Goal: Task Accomplishment & Management: Use online tool/utility

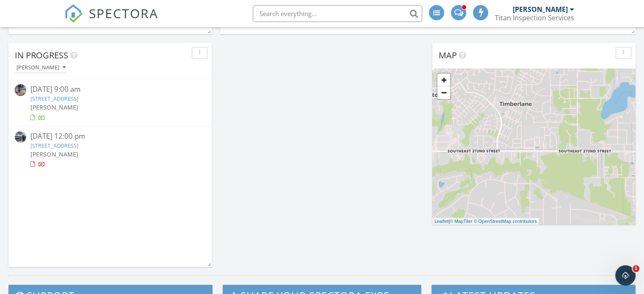
click at [78, 95] on link "12219 NE 105th St, Kirkland, WA 98033" at bounding box center [53, 99] width 47 height 8
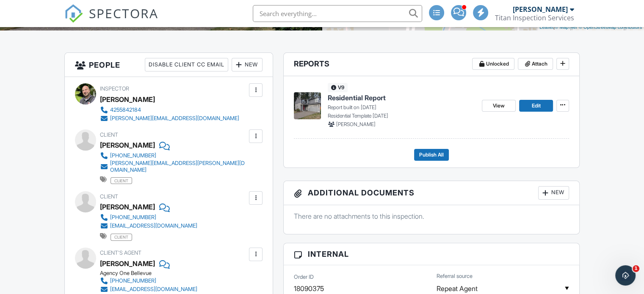
scroll to position [194, 0]
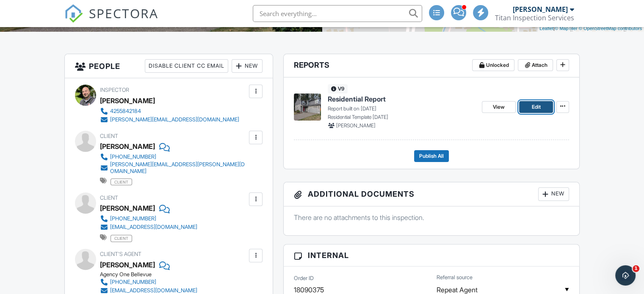
click at [546, 110] on link "Edit" at bounding box center [536, 107] width 34 height 12
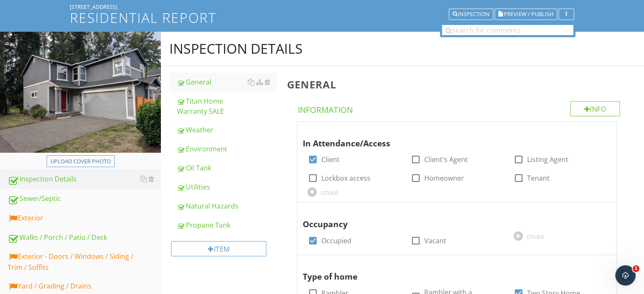
scroll to position [212, 0]
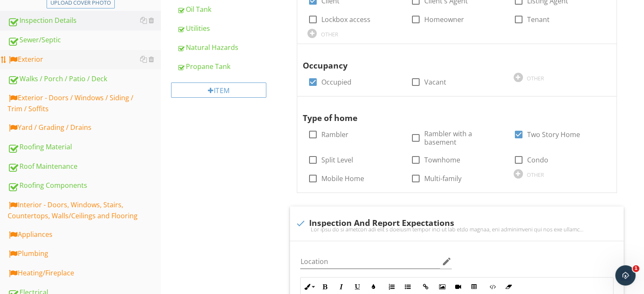
click at [41, 61] on div "Exterior" at bounding box center [84, 59] width 153 height 11
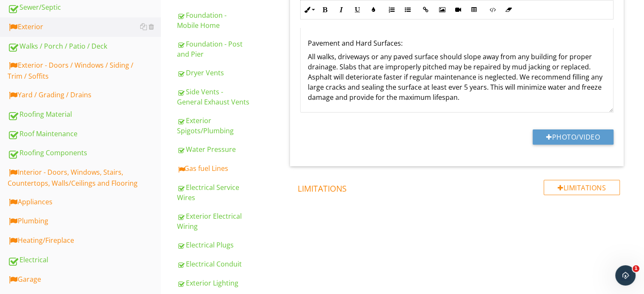
scroll to position [254, 0]
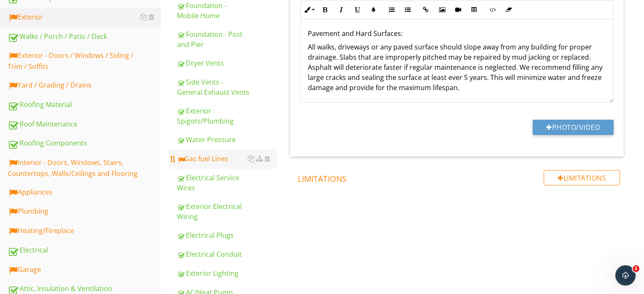
click at [205, 153] on link "Gas fuel Lines" at bounding box center [227, 159] width 100 height 19
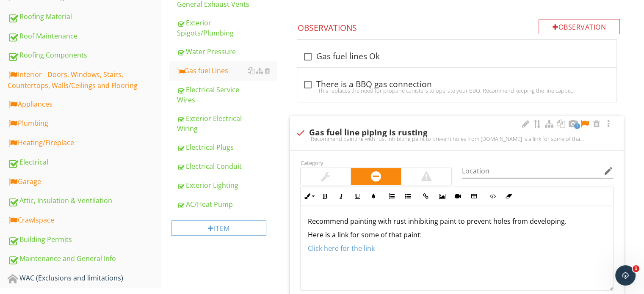
scroll to position [339, 0]
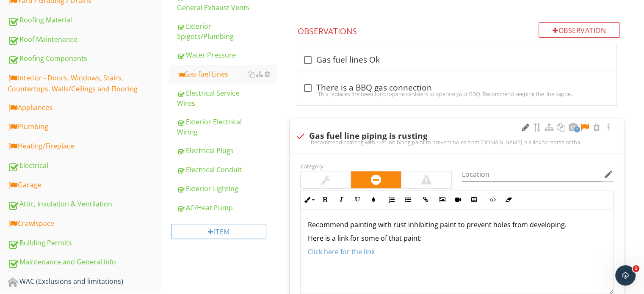
click at [522, 127] on div at bounding box center [526, 127] width 10 height 8
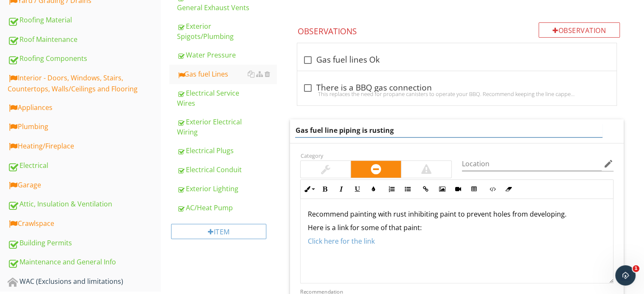
drag, startPoint x: 461, startPoint y: 127, endPoint x: 369, endPoint y: 130, distance: 91.5
click at [369, 130] on input "Gas fuel line piping is rusting" at bounding box center [448, 131] width 307 height 14
type input "Gas fuel line piping is starting to rust"
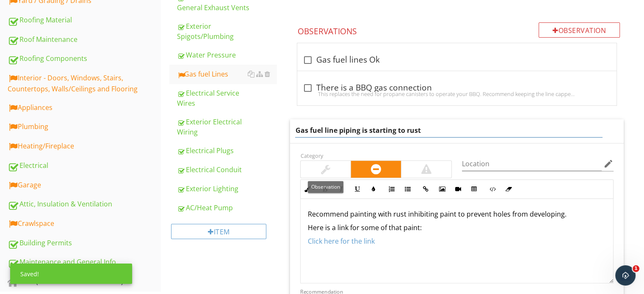
click at [345, 171] on div at bounding box center [326, 169] width 50 height 17
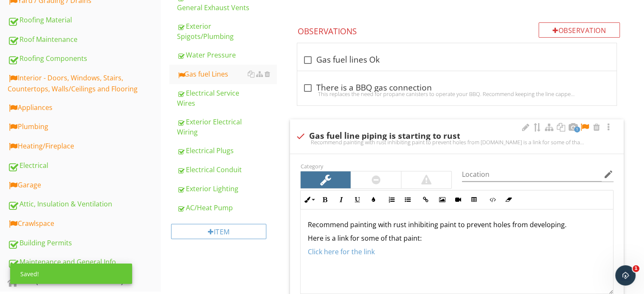
click at [584, 127] on div at bounding box center [585, 127] width 10 height 8
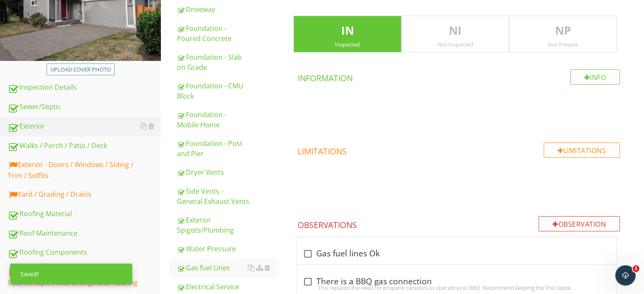
scroll to position [134, 0]
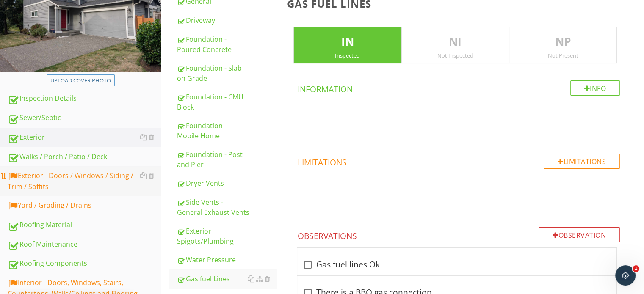
click at [111, 171] on div "Exterior - Doors / Windows / Siding / Trim / Soffits" at bounding box center [84, 181] width 153 height 21
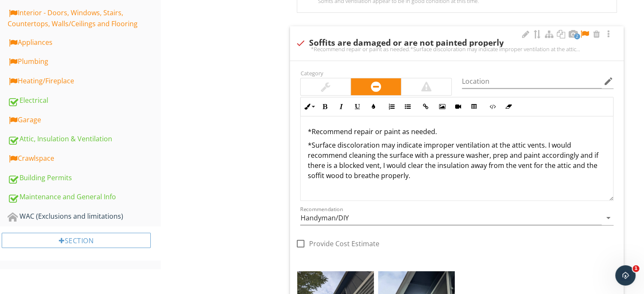
scroll to position [346, 0]
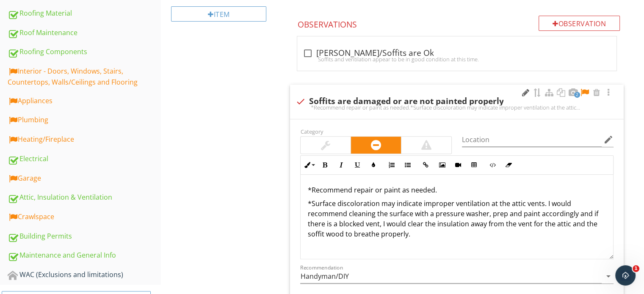
click at [526, 91] on div at bounding box center [526, 93] width 10 height 8
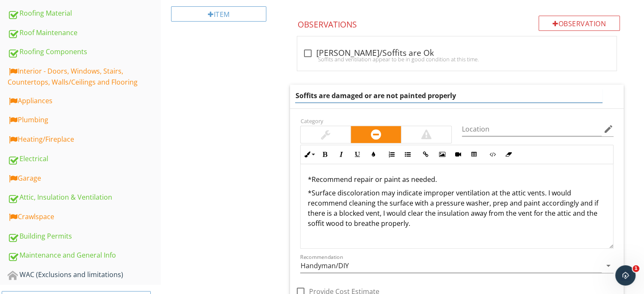
drag, startPoint x: 451, startPoint y: 98, endPoint x: 319, endPoint y: 101, distance: 131.3
click at [319, 101] on input "Soffits are damaged or are not painted properly" at bounding box center [448, 96] width 307 height 14
type input "Soffits could use paint touchup"
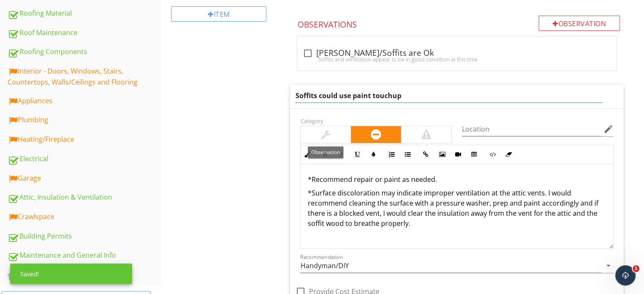
click at [335, 137] on div at bounding box center [326, 134] width 50 height 17
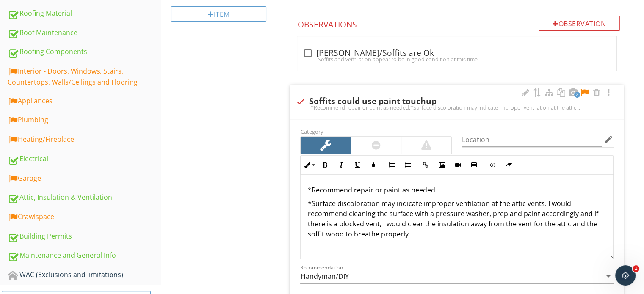
click at [434, 237] on p "*Surface discoloration may indicate improper ventilation at the attic vents. I …" at bounding box center [457, 219] width 299 height 41
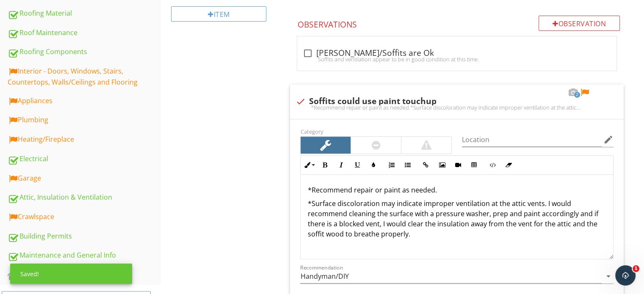
drag, startPoint x: 433, startPoint y: 242, endPoint x: 263, endPoint y: 187, distance: 178.8
click at [263, 187] on div "Exterior - Doors / Windows / Siding / Trim / Soffits Eaves/Soffits Exterior Doo…" at bounding box center [402, 211] width 483 height 944
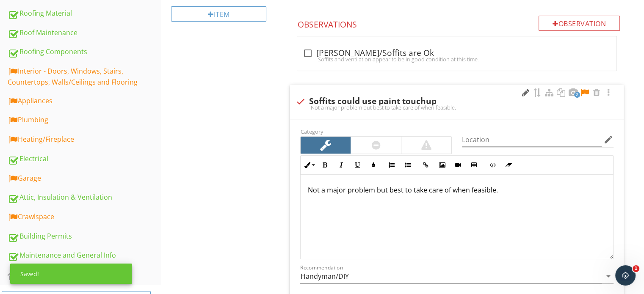
click at [521, 92] on div at bounding box center [526, 93] width 10 height 8
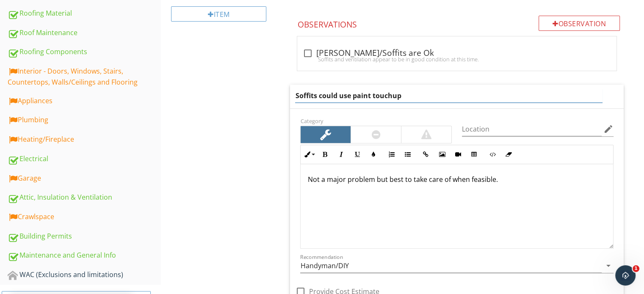
click at [521, 92] on input "Soffits could use paint touchup" at bounding box center [448, 96] width 307 height 14
click at [526, 92] on input "Soffits could use paint touchup" at bounding box center [448, 96] width 307 height 14
type input "Soffits could use paint touchups in places"
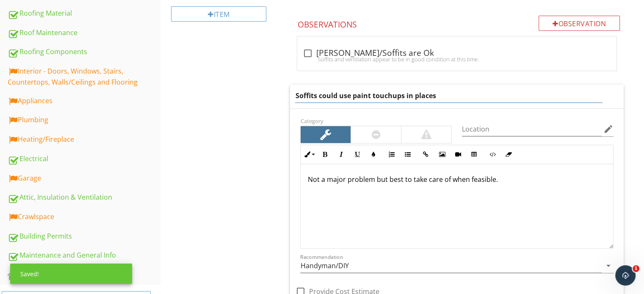
click at [212, 170] on div "Exterior - Doors / Windows / Siding / Trim / Soffits Eaves/Soffits Exterior Doo…" at bounding box center [402, 205] width 483 height 933
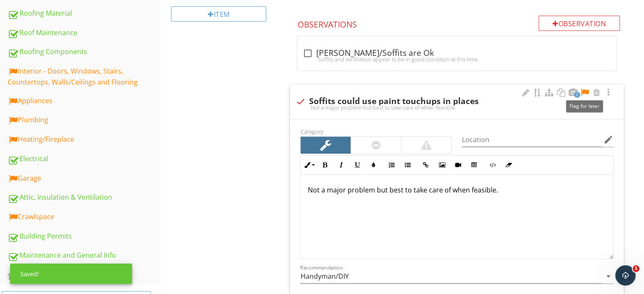
click at [584, 89] on div at bounding box center [585, 93] width 10 height 8
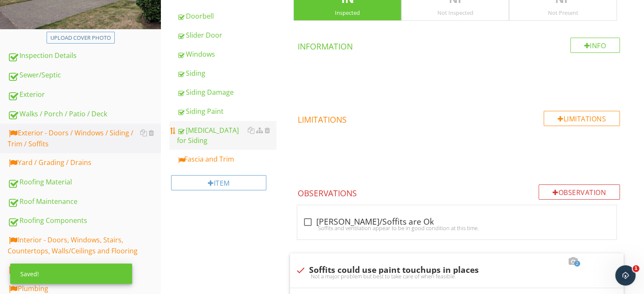
scroll to position [176, 0]
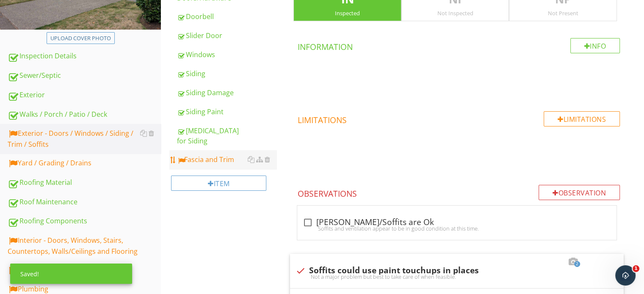
click at [224, 155] on div "Fascia and Trim" at bounding box center [227, 160] width 100 height 10
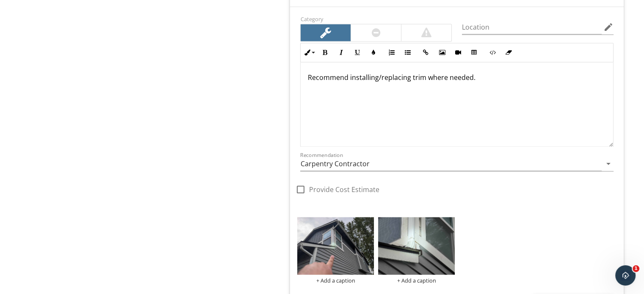
scroll to position [1277, 0]
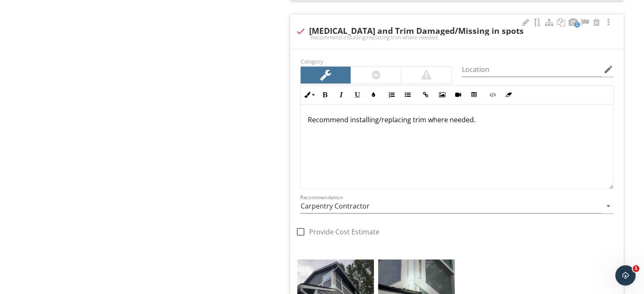
drag, startPoint x: 491, startPoint y: 133, endPoint x: 347, endPoint y: 146, distance: 144.2
click at [347, 146] on div "Recommend installing/replacing trim where needed." at bounding box center [457, 147] width 313 height 85
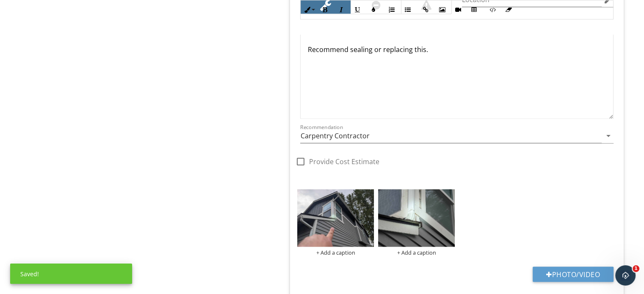
scroll to position [1362, 0]
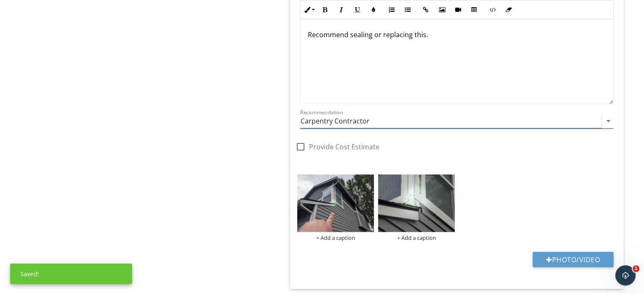
click at [338, 122] on input "Carpentry Contractor" at bounding box center [451, 121] width 302 height 14
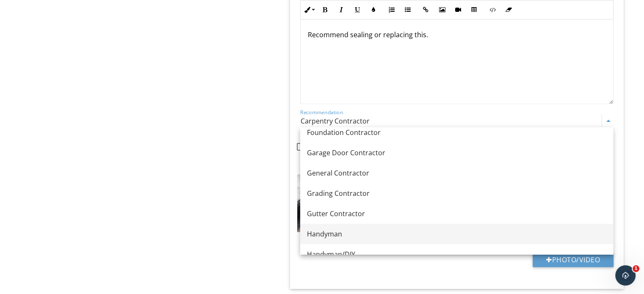
scroll to position [498, 0]
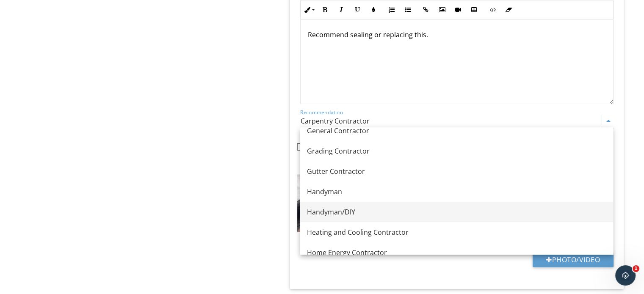
click at [354, 212] on div "Handyman/DIY" at bounding box center [456, 212] width 299 height 10
type input "Handyman/DIY"
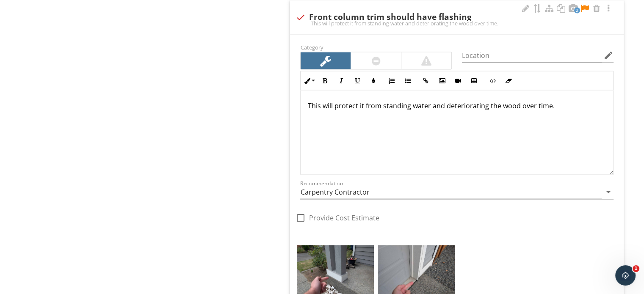
scroll to position [1659, 0]
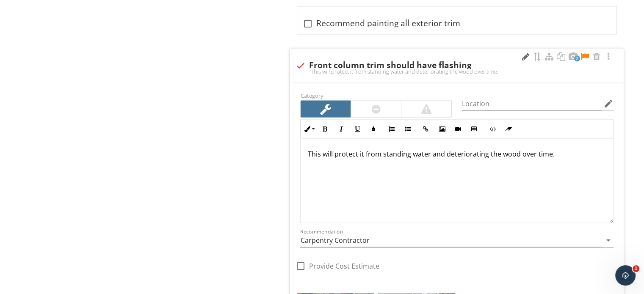
click at [522, 53] on div at bounding box center [526, 57] width 10 height 8
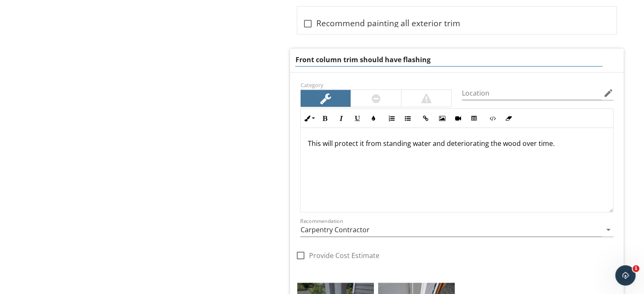
drag, startPoint x: 522, startPoint y: 53, endPoint x: 306, endPoint y: 67, distance: 216.0
click at [306, 67] on div "Front column trim should have flashing" at bounding box center [457, 61] width 334 height 24
type input "wood trim touching exposed concrete"
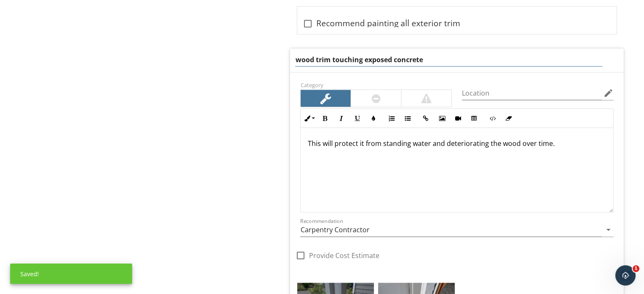
click at [544, 163] on div "This will protect it from standing water and deteriorating the wood over time." at bounding box center [457, 170] width 313 height 85
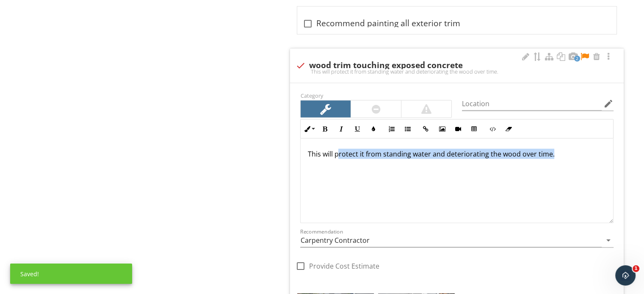
drag, startPoint x: 601, startPoint y: 161, endPoint x: 329, endPoint y: 150, distance: 271.7
click at [329, 150] on div "This will protect it from standing water and deteriorating the wood over time." at bounding box center [457, 181] width 313 height 85
click at [529, 169] on div "This will protect it from standing water and deteriorating the wood over time." at bounding box center [457, 181] width 313 height 85
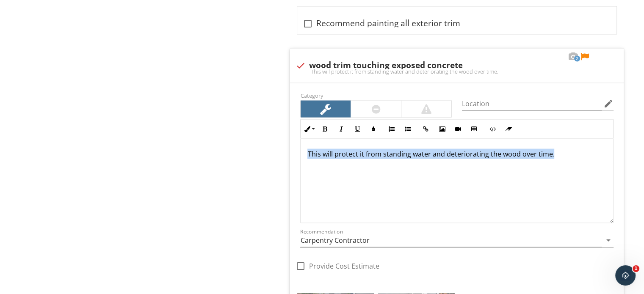
drag, startPoint x: 590, startPoint y: 148, endPoint x: 168, endPoint y: 141, distance: 421.5
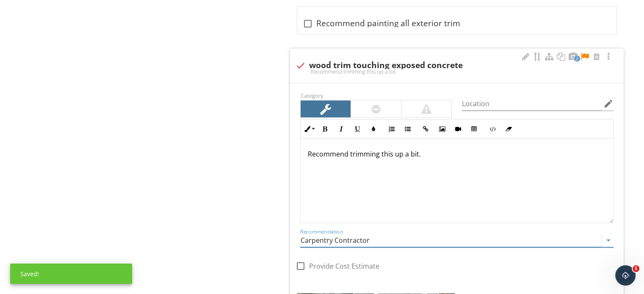
click at [338, 239] on input "Carpentry Contractor" at bounding box center [451, 241] width 302 height 14
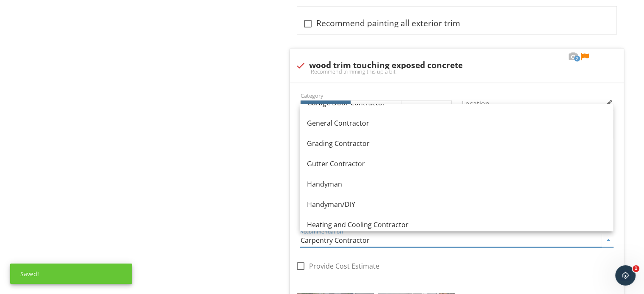
scroll to position [540, 0]
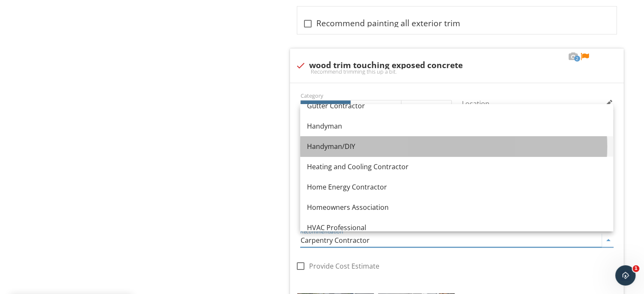
click at [386, 144] on div "Handyman/DIY" at bounding box center [456, 147] width 299 height 10
type input "Handyman/DIY"
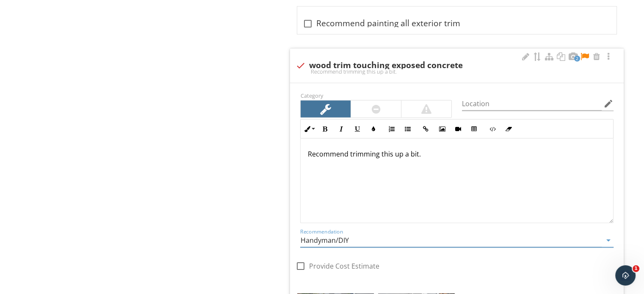
click at [582, 53] on div at bounding box center [585, 57] width 10 height 8
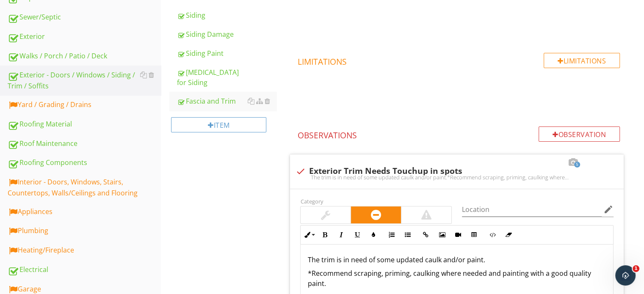
scroll to position [219, 0]
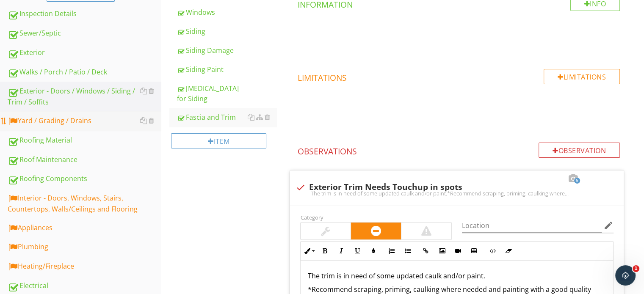
click at [86, 126] on link "Yard / Grading / Drains" at bounding box center [84, 120] width 153 height 19
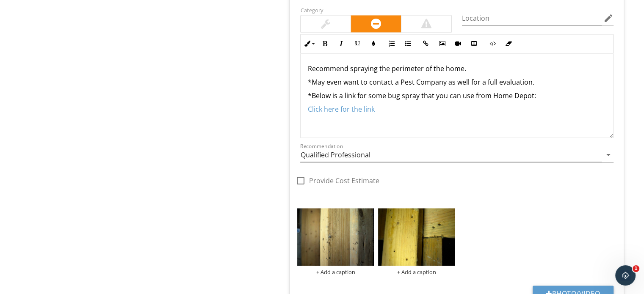
scroll to position [1362, 0]
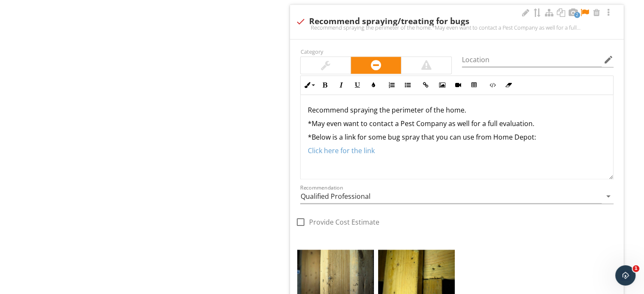
click at [473, 108] on p "Recommend spraying the perimeter of the home." at bounding box center [457, 110] width 299 height 10
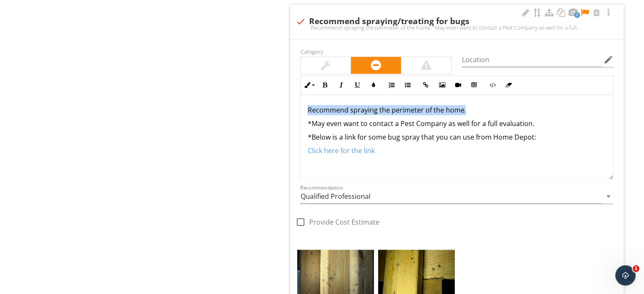
drag, startPoint x: 473, startPoint y: 108, endPoint x: 299, endPoint y: 105, distance: 174.1
click at [299, 105] on div "Inline Style XLarge Large Normal Small Light Small/Light Bold Italic Underline …" at bounding box center [457, 127] width 324 height 104
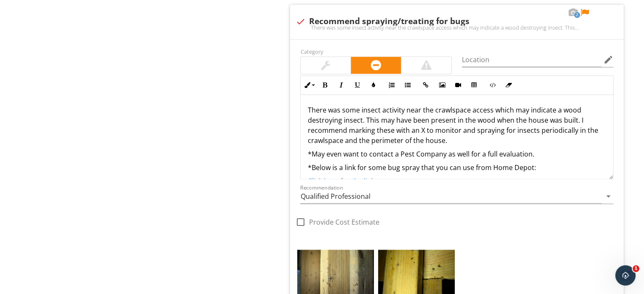
drag, startPoint x: 570, startPoint y: 150, endPoint x: 255, endPoint y: 145, distance: 314.3
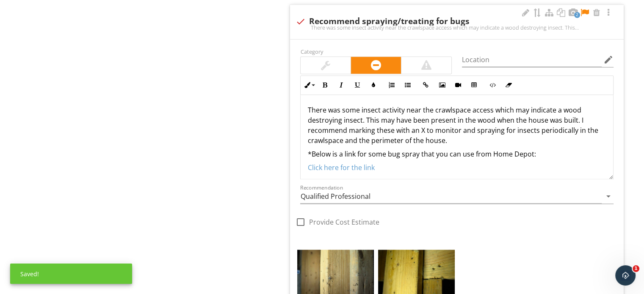
click at [518, 150] on p "*Below is a link for some bug spray that you can use from Home Depot:" at bounding box center [457, 154] width 299 height 10
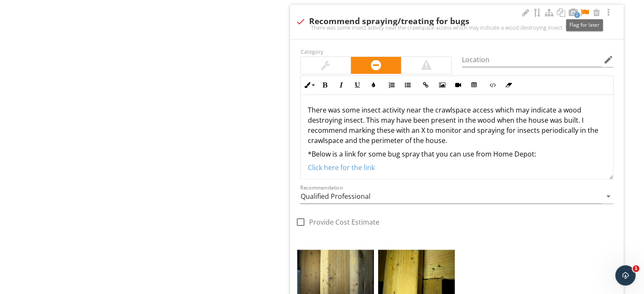
click at [585, 10] on div at bounding box center [585, 12] width 10 height 8
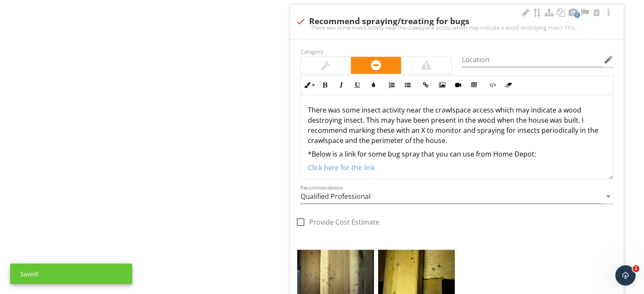
click at [560, 142] on p "There was some insect activity near the crawlspace access which may indicate a …" at bounding box center [457, 125] width 299 height 41
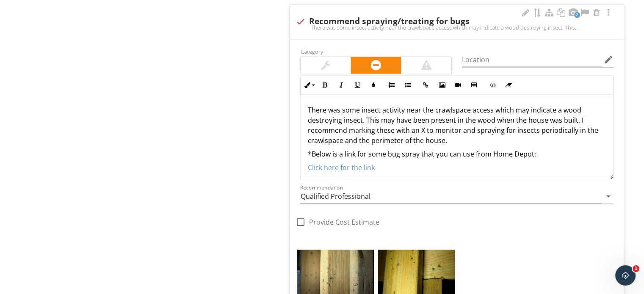
click at [556, 151] on p "*Below is a link for some bug spray that you can use from Home Depot:" at bounding box center [457, 154] width 299 height 10
click at [557, 156] on p "*Below is a link for some bug spray that you can use from Home Depot:" at bounding box center [457, 154] width 299 height 10
click at [555, 164] on p "Click here for the link" at bounding box center [457, 168] width 299 height 10
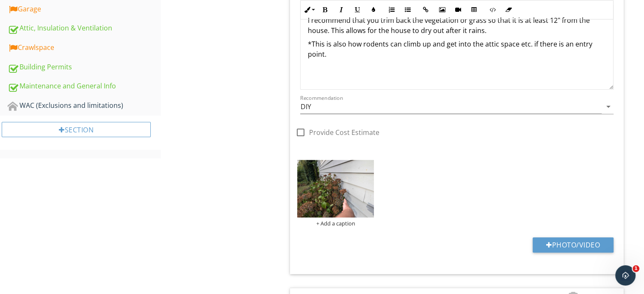
scroll to position [261, 0]
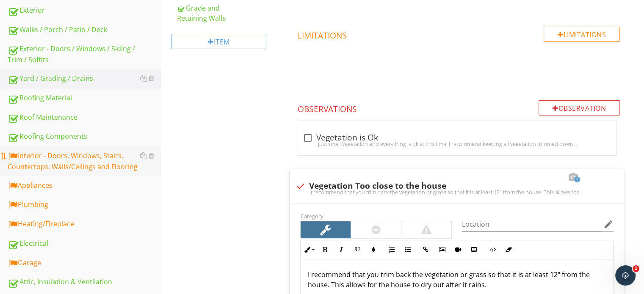
click at [69, 162] on div "Interior - Doors, Windows, Stairs, Countertops, Walls/Ceilings and Flooring" at bounding box center [84, 161] width 153 height 21
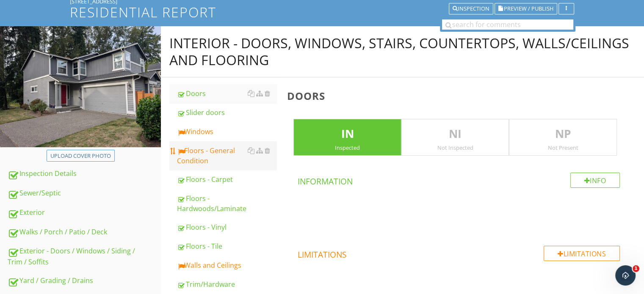
scroll to position [49, 0]
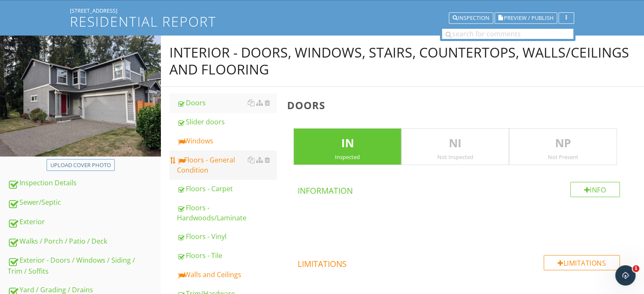
click at [197, 152] on link "Floors - General Condition" at bounding box center [227, 165] width 100 height 29
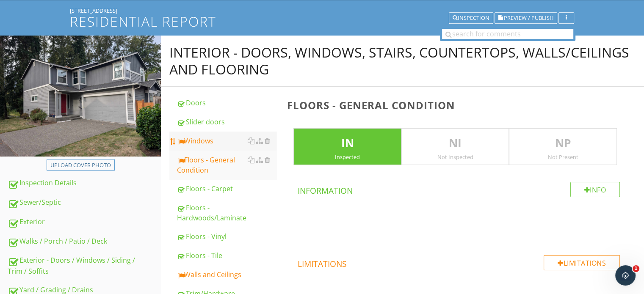
click at [200, 145] on div "Windows" at bounding box center [227, 141] width 100 height 10
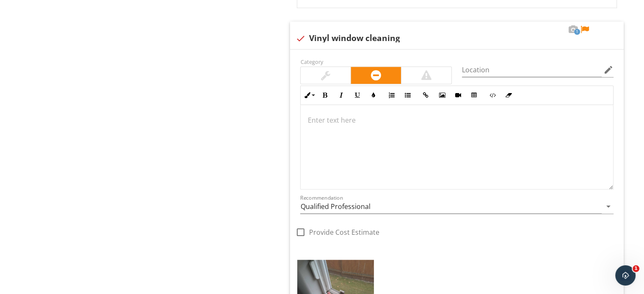
scroll to position [727, 0]
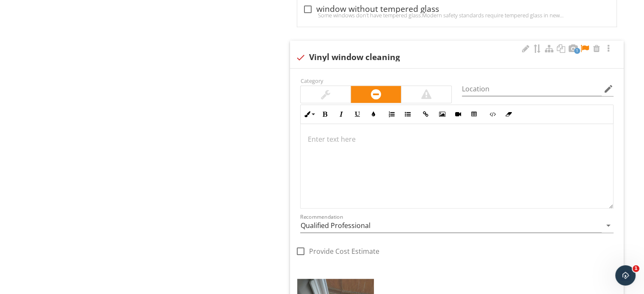
click at [349, 144] on div at bounding box center [457, 166] width 313 height 85
click at [418, 159] on div at bounding box center [457, 166] width 313 height 85
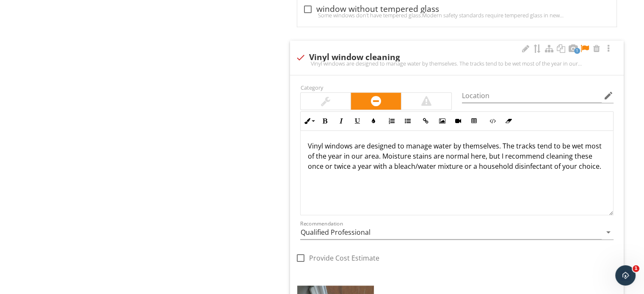
scroll to position [734, 0]
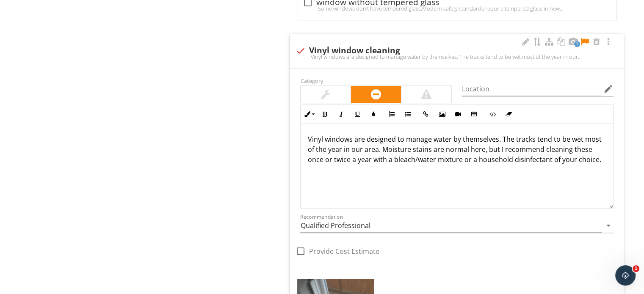
click at [337, 90] on div at bounding box center [326, 94] width 50 height 17
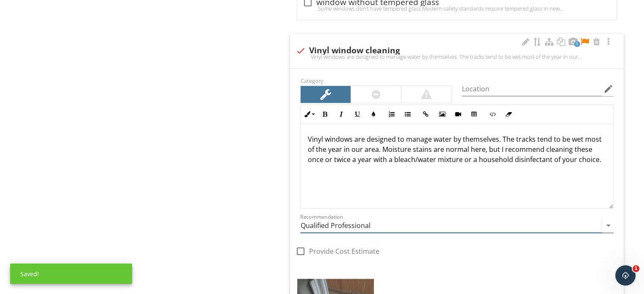
click at [333, 224] on input "Qualified Professional" at bounding box center [451, 226] width 302 height 14
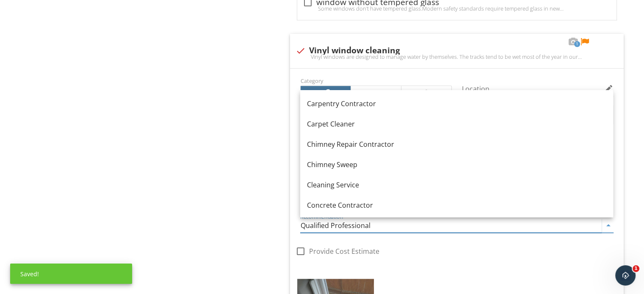
scroll to position [212, 0]
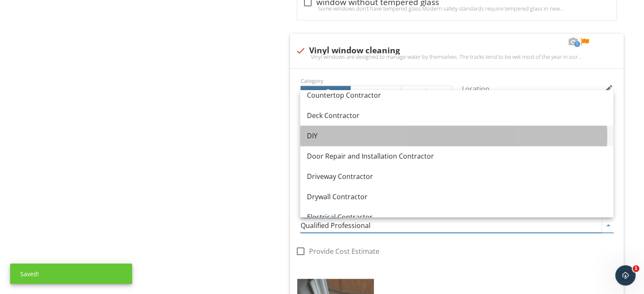
click at [344, 139] on div "DIY" at bounding box center [456, 136] width 299 height 10
type input "DIY"
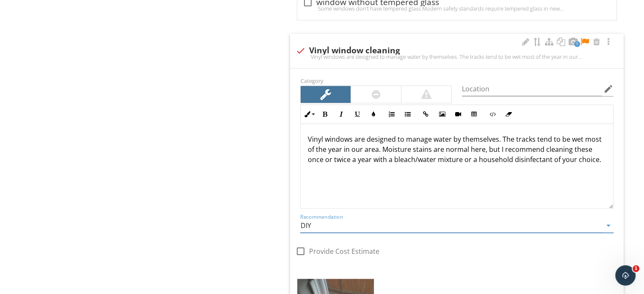
click at [586, 39] on div at bounding box center [585, 42] width 10 height 8
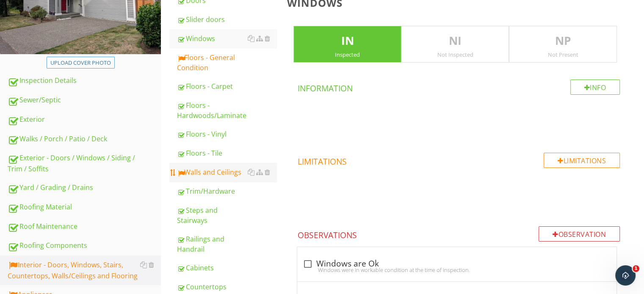
scroll to position [103, 0]
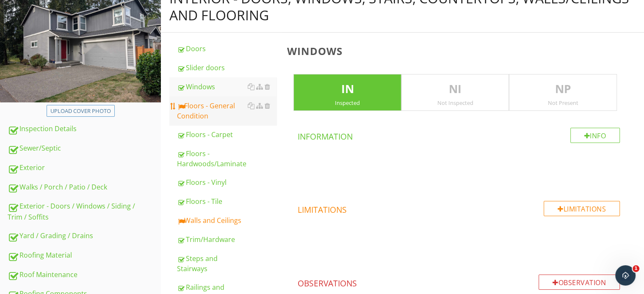
click at [211, 115] on div "Floors - General Condition" at bounding box center [227, 111] width 100 height 20
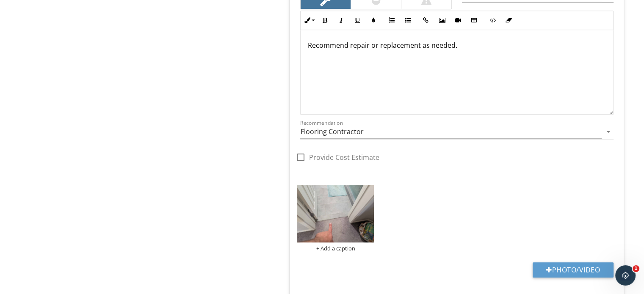
scroll to position [783, 0]
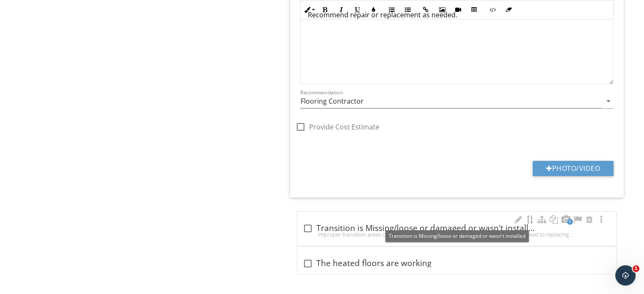
click at [335, 224] on div "check_box_outline_blank Transition is Missing/loose or damaged or wasn't instal…" at bounding box center [456, 229] width 309 height 10
checkbox input "true"
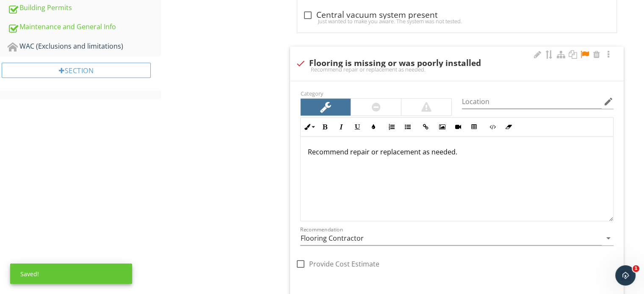
scroll to position [457, 0]
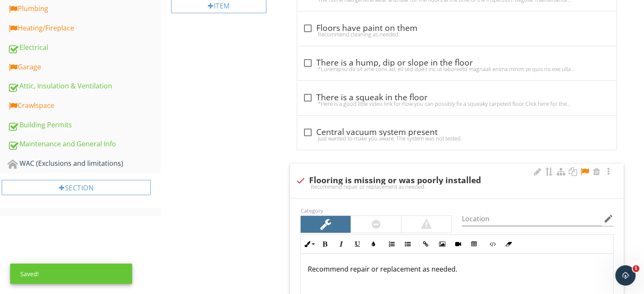
click at [336, 179] on div "check Flooring is missing or was poorly installed" at bounding box center [457, 181] width 324 height 10
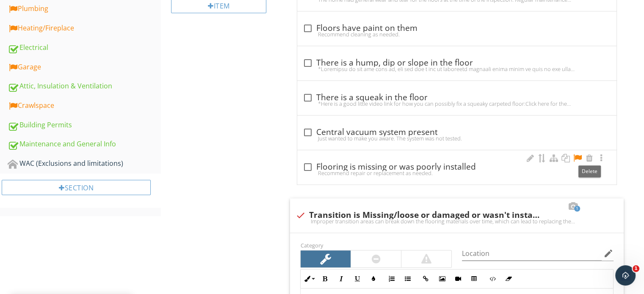
click at [571, 155] on div at bounding box center [565, 159] width 81 height 10
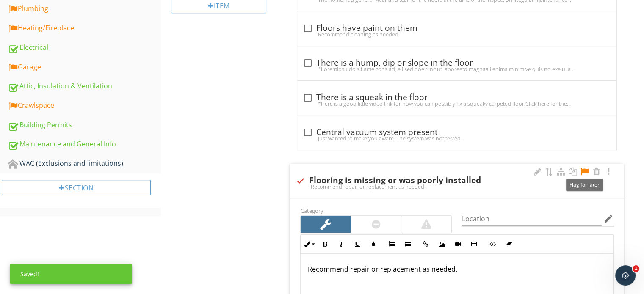
click at [586, 171] on div at bounding box center [585, 172] width 10 height 8
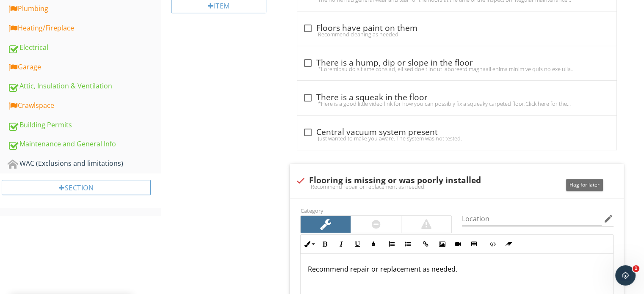
click at [585, 180] on div "Flag for later" at bounding box center [584, 185] width 37 height 12
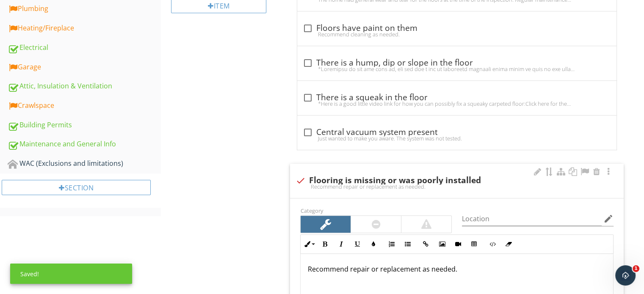
click at [374, 184] on div "Recommend repair or replacement as needed." at bounding box center [457, 186] width 324 height 7
checkbox input "true"
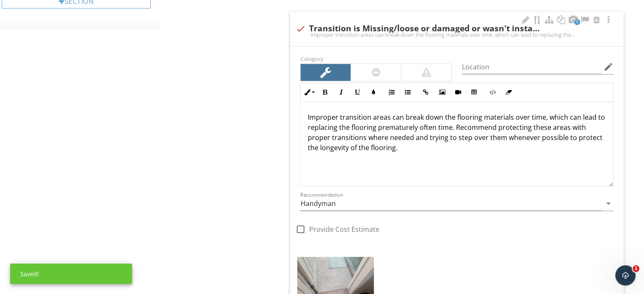
scroll to position [626, 0]
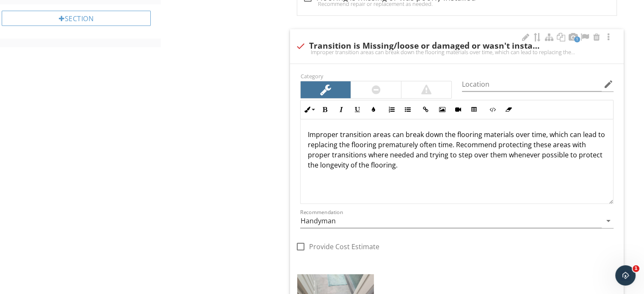
click at [451, 180] on div "Improper transition areas can break down the flooring materials over time, whic…" at bounding box center [457, 161] width 313 height 85
drag, startPoint x: 448, startPoint y: 180, endPoint x: 221, endPoint y: 123, distance: 234.5
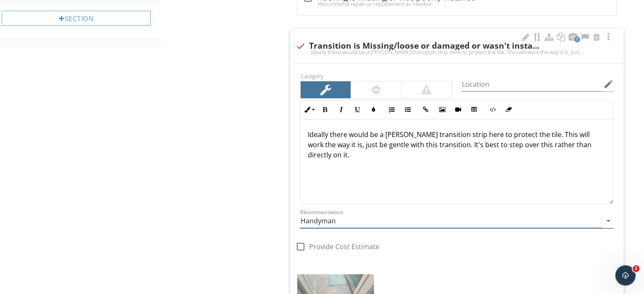
click at [329, 227] on input "Handyman" at bounding box center [451, 221] width 302 height 14
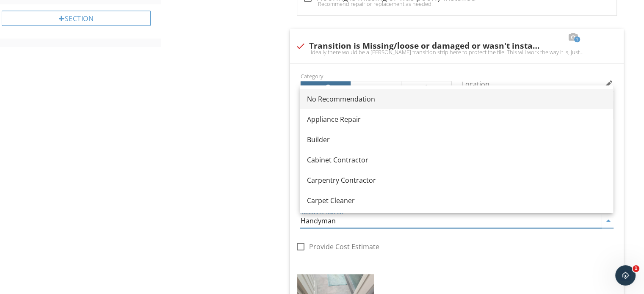
click at [346, 94] on div "No Recommendation" at bounding box center [456, 99] width 299 height 10
type input "No Recommendation"
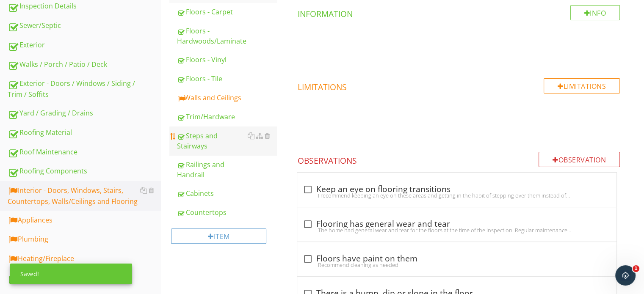
scroll to position [203, 0]
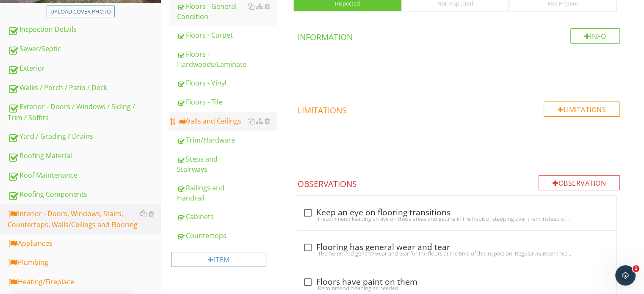
click at [210, 119] on div "Walls and Ceilings" at bounding box center [227, 121] width 100 height 10
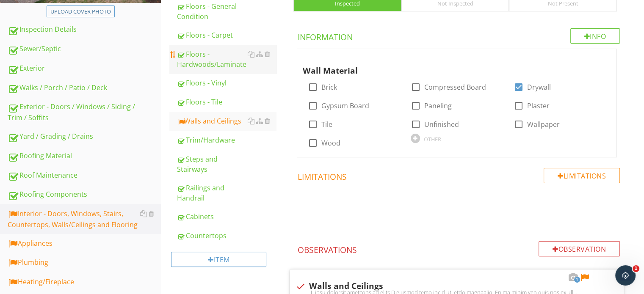
click at [222, 62] on div "Floors - Hardwoods/Laminate" at bounding box center [227, 59] width 100 height 20
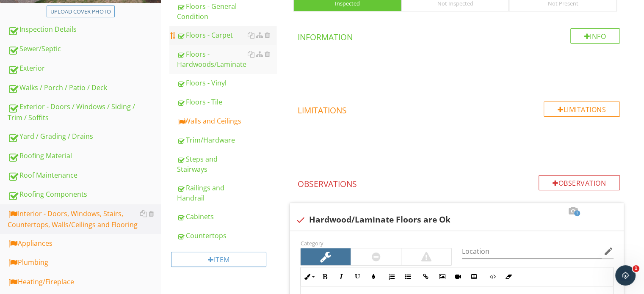
scroll to position [161, 0]
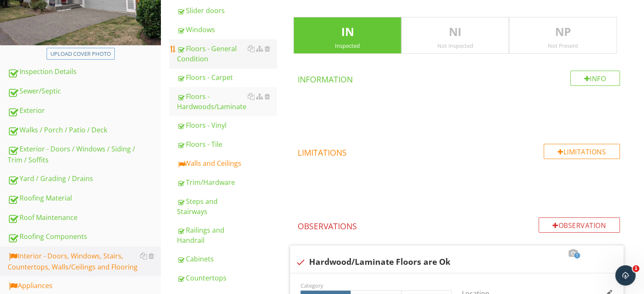
click at [201, 60] on div "Floors - General Condition" at bounding box center [227, 54] width 100 height 20
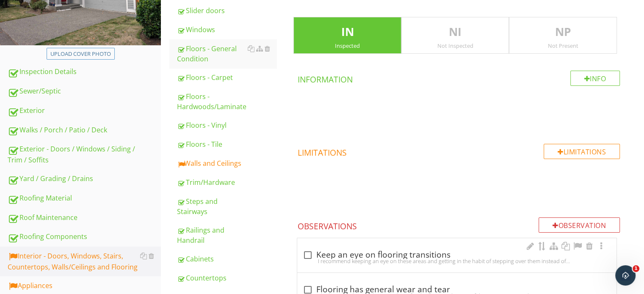
click at [332, 258] on div "I recommend keeping an eye on these areas and getting in the habit of stepping …" at bounding box center [456, 261] width 309 height 7
checkbox input "true"
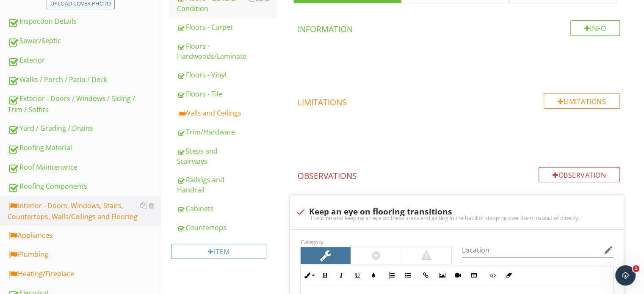
scroll to position [203, 0]
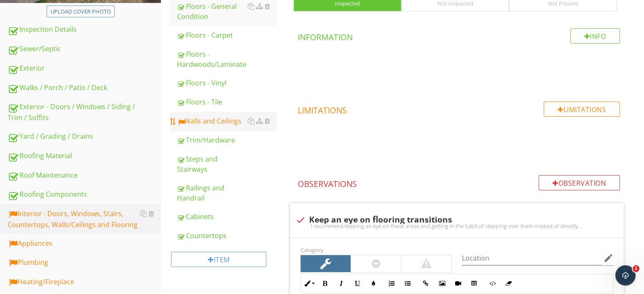
click at [218, 116] on div "Walls and Ceilings" at bounding box center [227, 121] width 100 height 10
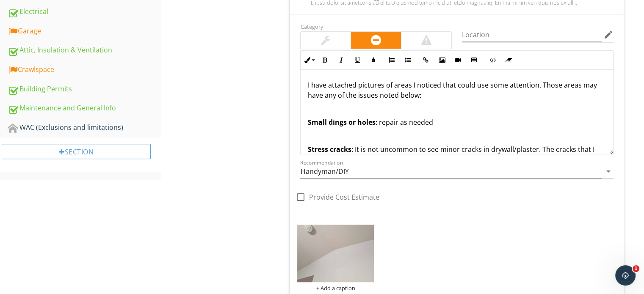
scroll to position [457, 0]
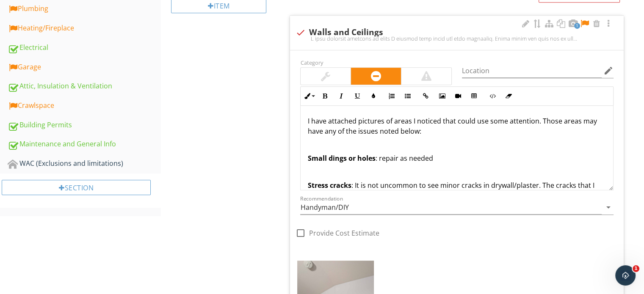
click at [479, 147] on p at bounding box center [457, 145] width 299 height 10
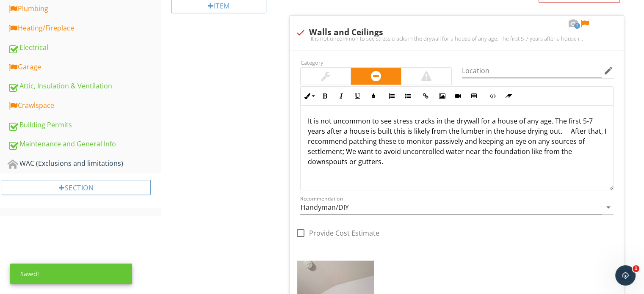
click at [567, 129] on p "It is not uncommon to see stress cracks in the drywall for a house of any age. …" at bounding box center [457, 141] width 299 height 51
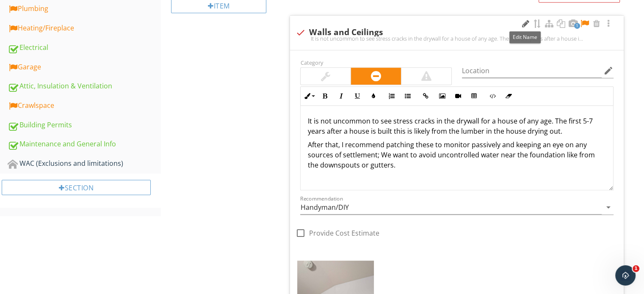
click at [524, 25] on div at bounding box center [526, 23] width 10 height 8
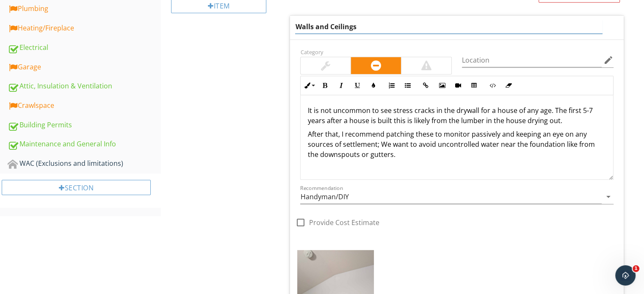
drag, startPoint x: 524, startPoint y: 25, endPoint x: 266, endPoint y: 35, distance: 259.0
click at [264, 35] on div "Interior - Doors, Windows, Stairs, Countertops, Walls/Ceilings and Flooring Doo…" at bounding box center [402, 168] width 483 height 1081
type input "a few minor stress cracks were noted"
click at [332, 62] on div "Category" at bounding box center [376, 61] width 162 height 28
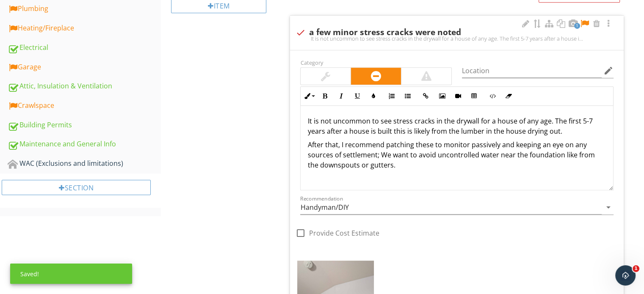
click at [330, 79] on div at bounding box center [326, 76] width 50 height 17
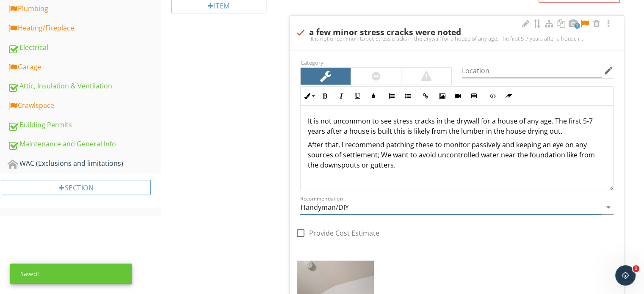
click at [321, 203] on input "Handyman/DIY" at bounding box center [451, 208] width 302 height 14
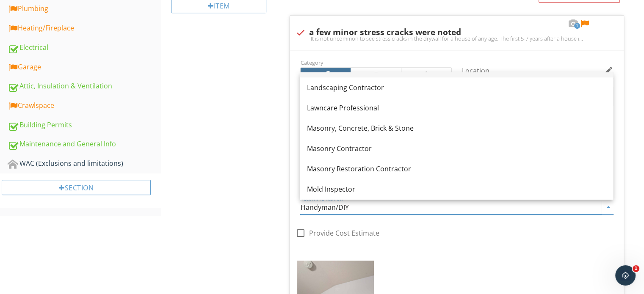
scroll to position [752, 0]
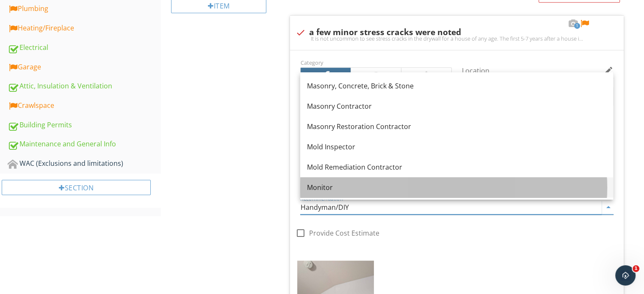
click at [327, 185] on div "Monitor" at bounding box center [456, 188] width 299 height 10
type input "Monitor"
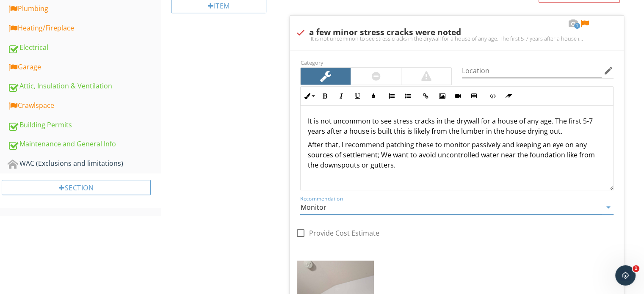
click at [261, 146] on div "Interior - Doors, Windows, Stairs, Countertops, Walls/Ceilings and Flooring Doo…" at bounding box center [402, 174] width 483 height 1092
click at [585, 19] on div at bounding box center [585, 23] width 10 height 8
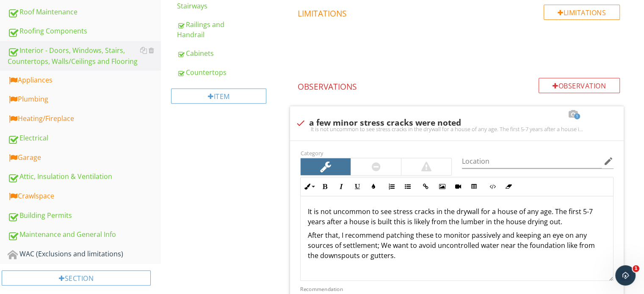
scroll to position [330, 0]
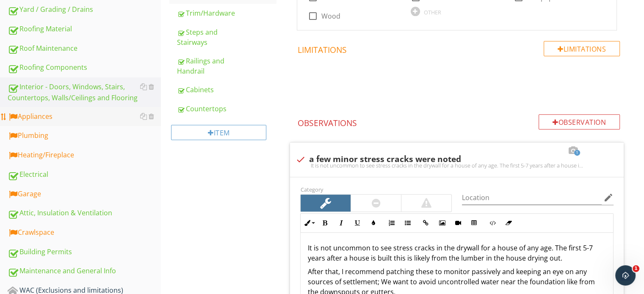
click at [60, 119] on div "Appliances" at bounding box center [84, 116] width 153 height 11
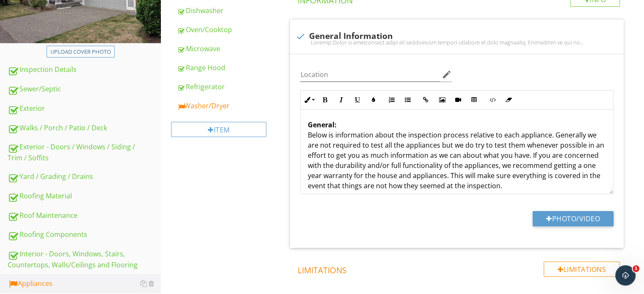
scroll to position [161, 0]
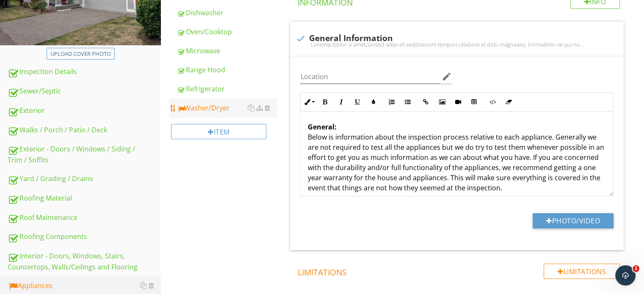
click at [210, 110] on div "Washer/Dryer" at bounding box center [227, 108] width 100 height 10
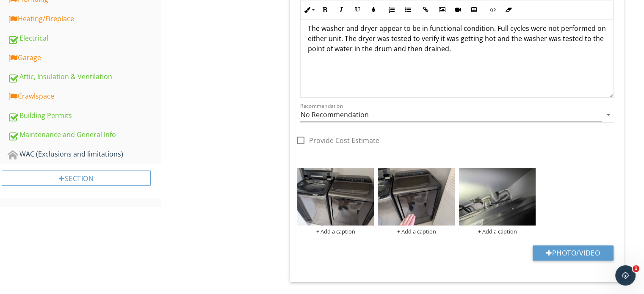
scroll to position [415, 0]
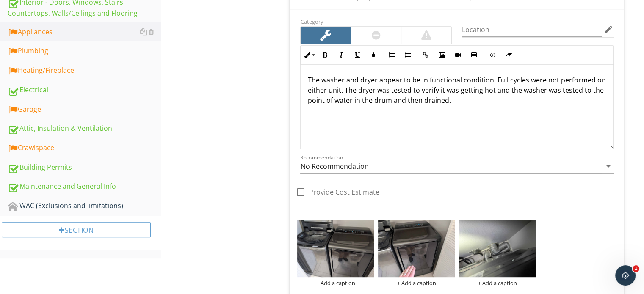
click at [496, 104] on p "The washer and dryer appear to be in functional condition. Full cycles were not…" at bounding box center [457, 90] width 299 height 30
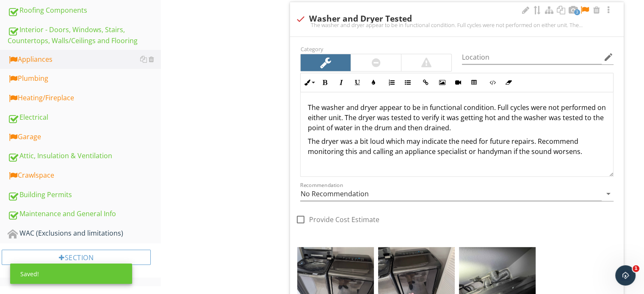
scroll to position [372, 0]
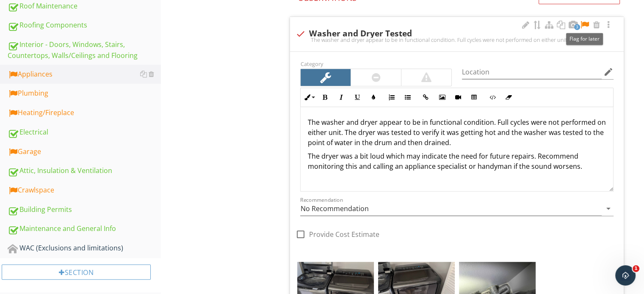
click at [587, 21] on div at bounding box center [585, 25] width 10 height 8
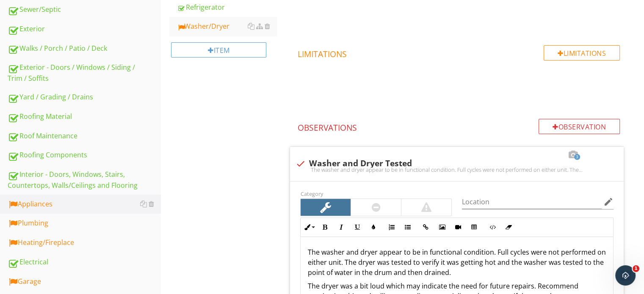
scroll to position [161, 0]
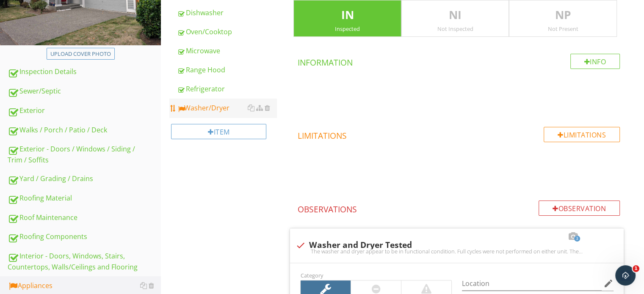
click at [211, 103] on div "Washer/Dryer" at bounding box center [227, 108] width 100 height 10
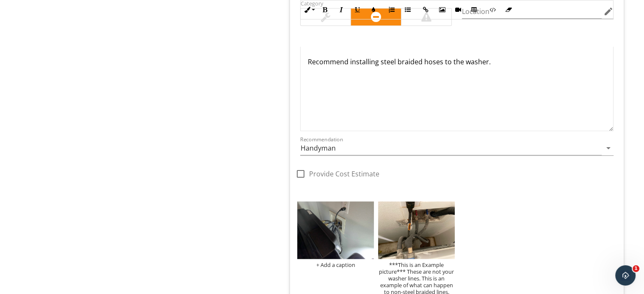
scroll to position [923, 0]
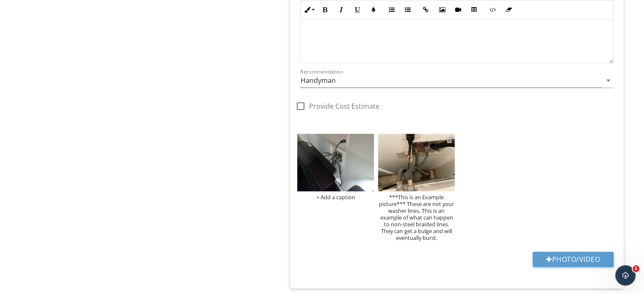
click at [450, 139] on div at bounding box center [450, 140] width 6 height 7
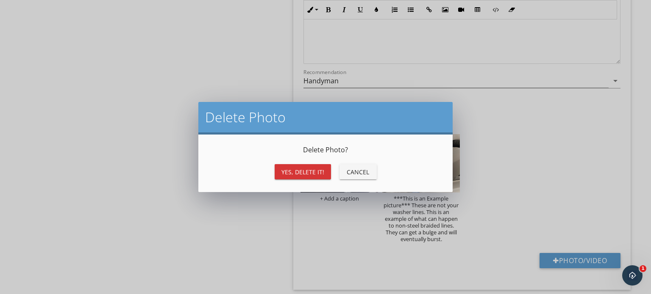
click at [284, 169] on div "Yes, Delete it!" at bounding box center [302, 172] width 43 height 9
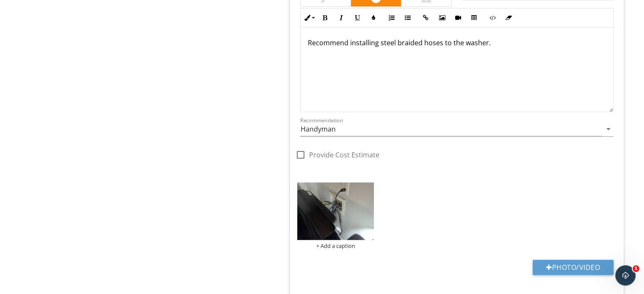
scroll to position [754, 0]
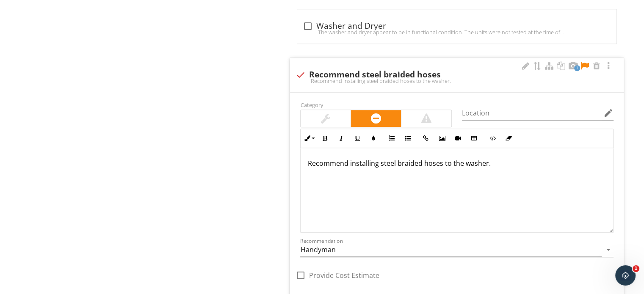
click at [329, 110] on div at bounding box center [326, 118] width 50 height 17
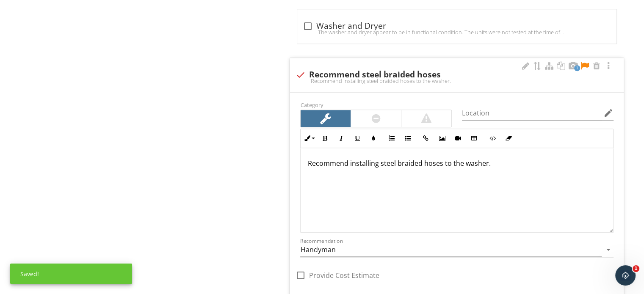
drag, startPoint x: 585, startPoint y: 67, endPoint x: 558, endPoint y: 70, distance: 26.8
click at [585, 67] on div at bounding box center [585, 66] width 10 height 8
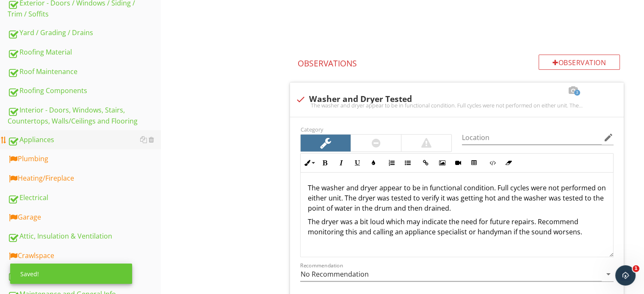
scroll to position [288, 0]
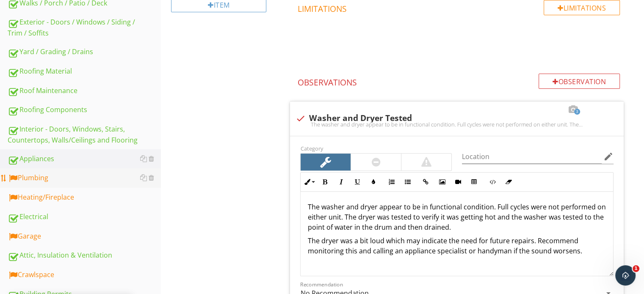
click at [100, 177] on div "Plumbing" at bounding box center [84, 178] width 153 height 11
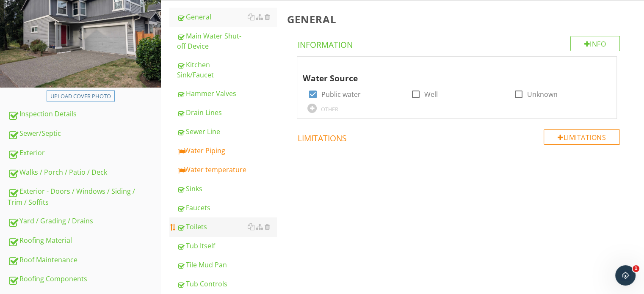
scroll to position [76, 0]
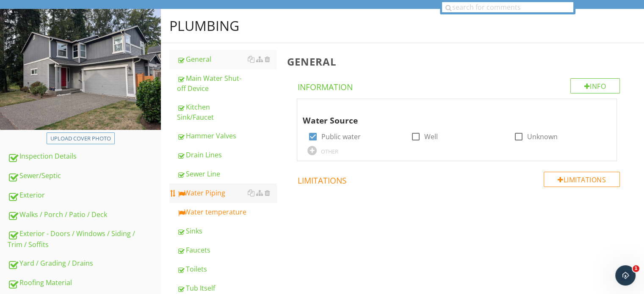
drag, startPoint x: 215, startPoint y: 193, endPoint x: 220, endPoint y: 188, distance: 7.2
click at [216, 193] on div "Water Piping" at bounding box center [227, 193] width 100 height 10
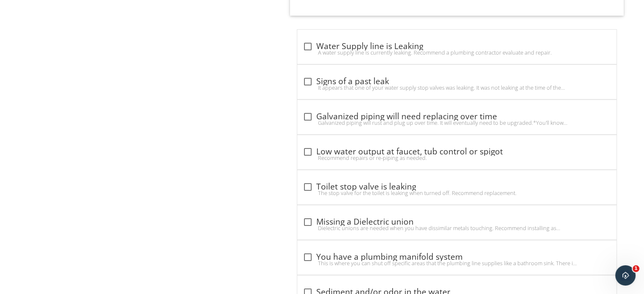
scroll to position [754, 0]
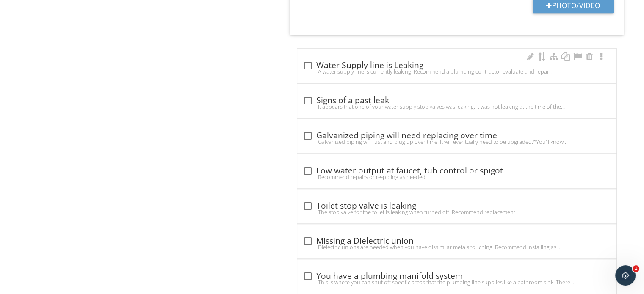
click at [488, 71] on div "A water supply line is currently leaking. Recommend a plumbing contractor evalu…" at bounding box center [456, 71] width 309 height 7
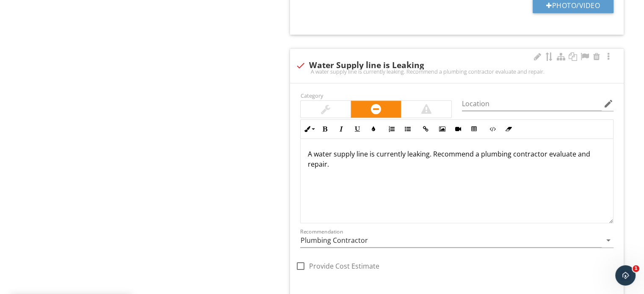
click at [488, 71] on div "A water supply line is currently leaking. Recommend a plumbing contractor evalu…" at bounding box center [457, 71] width 324 height 7
checkbox input "true"
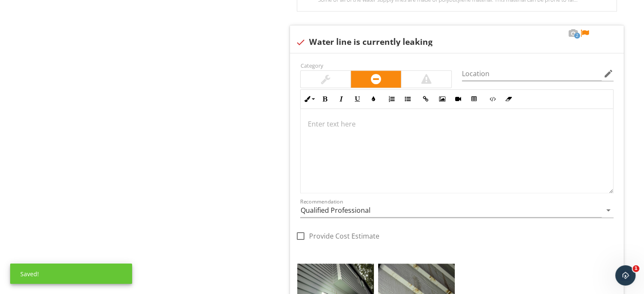
scroll to position [1092, 0]
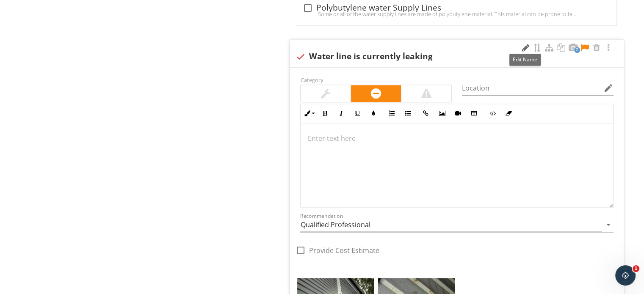
click at [521, 46] on div at bounding box center [526, 48] width 10 height 8
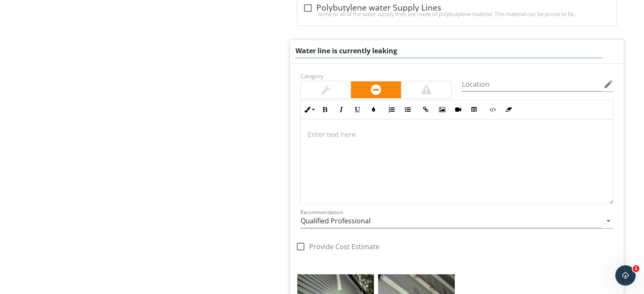
type input "There appears to be a leak coming from inside the house"
click at [411, 185] on div at bounding box center [457, 161] width 313 height 85
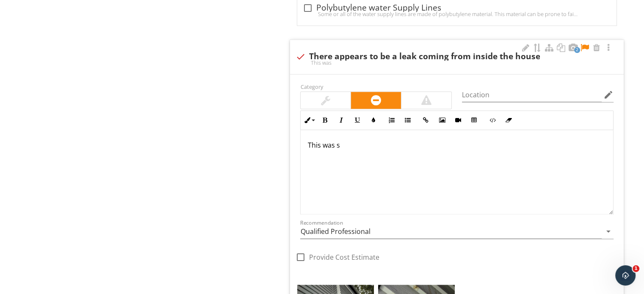
scroll to position [1099, 0]
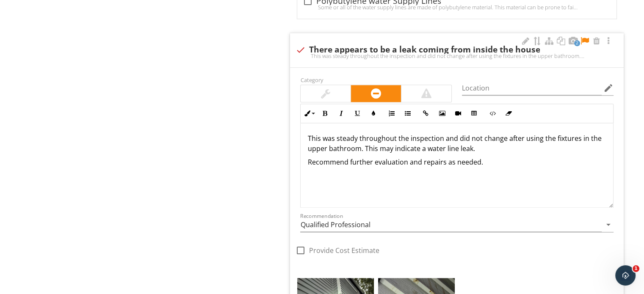
click at [333, 236] on div at bounding box center [456, 238] width 313 height 5
click at [335, 227] on input "Qualified Professional" at bounding box center [451, 225] width 302 height 14
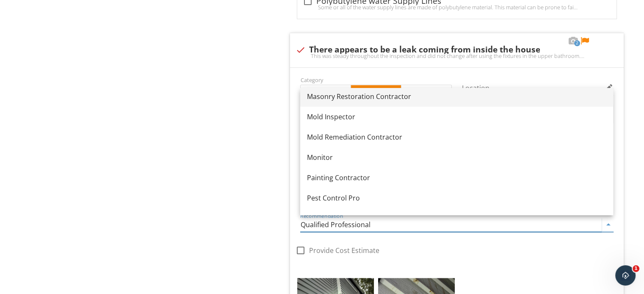
scroll to position [879, 0]
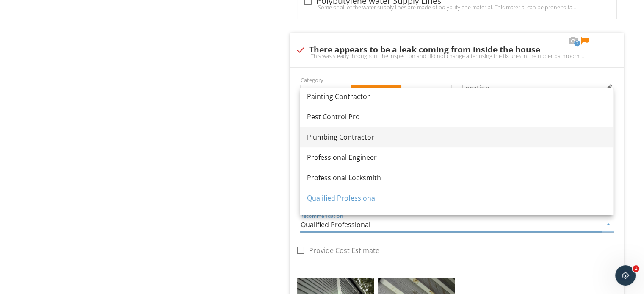
click at [368, 141] on div "Plumbing Contractor" at bounding box center [456, 137] width 299 height 10
type input "Plumbing Contractor"
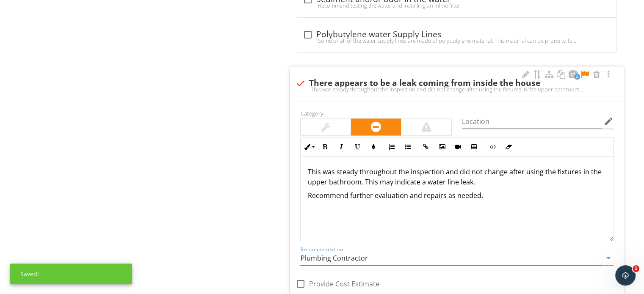
scroll to position [1014, 0]
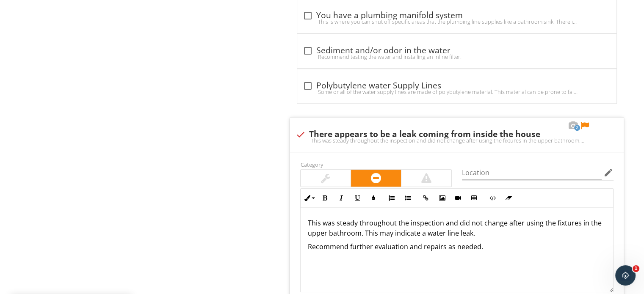
click at [584, 118] on div "2 check There appears to be a leak coming from inside the house This was steady…" at bounding box center [457, 135] width 334 height 34
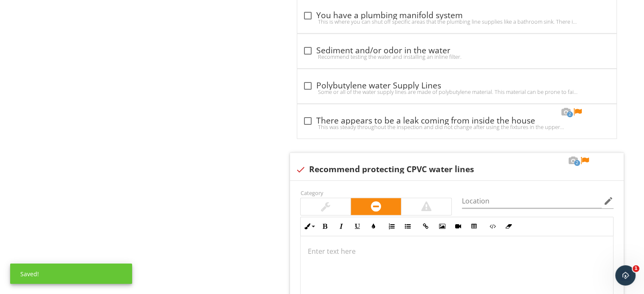
click at [579, 124] on div "This was steady throughout the inspection and did not change after using the fi…" at bounding box center [456, 127] width 309 height 7
checkbox input "true"
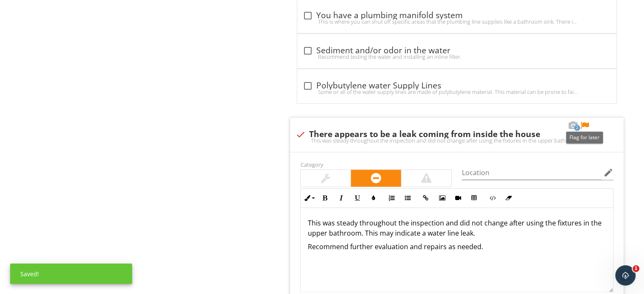
click at [586, 123] on div at bounding box center [585, 126] width 10 height 8
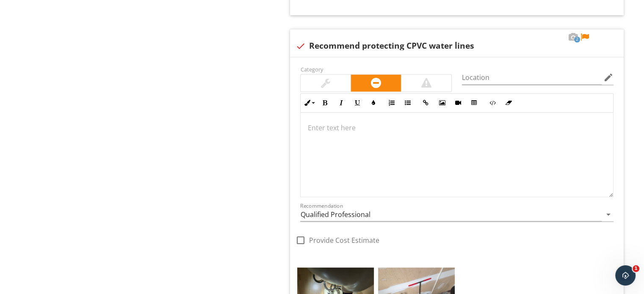
scroll to position [1523, 0]
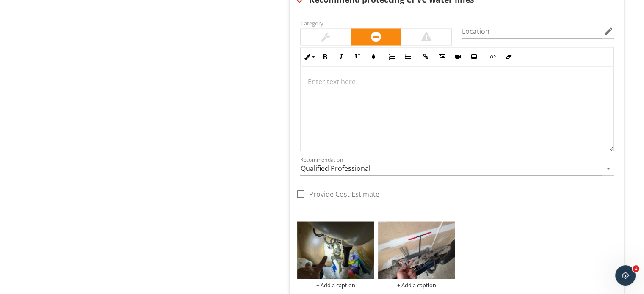
click at [512, 96] on div at bounding box center [457, 109] width 313 height 85
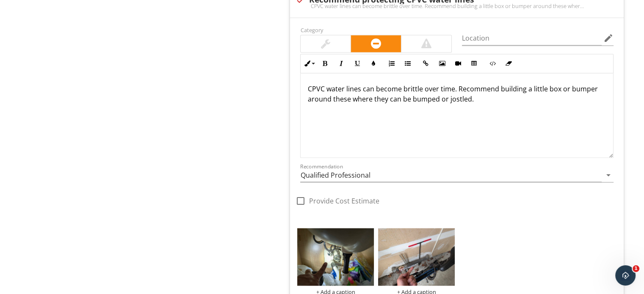
scroll to position [1530, 0]
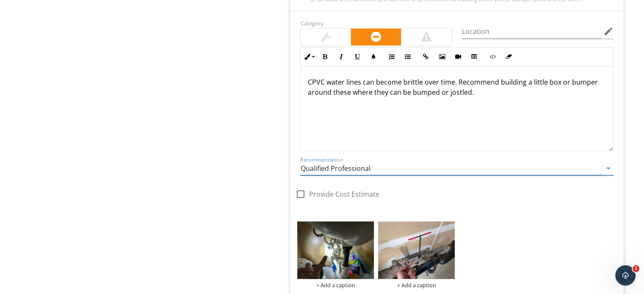
click at [344, 165] on input "Qualified Professional" at bounding box center [451, 168] width 302 height 14
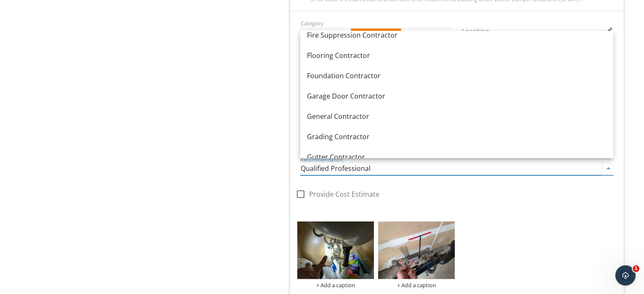
scroll to position [498, 0]
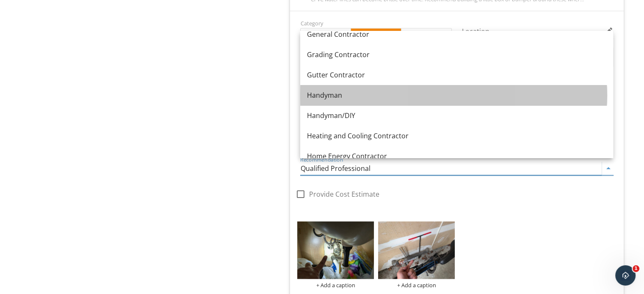
click at [373, 98] on div "Handyman" at bounding box center [456, 95] width 299 height 10
type input "Handyman"
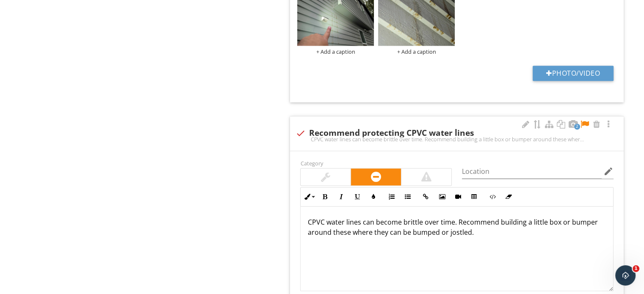
scroll to position [1360, 0]
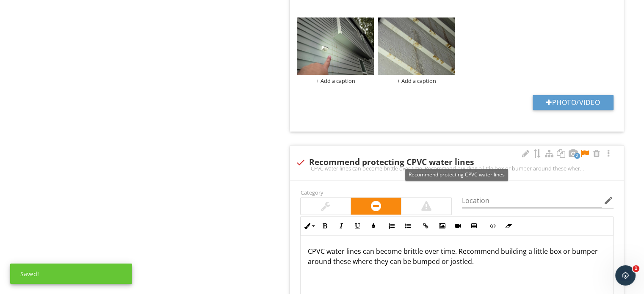
click at [586, 150] on div at bounding box center [585, 154] width 10 height 8
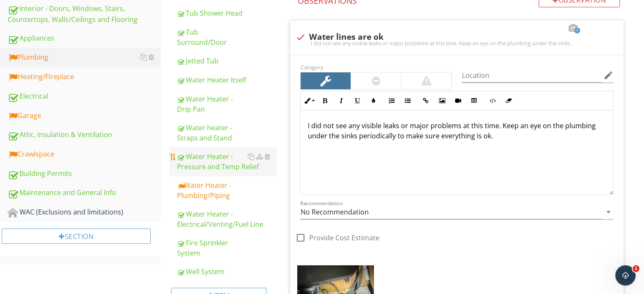
scroll to position [428, 0]
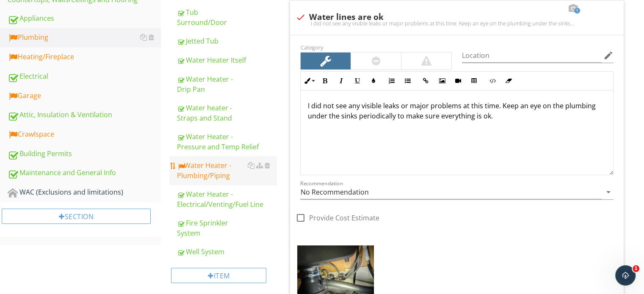
click at [197, 171] on div "Water Heater - Plumbing/Piping" at bounding box center [227, 171] width 100 height 20
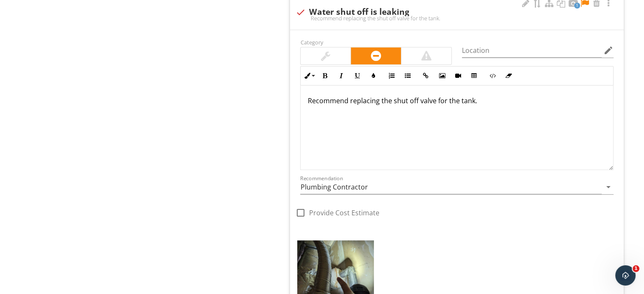
scroll to position [767, 0]
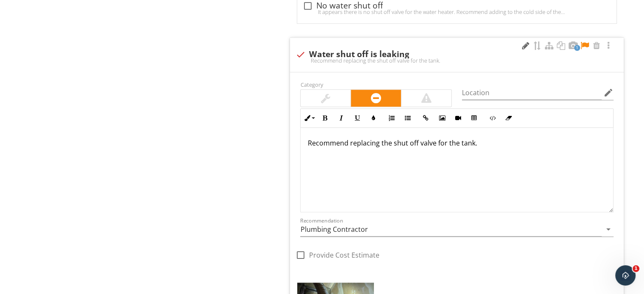
click at [524, 47] on div at bounding box center [526, 46] width 10 height 8
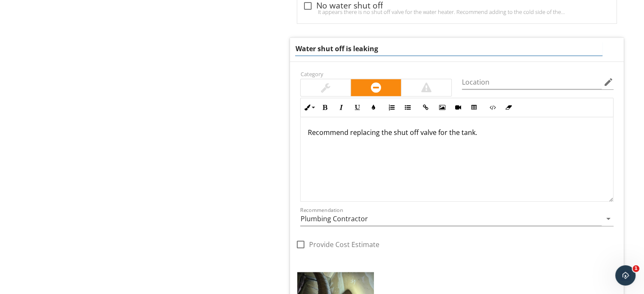
drag, startPoint x: 479, startPoint y: 52, endPoint x: 318, endPoint y: 55, distance: 161.4
click at [318, 55] on div "Water shut off is leaking" at bounding box center [457, 50] width 334 height 24
type input "Water heater expansion tank appears to have leaked"
click at [519, 165] on div "Recommend replacing the shut off valve for the tank." at bounding box center [457, 159] width 313 height 85
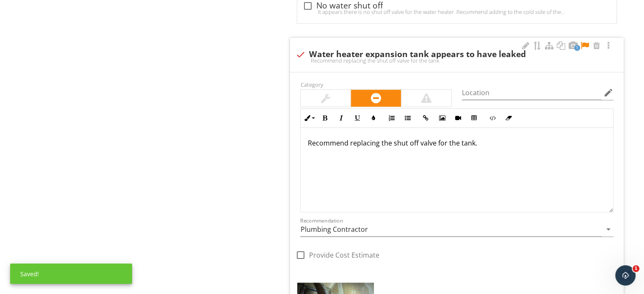
drag, startPoint x: 515, startPoint y: 150, endPoint x: 300, endPoint y: 148, distance: 214.8
click at [300, 148] on div "Inline Style XLarge Large Normal Small Light Small/Light Bold Italic Underline …" at bounding box center [457, 160] width 324 height 104
click at [587, 43] on div at bounding box center [585, 46] width 10 height 8
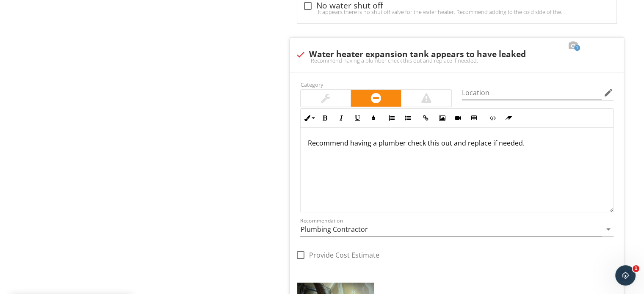
click at [306, 146] on div "Recommend having a plumber check this out and replace if needed." at bounding box center [457, 170] width 313 height 85
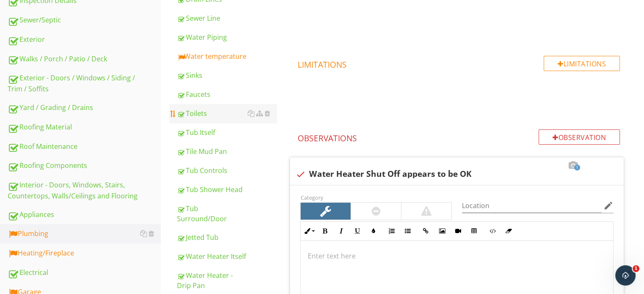
scroll to position [174, 0]
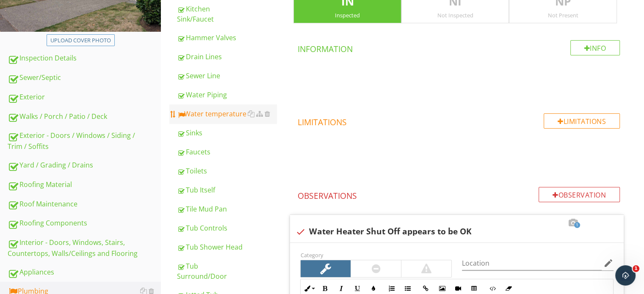
click at [206, 116] on div "Water temperature" at bounding box center [227, 114] width 100 height 10
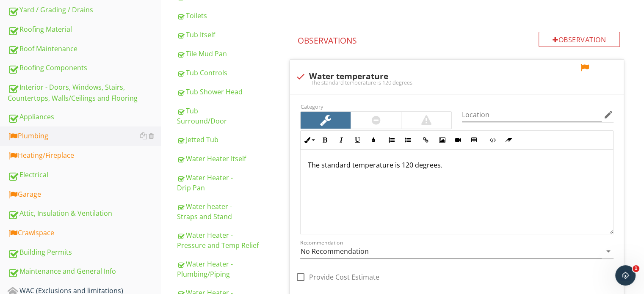
scroll to position [301, 0]
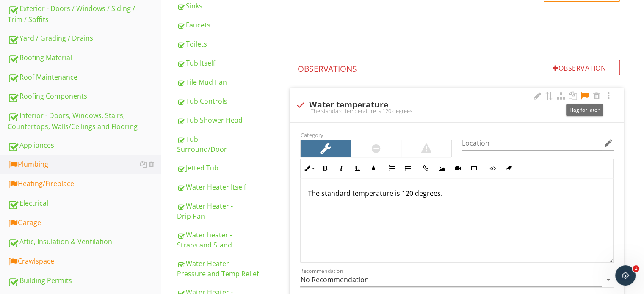
click at [581, 98] on div at bounding box center [585, 96] width 10 height 8
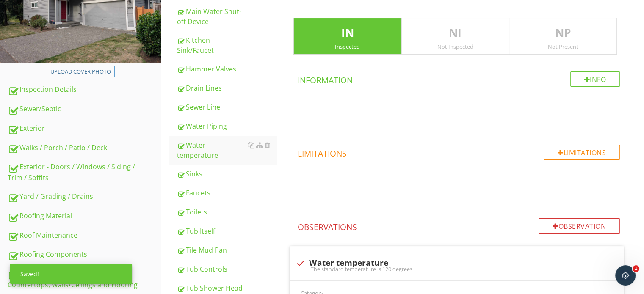
scroll to position [344, 0]
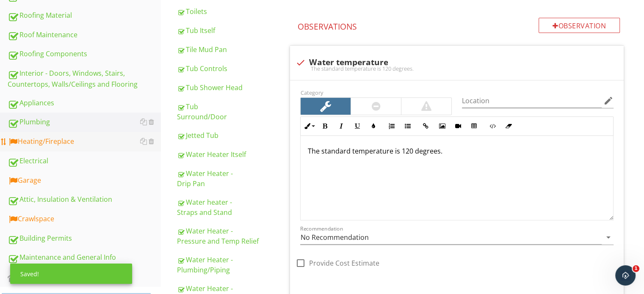
click at [83, 137] on div "Heating/Fireplace" at bounding box center [84, 141] width 153 height 11
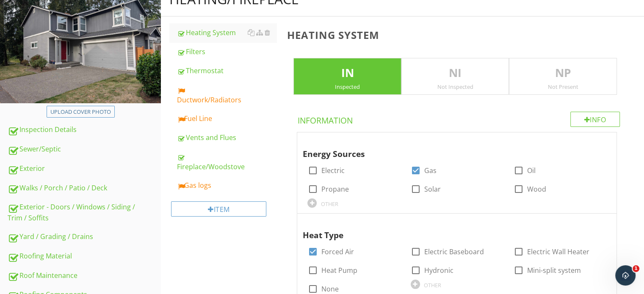
scroll to position [89, 0]
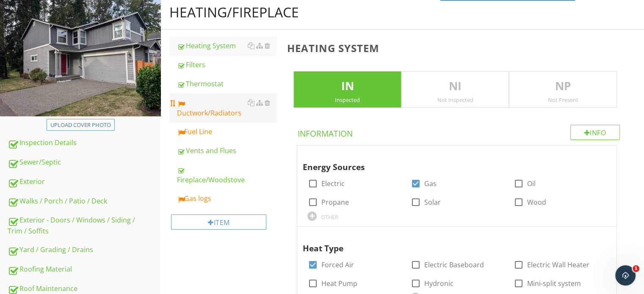
click at [198, 115] on div "Ductwork/Radiators" at bounding box center [227, 108] width 100 height 20
type textarea "<p>Furnace should be cleaned and serviced every 2-3 years. We recommend a quali…"
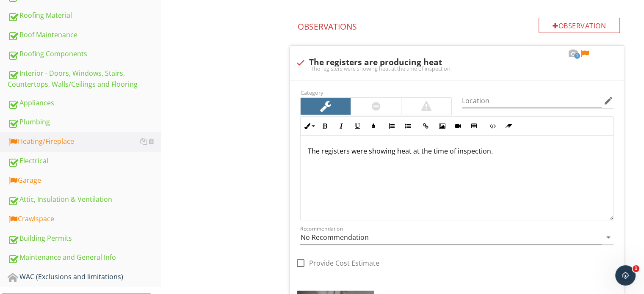
scroll to position [513, 0]
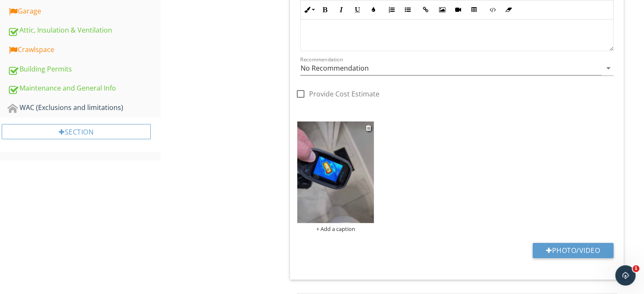
click at [314, 155] on img at bounding box center [335, 173] width 77 height 102
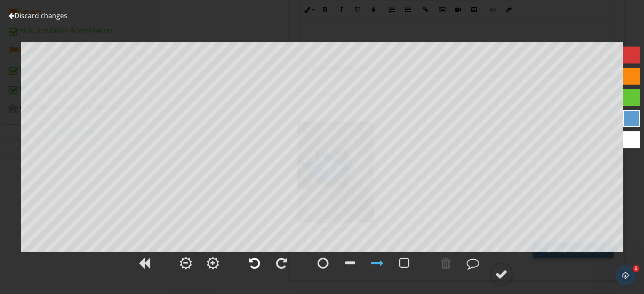
click at [259, 266] on div at bounding box center [254, 263] width 11 height 13
click at [507, 274] on div at bounding box center [501, 274] width 13 height 13
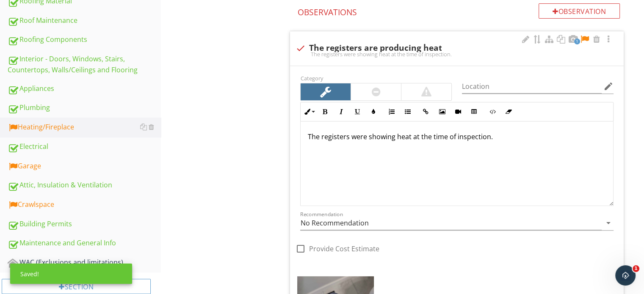
scroll to position [344, 0]
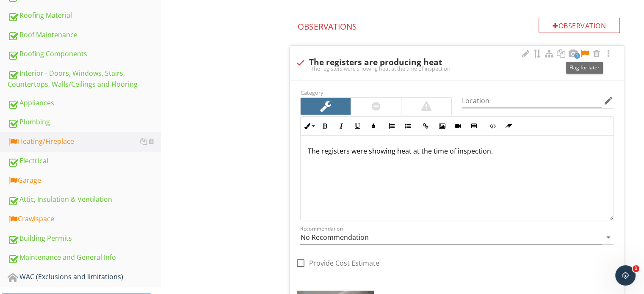
click at [590, 50] on div at bounding box center [585, 54] width 10 height 8
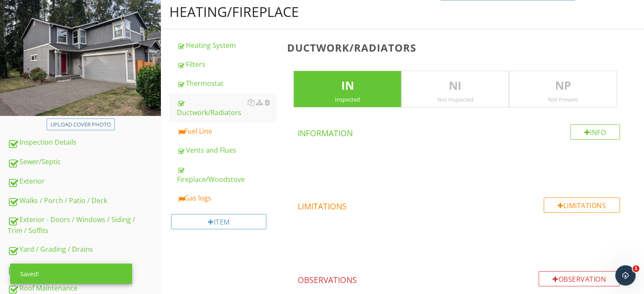
scroll to position [89, 0]
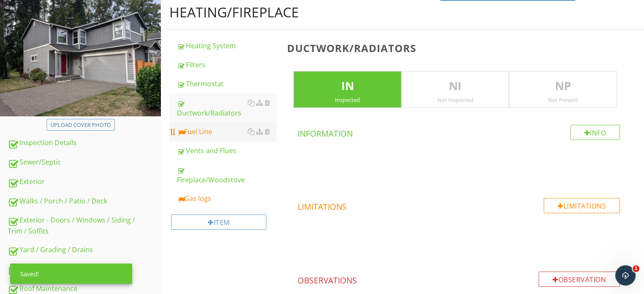
click at [207, 135] on div "Fuel Line" at bounding box center [227, 132] width 100 height 10
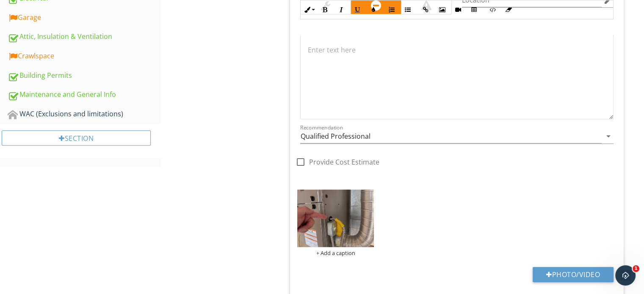
scroll to position [466, 0]
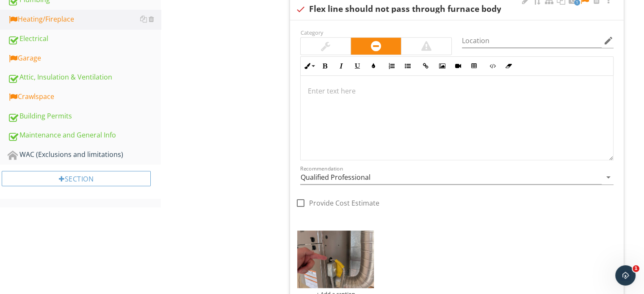
click at [339, 142] on div at bounding box center [457, 118] width 313 height 85
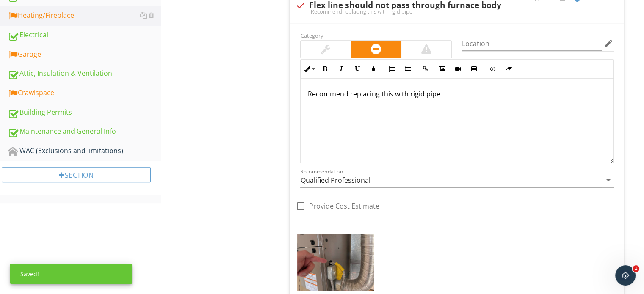
scroll to position [515, 0]
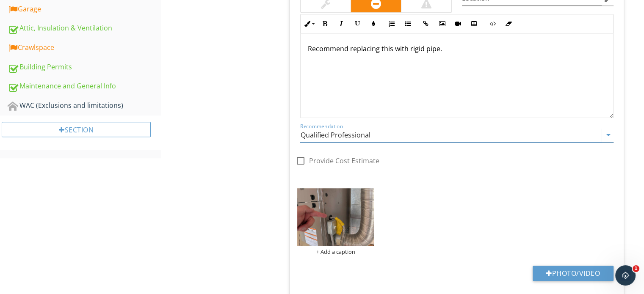
click at [319, 133] on input "Qualified Professional" at bounding box center [451, 135] width 302 height 14
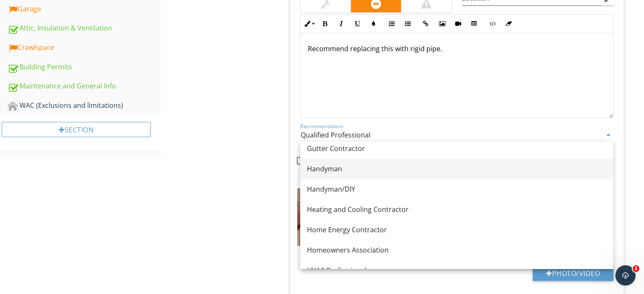
scroll to position [551, 0]
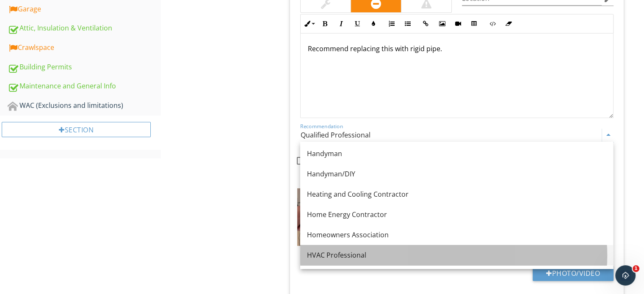
click at [357, 250] on div "HVAC Professional" at bounding box center [456, 255] width 299 height 10
type input "HVAC Professional"
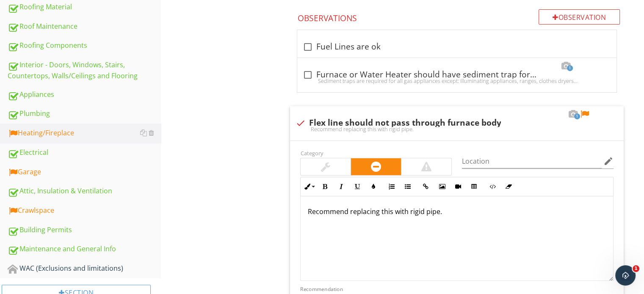
scroll to position [303, 0]
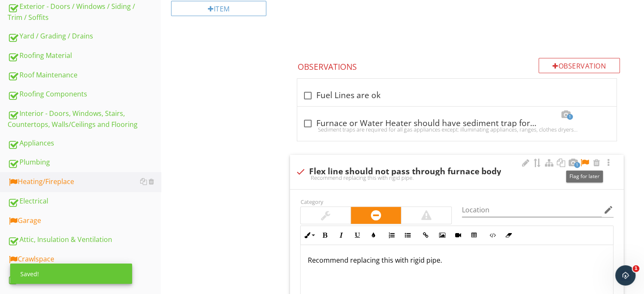
click at [583, 165] on div at bounding box center [585, 163] width 10 height 8
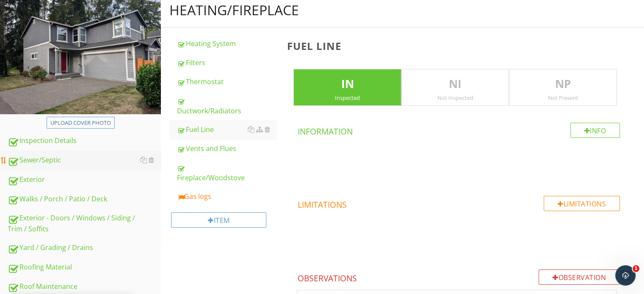
scroll to position [91, 0]
click at [206, 193] on div "Gas logs" at bounding box center [227, 196] width 100 height 10
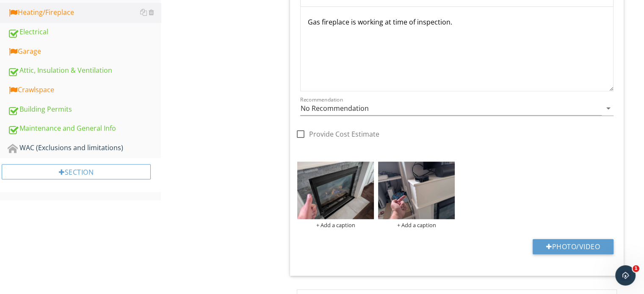
scroll to position [388, 0]
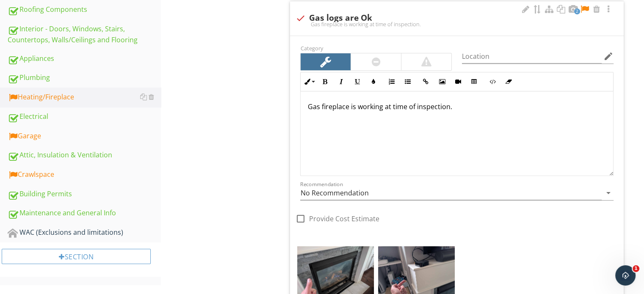
drag, startPoint x: 474, startPoint y: 108, endPoint x: 479, endPoint y: 108, distance: 5.5
click at [474, 108] on p "Gas fireplace is working at time of inspection." at bounding box center [457, 107] width 299 height 10
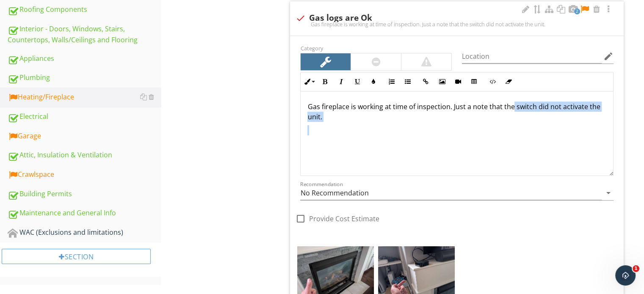
drag, startPoint x: 513, startPoint y: 105, endPoint x: 559, endPoint y: 155, distance: 68.1
click at [555, 155] on div "Gas fireplace is working at time of inspection. Just a note that the switch did…" at bounding box center [457, 133] width 313 height 85
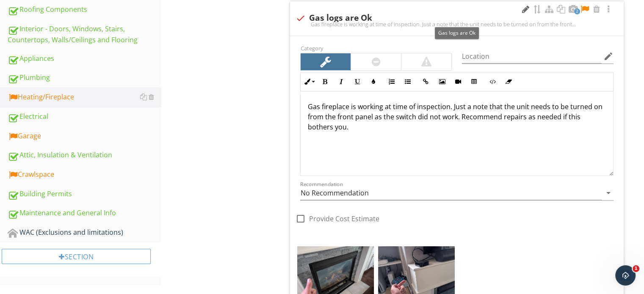
click at [521, 10] on div at bounding box center [526, 9] width 10 height 8
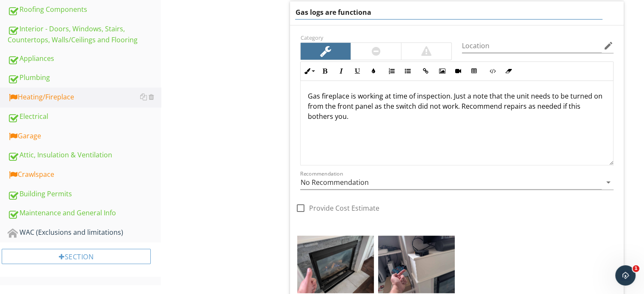
type input "Gas logs are functional"
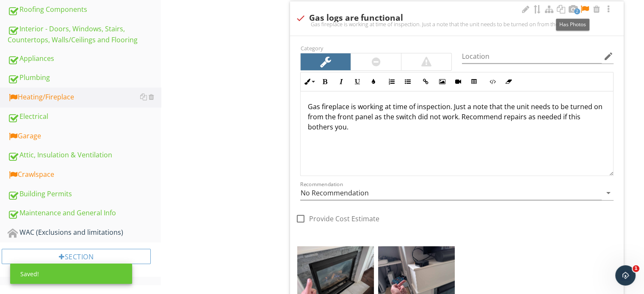
click at [585, 7] on div at bounding box center [585, 9] width 10 height 8
click at [76, 146] on link "Attic, Insulation & Ventilation" at bounding box center [84, 155] width 153 height 19
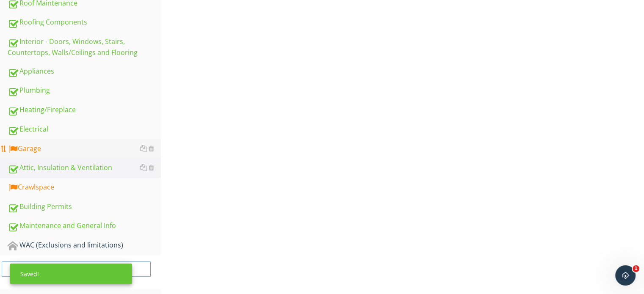
click at [81, 136] on link "Electrical" at bounding box center [84, 129] width 153 height 19
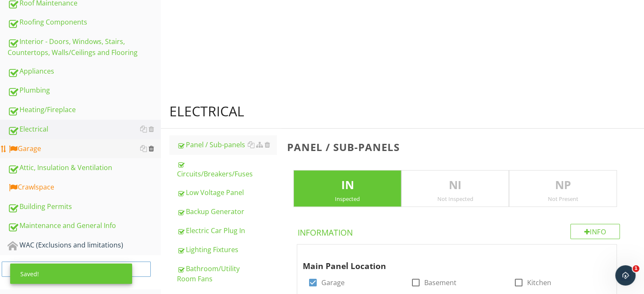
scroll to position [388, 0]
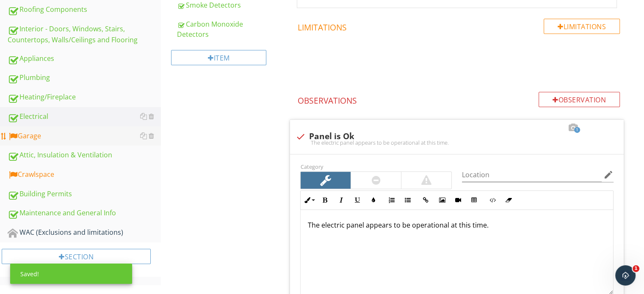
click at [83, 141] on link "Garage" at bounding box center [84, 136] width 153 height 19
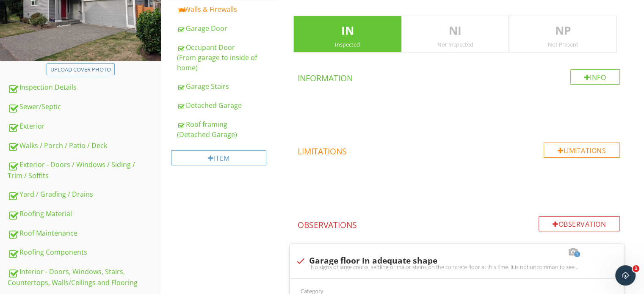
scroll to position [49, 0]
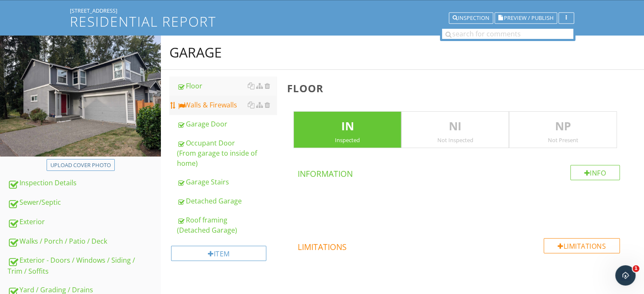
click at [213, 105] on div "Walls & Firewalls" at bounding box center [227, 105] width 100 height 10
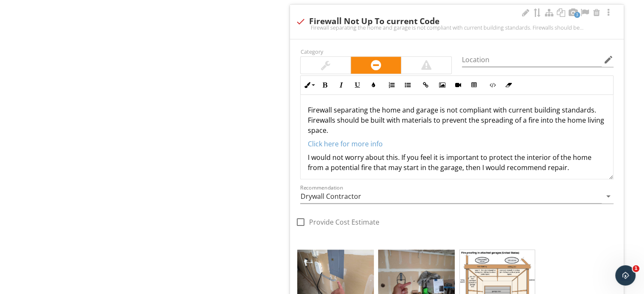
scroll to position [727, 0]
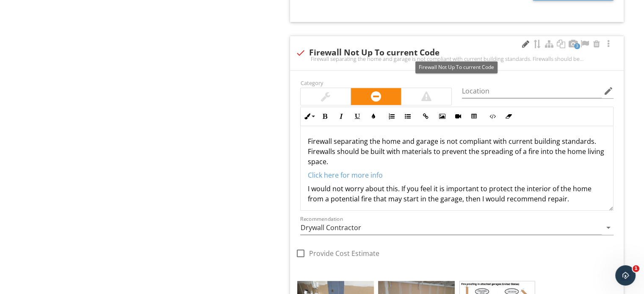
click at [525, 44] on div at bounding box center [526, 44] width 10 height 8
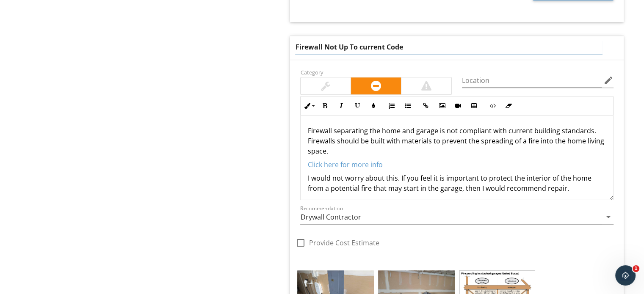
drag, startPoint x: 423, startPoint y: 44, endPoint x: 324, endPoint y: 45, distance: 99.1
click at [324, 45] on input "Firewall Not Up To current Code" at bounding box center [448, 47] width 307 height 14
type input "Firewall has a few penetrations"
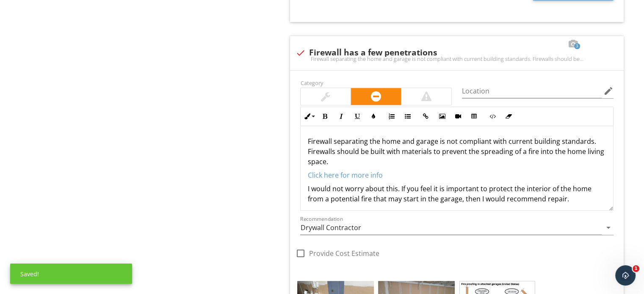
drag, startPoint x: 399, startPoint y: 179, endPoint x: 270, endPoint y: 188, distance: 129.1
click at [270, 188] on div "Garage Floor Walls & Firewalls Garage Door Occupant Door (From garage to inside…" at bounding box center [402, 121] width 483 height 1526
click at [437, 188] on p "I would not worry about this. If you feel it is important to protect the interi…" at bounding box center [457, 194] width 299 height 20
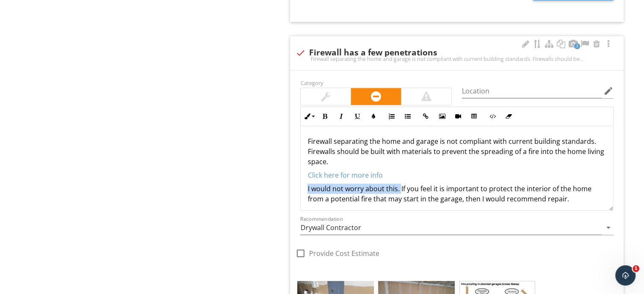
drag, startPoint x: 399, startPoint y: 187, endPoint x: 295, endPoint y: 184, distance: 104.7
click at [295, 184] on div "Inline Style XLarge Large Normal Small Light Small/Light Bold Italic Underline …" at bounding box center [457, 159] width 324 height 104
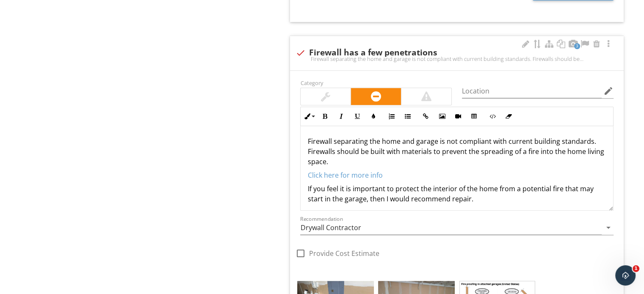
click at [527, 194] on p "If you feel it is important to protect the interior of the home from a potentia…" at bounding box center [457, 194] width 299 height 20
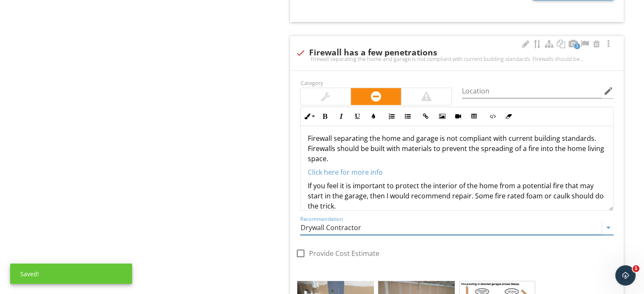
click at [311, 222] on input "Drywall Contractor" at bounding box center [451, 228] width 302 height 14
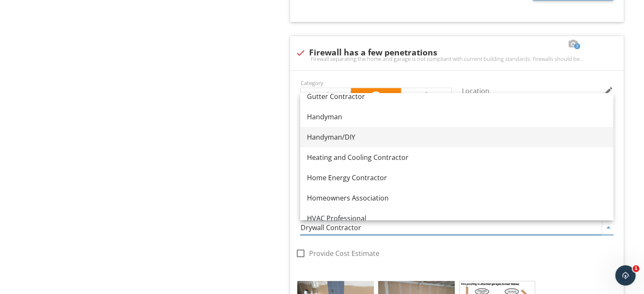
scroll to position [540, 0]
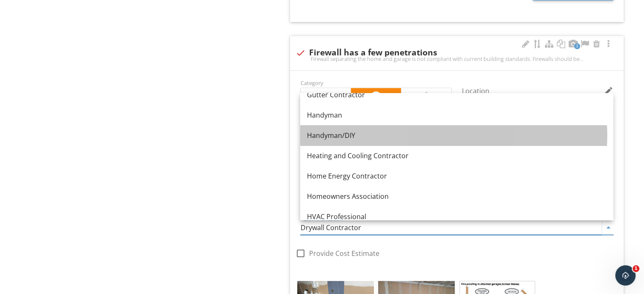
click at [344, 140] on div "Handyman/DIY" at bounding box center [456, 135] width 299 height 10
type input "Handyman/DIY"
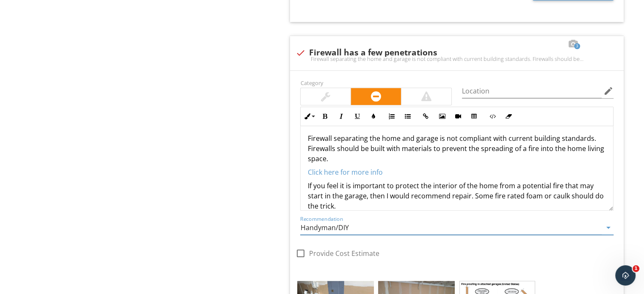
click at [284, 157] on div "Walls & Firewalls IN Inspected NI Not Inspected NP Not Present Info Information…" at bounding box center [463, 127] width 363 height 1471
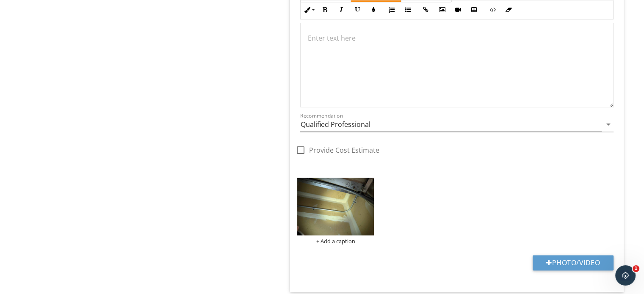
scroll to position [1188, 0]
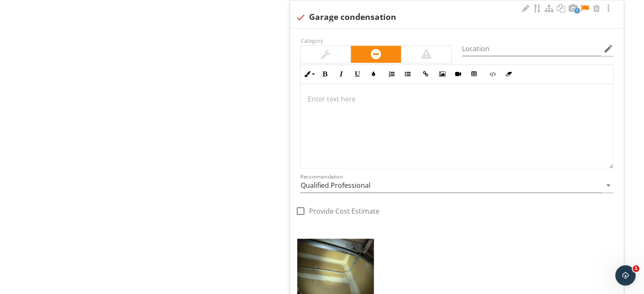
click at [386, 121] on div at bounding box center [457, 126] width 313 height 85
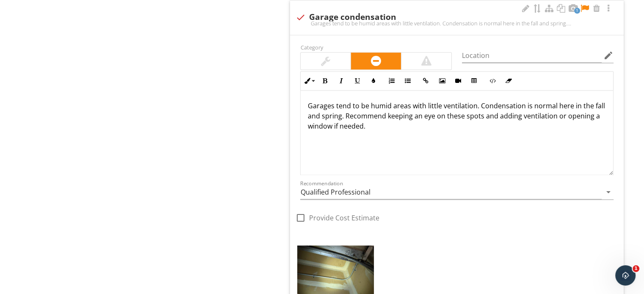
scroll to position [1194, 0]
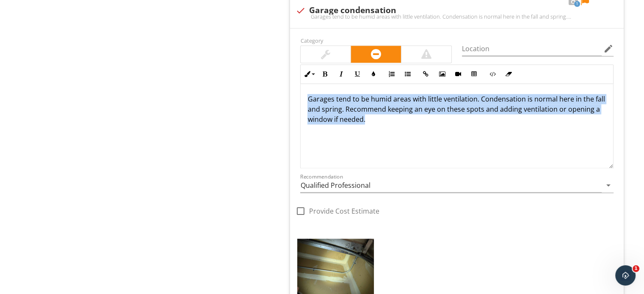
drag, startPoint x: 433, startPoint y: 123, endPoint x: 221, endPoint y: 55, distance: 222.9
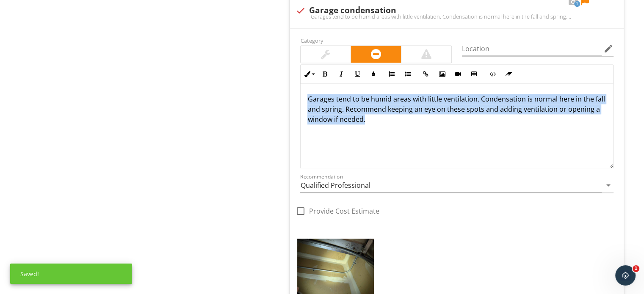
copy p "Garages tend to be humid areas with little ventilation. Condensation is normal …"
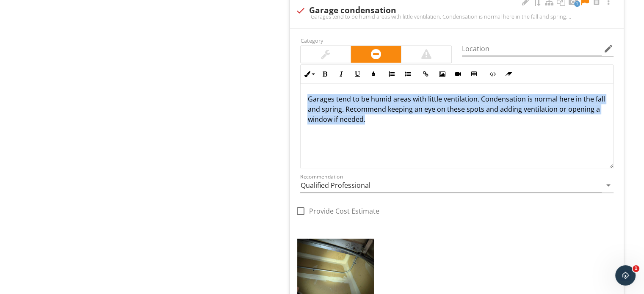
click at [426, 152] on div "Garages tend to be humid areas with little ventilation. Condensation is normal …" at bounding box center [457, 126] width 313 height 85
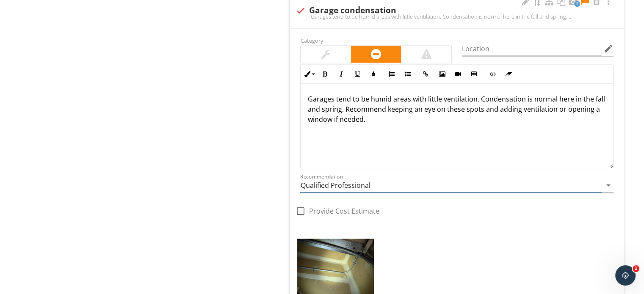
click at [357, 186] on input "Qualified Professional" at bounding box center [451, 186] width 302 height 14
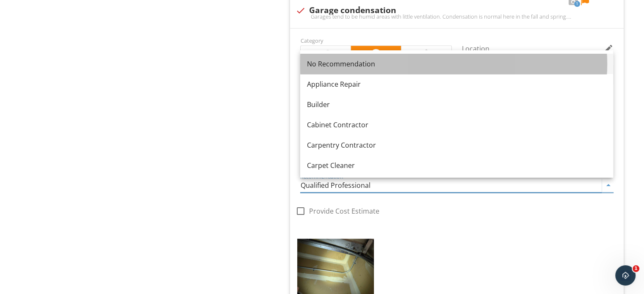
click at [368, 63] on div "No Recommendation" at bounding box center [456, 64] width 299 height 10
type input "No Recommendation"
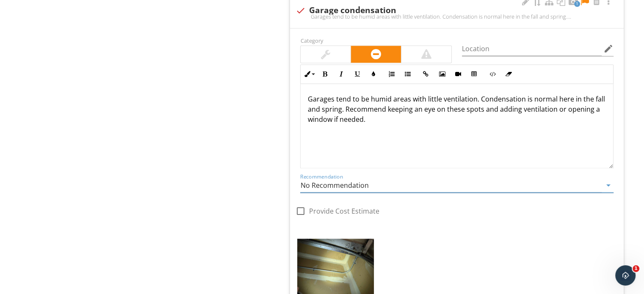
click at [345, 35] on div "Category" at bounding box center [376, 49] width 162 height 28
click at [338, 50] on div at bounding box center [326, 54] width 50 height 17
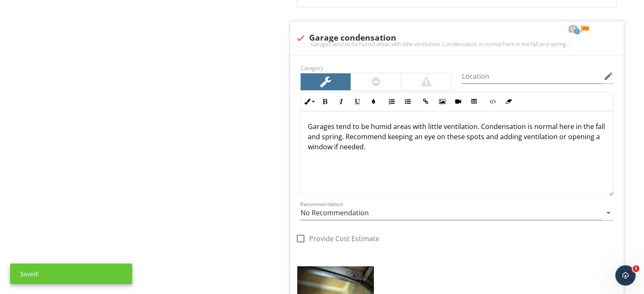
scroll to position [1152, 0]
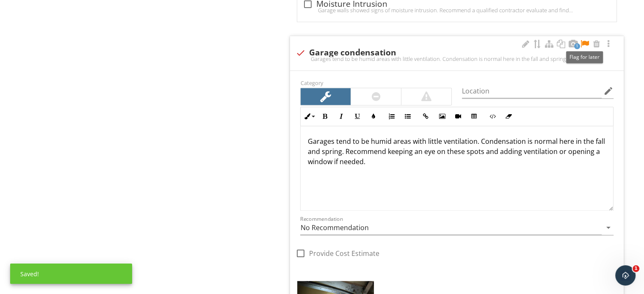
click at [587, 40] on div at bounding box center [585, 44] width 10 height 8
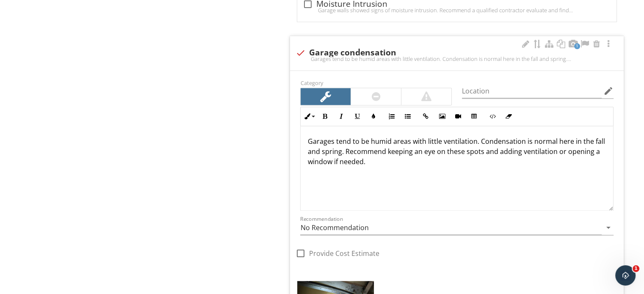
click at [499, 163] on p "Garages tend to be humid areas with little ventilation. Condensation is normal …" at bounding box center [457, 151] width 299 height 30
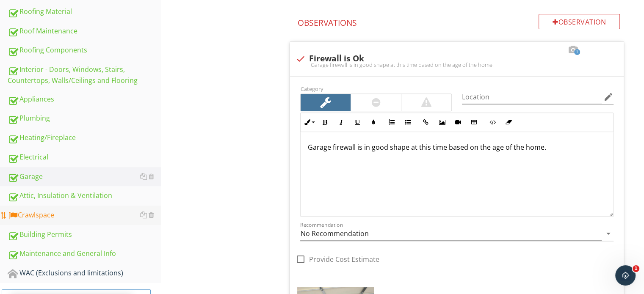
click at [69, 213] on div "Crawlspace" at bounding box center [84, 215] width 153 height 11
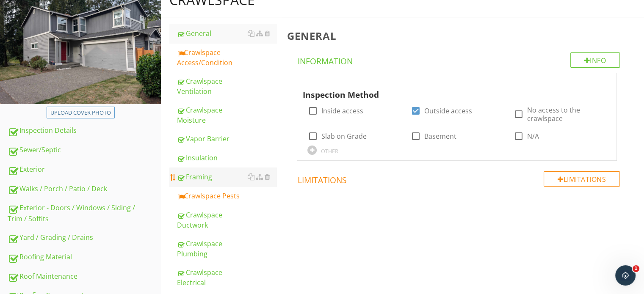
scroll to position [93, 0]
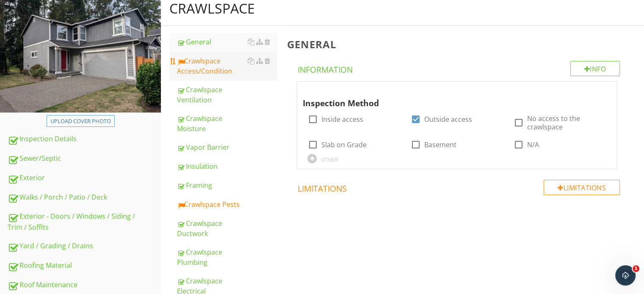
click at [223, 69] on div "Crawlspace Access/Condition" at bounding box center [227, 66] width 100 height 20
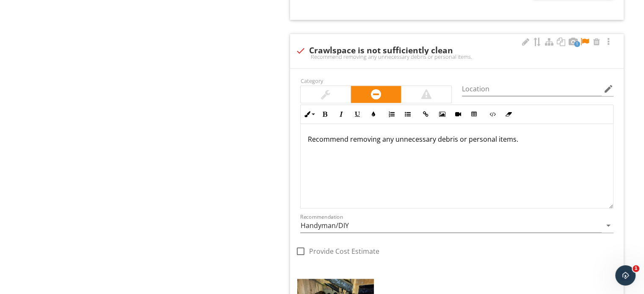
scroll to position [729, 0]
click at [526, 42] on div at bounding box center [526, 42] width 10 height 8
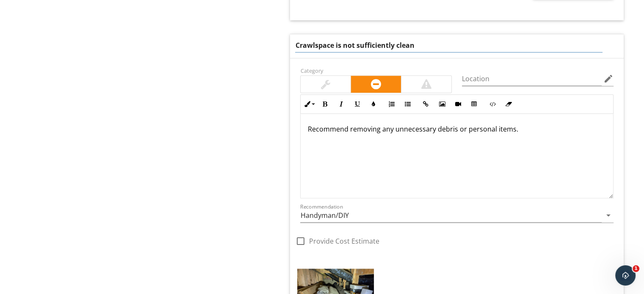
click at [316, 45] on input "Crawlspace is not sufficiently clean" at bounding box center [448, 46] width 307 height 14
type input "There are supplies which can be saved"
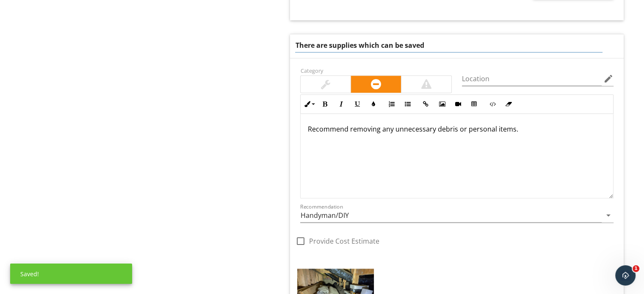
click at [574, 157] on div "Recommend removing any unnecessary debris or personal items." at bounding box center [457, 156] width 313 height 85
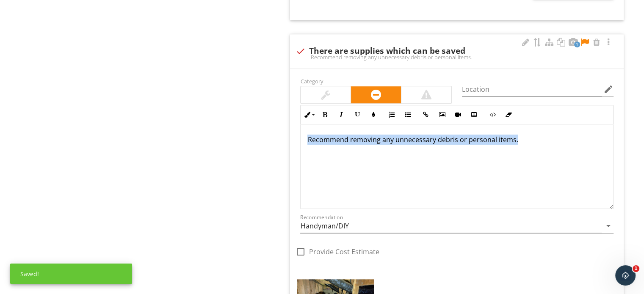
drag, startPoint x: 574, startPoint y: 157, endPoint x: 290, endPoint y: 154, distance: 284.7
click at [295, 154] on div "Category Location edit Inline Style XLarge Large Normal Small Light Small/Light…" at bounding box center [457, 172] width 324 height 193
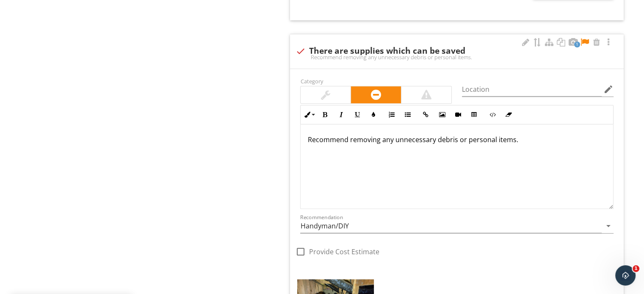
click at [303, 89] on div at bounding box center [326, 94] width 50 height 17
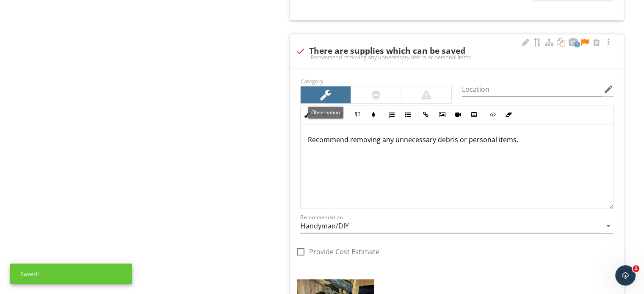
click at [468, 197] on div "Recommend removing any unnecessary debris or personal items." at bounding box center [457, 167] width 313 height 85
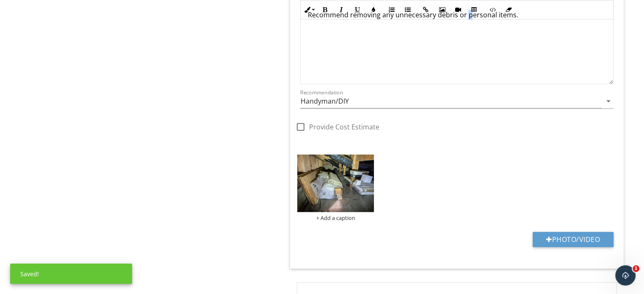
scroll to position [856, 0]
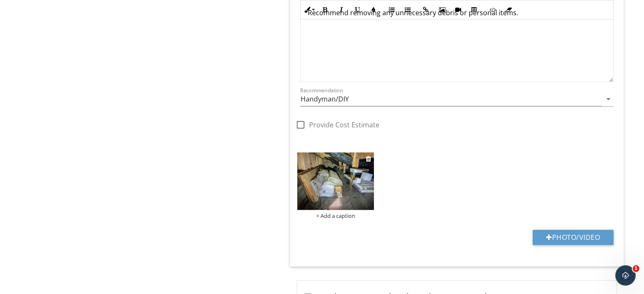
click at [308, 177] on img at bounding box center [335, 181] width 77 height 58
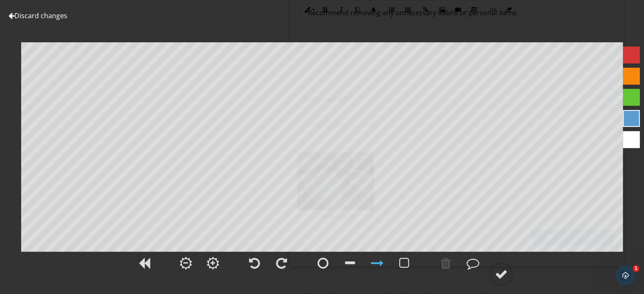
click at [62, 15] on link "Discard changes" at bounding box center [37, 15] width 59 height 9
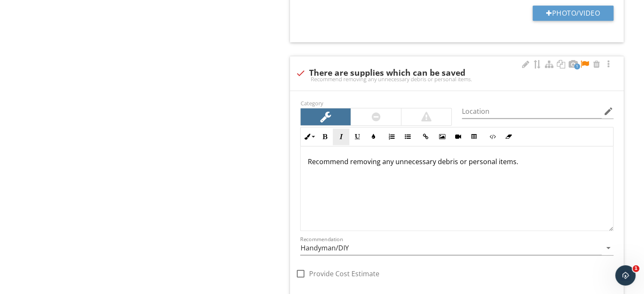
scroll to position [686, 0]
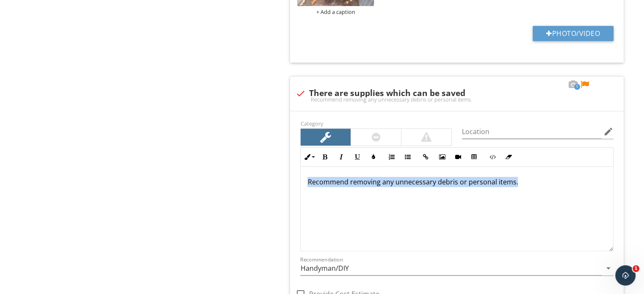
drag, startPoint x: 529, startPoint y: 194, endPoint x: 174, endPoint y: 179, distance: 354.8
click at [174, 179] on div "Crawlspace General Crawlspace Access/Condition Crawlspace Ventilation Crawlspac…" at bounding box center [402, 55] width 483 height 1312
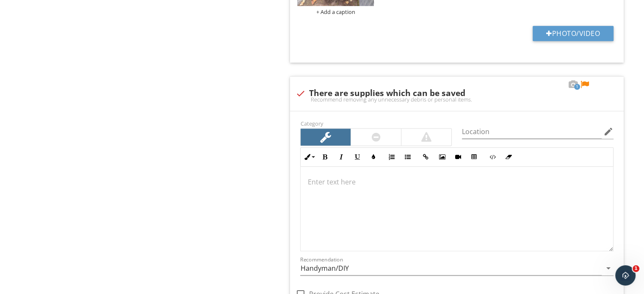
scroll to position [679, 0]
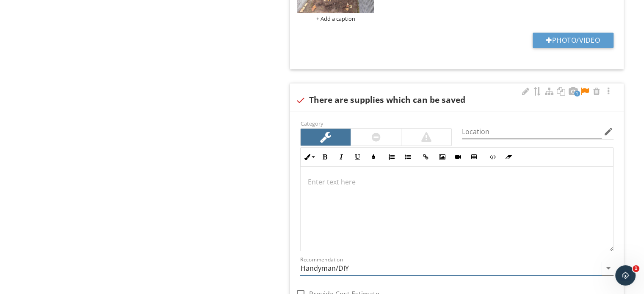
click at [339, 270] on input "Handyman/DIY" at bounding box center [451, 269] width 302 height 14
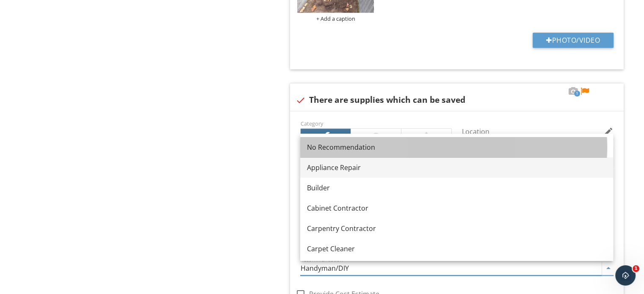
click at [357, 157] on link "No Recommendation" at bounding box center [456, 147] width 313 height 20
type input "No Recommendation"
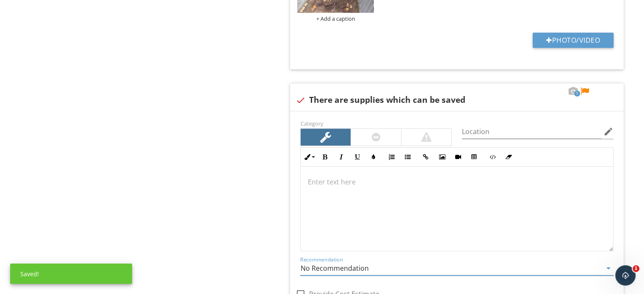
click at [275, 82] on div "Crawlspace General Crawlspace Access/Condition Crawlspace Ventilation Crawlspac…" at bounding box center [402, 57] width 483 height 1305
click at [586, 87] on div at bounding box center [585, 91] width 10 height 8
click at [523, 88] on div at bounding box center [526, 91] width 10 height 8
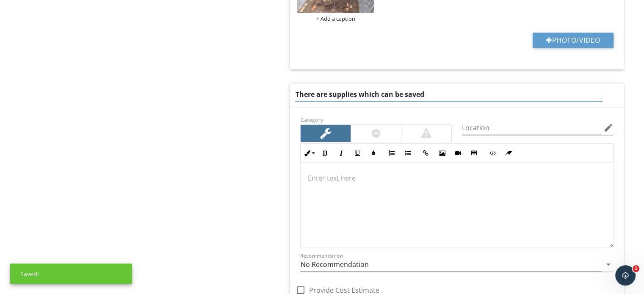
click at [327, 97] on input "There are supplies which can be saved" at bounding box center [448, 95] width 307 height 14
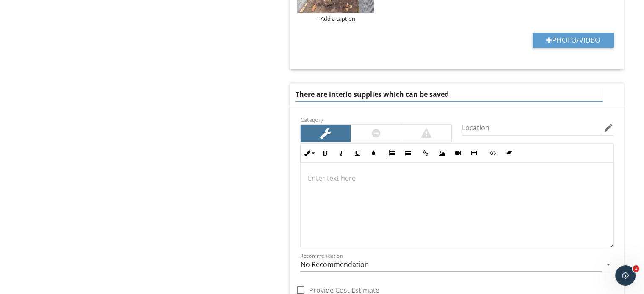
type input "There are interior supplies which can be saved"
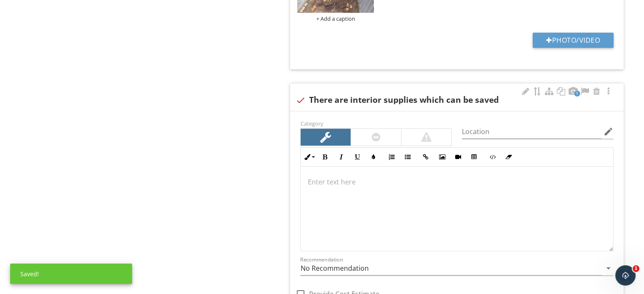
click at [236, 111] on div "Crawlspace General Crawlspace Access/Condition Crawlspace Ventilation Crawlspac…" at bounding box center [402, 57] width 483 height 1305
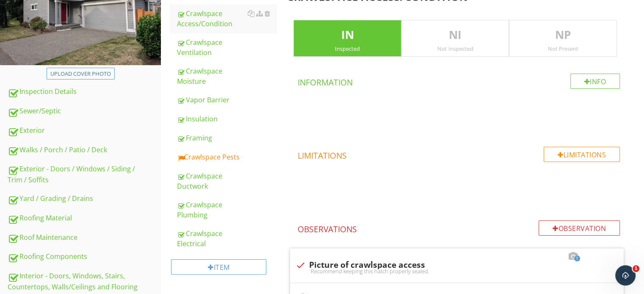
scroll to position [119, 0]
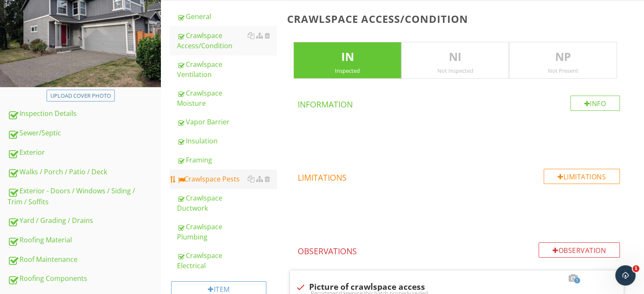
click at [205, 175] on div "Crawlspace Pests" at bounding box center [227, 179] width 100 height 10
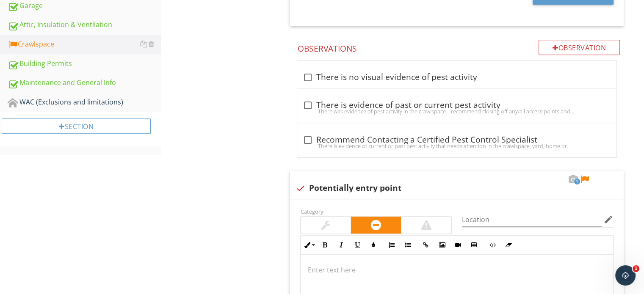
scroll to position [485, 0]
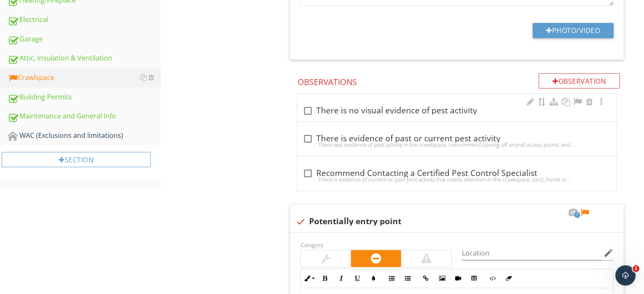
click at [336, 113] on div "check_box_outline_blank There is no visual evidence of pest activity" at bounding box center [456, 111] width 309 height 10
checkbox input "true"
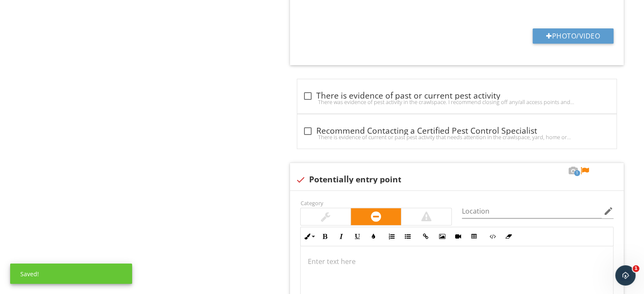
scroll to position [824, 0]
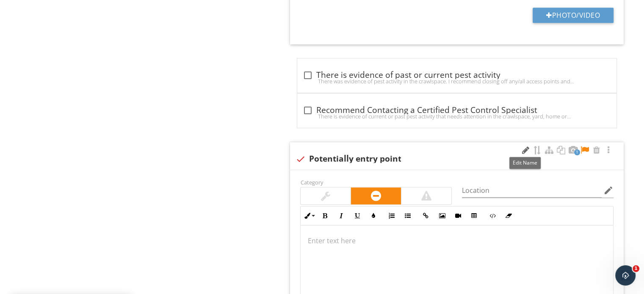
click at [521, 150] on div at bounding box center [526, 150] width 10 height 8
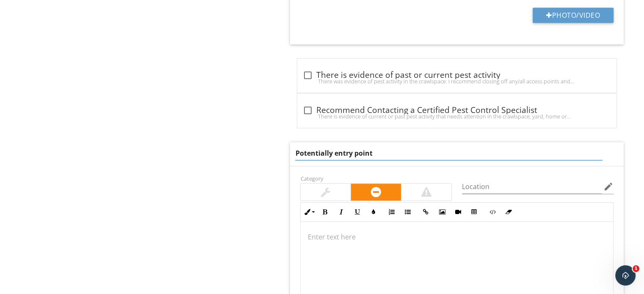
drag, startPoint x: 520, startPoint y: 150, endPoint x: 222, endPoint y: 154, distance: 297.8
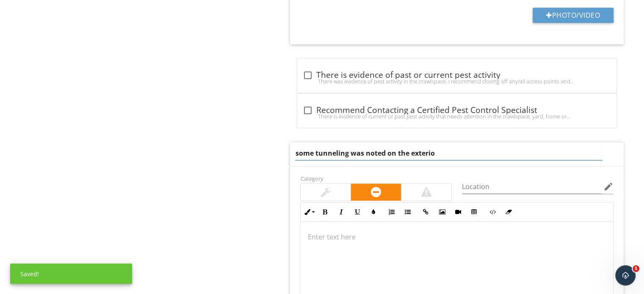
type input "some tunneling was noted on the exterior"
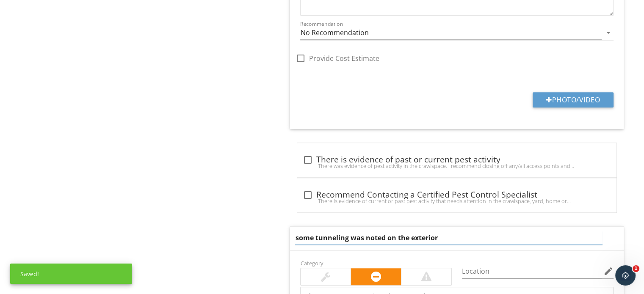
scroll to position [909, 0]
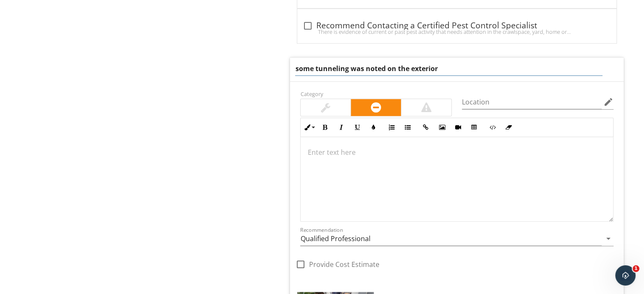
drag, startPoint x: 333, startPoint y: 147, endPoint x: 338, endPoint y: 118, distance: 29.2
click at [334, 147] on div at bounding box center [457, 179] width 313 height 85
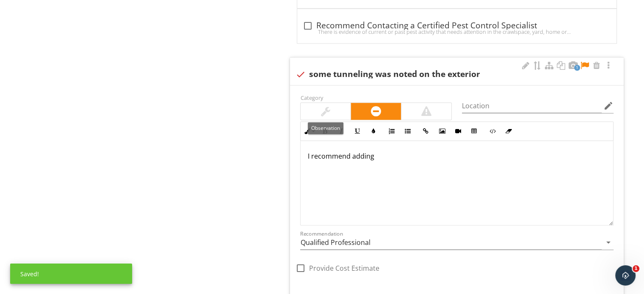
scroll to position [915, 0]
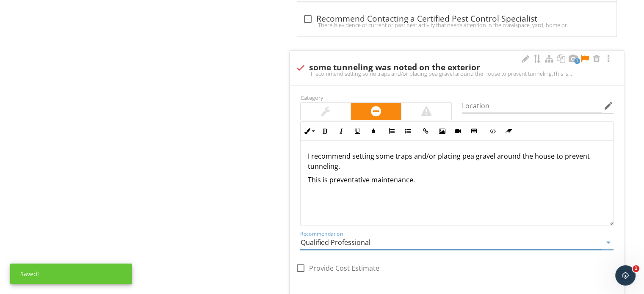
click at [345, 236] on input "Qualified Professional" at bounding box center [451, 243] width 302 height 14
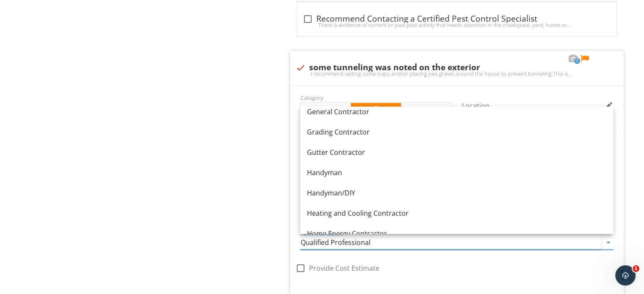
scroll to position [498, 0]
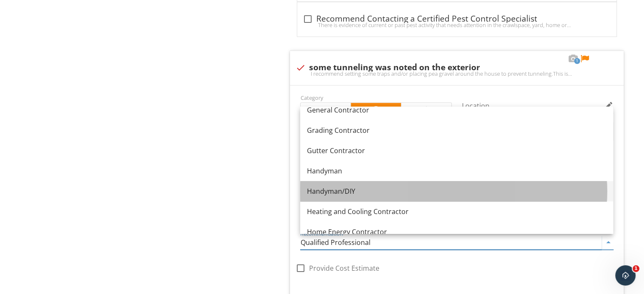
click at [354, 192] on div "Handyman/DIY" at bounding box center [456, 191] width 299 height 10
type input "Handyman/DIY"
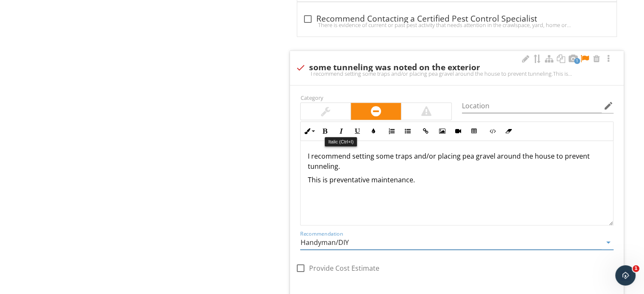
click at [344, 115] on div at bounding box center [326, 111] width 50 height 17
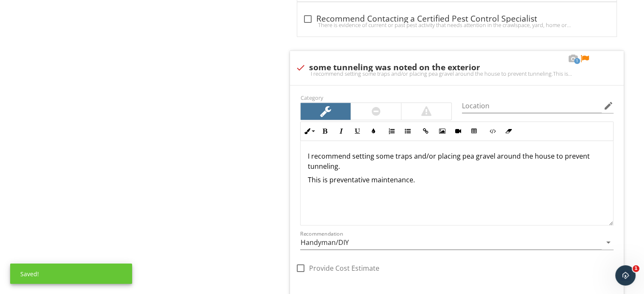
click at [583, 58] on div at bounding box center [585, 59] width 10 height 8
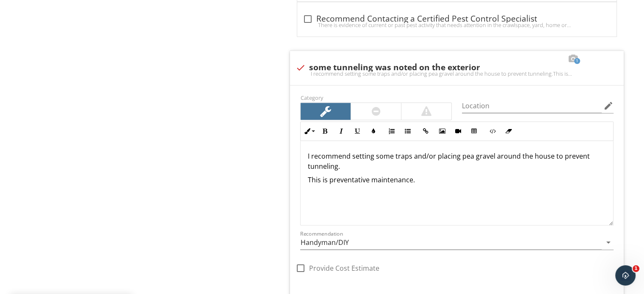
click at [455, 171] on div "I recommend setting some traps and/or placing pea gravel around the house to pr…" at bounding box center [457, 183] width 313 height 85
click at [492, 190] on div "I recommend setting some traps and/or placing pea gravel around the house to pr…" at bounding box center [457, 183] width 313 height 85
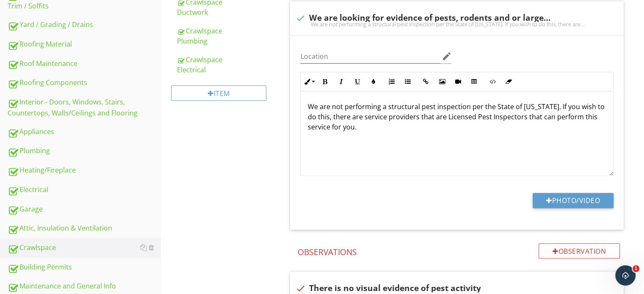
scroll to position [280, 0]
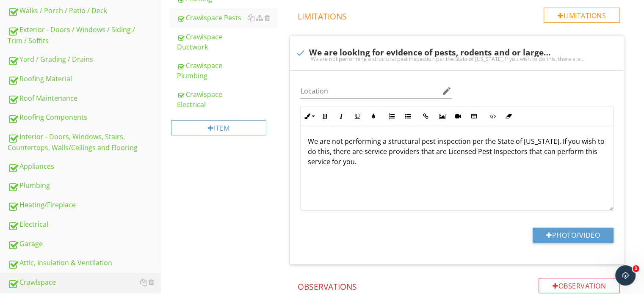
click at [350, 58] on div "We are not performing a structural pest inspection per the State of [US_STATE].…" at bounding box center [457, 58] width 324 height 7
checkbox input "true"
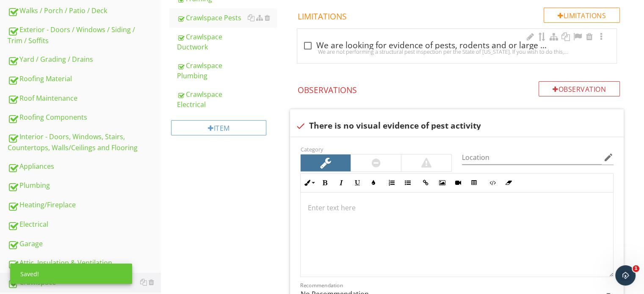
click at [351, 53] on div "We are not performing a structural pest inspection per the State of [US_STATE].…" at bounding box center [456, 51] width 309 height 7
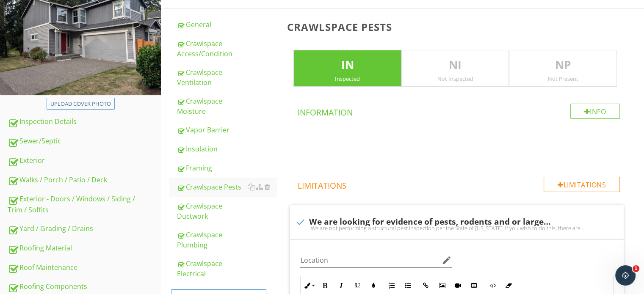
scroll to position [0, 0]
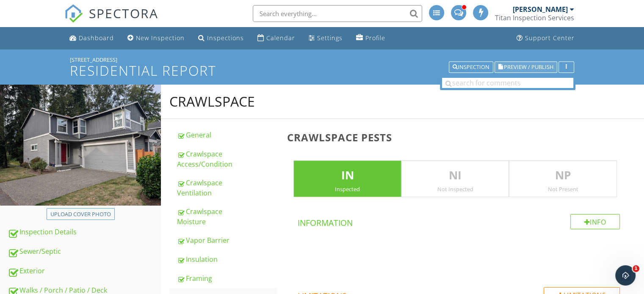
drag, startPoint x: 517, startPoint y: 74, endPoint x: 524, endPoint y: 68, distance: 9.6
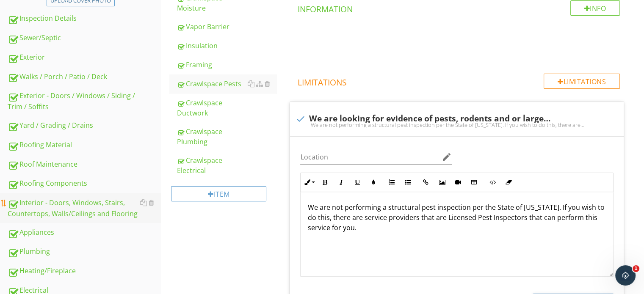
scroll to position [212, 0]
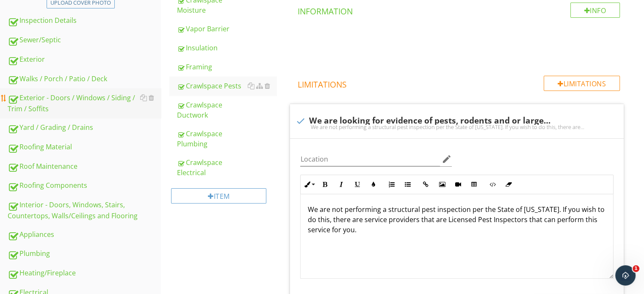
click at [68, 101] on div "Exterior - Doors / Windows / Siding / Trim / Soffits" at bounding box center [84, 103] width 153 height 21
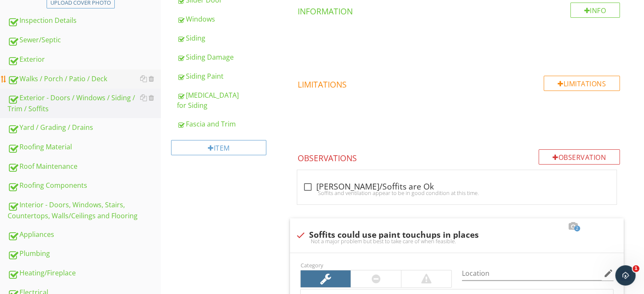
click at [69, 76] on div "Walks / Porch / Patio / Deck" at bounding box center [84, 79] width 153 height 11
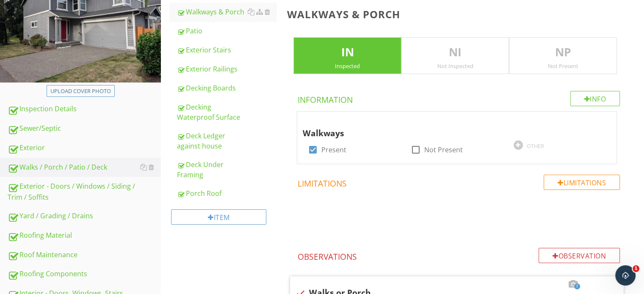
scroll to position [85, 0]
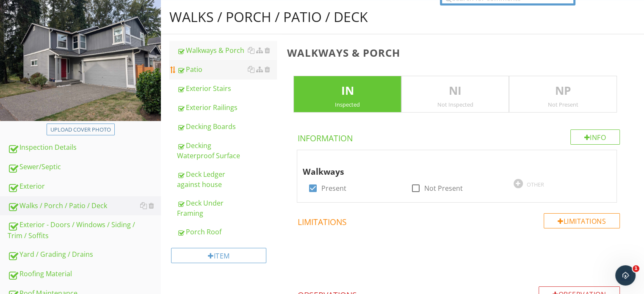
click at [208, 67] on div "Patio" at bounding box center [227, 69] width 100 height 10
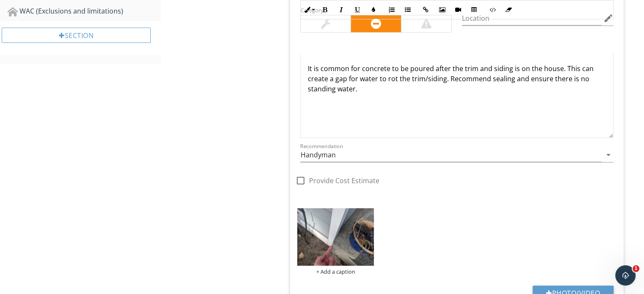
scroll to position [537, 0]
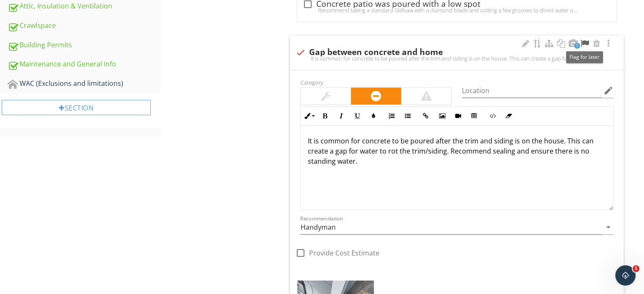
click at [590, 42] on div at bounding box center [585, 43] width 10 height 8
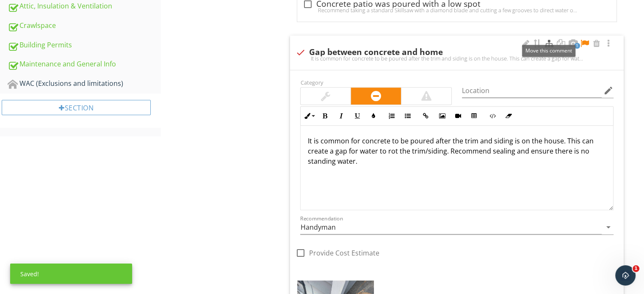
click at [551, 44] on div at bounding box center [549, 43] width 10 height 8
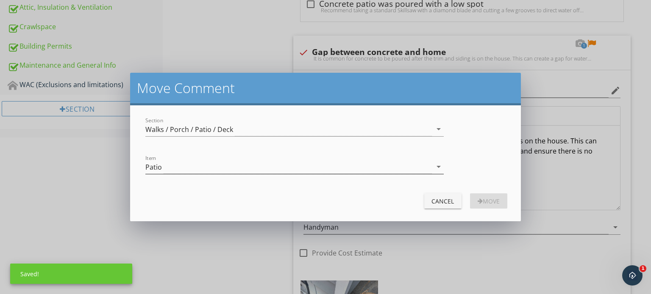
click at [182, 168] on div "Patio" at bounding box center [288, 167] width 286 height 14
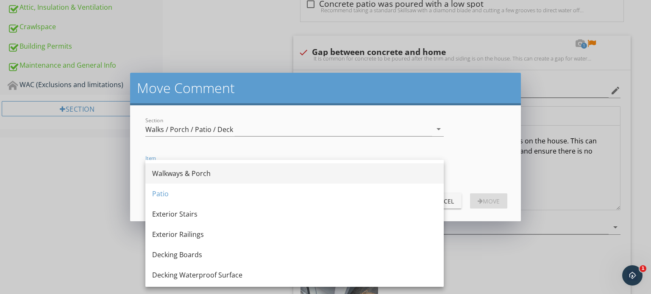
click at [190, 174] on div "Walkways & Porch" at bounding box center [294, 174] width 285 height 10
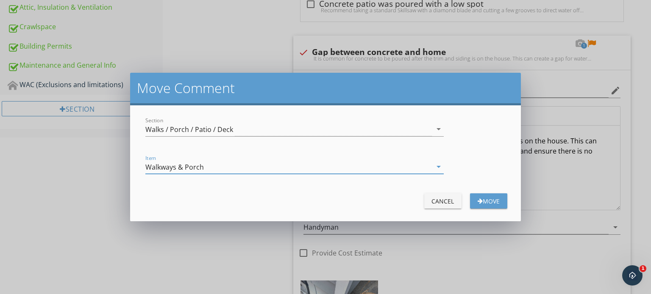
click at [489, 202] on div "Move" at bounding box center [489, 201] width 24 height 9
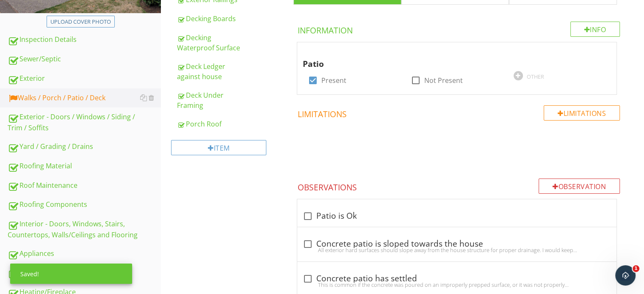
scroll to position [163, 0]
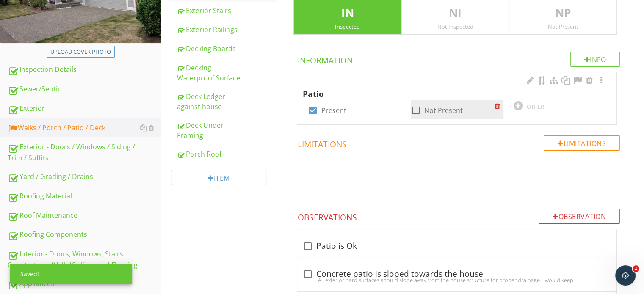
click at [422, 112] on div at bounding box center [416, 110] width 14 height 14
checkbox input "true"
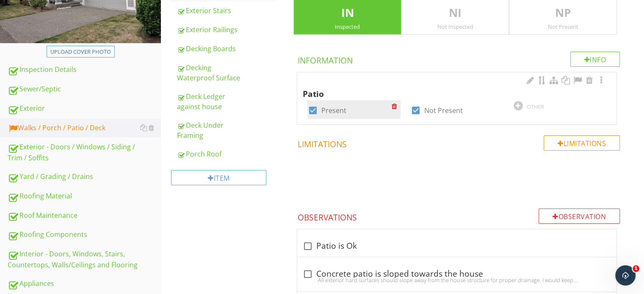
click at [313, 114] on div at bounding box center [312, 110] width 14 height 14
checkbox input "false"
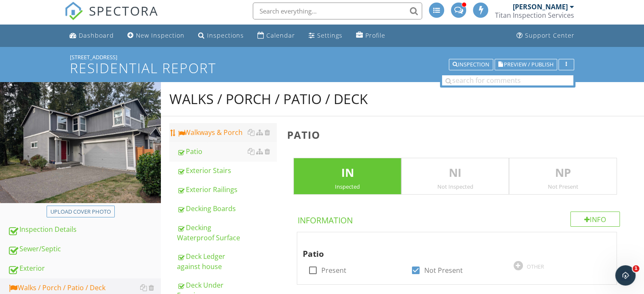
scroll to position [0, 0]
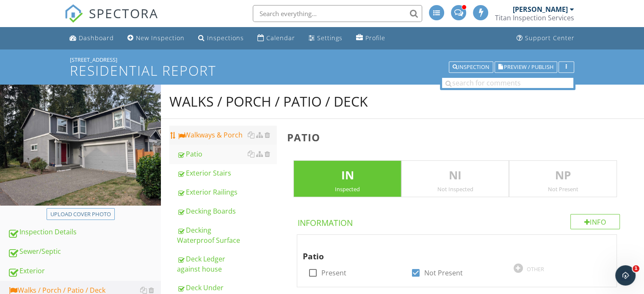
click at [224, 134] on div "Walkways & Porch" at bounding box center [227, 135] width 100 height 10
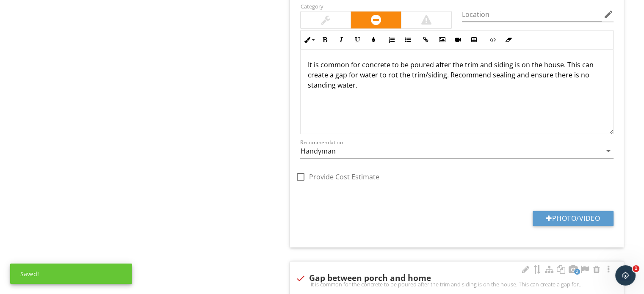
scroll to position [995, 0]
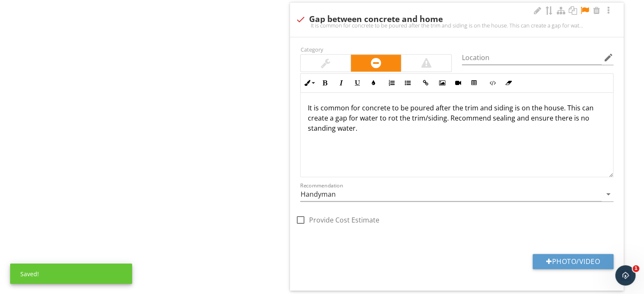
click at [349, 22] on div "It is common for concrete to be poured after the trim and siding is on the hous…" at bounding box center [457, 25] width 324 height 7
checkbox input "true"
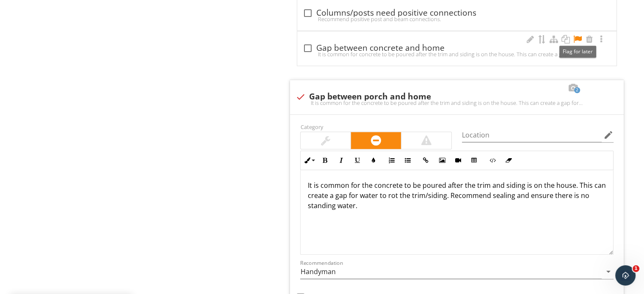
click at [578, 40] on div at bounding box center [578, 39] width 10 height 8
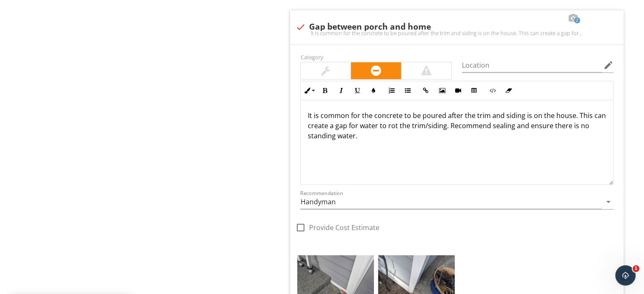
scroll to position [996, 0]
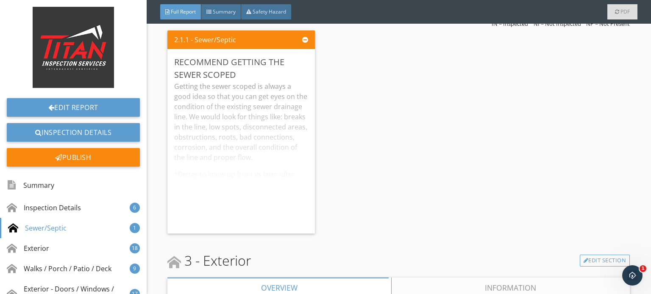
scroll to position [1271, 0]
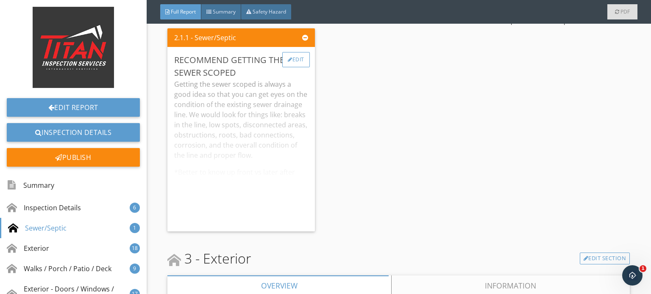
click at [288, 62] on div "Edit" at bounding box center [296, 59] width 28 height 15
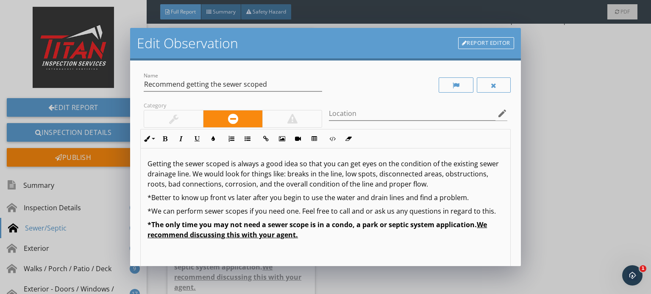
click at [163, 113] on div at bounding box center [173, 119] width 59 height 17
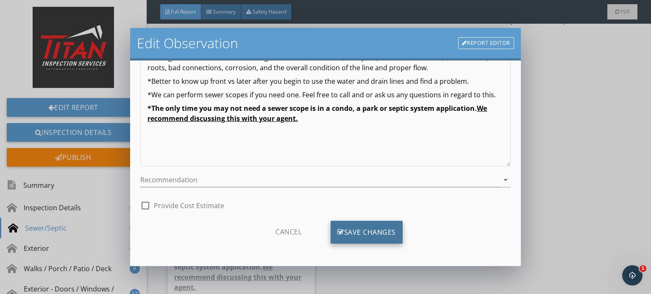
click at [350, 223] on div "Save Changes" at bounding box center [366, 232] width 72 height 23
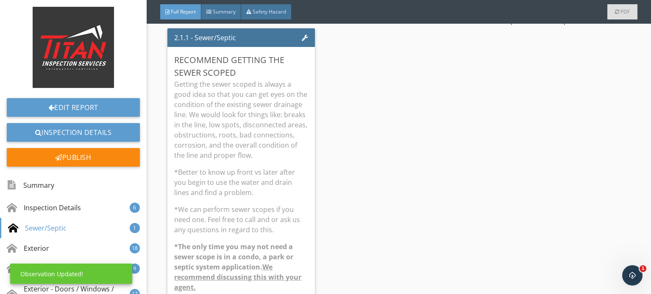
scroll to position [17, 0]
click at [277, 170] on p "*Better to know up front vs later after you begin to use the water and drain li…" at bounding box center [241, 182] width 134 height 30
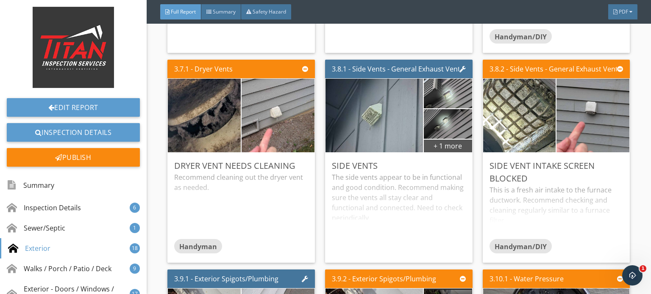
scroll to position [1948, 0]
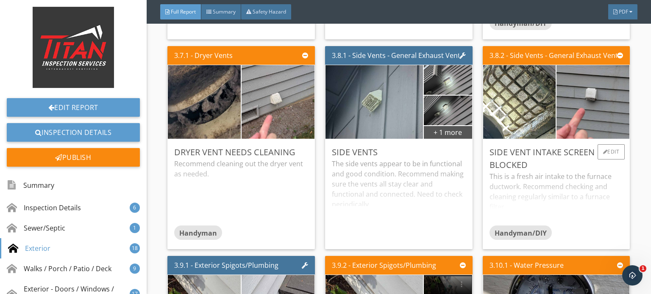
click at [564, 177] on div "This is a fresh air intake to the furnace ductwork. Recommend checking and clea…" at bounding box center [556, 199] width 134 height 54
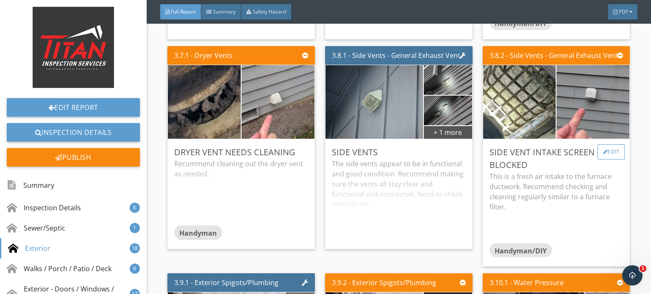
click at [601, 154] on div "Edit" at bounding box center [611, 151] width 28 height 15
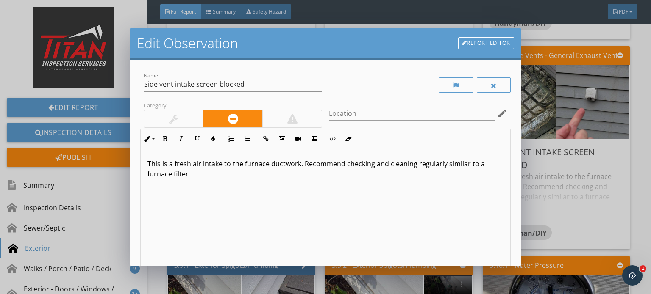
drag, startPoint x: 381, startPoint y: 202, endPoint x: 235, endPoint y: 185, distance: 146.8
click at [235, 185] on div "This is a fresh air intake to the furnace ductwork. Recommend checking and clea…" at bounding box center [325, 216] width 369 height 134
click at [258, 183] on div "This is a fresh air intake to the furnace ductwork. Recommend checking and clea…" at bounding box center [325, 216] width 369 height 134
drag, startPoint x: 301, startPoint y: 164, endPoint x: 223, endPoint y: 164, distance: 77.9
click at [223, 164] on p "This is a fresh air intake to the furnace ductwork. Recommend checking and clea…" at bounding box center [325, 169] width 356 height 20
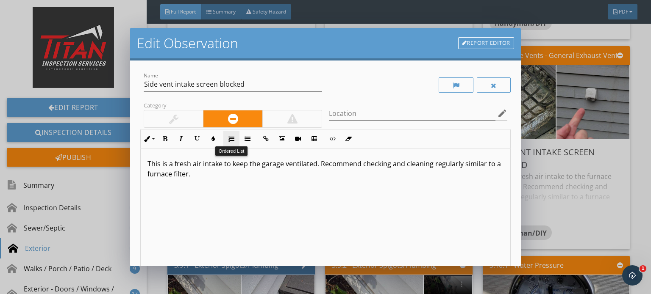
type textarea "<p>This is a fresh air intake to keep the garage ventilated. Recommend checking…"
click at [188, 119] on div at bounding box center [173, 119] width 59 height 17
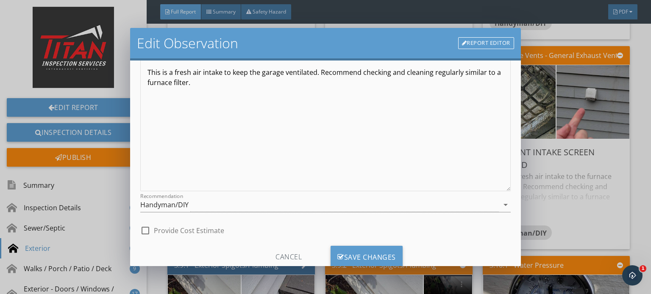
scroll to position [116, 0]
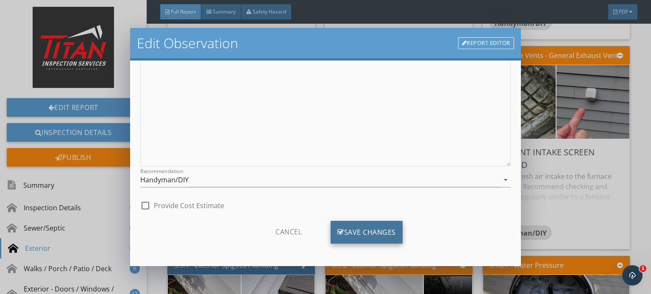
click at [347, 225] on div "Save Changes" at bounding box center [366, 232] width 72 height 23
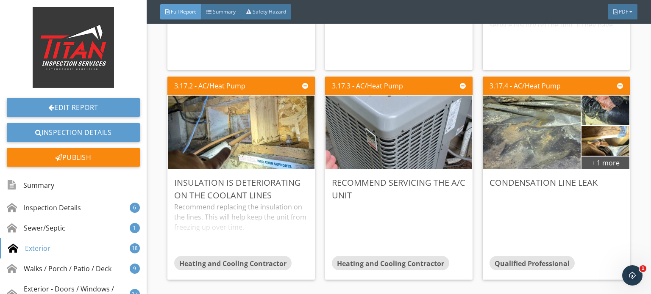
scroll to position [2753, 0]
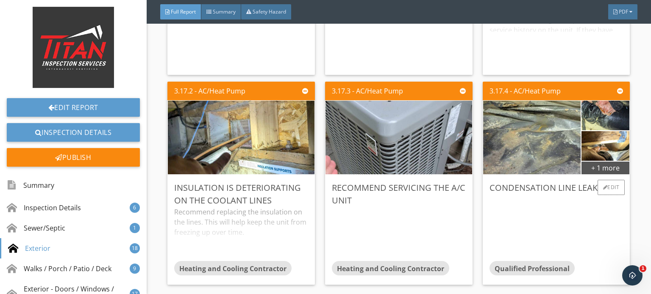
click at [521, 228] on div at bounding box center [556, 227] width 134 height 67
click at [615, 188] on div "Edit" at bounding box center [611, 187] width 28 height 15
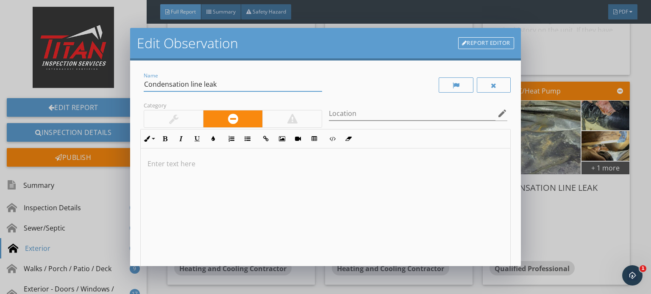
click at [246, 89] on input "Condensation line leak" at bounding box center [233, 85] width 178 height 14
type input "Condensation line terminates in the crawlspace"
click at [258, 161] on p at bounding box center [325, 164] width 356 height 10
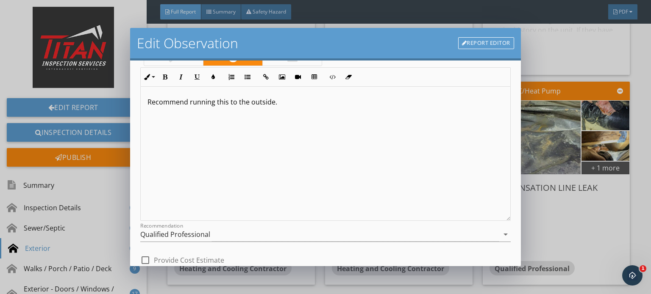
scroll to position [116, 0]
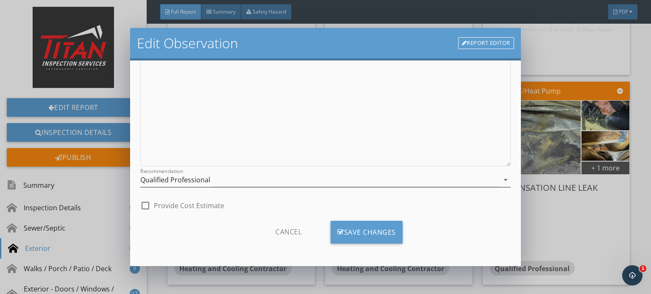
click at [197, 179] on div "Qualified Professional" at bounding box center [175, 180] width 70 height 8
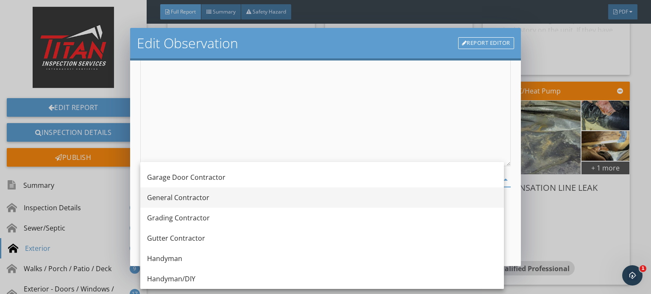
scroll to position [508, 0]
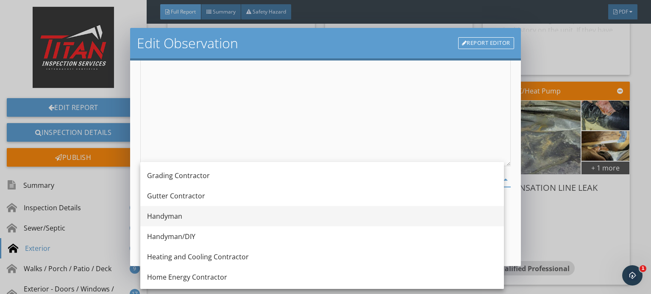
click at [203, 221] on div "Handyman" at bounding box center [322, 216] width 350 height 10
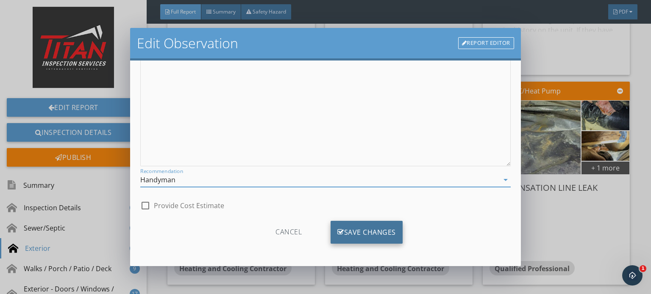
click at [345, 235] on div "Save Changes" at bounding box center [366, 232] width 72 height 23
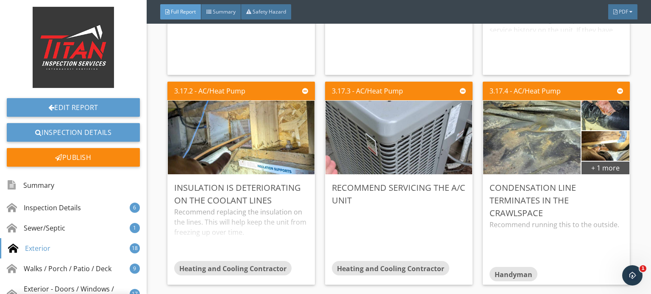
scroll to position [17, 0]
click at [578, 204] on div "Condensation line terminates in the crawlspace" at bounding box center [556, 201] width 134 height 38
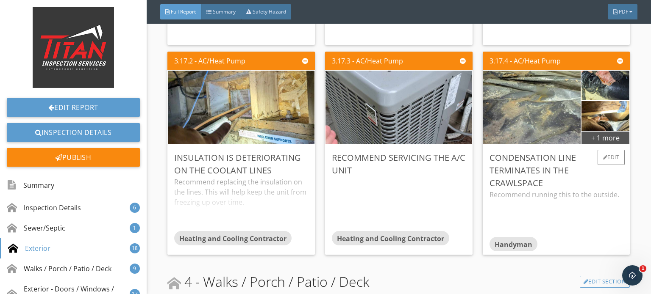
scroll to position [2796, 0]
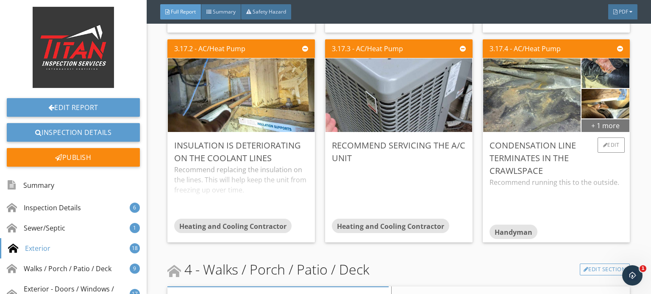
click at [596, 127] on div "+ 1 more" at bounding box center [605, 126] width 48 height 14
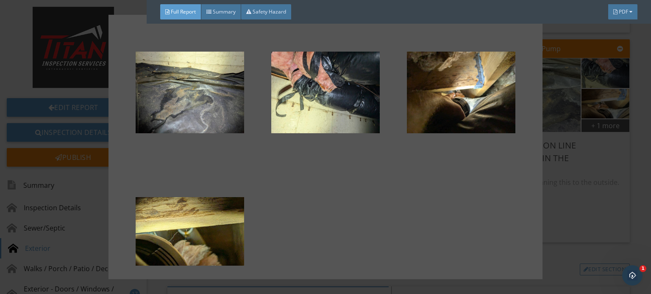
click at [603, 219] on div at bounding box center [325, 147] width 651 height 294
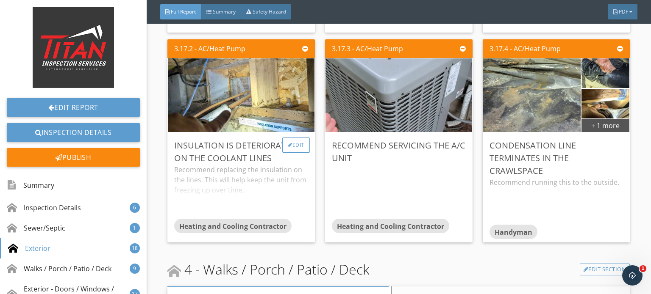
click at [301, 148] on div "Edit" at bounding box center [296, 145] width 28 height 15
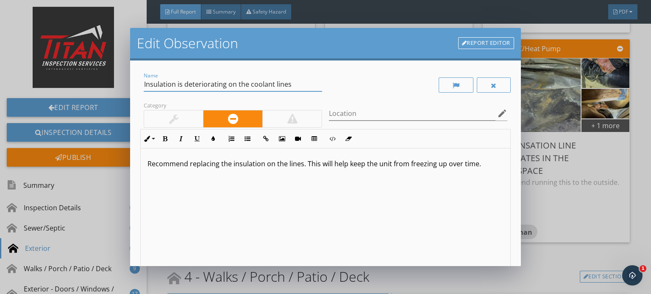
drag, startPoint x: 224, startPoint y: 83, endPoint x: 184, endPoint y: 79, distance: 40.5
click at [182, 83] on input "Insulation is deteriorating on the coolant lines" at bounding box center [233, 85] width 178 height 14
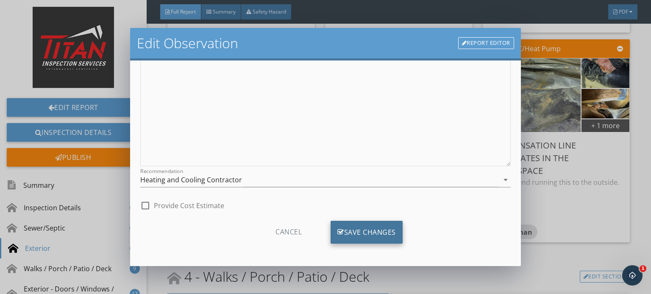
type input "Insulation is missing on the coolant lines"
click at [382, 242] on div "Save Changes" at bounding box center [366, 232] width 72 height 23
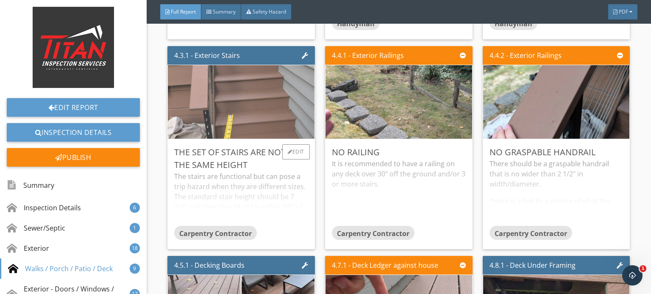
scroll to position [3389, 0]
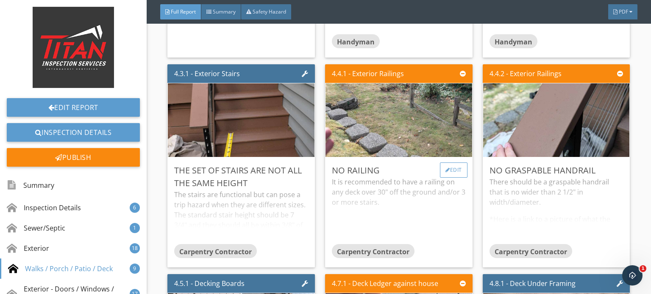
click at [451, 171] on div "Edit" at bounding box center [454, 170] width 28 height 15
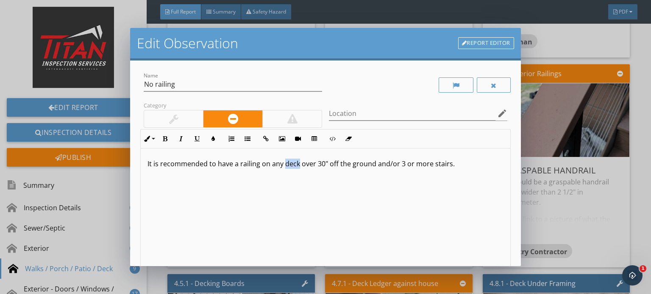
drag, startPoint x: 284, startPoint y: 164, endPoint x: 298, endPoint y: 162, distance: 14.1
click at [298, 162] on p "It is recommended to have a railing on any deck over 30" off the ground and/or …" at bounding box center [325, 164] width 356 height 10
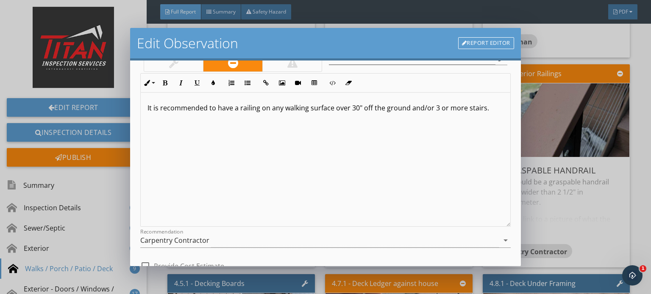
scroll to position [116, 0]
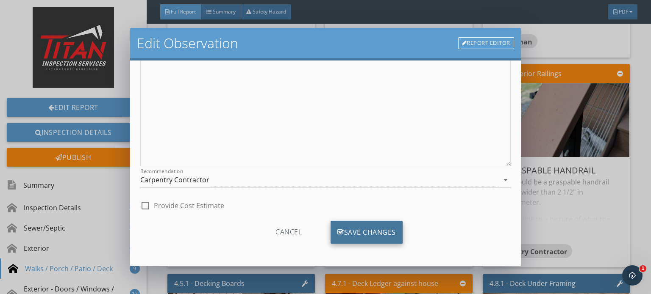
click at [338, 230] on icon at bounding box center [340, 232] width 7 height 9
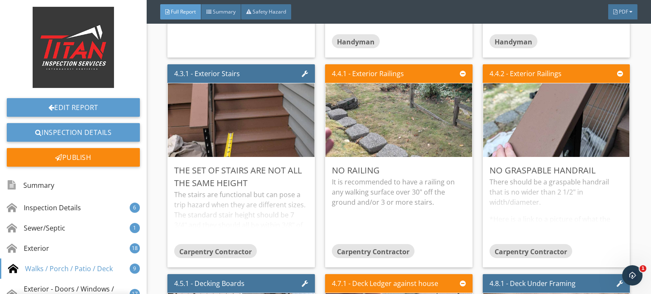
scroll to position [17, 0]
click at [570, 177] on div "There should be a graspable handrail that is no wider than 2 1/2" in width/diam…" at bounding box center [556, 210] width 134 height 67
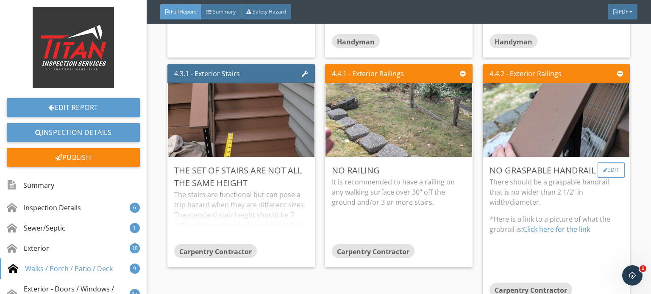
click at [603, 167] on div "Edit" at bounding box center [611, 170] width 28 height 15
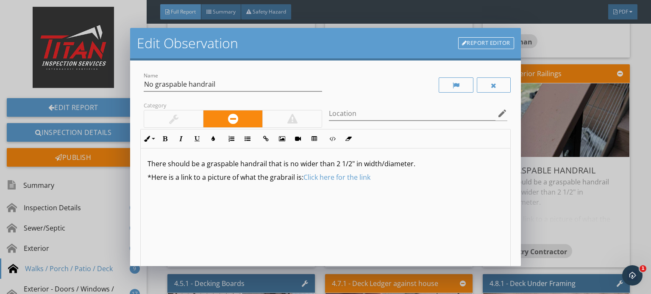
click at [170, 112] on div at bounding box center [173, 119] width 59 height 17
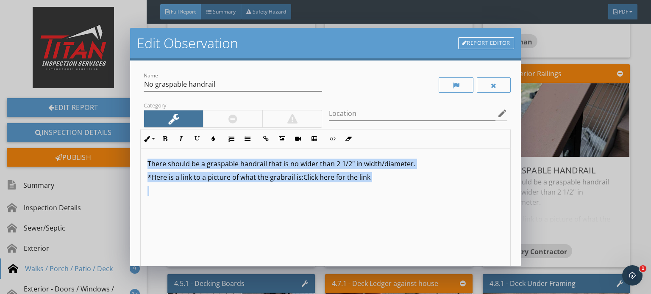
drag, startPoint x: 360, startPoint y: 196, endPoint x: 88, endPoint y: 150, distance: 275.3
click at [88, 150] on div "Edit Observation Report Editor Name No graspable handrail Category Location edi…" at bounding box center [325, 147] width 651 height 294
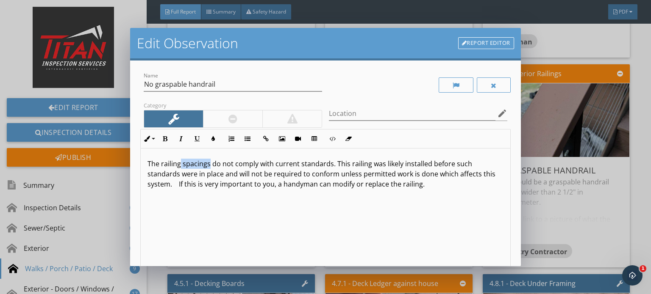
drag, startPoint x: 209, startPoint y: 166, endPoint x: 179, endPoint y: 166, distance: 30.1
click at [179, 166] on p "The railing spacings do not comply with current standards. This railing was lik…" at bounding box center [325, 174] width 356 height 30
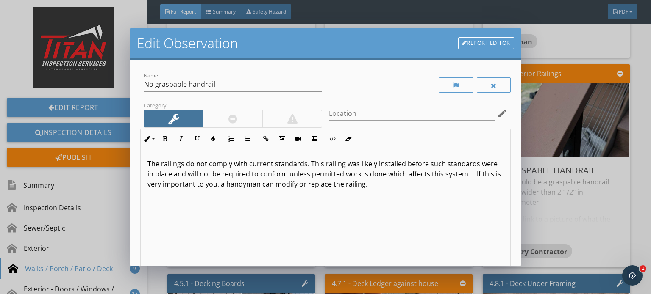
click at [417, 187] on p "The railings do not comply with current standards. This railing was likely inst…" at bounding box center [325, 174] width 356 height 30
click at [144, 185] on div "The railings do not comply with current standards. This railing was likely inst…" at bounding box center [325, 216] width 369 height 134
click at [147, 184] on p "The railings do not comply with current standards. This railing was likely inst…" at bounding box center [325, 174] width 356 height 30
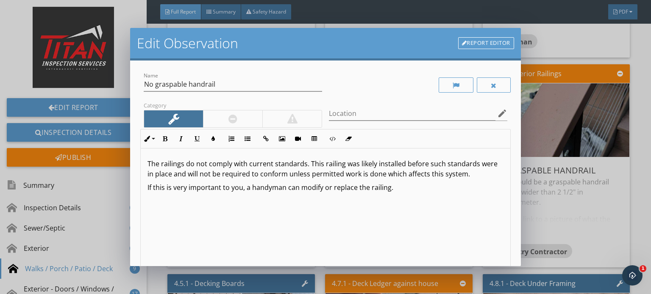
scroll to position [116, 0]
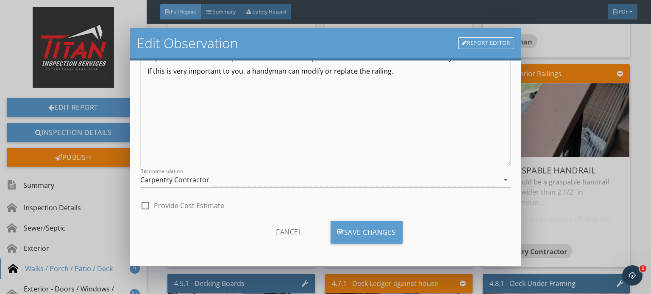
click at [239, 177] on div "Carpentry Contractor" at bounding box center [319, 180] width 358 height 14
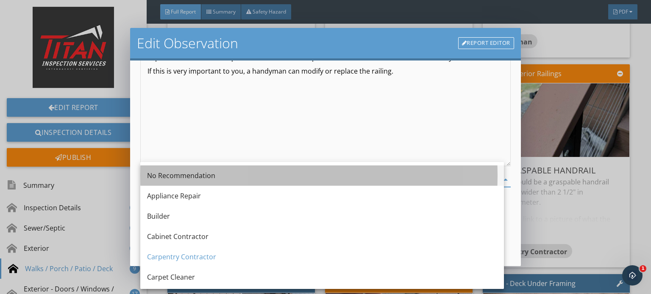
click at [236, 179] on div "No Recommendation" at bounding box center [322, 176] width 350 height 10
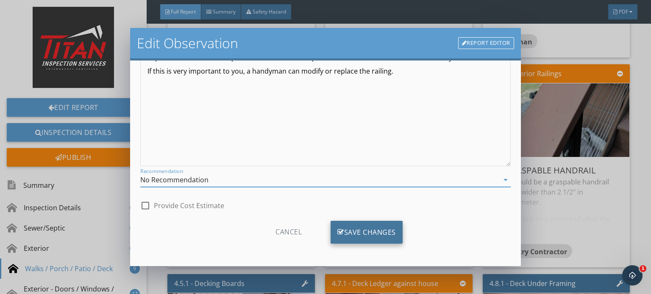
click at [378, 233] on div "Save Changes" at bounding box center [366, 232] width 72 height 23
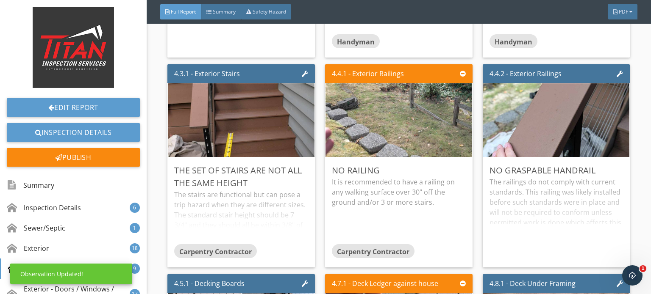
scroll to position [17, 0]
click at [538, 196] on div "The railings do not comply with current standards. This railing was likely inst…" at bounding box center [556, 219] width 134 height 84
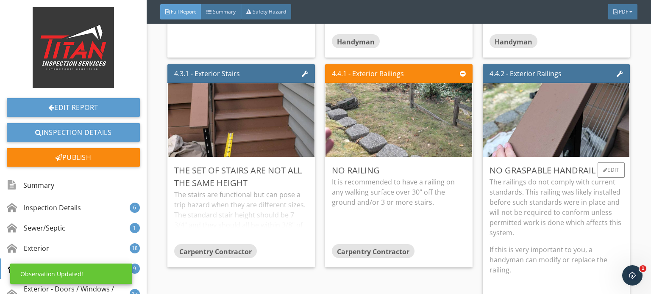
click at [540, 196] on p "The railings do not comply with current standards. This railing was likely inst…" at bounding box center [556, 207] width 134 height 61
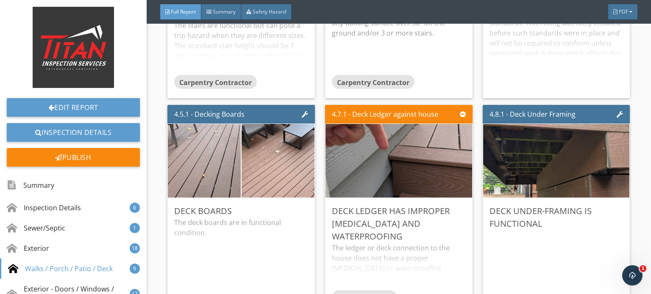
scroll to position [3600, 0]
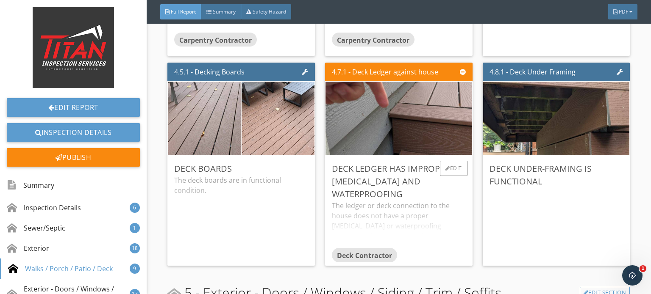
click at [449, 205] on div "The ledger or deck connection to the house does not have a proper flashing or w…" at bounding box center [399, 224] width 134 height 47
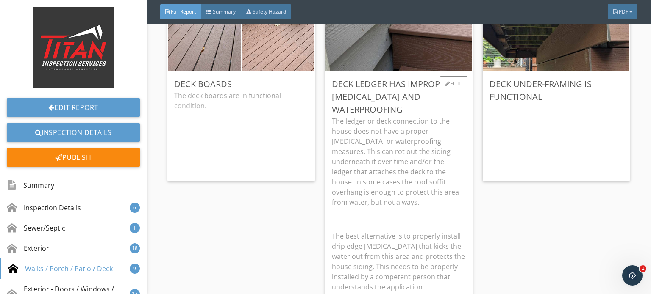
scroll to position [3643, 0]
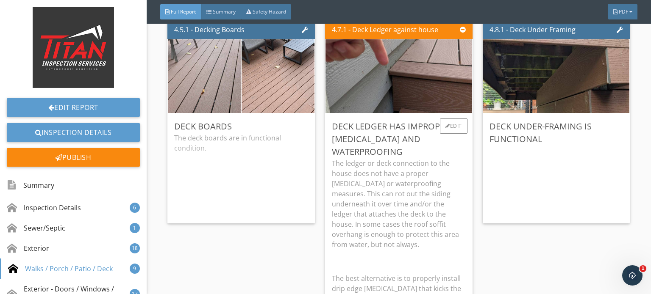
click at [449, 205] on p "The ledger or deck connection to the house does not have a proper flashing or w…" at bounding box center [399, 203] width 134 height 91
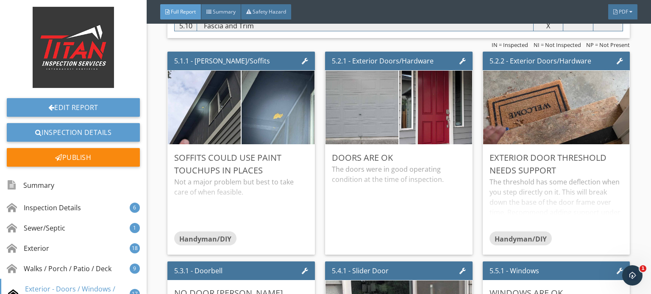
scroll to position [4024, 0]
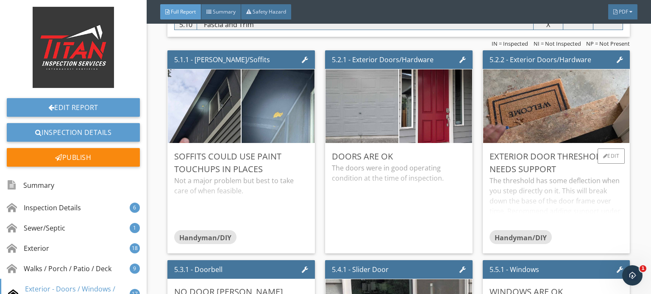
click at [549, 159] on div "Exterior door threshold needs support" at bounding box center [556, 162] width 134 height 25
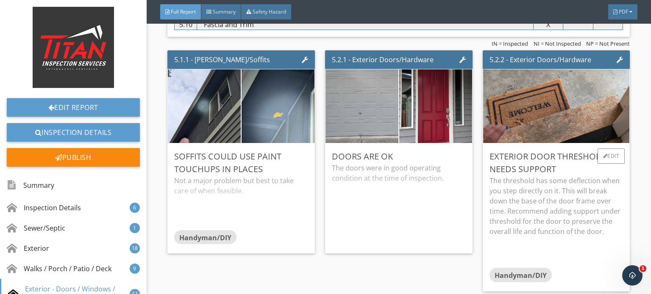
click at [546, 169] on div "Exterior door threshold needs support" at bounding box center [556, 162] width 134 height 25
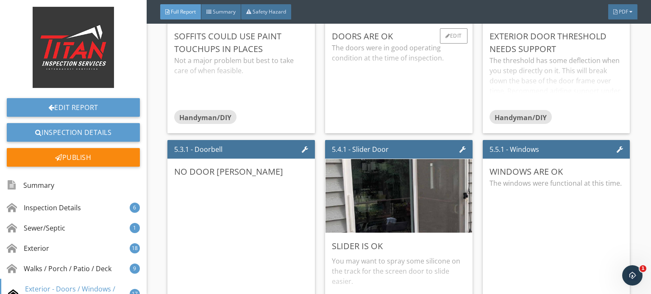
scroll to position [4151, 0]
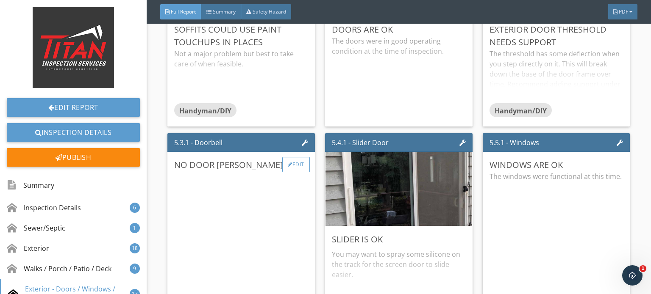
click at [299, 166] on div "Edit" at bounding box center [296, 164] width 28 height 15
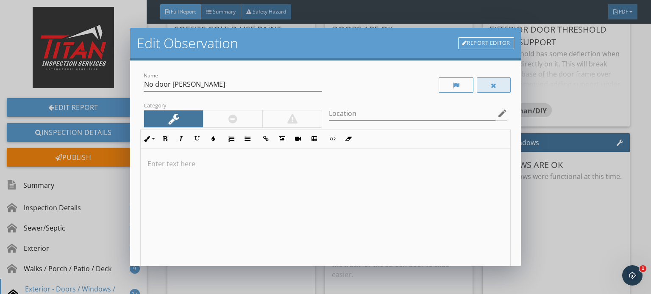
click at [483, 82] on div at bounding box center [494, 85] width 34 height 15
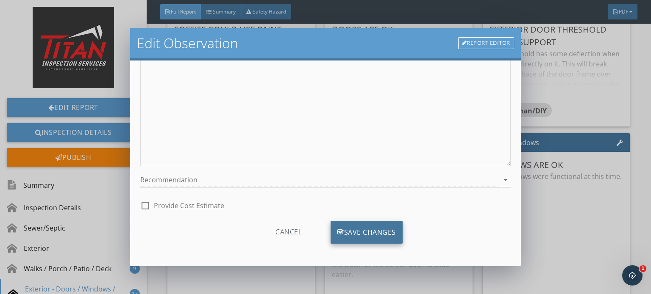
click at [353, 226] on div "Save Changes" at bounding box center [366, 232] width 72 height 23
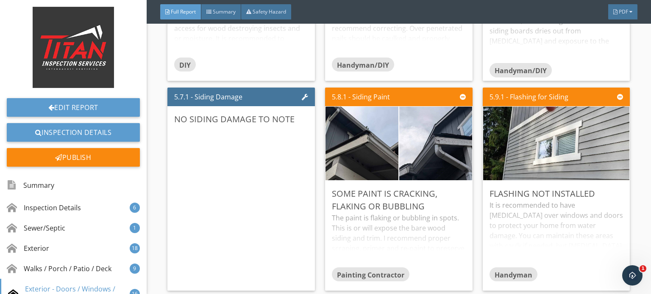
scroll to position [4659, 0]
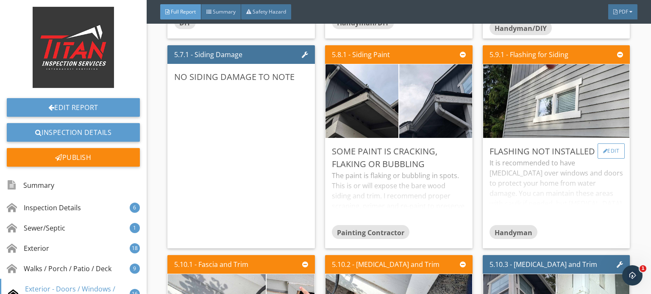
click at [603, 147] on div "Edit" at bounding box center [611, 151] width 28 height 15
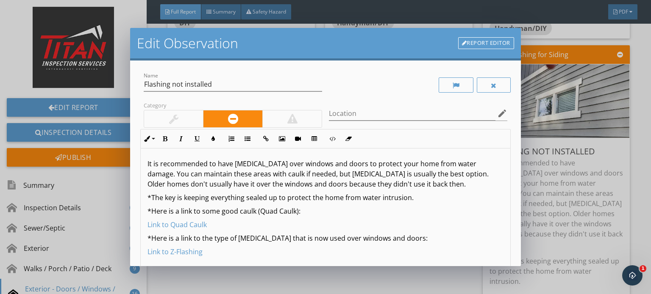
click at [195, 118] on div at bounding box center [173, 119] width 59 height 17
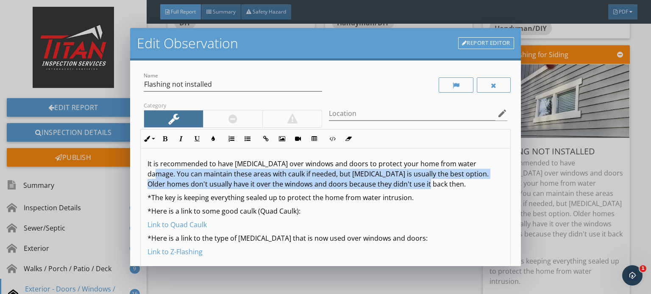
drag, startPoint x: 476, startPoint y: 162, endPoint x: 482, endPoint y: 183, distance: 21.4
click at [482, 183] on p "It is recommended to have flashing over windows and doors to protect your home …" at bounding box center [325, 174] width 356 height 30
click at [172, 139] on button "Bold" at bounding box center [165, 139] width 16 height 16
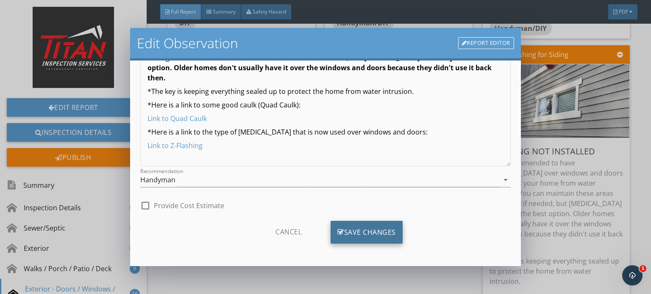
click at [385, 232] on div "Save Changes" at bounding box center [366, 232] width 72 height 23
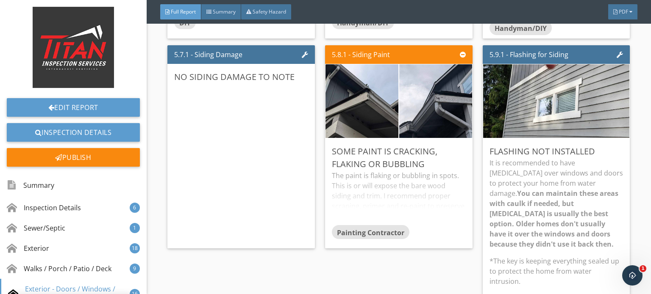
scroll to position [17, 0]
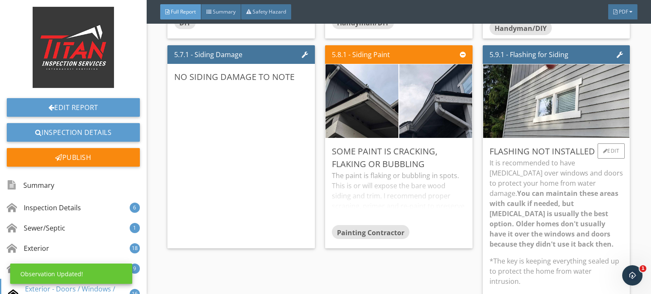
click at [499, 189] on strong "You can maintain these areas with caulk if needed, but flashing is usually the …" at bounding box center [553, 219] width 129 height 60
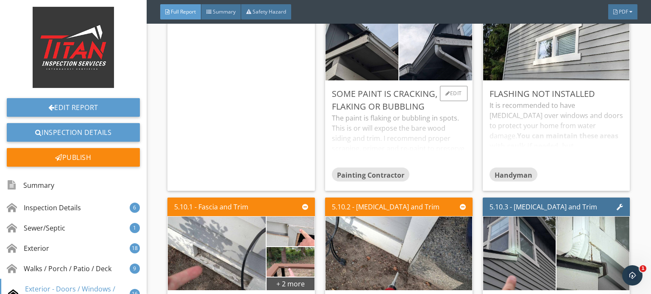
scroll to position [4702, 0]
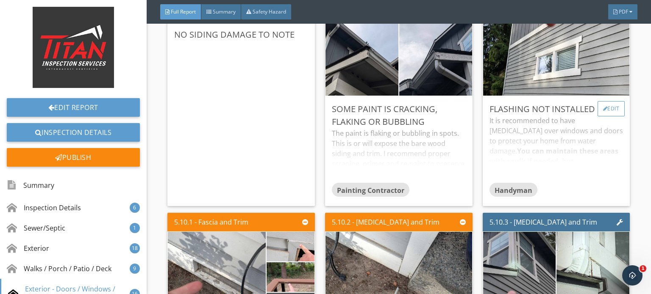
click at [601, 101] on div "Edit" at bounding box center [611, 108] width 28 height 15
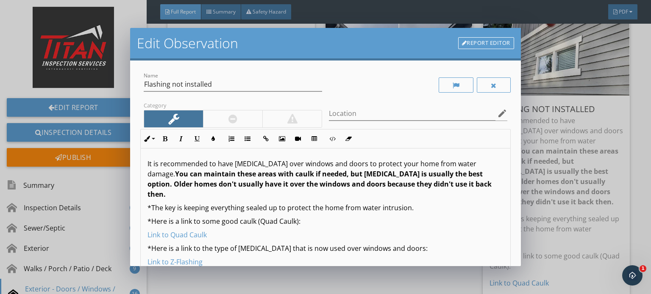
scroll to position [116, 0]
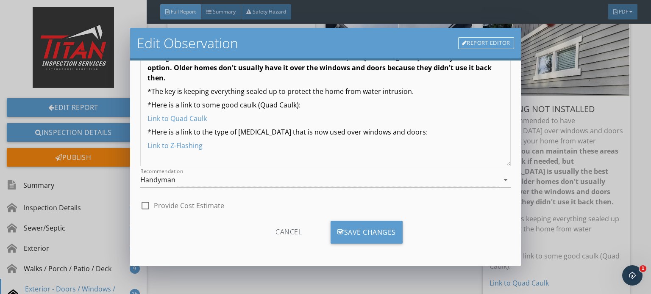
click at [285, 181] on div "Handyman" at bounding box center [319, 180] width 358 height 14
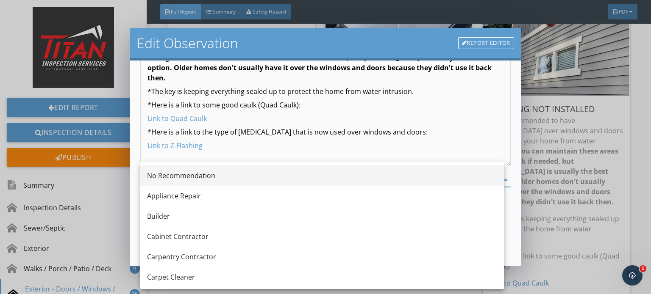
click at [283, 180] on div "No Recommendation" at bounding box center [322, 176] width 350 height 10
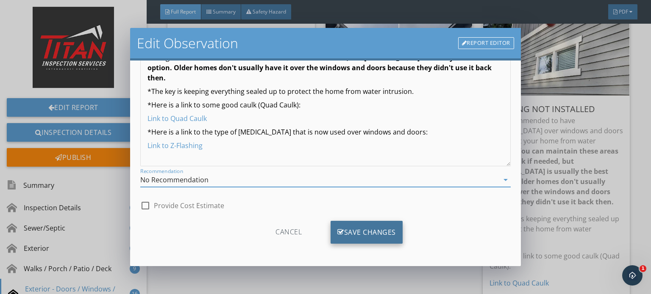
click at [379, 236] on div "Save Changes" at bounding box center [366, 232] width 72 height 23
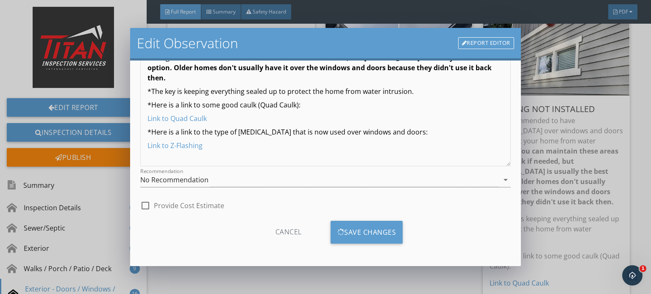
scroll to position [17, 0]
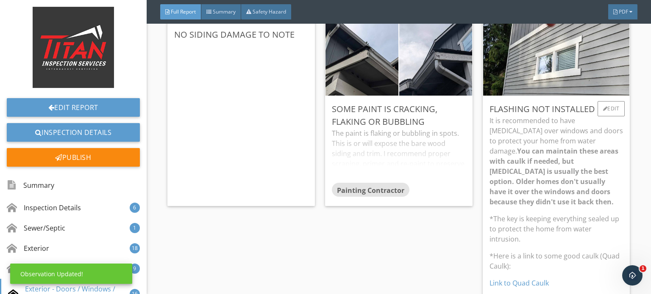
click at [539, 164] on strong "You can maintain these areas with caulk if needed, but flashing is usually the …" at bounding box center [553, 177] width 129 height 60
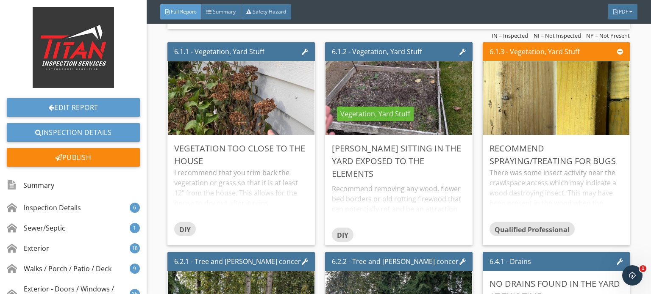
scroll to position [5464, 0]
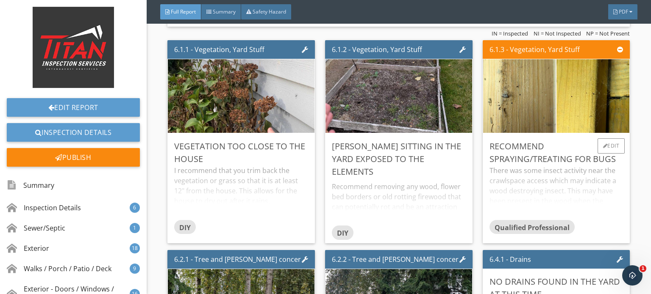
click at [510, 174] on div "There was some insect activity near the crawlspace access which may indicate a …" at bounding box center [556, 193] width 134 height 54
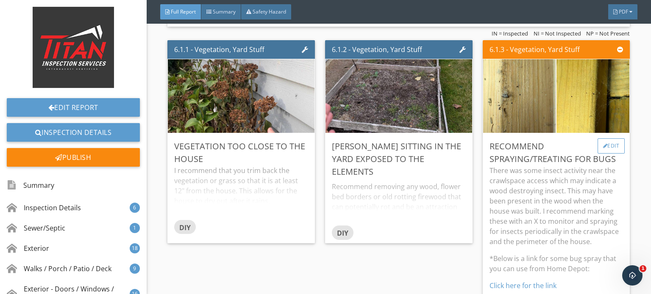
click at [601, 144] on div "Edit" at bounding box center [611, 146] width 28 height 15
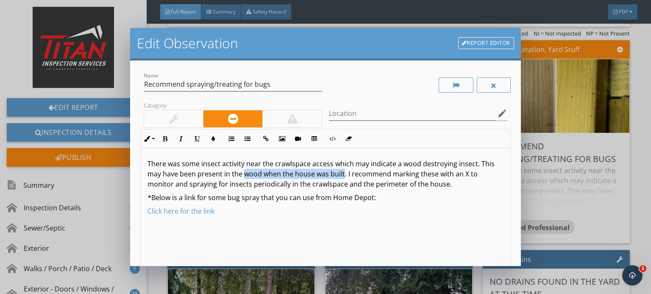
drag, startPoint x: 344, startPoint y: 174, endPoint x: 244, endPoint y: 174, distance: 99.5
click at [244, 174] on p "There was some insect activity near the crawlspace access which may indicate a …" at bounding box center [325, 174] width 356 height 30
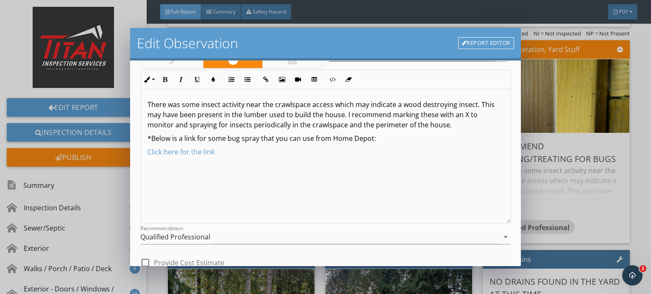
scroll to position [85, 0]
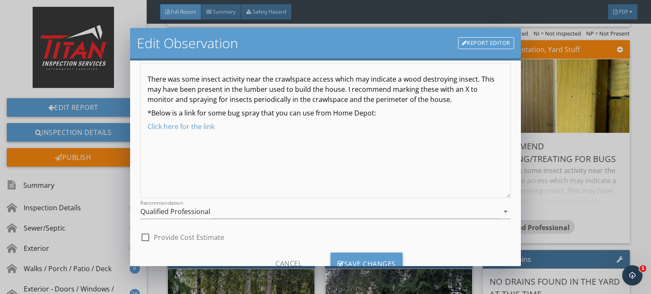
click at [489, 102] on p "There was some insect activity near the crawlspace access which may indicate a …" at bounding box center [325, 89] width 356 height 30
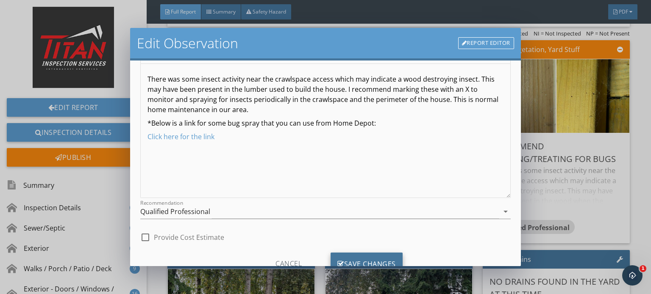
click at [390, 260] on div "Save Changes" at bounding box center [366, 264] width 72 height 23
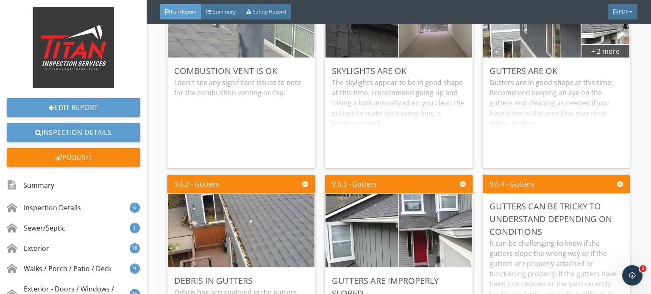
scroll to position [7540, 0]
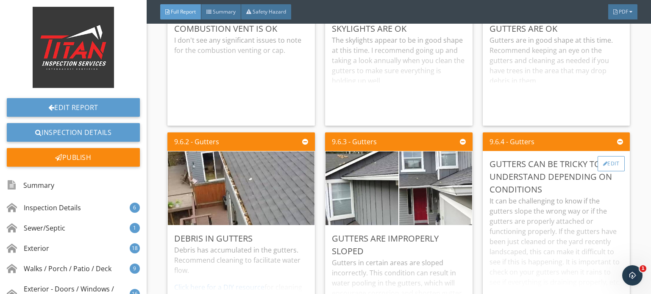
click at [608, 156] on div "Edit" at bounding box center [611, 163] width 28 height 15
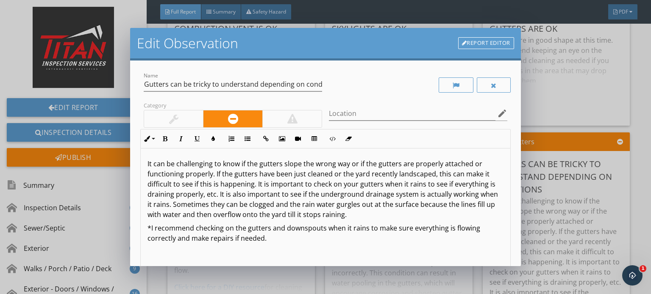
click at [195, 120] on div at bounding box center [173, 119] width 59 height 17
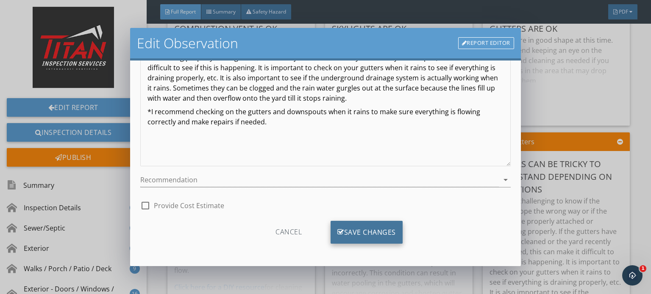
click at [365, 233] on div "Save Changes" at bounding box center [366, 232] width 72 height 23
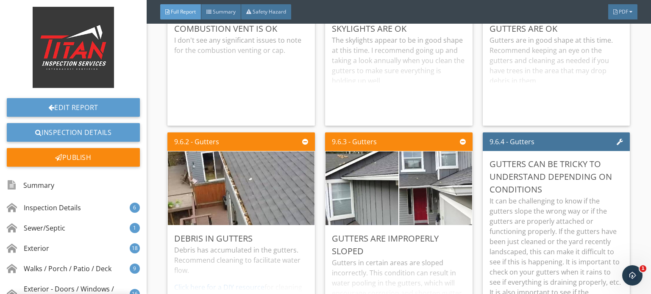
scroll to position [17, 0]
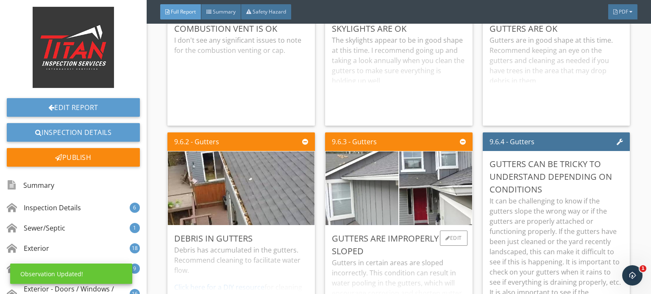
click at [376, 191] on img at bounding box center [362, 189] width 182 height 102
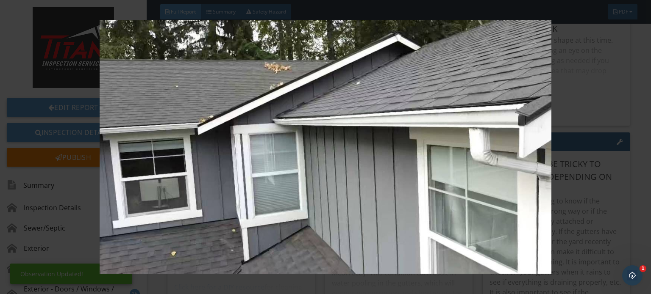
click at [376, 191] on img at bounding box center [325, 147] width 592 height 254
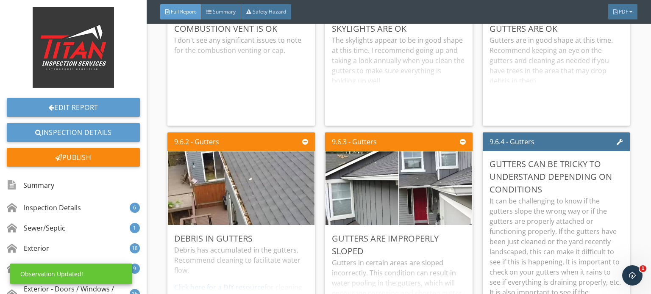
click at [402, 187] on img at bounding box center [435, 189] width 182 height 103
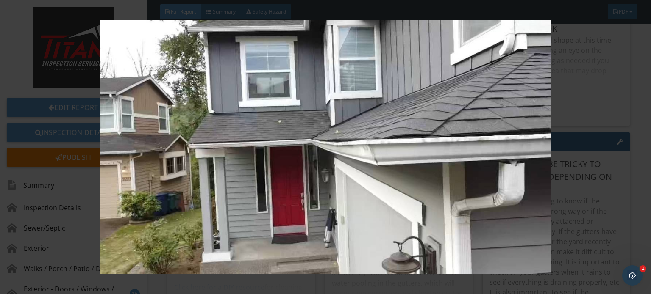
click at [402, 187] on img at bounding box center [325, 147] width 592 height 254
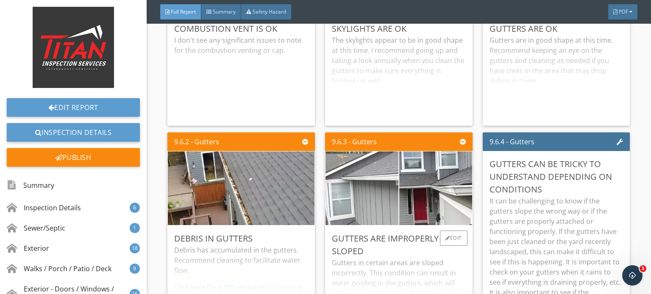
scroll to position [7624, 0]
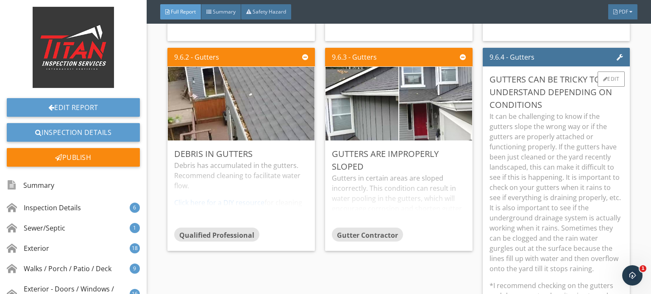
click at [512, 161] on p "It can be challenging to know if the gutters slope the wrong way or if the gutt…" at bounding box center [556, 192] width 134 height 163
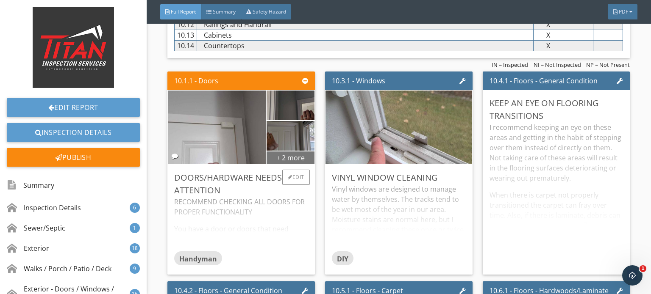
scroll to position [8302, 0]
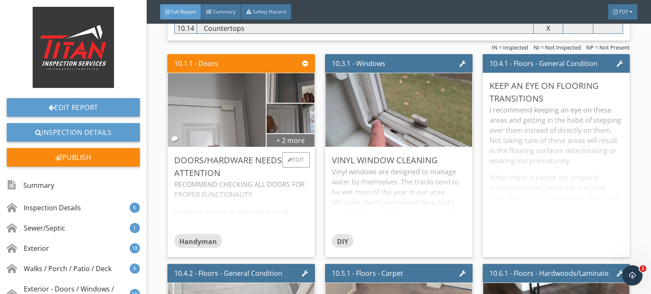
click at [307, 135] on div "+ 2 more" at bounding box center [290, 140] width 48 height 14
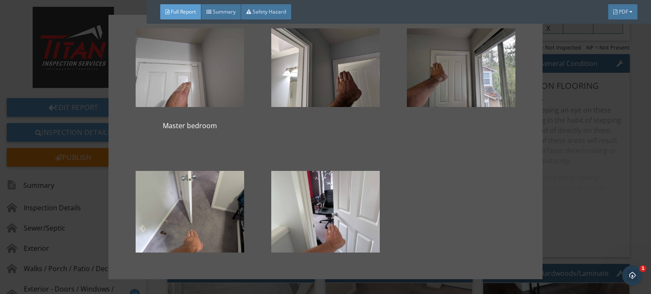
scroll to position [53, 0]
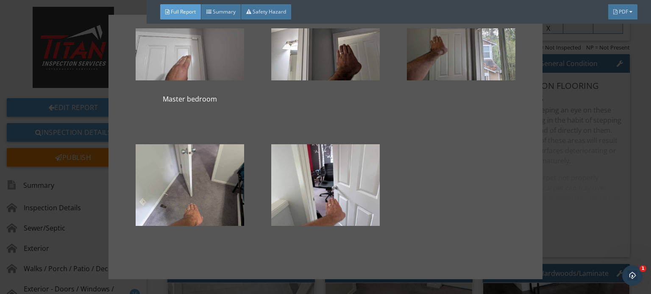
click at [595, 157] on div "Master bedroom" at bounding box center [325, 147] width 651 height 294
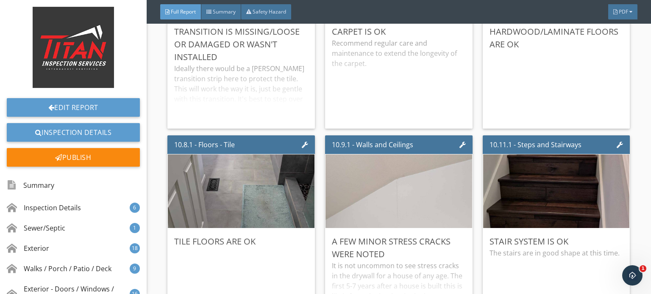
scroll to position [8598, 0]
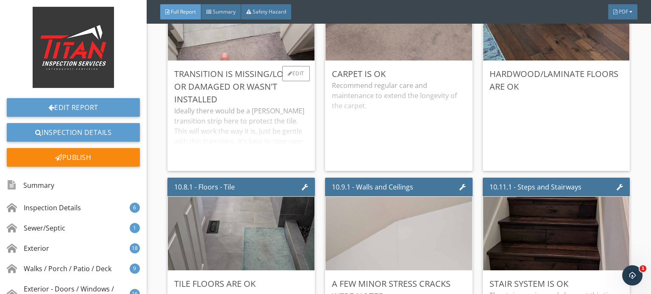
click at [298, 130] on div "Ideally there would be a schluter transition strip here to protect the tile. Th…" at bounding box center [241, 135] width 134 height 58
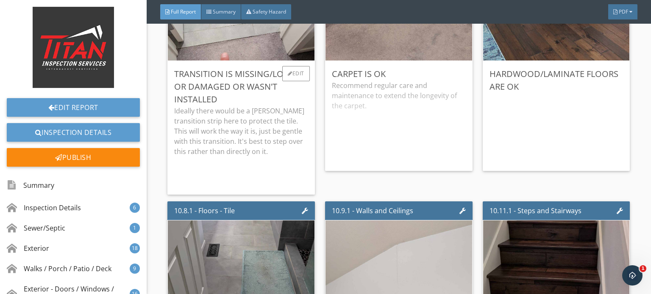
click at [299, 106] on p "Ideally there would be a schluter transition strip here to protect the tile. Th…" at bounding box center [241, 131] width 134 height 51
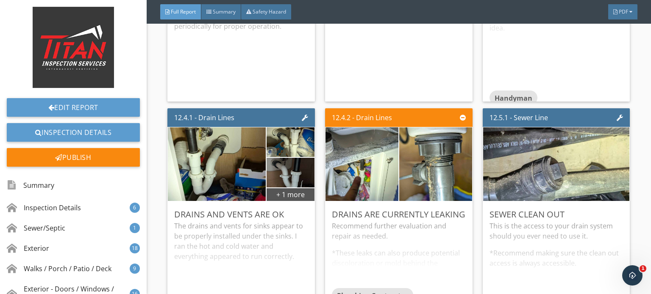
scroll to position [11140, 0]
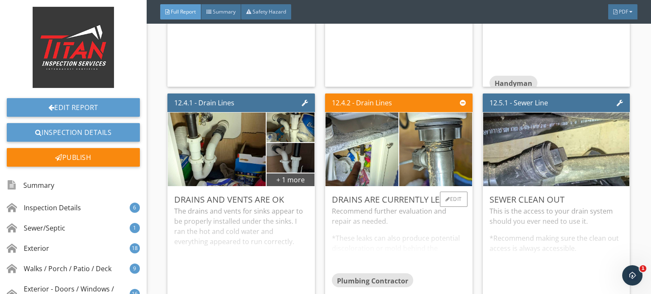
click at [425, 220] on div "Recommend further evaluation and repair as needed. *These leaks can also produc…" at bounding box center [399, 239] width 134 height 67
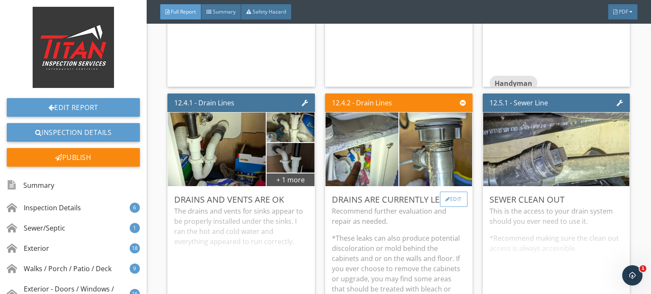
click at [444, 196] on div "Edit" at bounding box center [454, 199] width 28 height 15
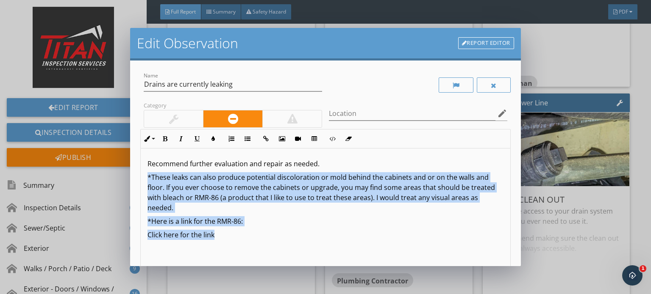
drag, startPoint x: 147, startPoint y: 175, endPoint x: 336, endPoint y: 254, distance: 205.4
click at [331, 258] on div "Recommend further evaluation and repair as needed. *These leaks can also produc…" at bounding box center [325, 216] width 369 height 134
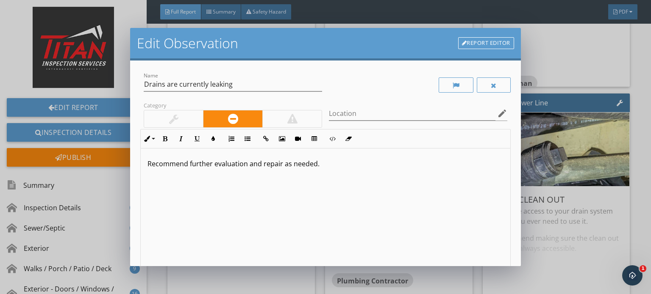
click at [409, 160] on p "Recommend further evaluation and repair as needed." at bounding box center [325, 164] width 356 height 10
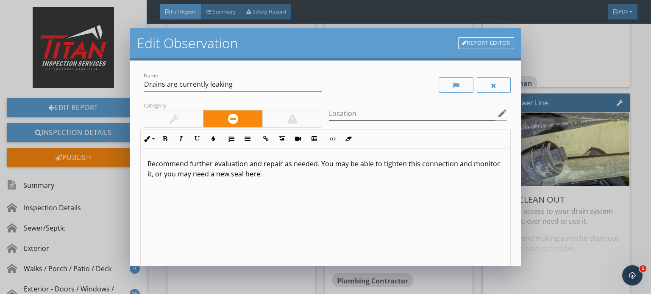
scroll to position [116, 0]
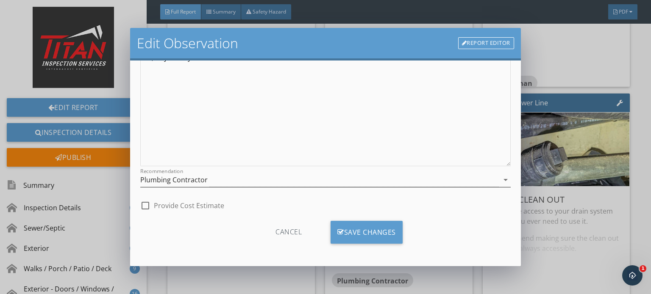
click at [164, 183] on div "Plumbing Contractor" at bounding box center [173, 180] width 67 height 8
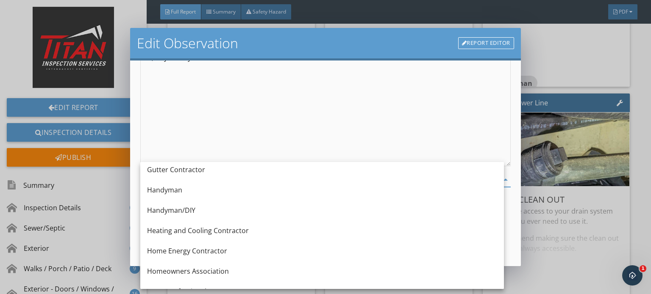
scroll to position [551, 0]
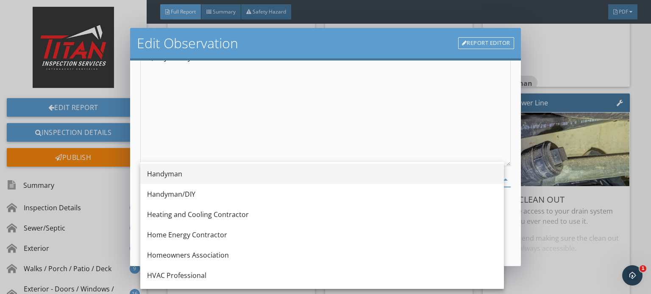
click at [192, 181] on div "Handyman" at bounding box center [322, 174] width 350 height 20
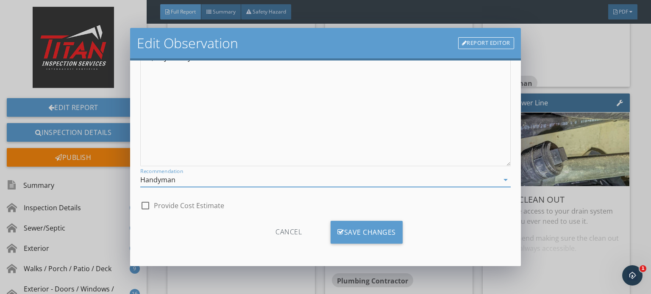
click at [325, 224] on div "Cancel Save Changes" at bounding box center [325, 235] width 370 height 29
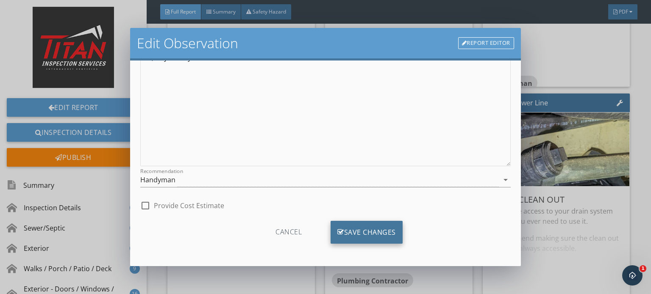
click at [342, 224] on div "Save Changes" at bounding box center [366, 232] width 72 height 23
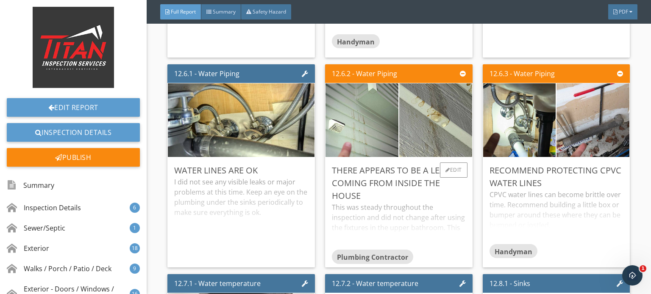
scroll to position [11394, 0]
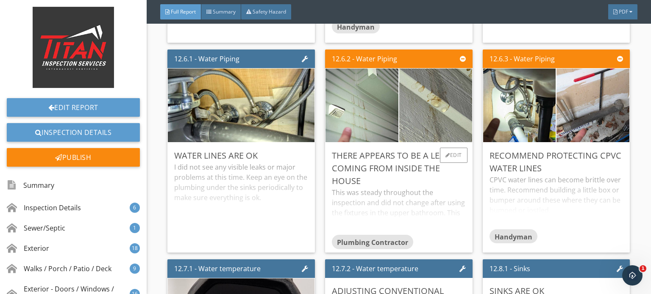
click at [457, 188] on div "This was steady throughout the inspection and did not change after using the fi…" at bounding box center [399, 211] width 134 height 47
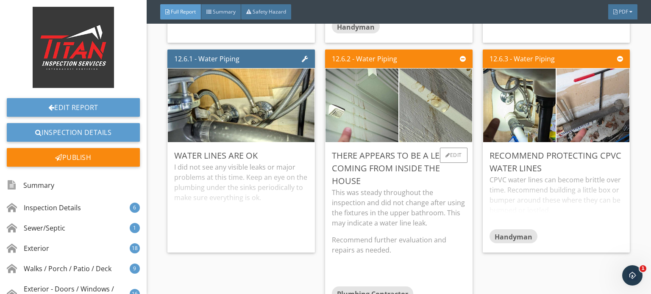
click at [454, 188] on p "This was steady throughout the inspection and did not change after using the fi…" at bounding box center [399, 208] width 134 height 41
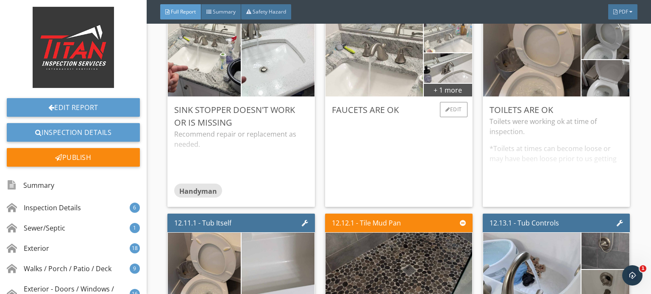
scroll to position [11945, 0]
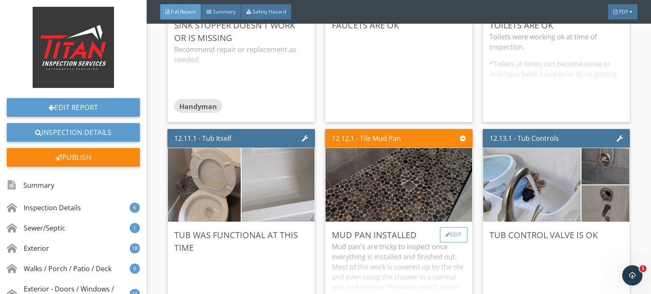
click at [457, 227] on div "Edit" at bounding box center [454, 234] width 28 height 15
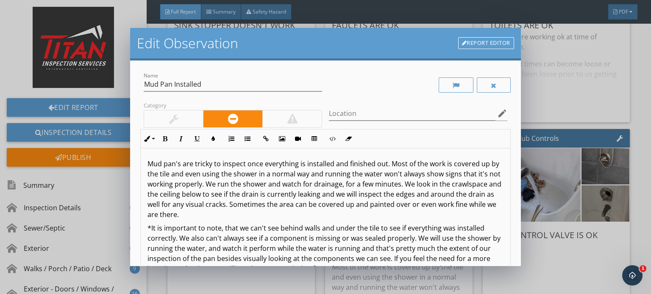
click at [175, 125] on div at bounding box center [173, 119] width 59 height 17
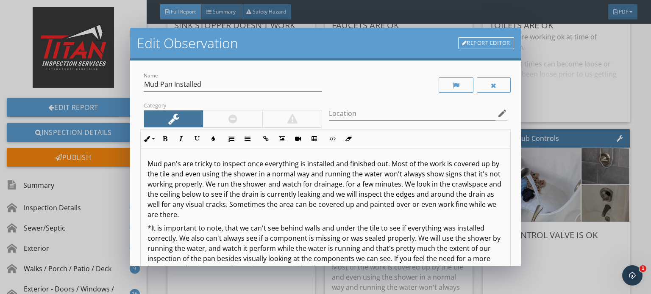
scroll to position [116, 0]
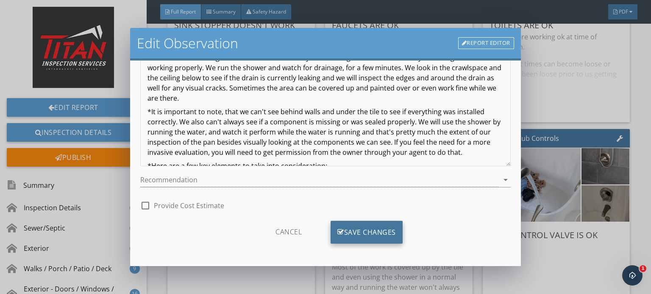
click at [372, 222] on div "Save Changes" at bounding box center [366, 232] width 72 height 23
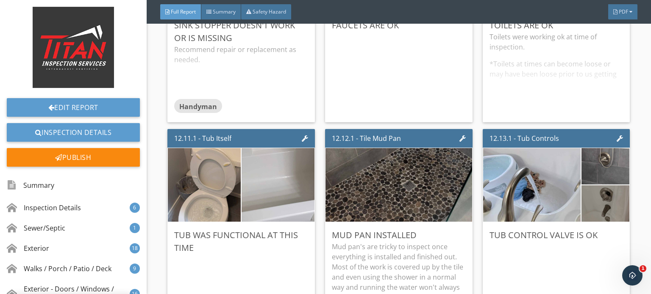
scroll to position [17, 0]
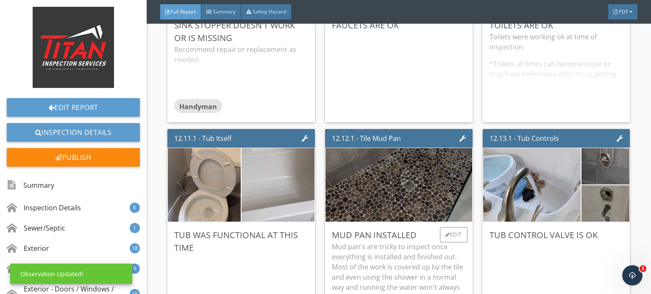
click at [428, 229] on div "Mud Pan Installed" at bounding box center [399, 235] width 134 height 13
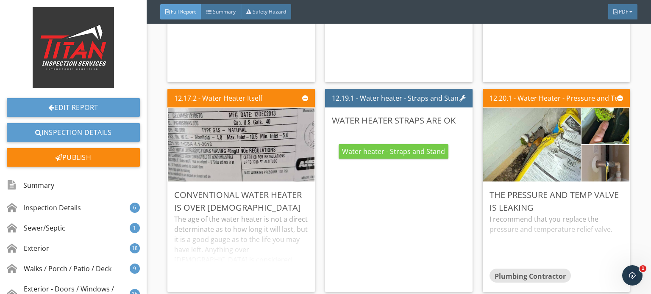
scroll to position [12411, 0]
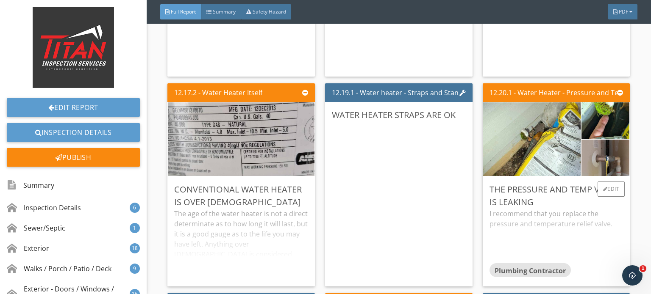
click at [586, 209] on div "I recommend that you replace the pressure and temperature relief valve." at bounding box center [556, 236] width 134 height 54
click at [584, 197] on div "The pressure and temp valve is leaking" at bounding box center [556, 195] width 134 height 25
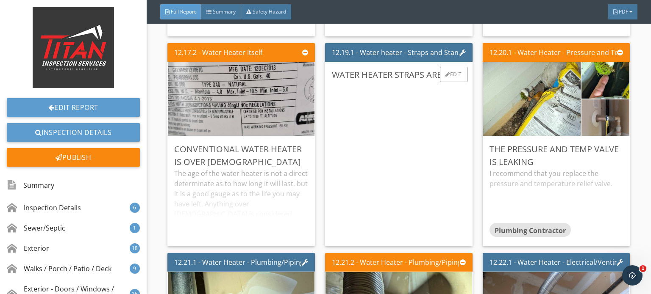
scroll to position [12495, 0]
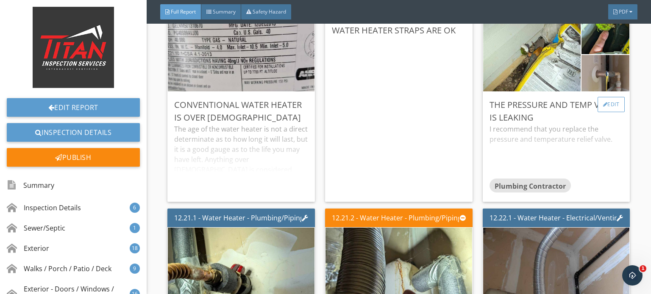
click at [600, 97] on div "Edit" at bounding box center [611, 104] width 28 height 15
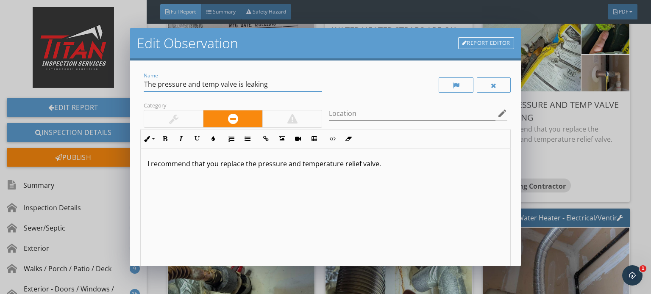
click at [200, 83] on input "The pressure and temp valve is leaking" at bounding box center [233, 85] width 178 height 14
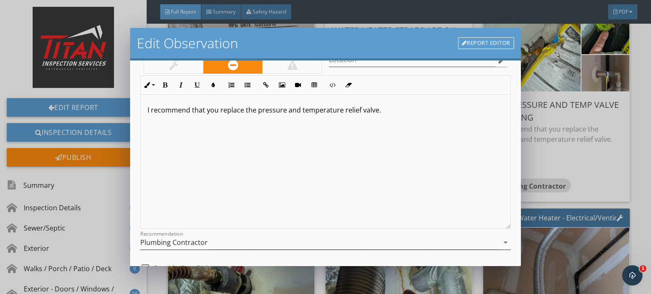
scroll to position [116, 0]
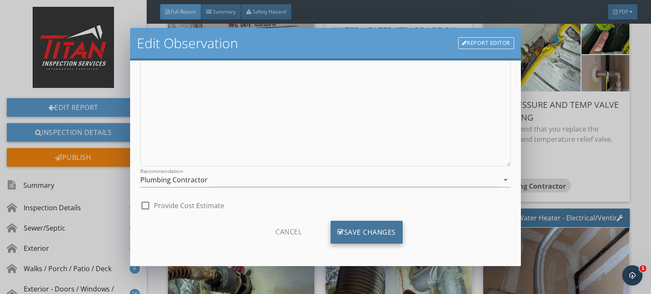
type input "The pressure/temp valve is leaking"
click at [349, 237] on div "Save Changes" at bounding box center [366, 232] width 72 height 23
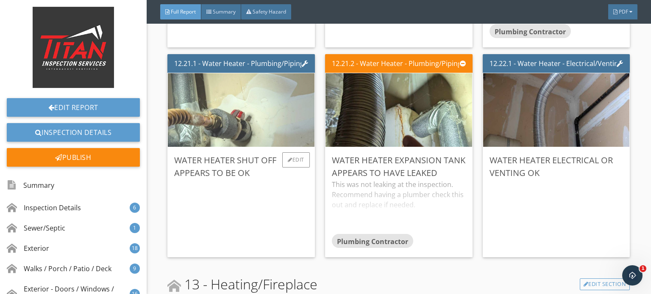
scroll to position [12665, 0]
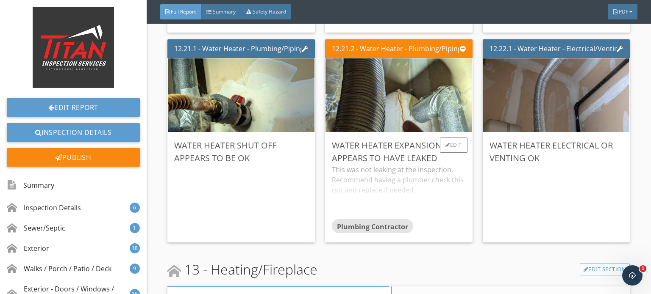
click at [379, 153] on div "Water heater expansion tank appears to have leaked" at bounding box center [399, 151] width 134 height 25
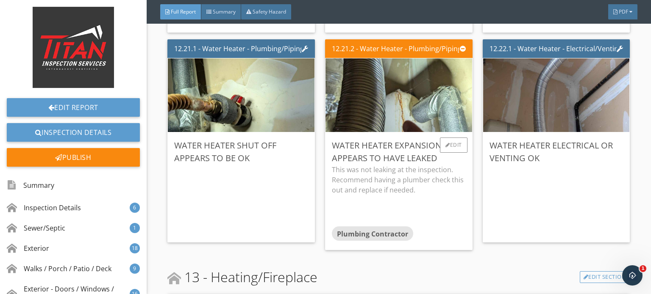
click at [439, 153] on div "Water heater expansion tank appears to have leaked" at bounding box center [399, 151] width 134 height 25
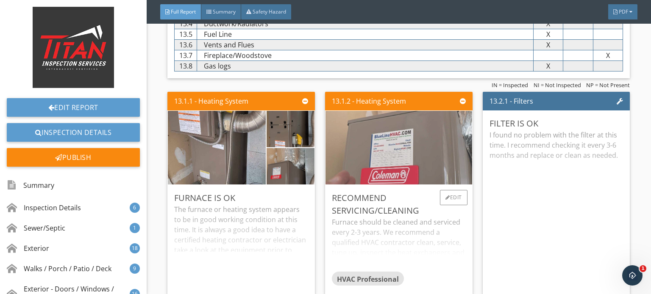
scroll to position [13004, 0]
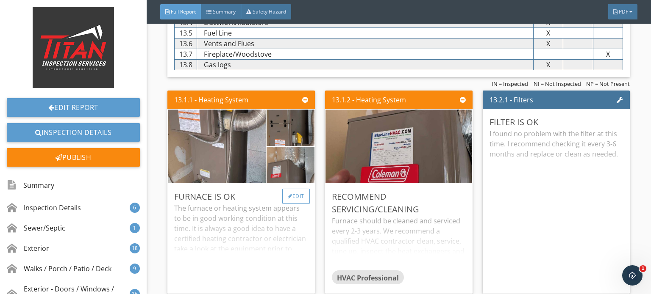
click at [283, 189] on div "Edit" at bounding box center [296, 196] width 28 height 15
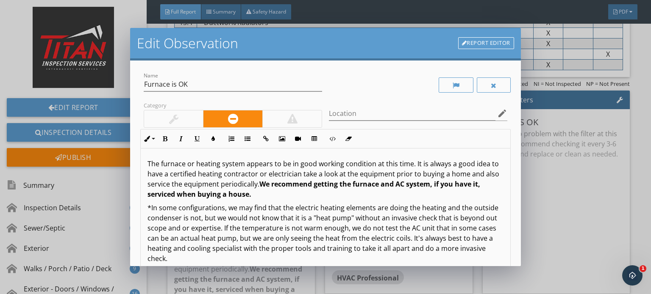
click at [162, 118] on div at bounding box center [173, 119] width 59 height 17
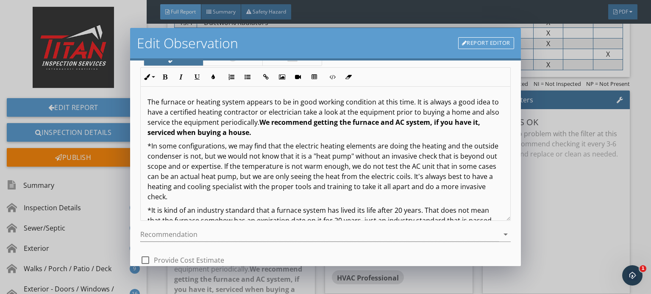
scroll to position [116, 0]
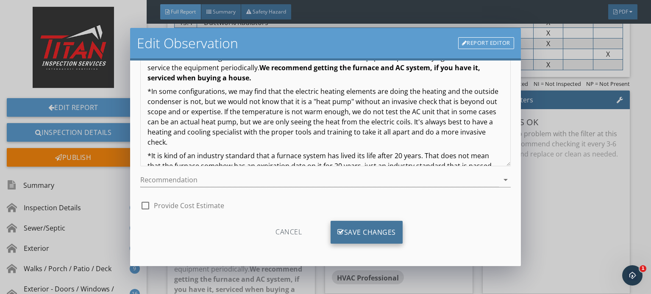
click at [369, 224] on div "Save Changes" at bounding box center [366, 232] width 72 height 23
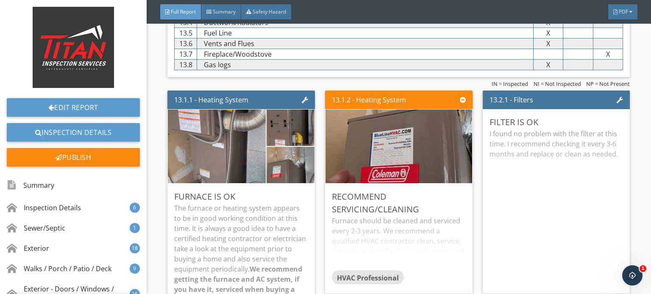
scroll to position [17, 0]
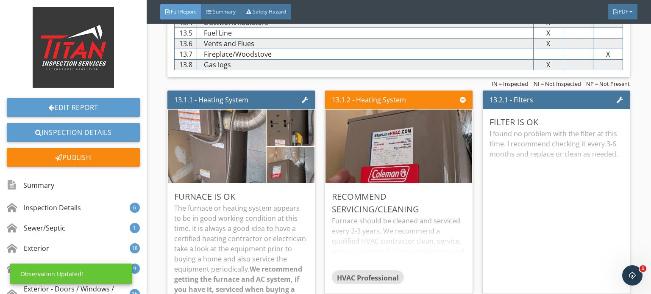
click at [269, 215] on p "The furnace or heating system appears to be in good working condition at this t…" at bounding box center [241, 254] width 134 height 102
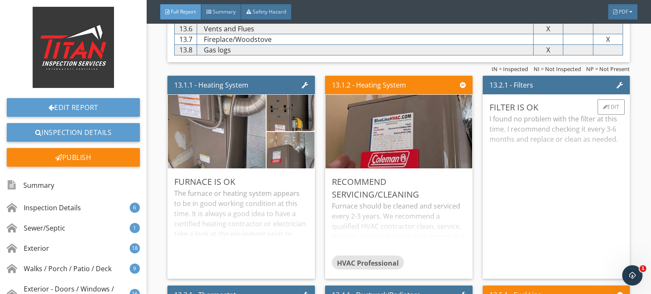
scroll to position [13004, 0]
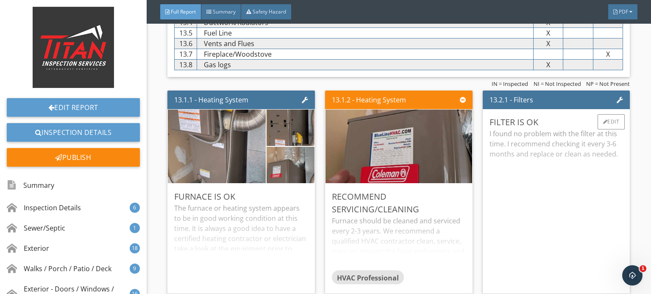
click at [601, 109] on div "Filter is Ok I found no problem with the filter at this time. I recommend check…" at bounding box center [555, 201] width 147 height 185
click at [601, 114] on div "Edit" at bounding box center [611, 121] width 28 height 15
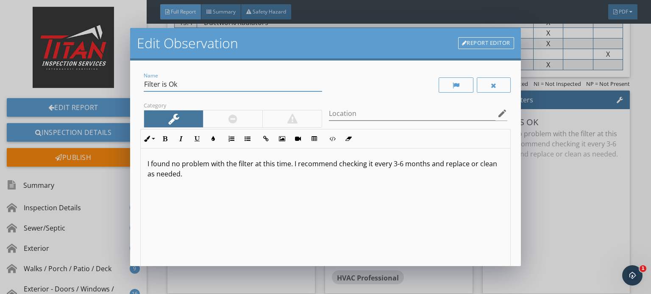
click at [190, 89] on input "Filter is Ok" at bounding box center [233, 85] width 178 height 14
type input "Filter"
drag, startPoint x: 292, startPoint y: 165, endPoint x: 108, endPoint y: 157, distance: 184.4
click at [108, 157] on div "Edit Observation Report Editor Name Filter Category Location edit Inline Style …" at bounding box center [325, 147] width 651 height 294
click at [226, 165] on p "I recommend checking it every 3-6 months and replace or clean as needed." at bounding box center [325, 164] width 356 height 10
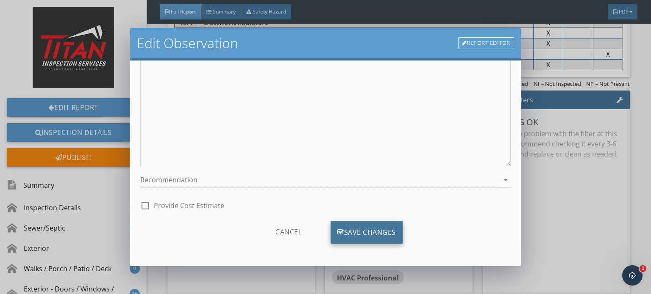
click at [371, 230] on div "Save Changes" at bounding box center [366, 232] width 72 height 23
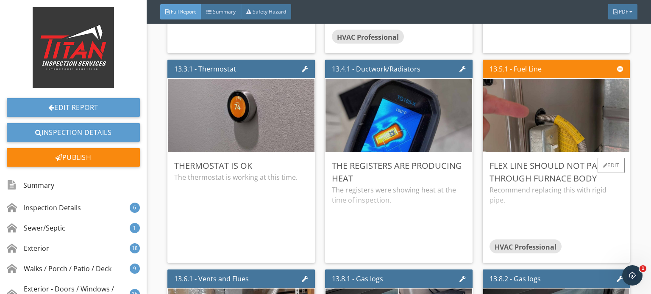
scroll to position [13258, 0]
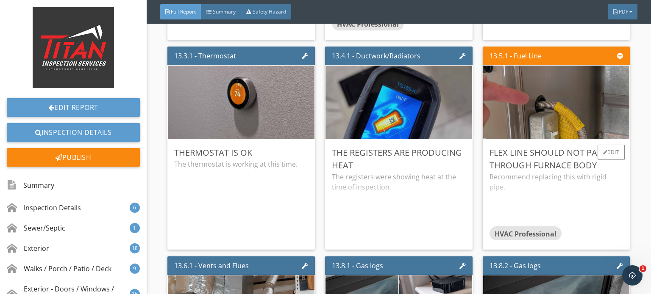
click at [525, 158] on div "Flex line should not pass through furnace body" at bounding box center [556, 159] width 134 height 25
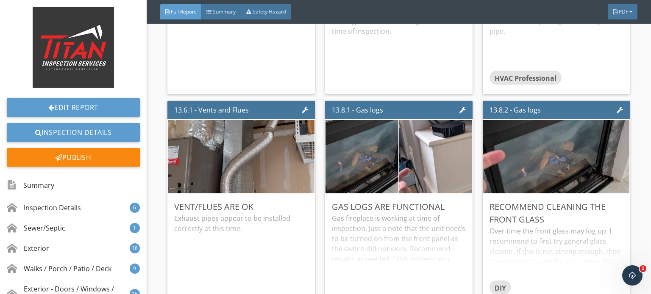
scroll to position [13427, 0]
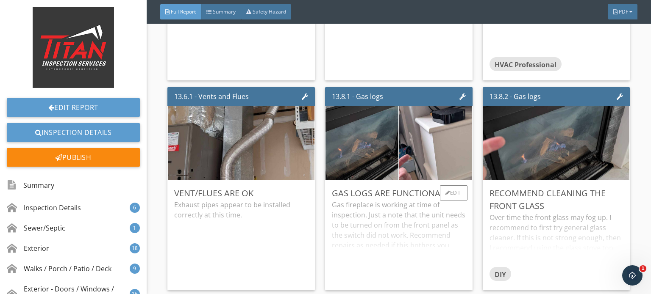
click at [421, 224] on div "Gas fireplace is working at time of inspection. Just a note that the unit needs…" at bounding box center [399, 242] width 134 height 84
click at [455, 235] on p "Gas fireplace is working at time of inspection. Just a note that the unit needs…" at bounding box center [399, 225] width 134 height 51
click at [542, 213] on div "Over time the front glass may fog up. I recommend to first try general glass cl…" at bounding box center [556, 240] width 134 height 54
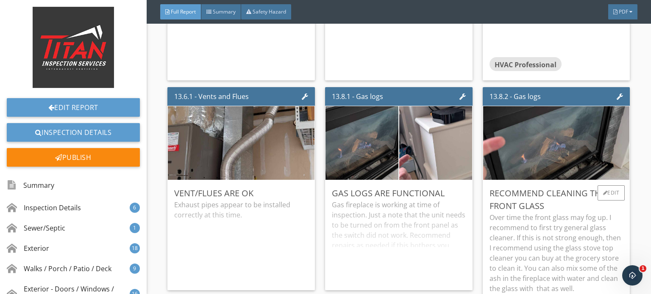
scroll to position [13469, 0]
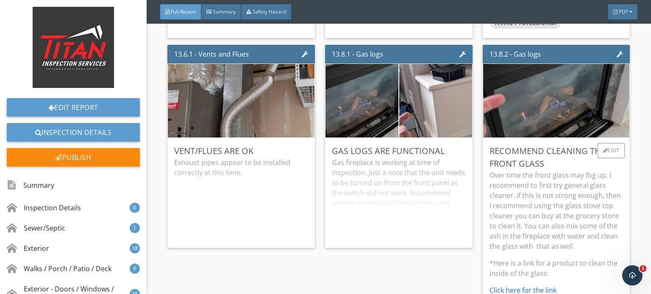
click at [557, 187] on p "Over time the front glass may fog up. I recommend to first try general glass cl…" at bounding box center [556, 210] width 134 height 81
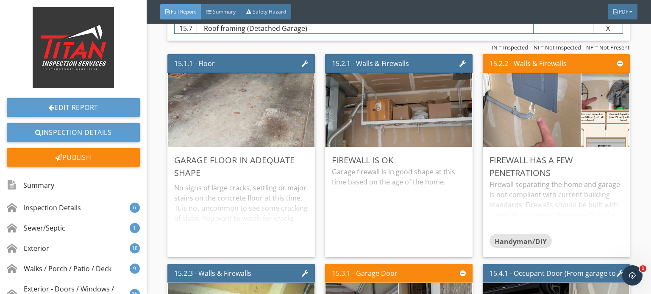
scroll to position [15121, 0]
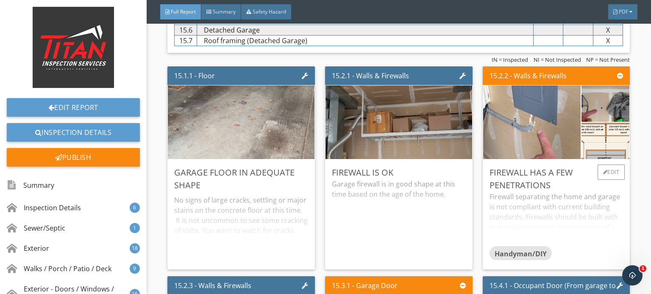
click at [557, 208] on div "Firewall separating the home and garage is not compliant with current building …" at bounding box center [556, 219] width 134 height 54
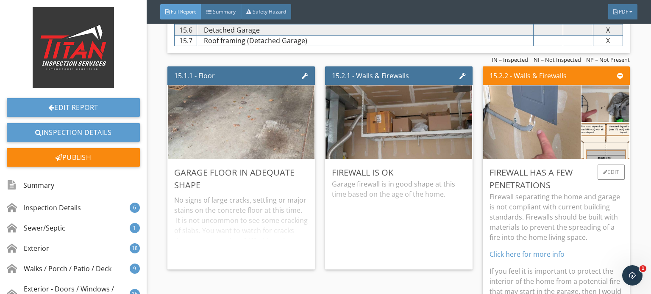
click at [565, 192] on p "Firewall separating the home and garage is not compliant with current building …" at bounding box center [556, 217] width 134 height 51
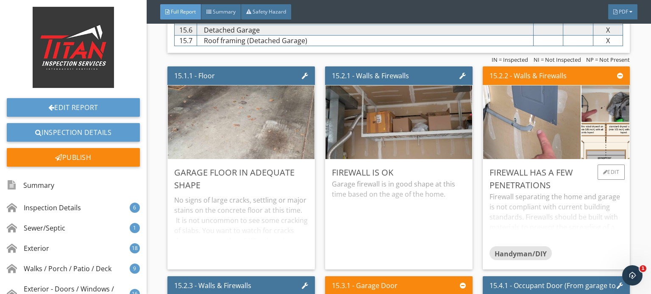
click at [565, 192] on div "Firewall separating the home and garage is not compliant with current building …" at bounding box center [556, 219] width 134 height 54
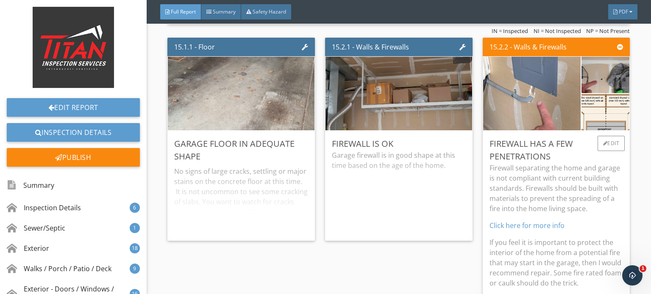
scroll to position [15164, 0]
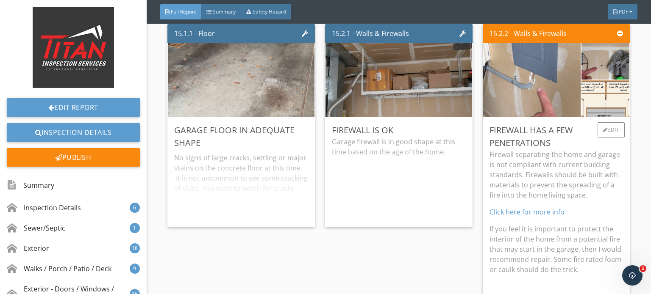
click at [565, 177] on p "Firewall separating the home and garage is not compliant with current building …" at bounding box center [556, 175] width 134 height 51
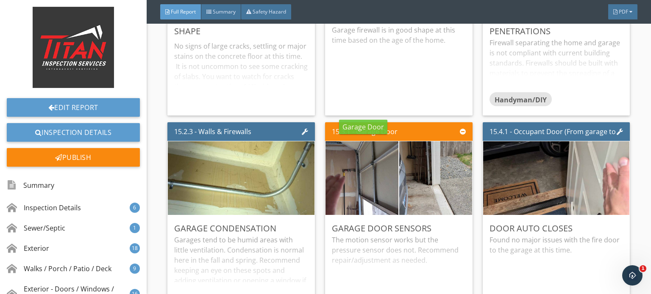
scroll to position [15291, 0]
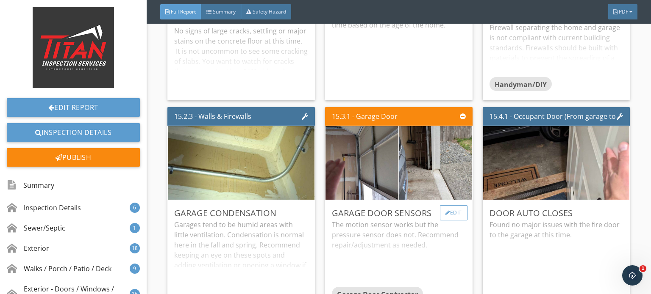
click at [457, 205] on div "Edit" at bounding box center [454, 212] width 28 height 15
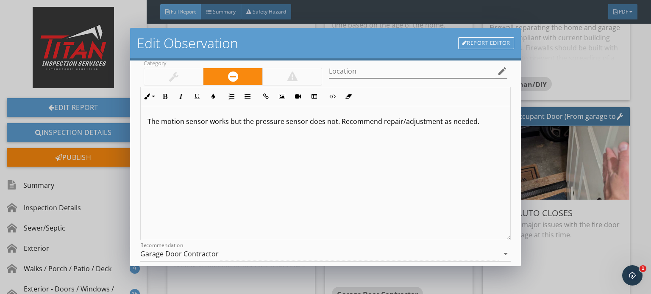
scroll to position [116, 0]
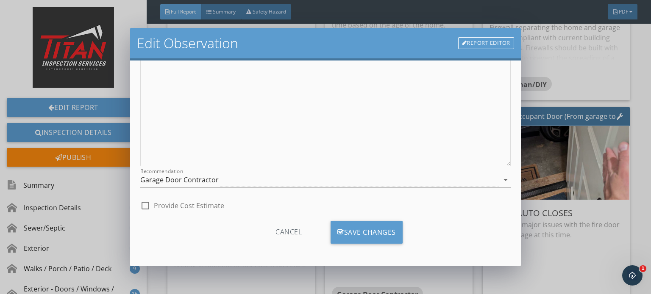
click at [173, 180] on div "Garage Door Contractor" at bounding box center [179, 180] width 78 height 8
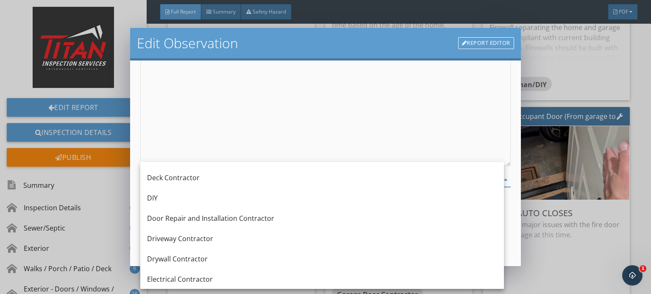
scroll to position [212, 0]
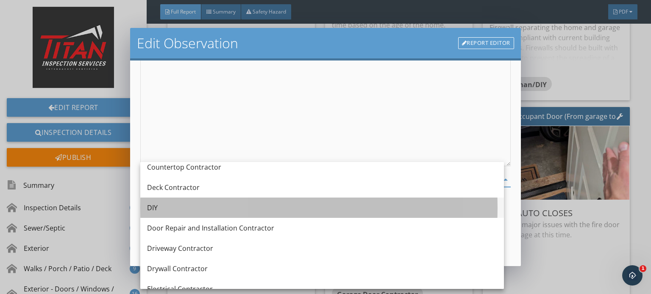
click at [198, 208] on div "DIY" at bounding box center [322, 208] width 350 height 10
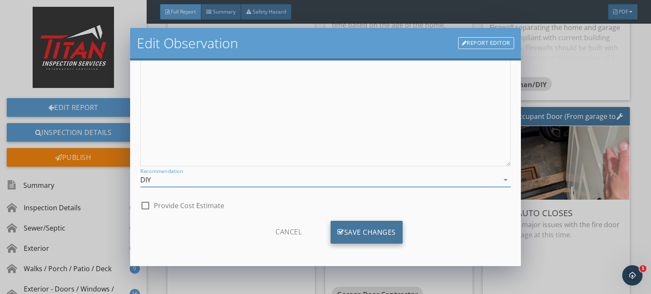
click at [391, 236] on div "Save Changes" at bounding box center [366, 232] width 72 height 23
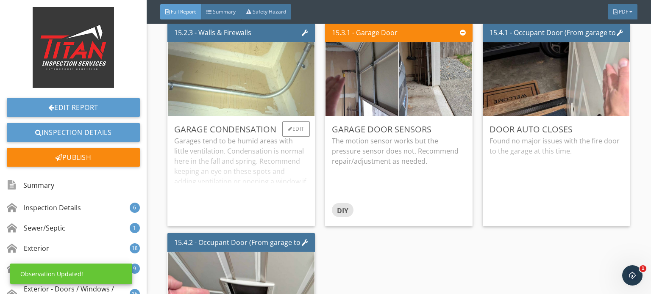
scroll to position [15376, 0]
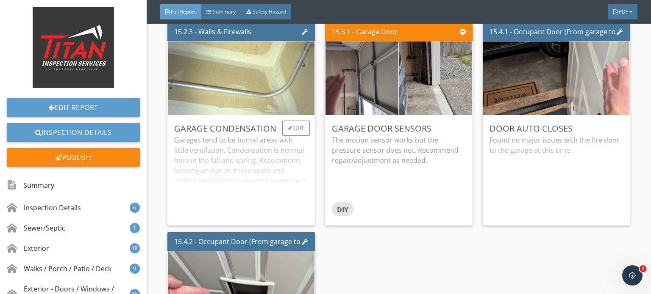
click at [264, 161] on div "Garages tend to be humid areas with little ventilation. Condensation is normal …" at bounding box center [241, 177] width 134 height 84
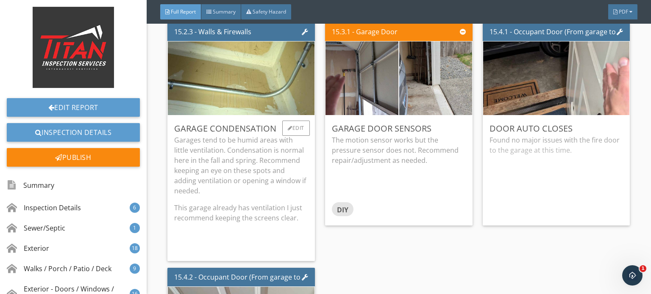
click at [267, 148] on p "Garages tend to be humid areas with little ventilation. Condensation is normal …" at bounding box center [241, 165] width 134 height 61
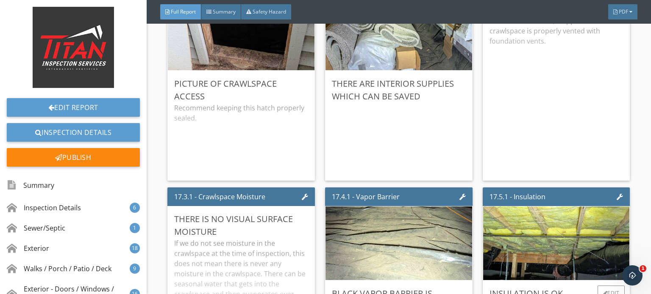
scroll to position [16985, 0]
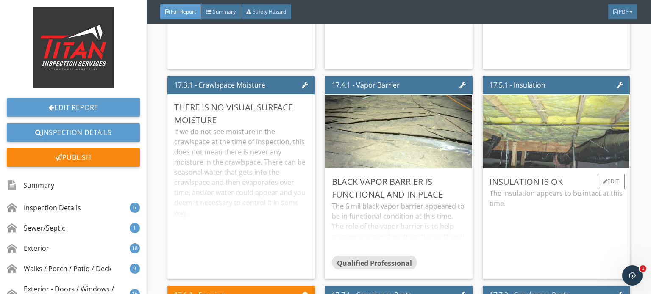
click at [534, 127] on img at bounding box center [556, 132] width 245 height 184
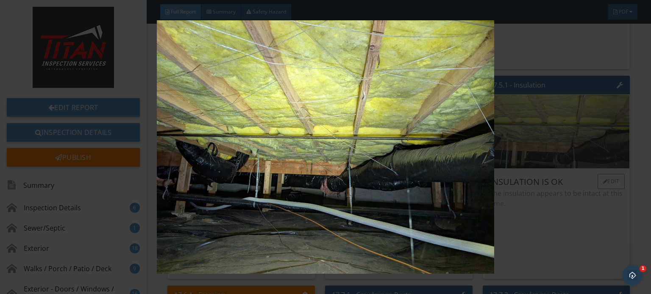
click at [534, 127] on img at bounding box center [325, 147] width 592 height 254
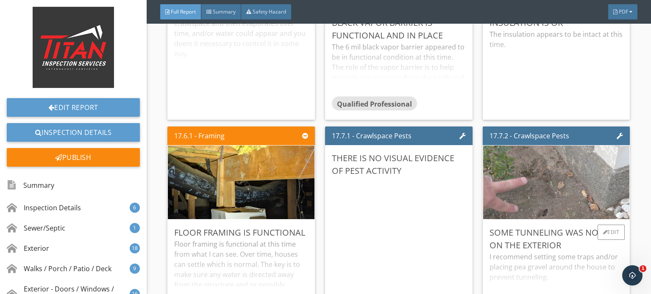
scroll to position [17155, 0]
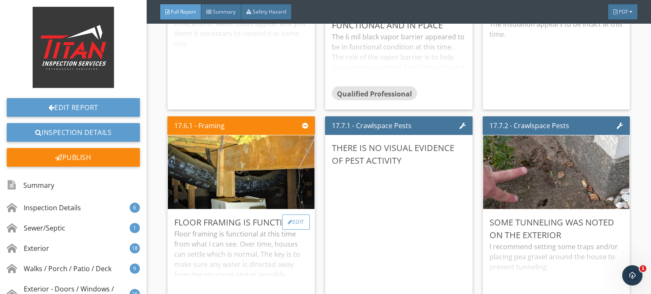
click at [301, 215] on div "Edit" at bounding box center [296, 222] width 28 height 15
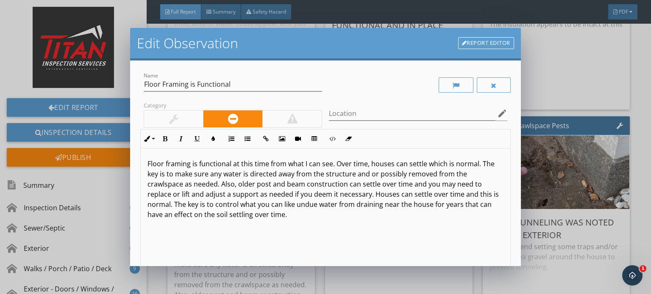
click at [189, 122] on div at bounding box center [173, 119] width 59 height 17
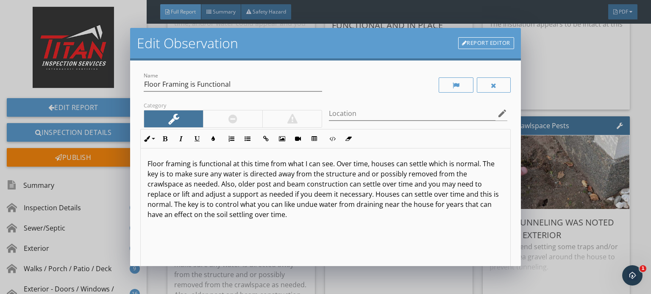
scroll to position [116, 0]
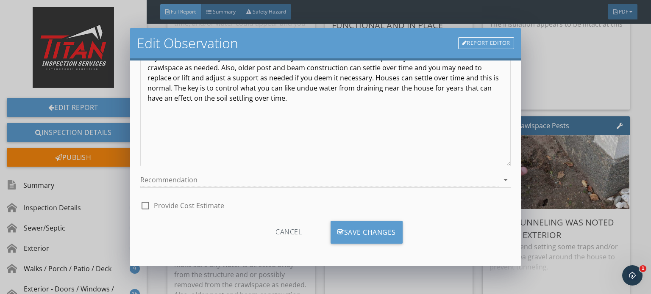
click at [352, 220] on div "Cancel Save Changes" at bounding box center [325, 235] width 370 height 43
click at [352, 223] on div "Save Changes" at bounding box center [366, 232] width 72 height 23
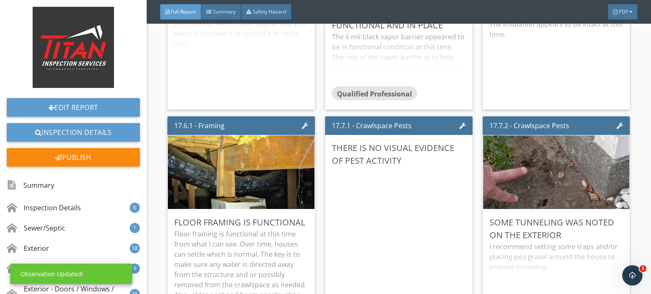
scroll to position [17, 0]
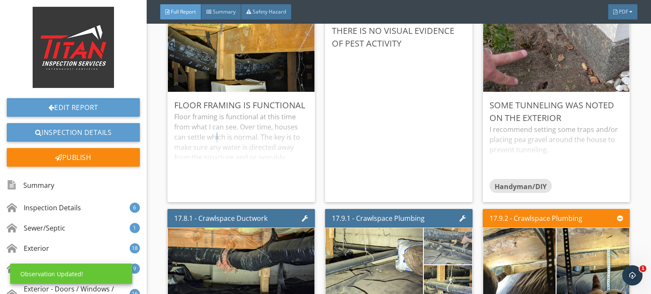
scroll to position [17282, 0]
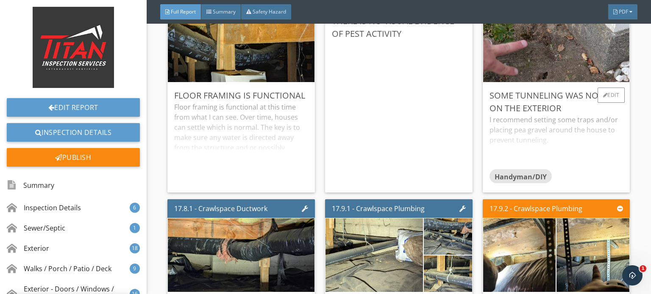
click at [522, 130] on div "I recommend setting some traps and/or placing pea gravel around the house to pr…" at bounding box center [556, 142] width 134 height 54
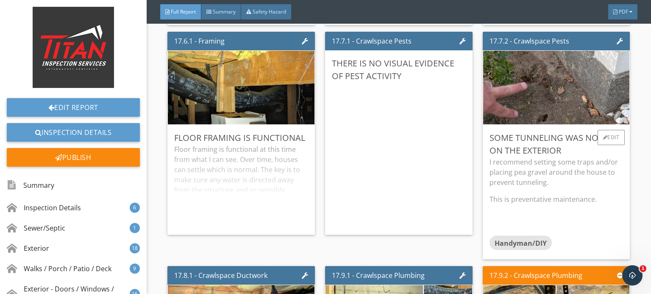
click at [576, 162] on p "I recommend setting some traps and/or placing pea gravel around the house to pr…" at bounding box center [556, 172] width 134 height 30
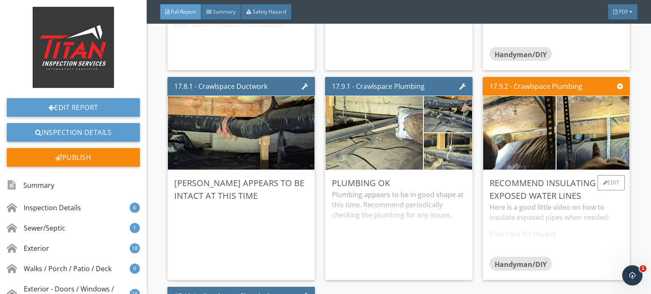
scroll to position [17409, 0]
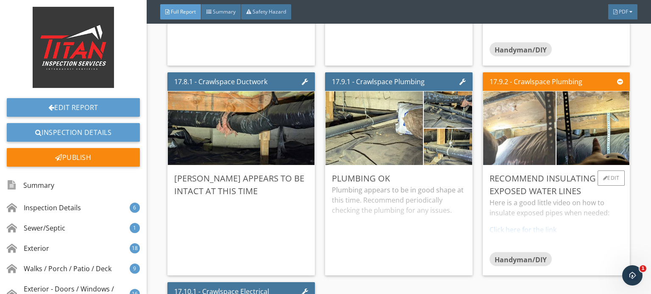
click at [539, 132] on img at bounding box center [519, 128] width 182 height 137
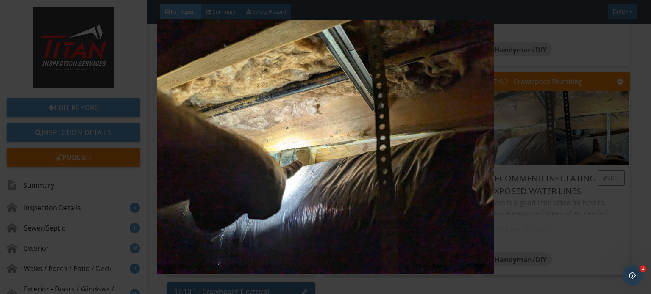
click at [539, 132] on img at bounding box center [325, 147] width 592 height 254
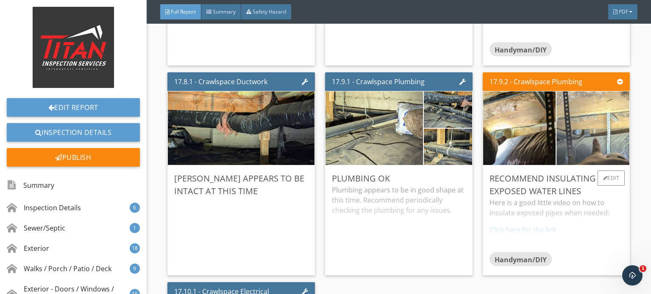
click at [571, 126] on img at bounding box center [593, 128] width 182 height 137
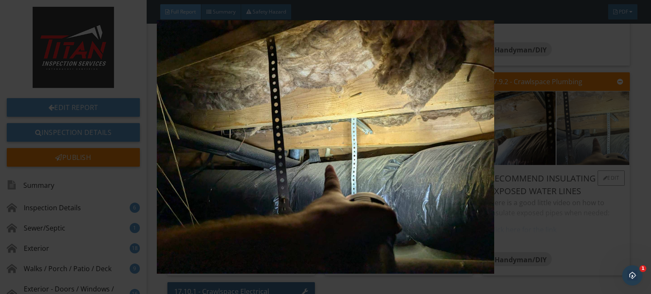
click at [571, 126] on img at bounding box center [325, 147] width 592 height 254
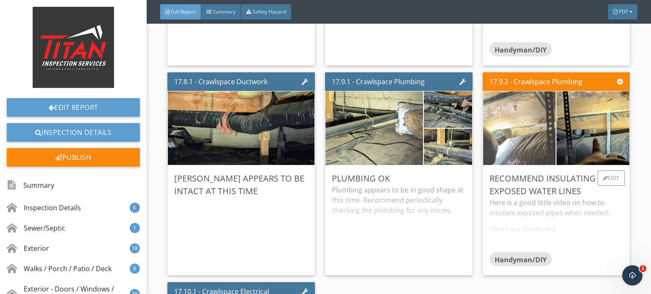
click at [539, 125] on img at bounding box center [519, 128] width 182 height 137
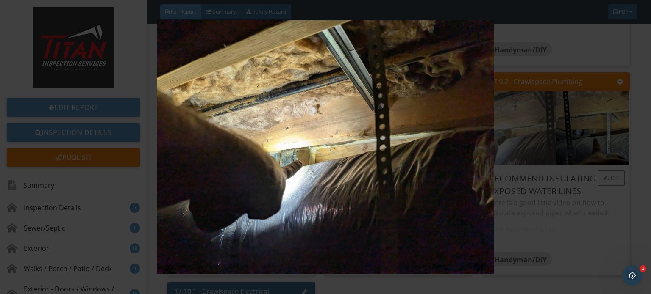
click at [539, 125] on img at bounding box center [325, 147] width 592 height 254
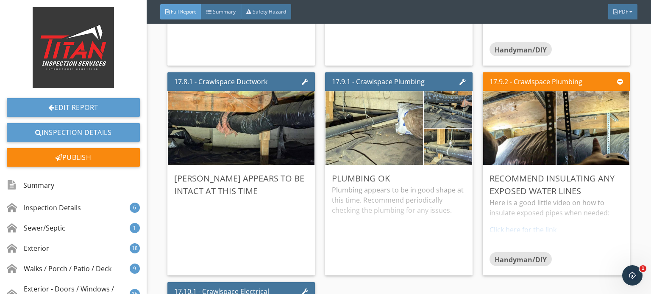
click at [571, 125] on img at bounding box center [593, 128] width 182 height 137
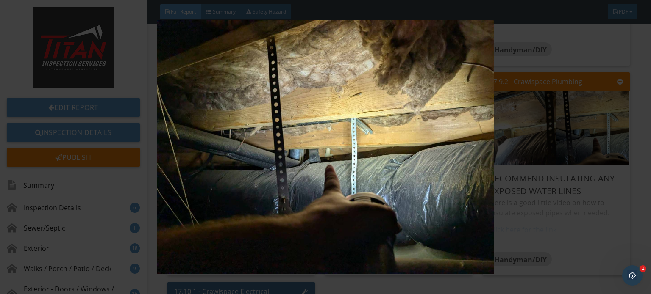
click at [571, 125] on img at bounding box center [325, 147] width 592 height 254
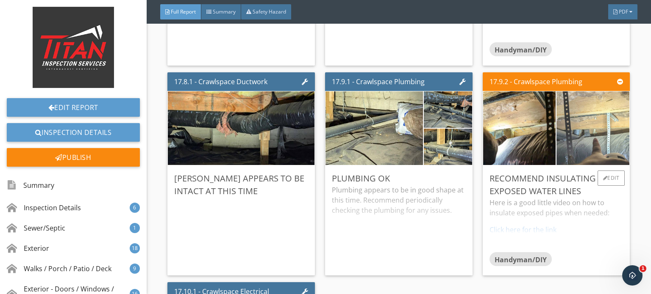
click at [570, 126] on img at bounding box center [593, 128] width 182 height 137
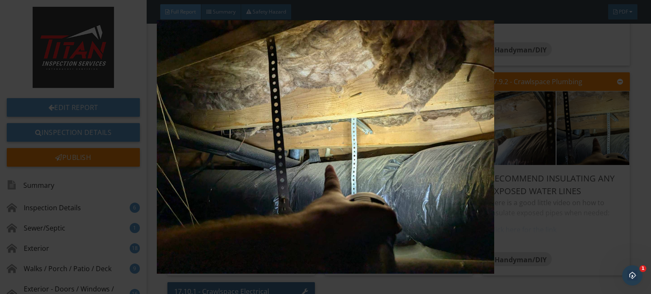
click at [556, 167] on img at bounding box center [325, 147] width 592 height 254
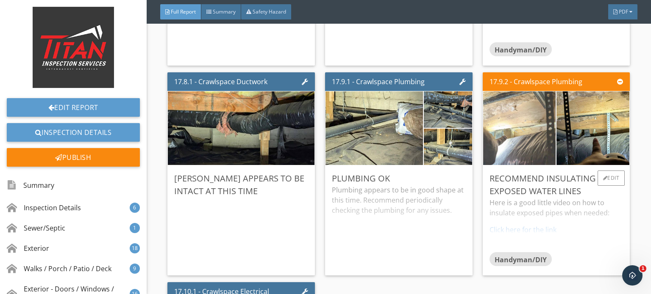
click at [502, 124] on img at bounding box center [519, 128] width 182 height 137
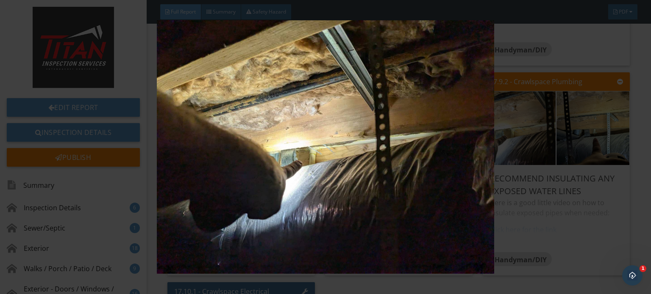
click at [503, 128] on img at bounding box center [325, 147] width 592 height 254
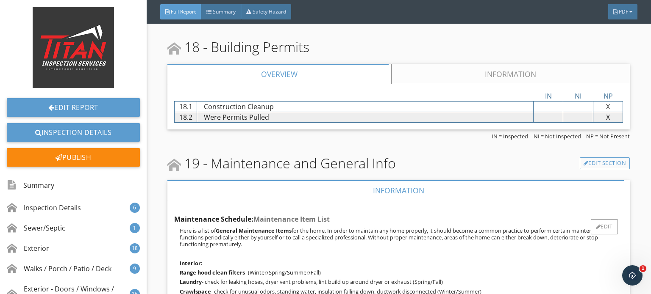
scroll to position [17959, 0]
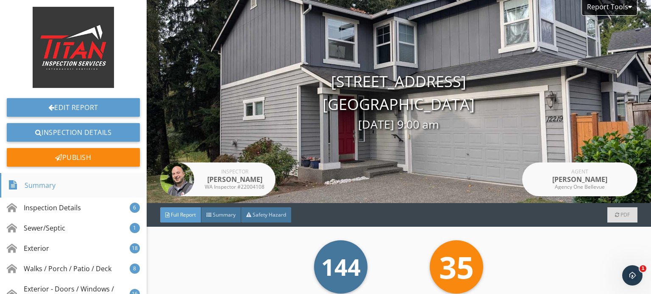
click at [83, 173] on div "Summary" at bounding box center [73, 185] width 147 height 25
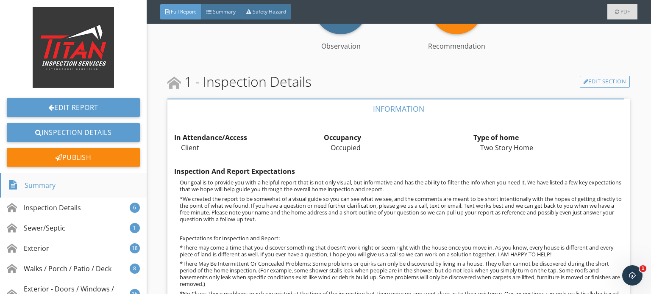
scroll to position [241, 0]
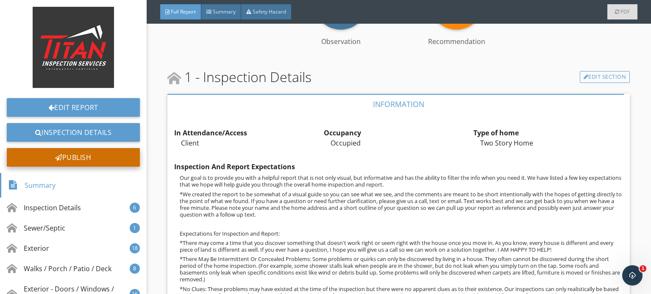
click at [87, 164] on div "Publish" at bounding box center [73, 157] width 133 height 19
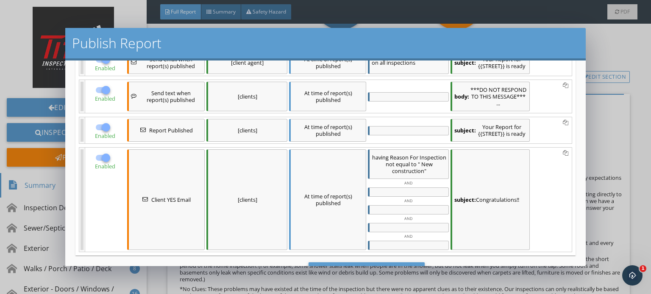
scroll to position [164, 0]
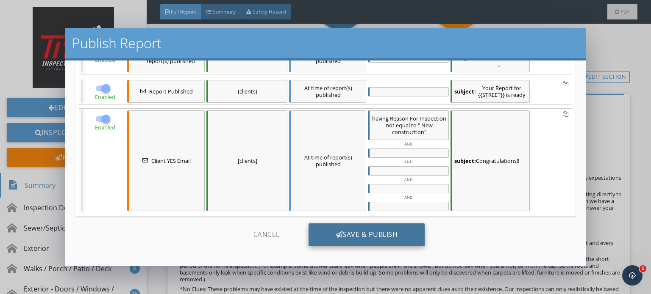
click at [364, 241] on div "Save & Publish" at bounding box center [366, 235] width 116 height 23
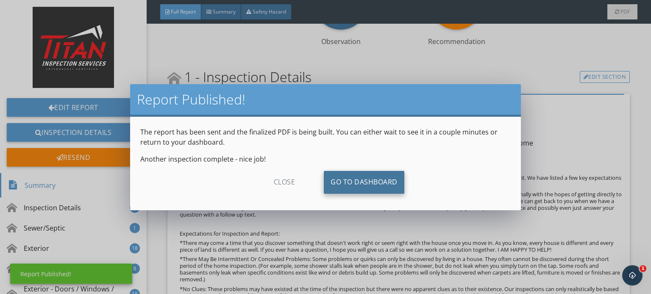
click at [358, 186] on link "Go To Dashboard" at bounding box center [364, 182] width 80 height 23
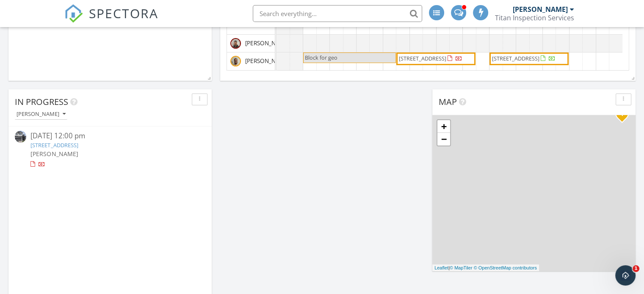
scroll to position [286, 0]
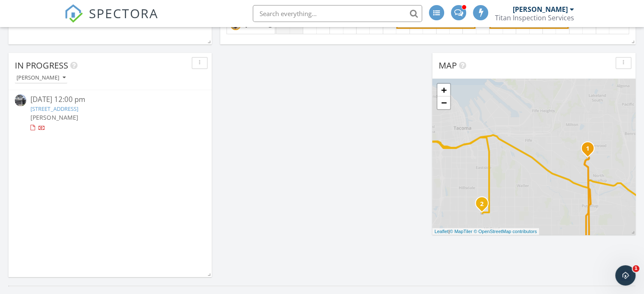
click at [78, 108] on link "[STREET_ADDRESS]" at bounding box center [53, 109] width 47 height 8
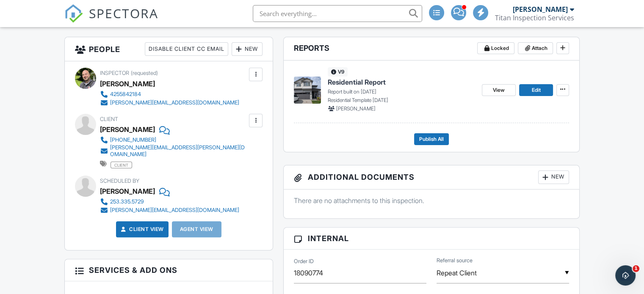
scroll to position [212, 0]
click at [537, 91] on span "Edit" at bounding box center [536, 90] width 9 height 8
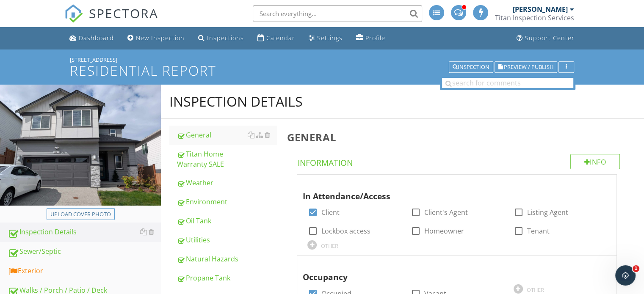
drag, startPoint x: 139, startPoint y: 55, endPoint x: 39, endPoint y: 53, distance: 100.4
click at [39, 53] on div "[STREET_ADDRESS] Residential Report Inspection Preview / Publish" at bounding box center [322, 67] width 644 height 35
copy div "[STREET_ADDRESS]"
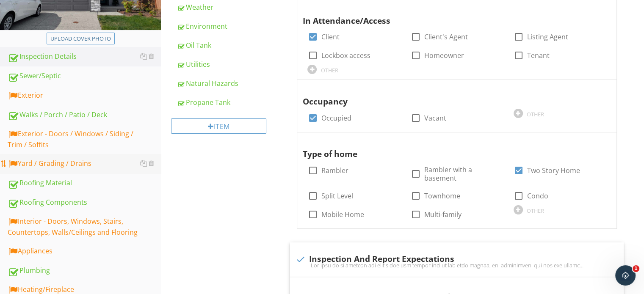
scroll to position [127, 0]
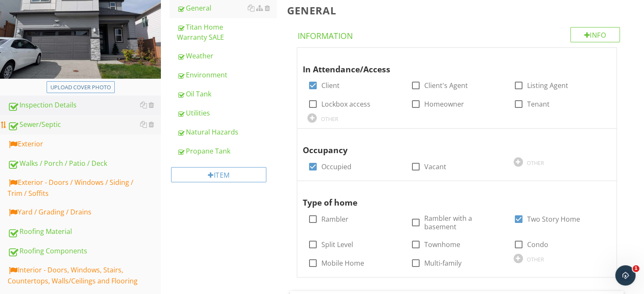
click at [92, 132] on link "Sewer/Septic" at bounding box center [84, 124] width 153 height 19
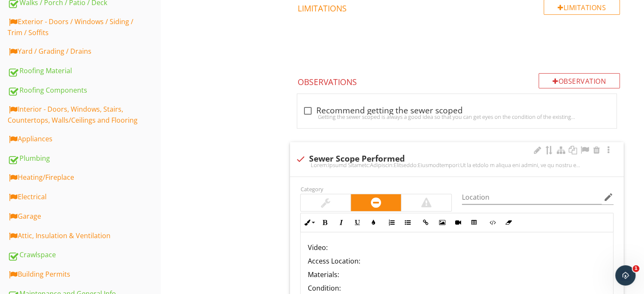
scroll to position [339, 0]
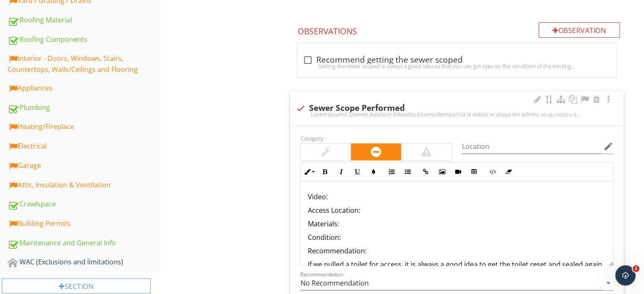
click at [328, 152] on div at bounding box center [325, 152] width 9 height 10
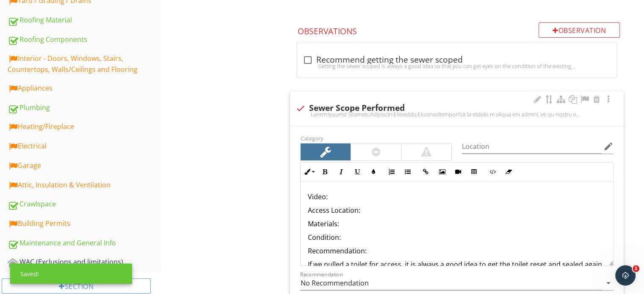
click at [360, 196] on p "Video:" at bounding box center [457, 197] width 299 height 10
click at [425, 176] on button "Insert Link" at bounding box center [426, 172] width 16 height 16
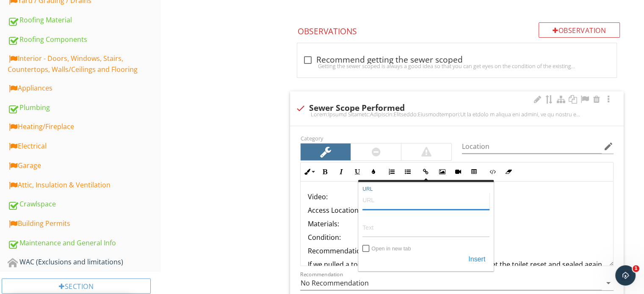
click at [418, 200] on input "URL" at bounding box center [426, 200] width 127 height 20
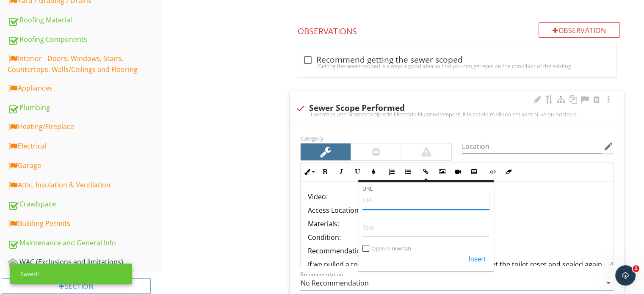
paste input "[URL][DOMAIN_NAME]"
type input "[URL][DOMAIN_NAME]"
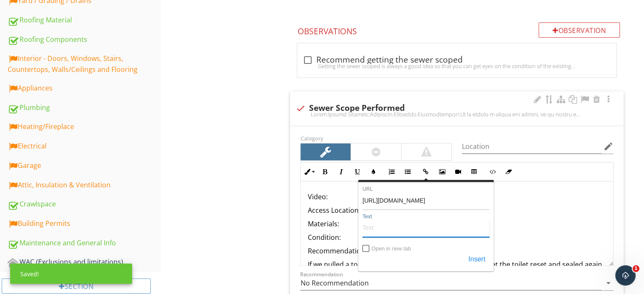
click at [399, 227] on input "Text" at bounding box center [426, 227] width 127 height 20
paste input "[URL][DOMAIN_NAME]"
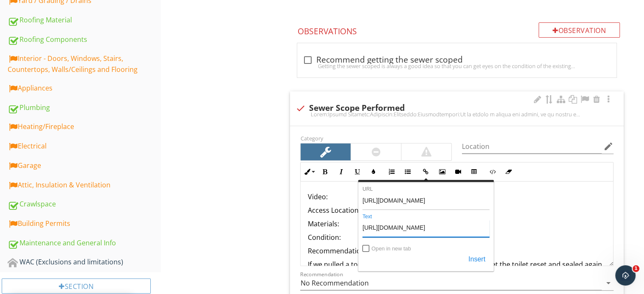
type input "[URL][DOMAIN_NAME]"
click at [369, 246] on input "Open in new tab" at bounding box center [366, 249] width 7 height 7
checkbox input "true"
click at [470, 254] on button "Insert" at bounding box center [476, 259] width 25 height 15
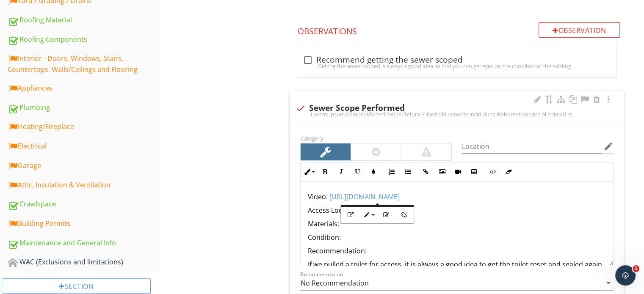
click at [479, 208] on p "Access Location:" at bounding box center [457, 210] width 299 height 10
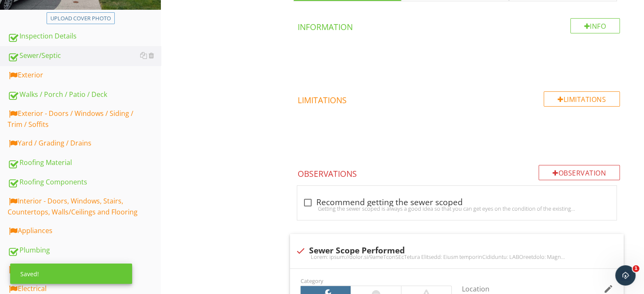
scroll to position [127, 0]
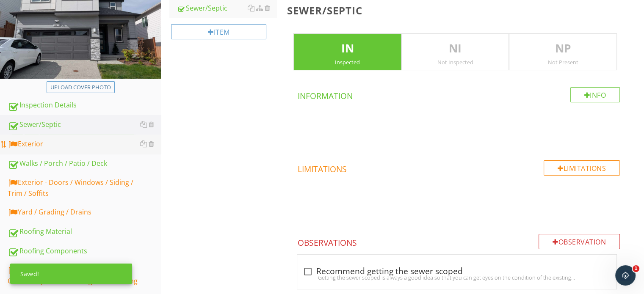
click at [67, 144] on div "Exterior" at bounding box center [84, 144] width 153 height 11
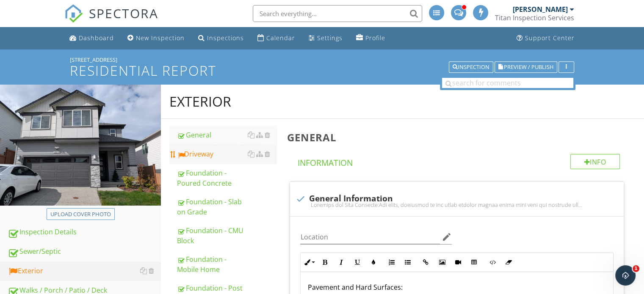
click at [210, 156] on div "Driveway" at bounding box center [227, 154] width 100 height 10
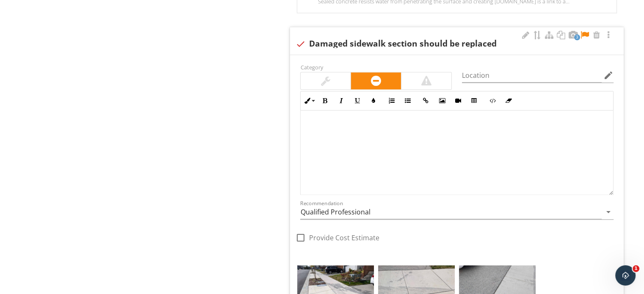
scroll to position [1101, 0]
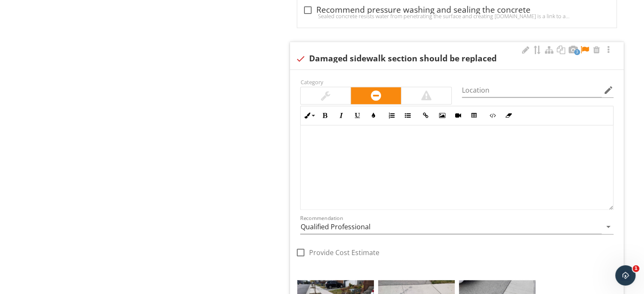
click at [380, 156] on div at bounding box center [457, 167] width 313 height 85
click at [527, 46] on div at bounding box center [526, 50] width 10 height 8
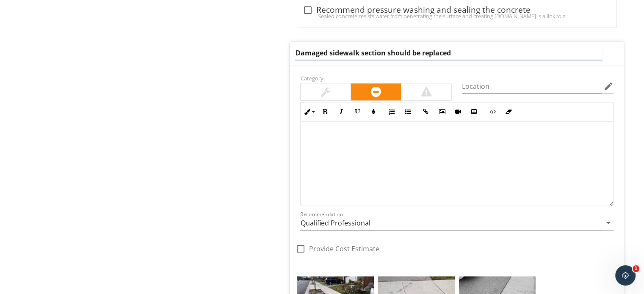
click at [382, 51] on input "Damaged sidewalk section should be replaced" at bounding box center [448, 53] width 307 height 14
click at [383, 51] on input "Damaged sidewalk section should be replaced" at bounding box center [448, 53] width 307 height 14
type input "Damaged sidewalk sections should be replaced"
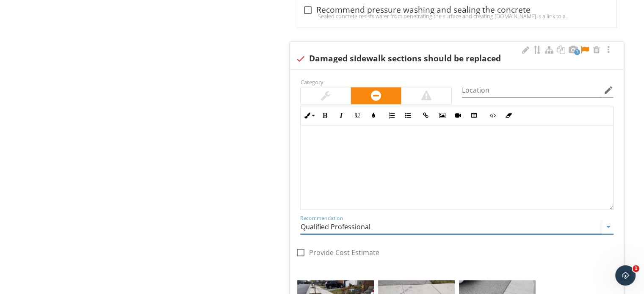
click at [335, 225] on input "Qualified Professional" at bounding box center [451, 227] width 302 height 14
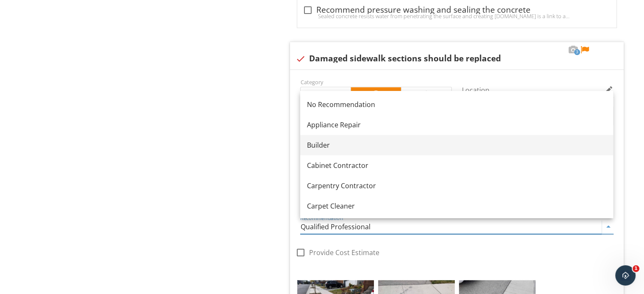
click at [337, 141] on div "Builder" at bounding box center [456, 145] width 299 height 10
type input "Builder"
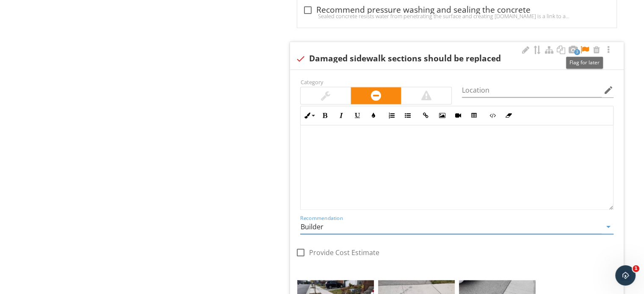
click at [582, 49] on div at bounding box center [585, 50] width 10 height 8
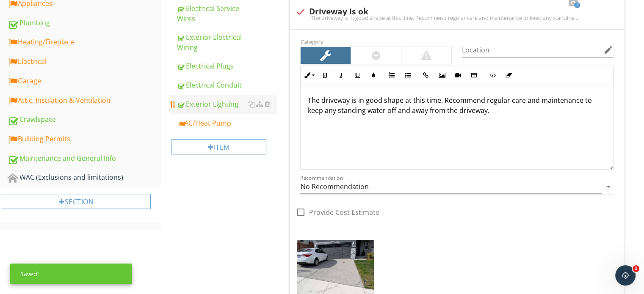
scroll to position [424, 0]
click at [213, 118] on div "AC/Heat Pump" at bounding box center [227, 123] width 100 height 10
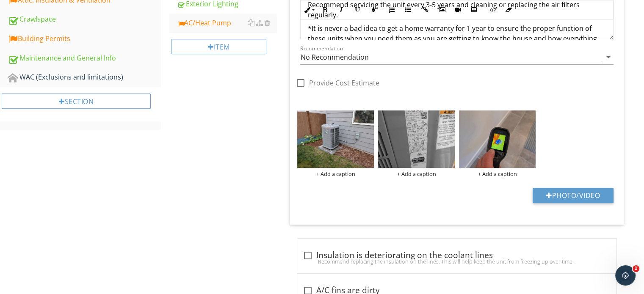
scroll to position [424, 0]
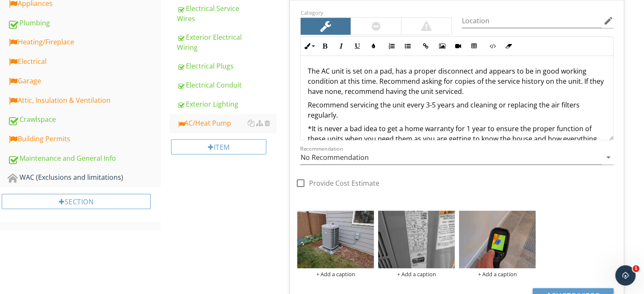
click at [382, 80] on p "The AC unit is set on a pad, has a proper disconnect and appears to be in good …" at bounding box center [457, 81] width 299 height 30
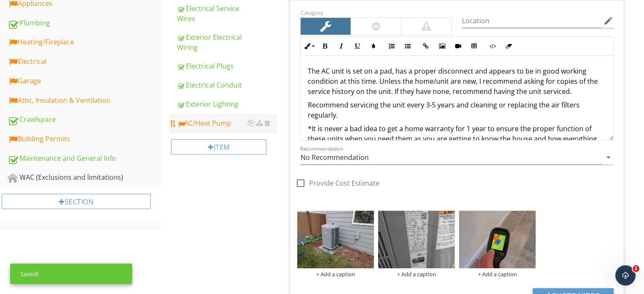
click at [201, 125] on div "AC/Heat Pump" at bounding box center [227, 123] width 100 height 10
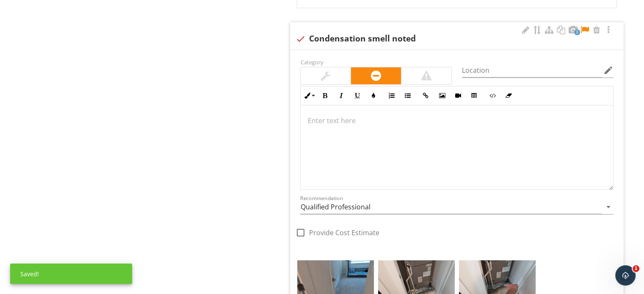
scroll to position [847, 0]
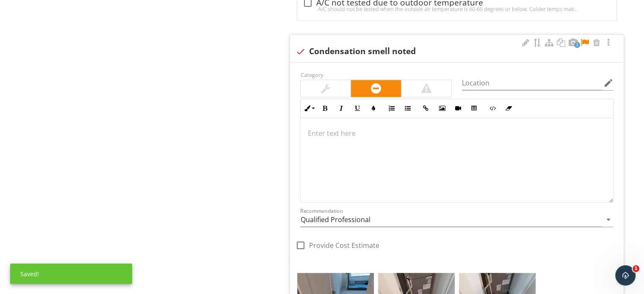
click at [374, 151] on div at bounding box center [457, 160] width 313 height 85
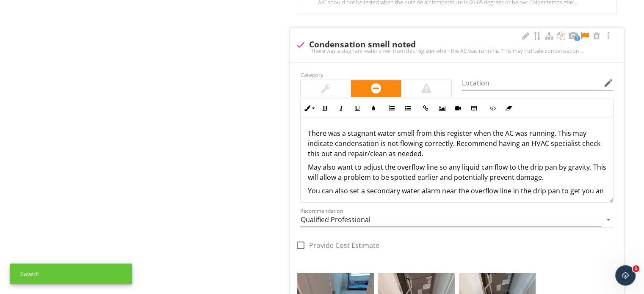
scroll to position [3, 0]
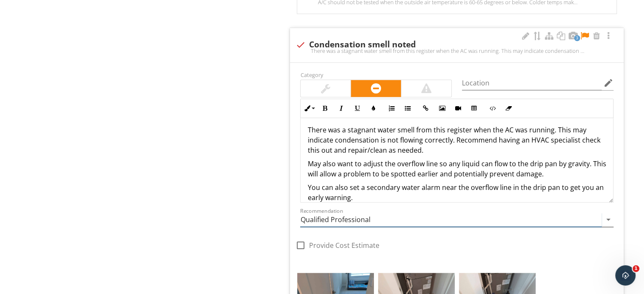
click at [342, 218] on input "Qualified Professional" at bounding box center [451, 220] width 302 height 14
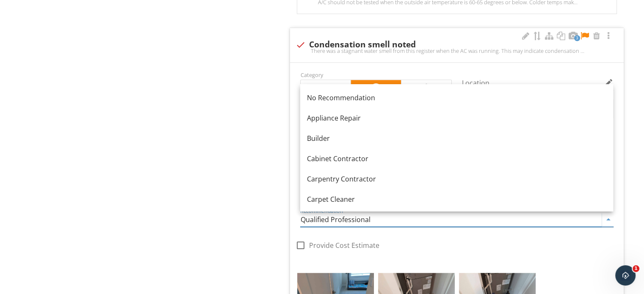
click at [342, 218] on input "Qualified Professional" at bounding box center [451, 220] width 302 height 14
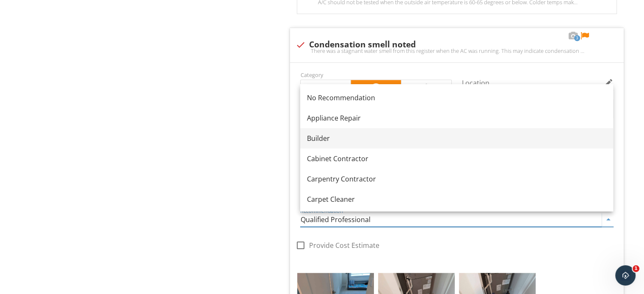
click at [330, 141] on div "Builder" at bounding box center [456, 138] width 299 height 10
type input "Builder"
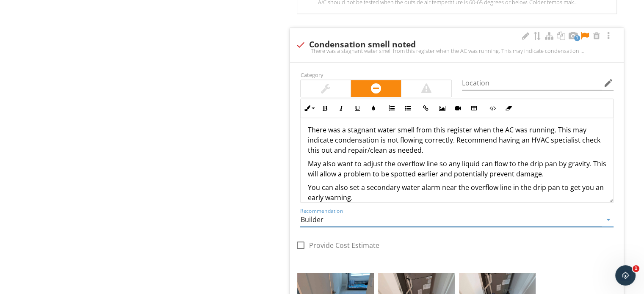
click at [519, 162] on p "May also want to adjust the overflow line so any liquid can flow to [MEDICAL_DA…" at bounding box center [457, 169] width 299 height 20
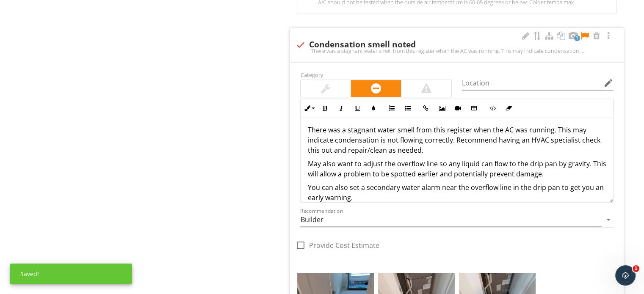
click at [523, 153] on p "There was a stagnant water smell from this register when the AC was running. Th…" at bounding box center [457, 140] width 299 height 30
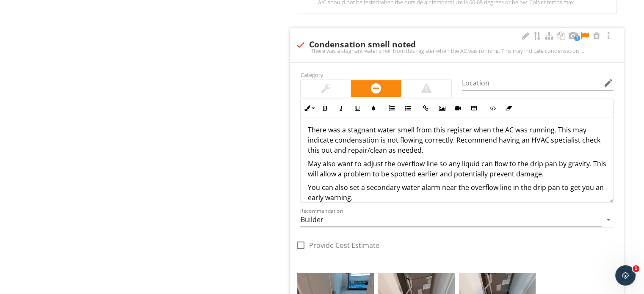
click at [485, 150] on p "There was a stagnant water smell from this register when the AC was running. Th…" at bounding box center [457, 140] width 299 height 30
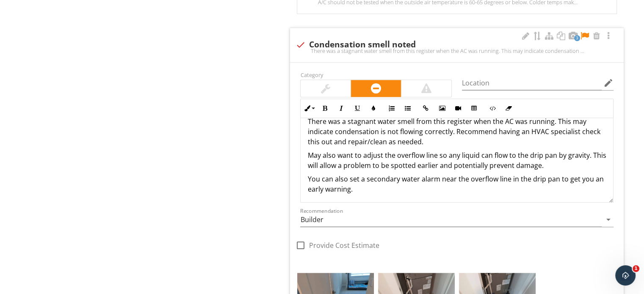
scroll to position [14, 0]
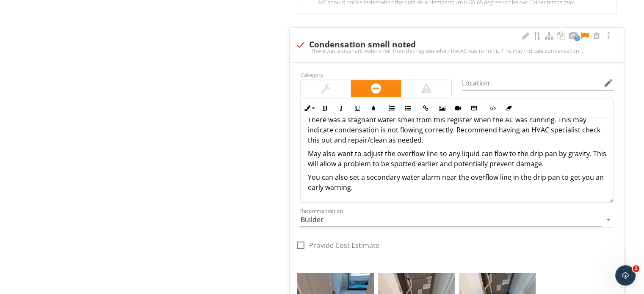
click at [418, 177] on p "You can also set a secondary water alarm near the overflow line in [MEDICAL_DAT…" at bounding box center [457, 182] width 299 height 20
click at [420, 188] on p "You can also set a secondary water alarm near the overflow line in [MEDICAL_DAT…" at bounding box center [457, 182] width 299 height 20
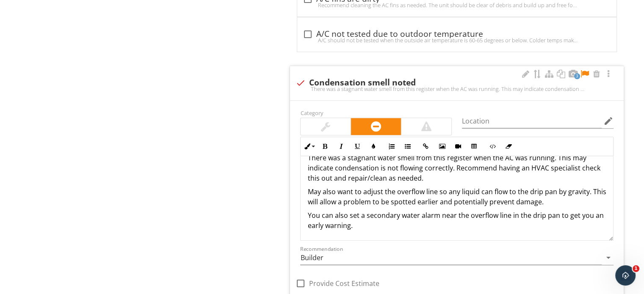
scroll to position [812, 0]
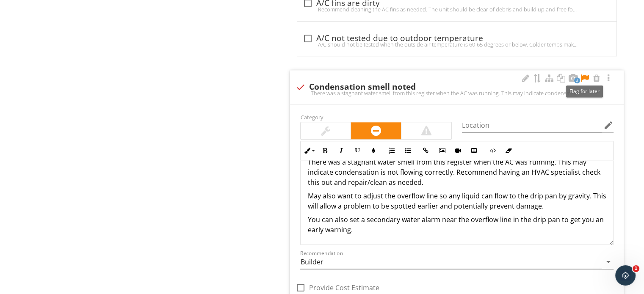
click at [587, 74] on div at bounding box center [585, 78] width 10 height 8
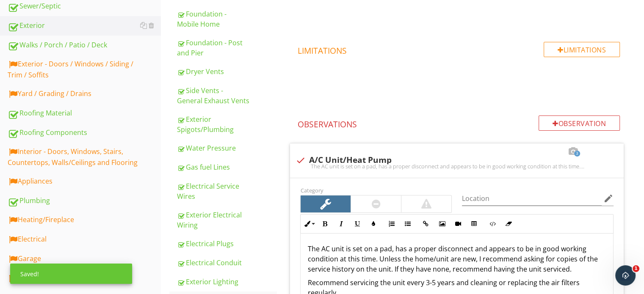
scroll to position [176, 0]
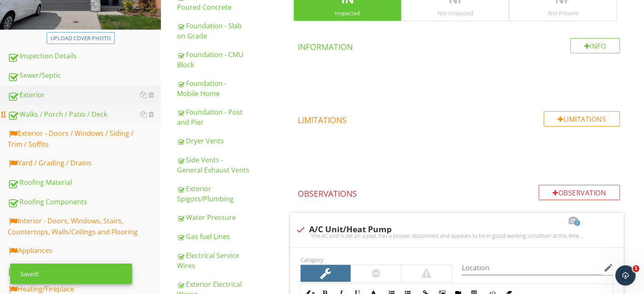
click at [51, 105] on link "Walks / Porch / Patio / Deck" at bounding box center [84, 114] width 153 height 19
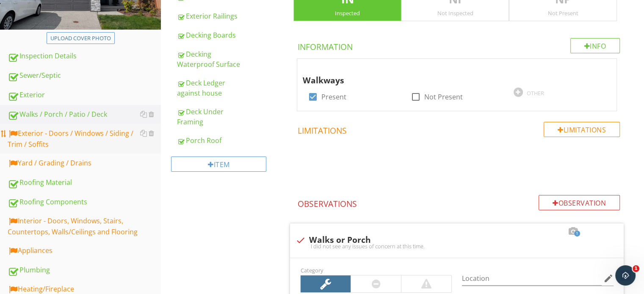
click at [44, 148] on div "Exterior - Doors / Windows / Siding / Trim / Soffits" at bounding box center [84, 138] width 153 height 21
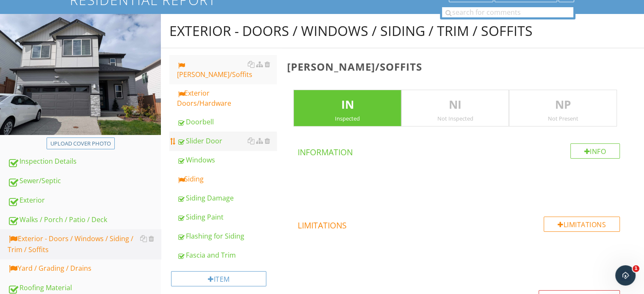
scroll to position [49, 0]
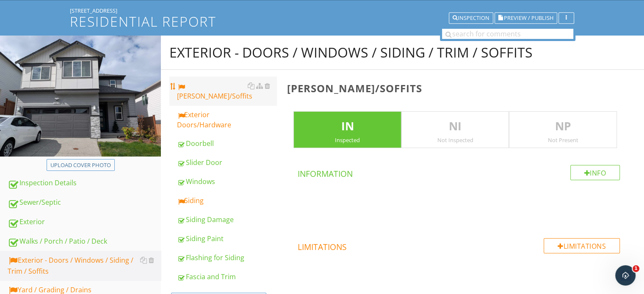
click at [199, 86] on div "[PERSON_NAME]/Soffits" at bounding box center [227, 91] width 100 height 20
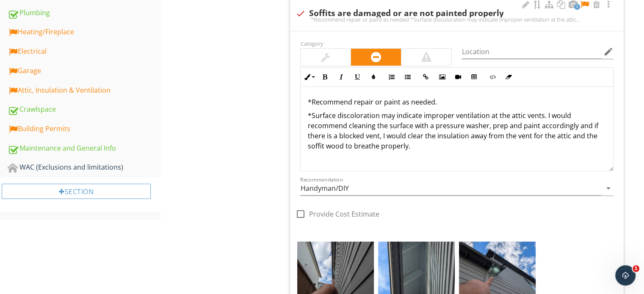
scroll to position [388, 0]
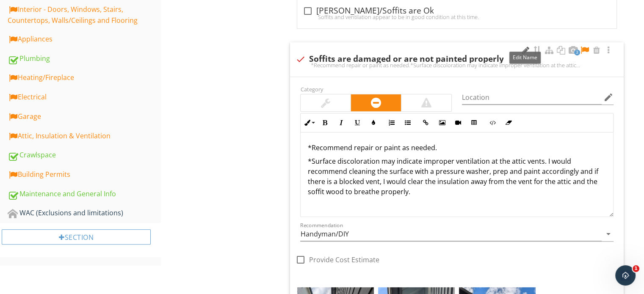
click at [529, 49] on div at bounding box center [526, 50] width 10 height 8
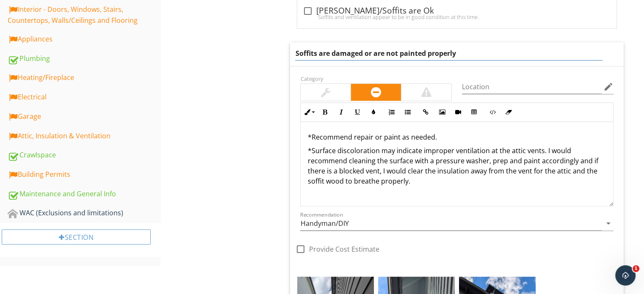
click at [339, 62] on div "Soffits are damaged or are not painted properly" at bounding box center [457, 54] width 334 height 24
type input "Soffits are underpainted in places"
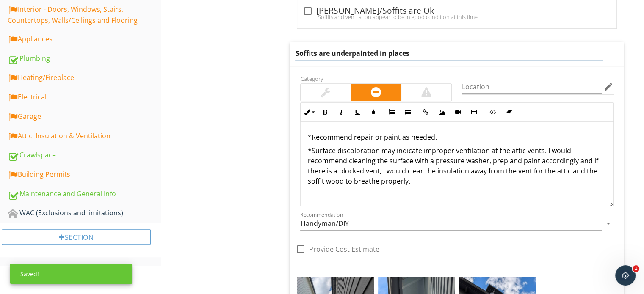
click at [441, 188] on div "*Recommend repair or paint as needed. *Surface discoloration may indicate impro…" at bounding box center [457, 164] width 313 height 85
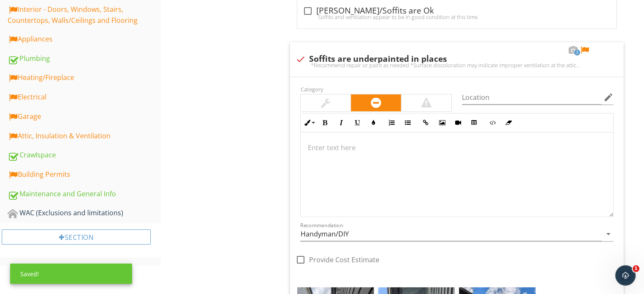
scroll to position [381, 0]
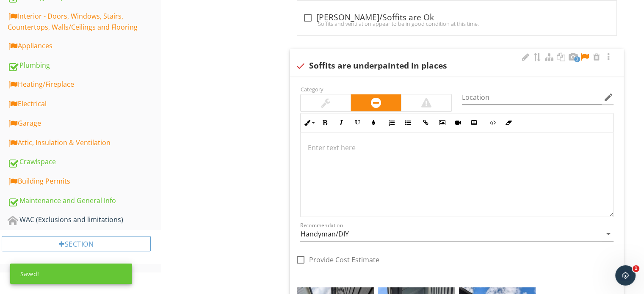
click at [502, 135] on div at bounding box center [457, 175] width 313 height 85
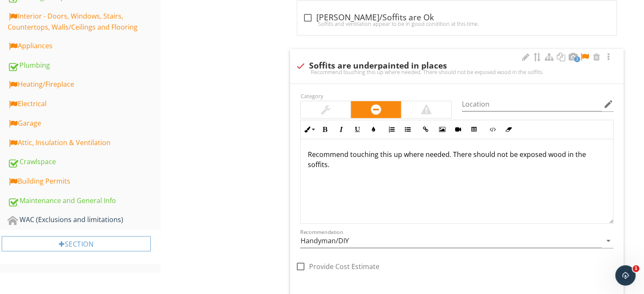
scroll to position [388, 0]
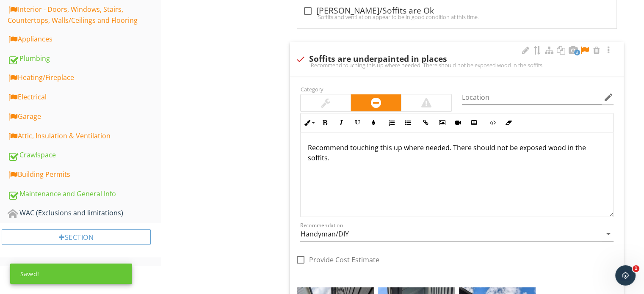
click at [583, 50] on div at bounding box center [585, 50] width 10 height 8
click at [347, 228] on input "Handyman/DIY" at bounding box center [451, 234] width 302 height 14
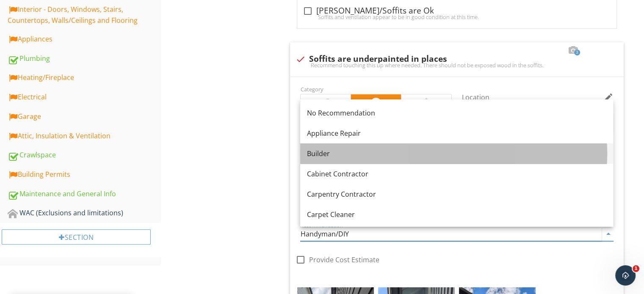
click at [325, 150] on div "Builder" at bounding box center [456, 154] width 299 height 10
type input "Builder"
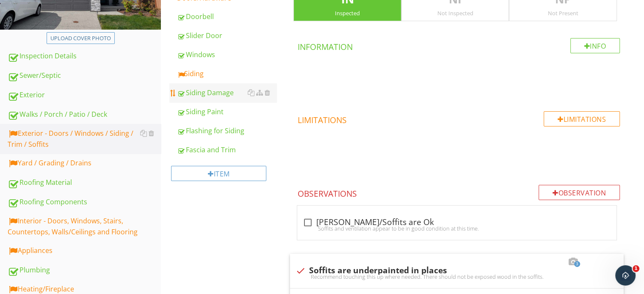
click at [206, 69] on div "Siding" at bounding box center [227, 74] width 100 height 10
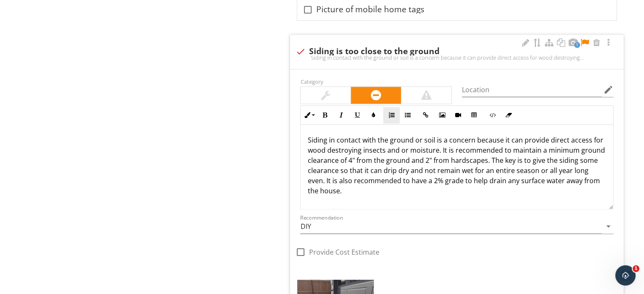
scroll to position [1023, 0]
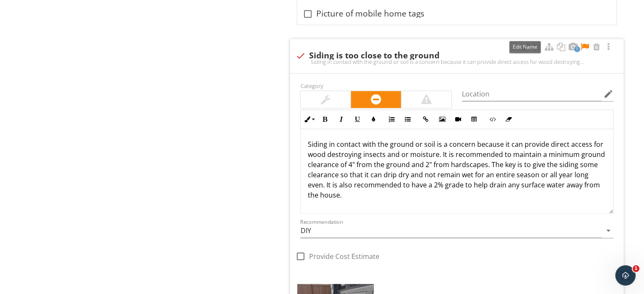
click at [522, 43] on div at bounding box center [526, 47] width 10 height 8
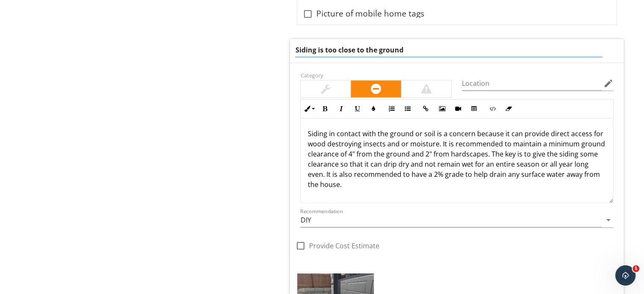
drag, startPoint x: 522, startPoint y: 40, endPoint x: 274, endPoint y: 39, distance: 247.8
click at [263, 41] on div "Exterior - Doors / Windows / Siding / Trim / Soffits Eaves/Soffits Exterior Doo…" at bounding box center [402, 37] width 483 height 1953
type input "wood trim touching exposed concrete"
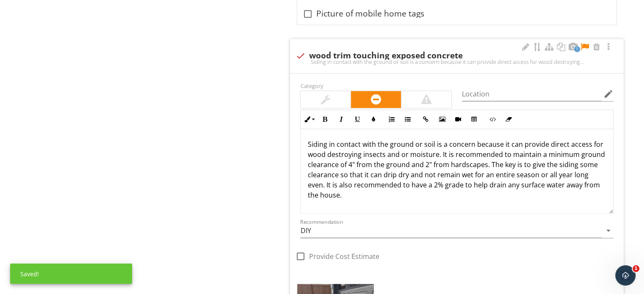
click at [396, 188] on div "Siding in contact with the ground or soil is a concern because it can provide d…" at bounding box center [457, 190] width 313 height 122
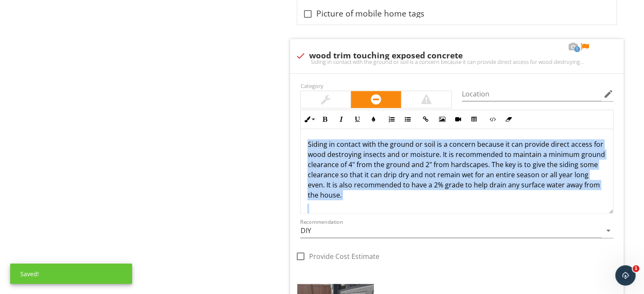
drag, startPoint x: 382, startPoint y: 193, endPoint x: 269, endPoint y: 133, distance: 128.1
click at [269, 133] on div "Exterior - Doors / Windows / Siding / Trim / Soffits Eaves/Soffits Exterior Doo…" at bounding box center [402, 43] width 483 height 1964
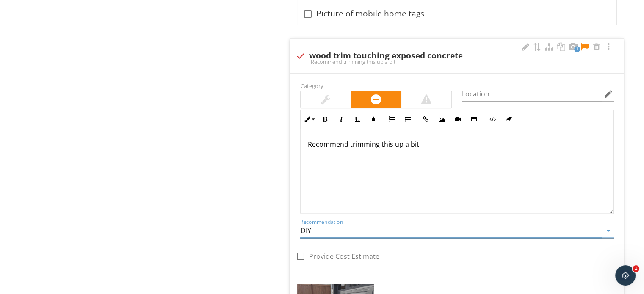
click at [326, 224] on input "DIY" at bounding box center [451, 231] width 302 height 14
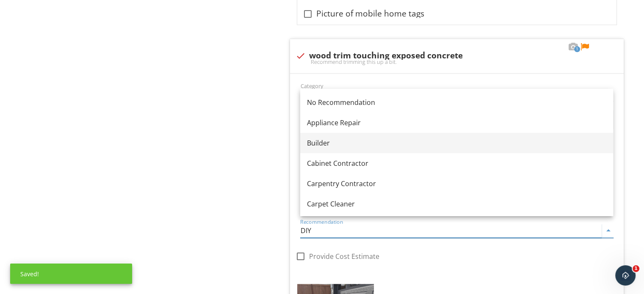
click at [327, 139] on div "Builder" at bounding box center [456, 143] width 299 height 10
type input "Builder"
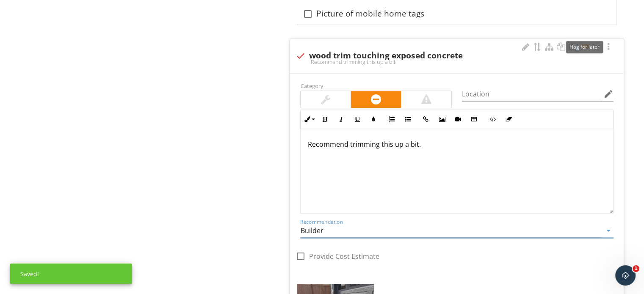
click at [582, 43] on div at bounding box center [585, 47] width 10 height 8
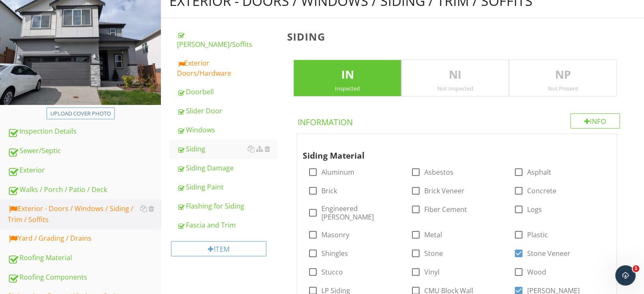
scroll to position [49, 0]
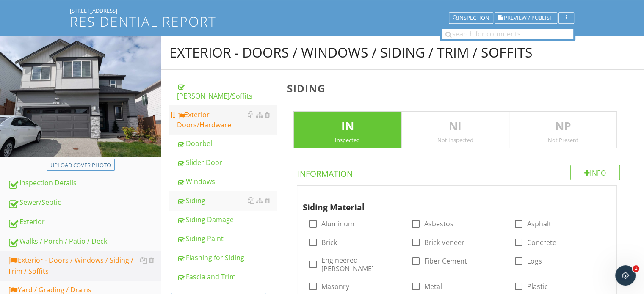
click at [181, 110] on div "Exterior Doors/Hardware" at bounding box center [227, 120] width 100 height 20
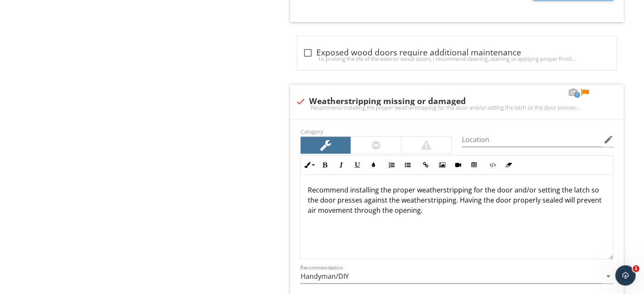
scroll to position [769, 0]
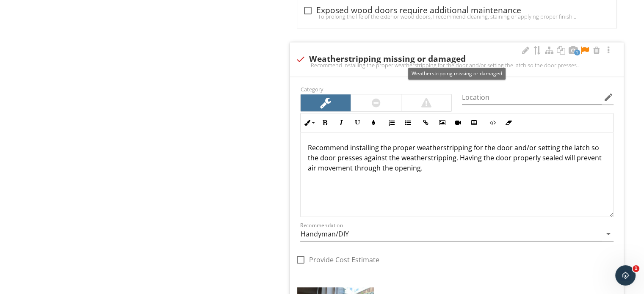
click at [588, 48] on div at bounding box center [585, 50] width 10 height 8
click at [526, 46] on div at bounding box center [526, 50] width 10 height 8
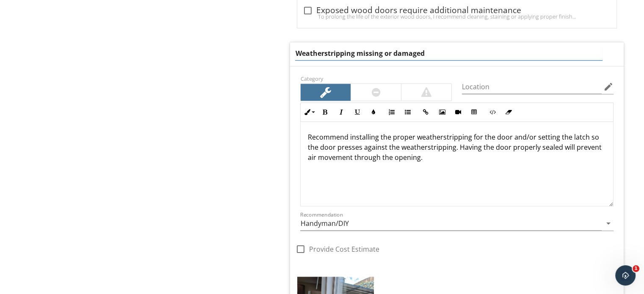
drag, startPoint x: 526, startPoint y: 46, endPoint x: 278, endPoint y: 54, distance: 247.9
click at [278, 54] on div "Exterior - Doors / Windows / Siding / Trim / Soffits Eaves/Soffits Exterior Doo…" at bounding box center [402, 62] width 483 height 1492
type input "window does not seal"
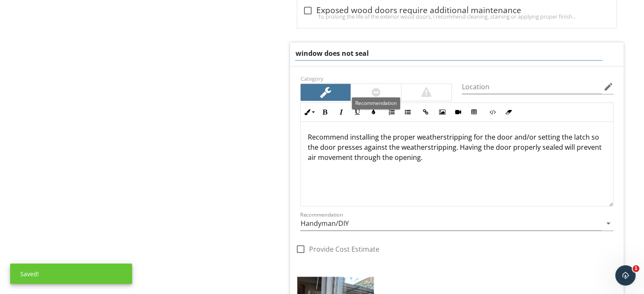
click at [364, 91] on div "Category" at bounding box center [376, 87] width 162 height 28
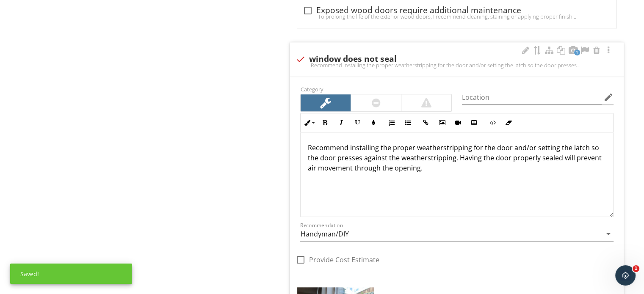
click at [377, 99] on div at bounding box center [376, 103] width 9 height 10
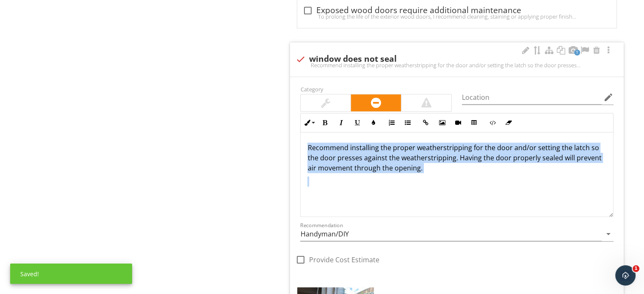
drag, startPoint x: 444, startPoint y: 179, endPoint x: 291, endPoint y: 150, distance: 156.0
click at [295, 150] on div "Category Location edit Inline Style XLarge Large Normal Small Light Small/Light…" at bounding box center [457, 180] width 324 height 193
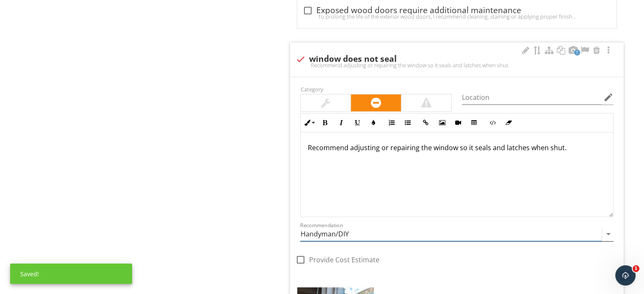
click at [334, 233] on input "Handyman/DIY" at bounding box center [451, 234] width 302 height 14
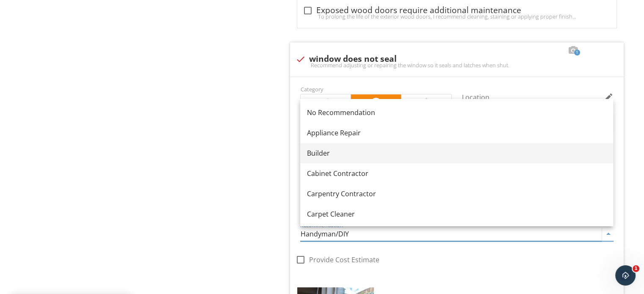
click at [341, 160] on link "Builder" at bounding box center [456, 153] width 313 height 20
type input "Builder"
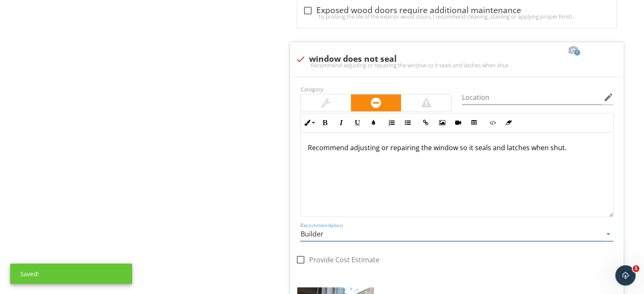
click at [584, 47] on div at bounding box center [585, 50] width 10 height 8
click at [586, 47] on div at bounding box center [585, 50] width 10 height 8
click at [551, 50] on div at bounding box center [549, 50] width 10 height 8
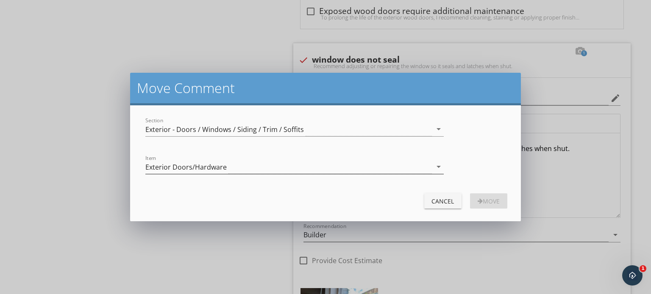
click at [227, 162] on div "Exterior Doors/Hardware" at bounding box center [288, 167] width 286 height 14
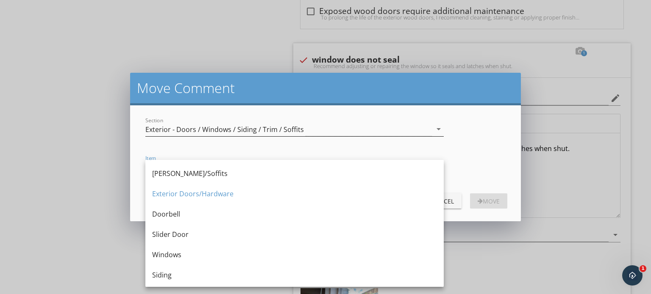
click at [230, 133] on div "Exterior - Doors / Windows / Siding / Trim / Soffits" at bounding box center [224, 130] width 158 height 8
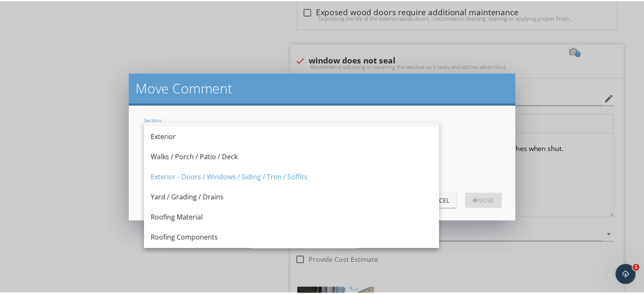
scroll to position [169, 0]
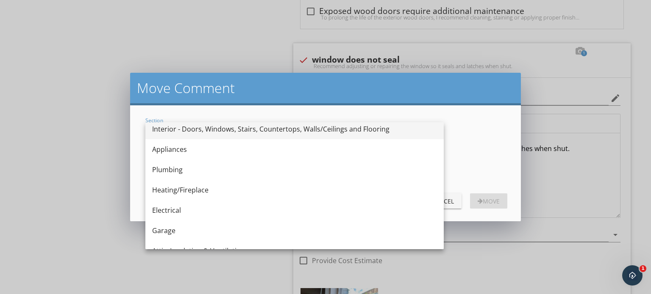
click at [233, 136] on div "Interior - Doors, Windows, Stairs, Countertops, Walls/Ceilings and Flooring" at bounding box center [294, 129] width 285 height 20
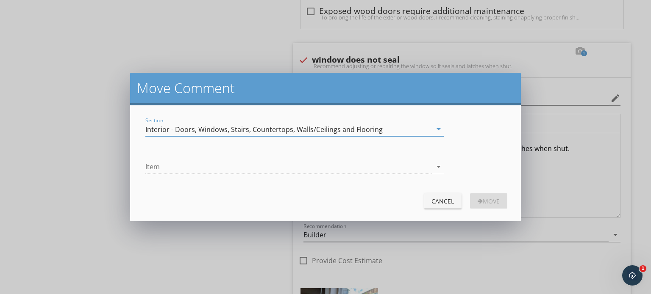
click at [224, 169] on div at bounding box center [288, 167] width 286 height 14
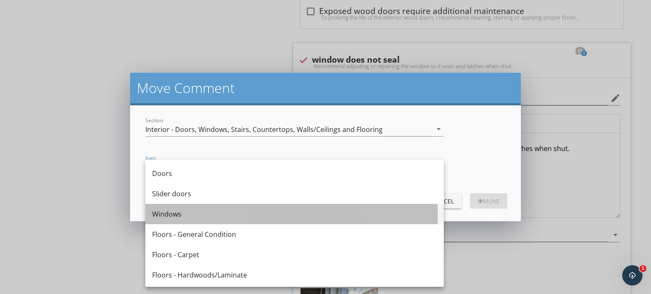
click at [216, 208] on div "Windows" at bounding box center [294, 214] width 285 height 20
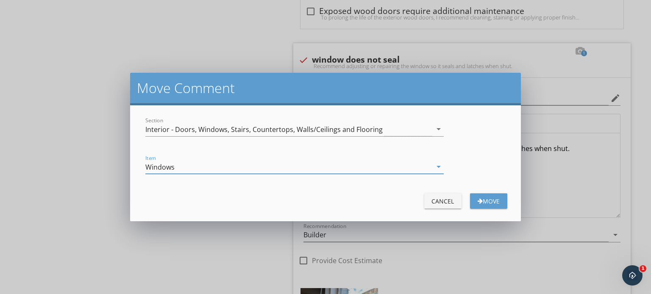
click at [483, 194] on button "Move" at bounding box center [488, 201] width 37 height 15
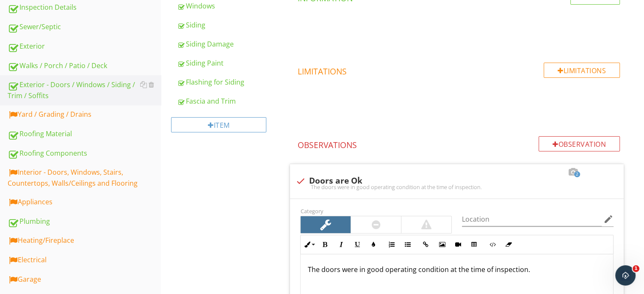
scroll to position [219, 0]
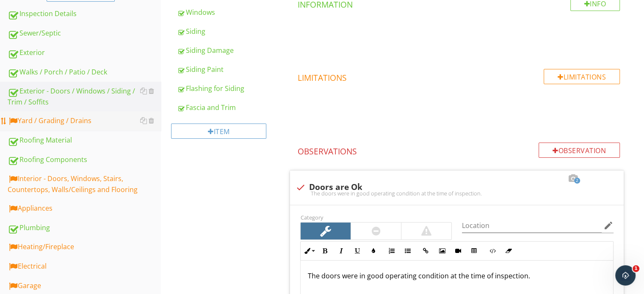
click at [105, 118] on div "Yard / Grading / Drains" at bounding box center [84, 121] width 153 height 11
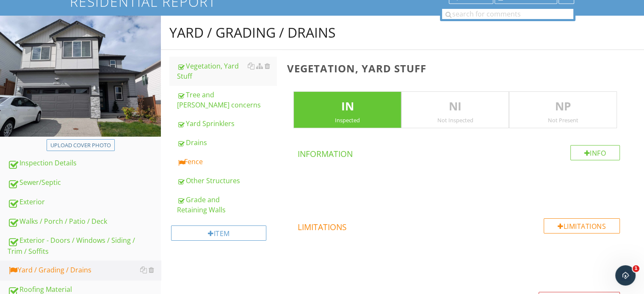
scroll to position [49, 0]
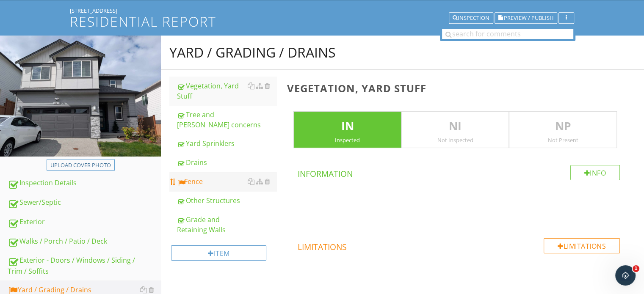
click at [202, 172] on link "Fence" at bounding box center [227, 181] width 100 height 19
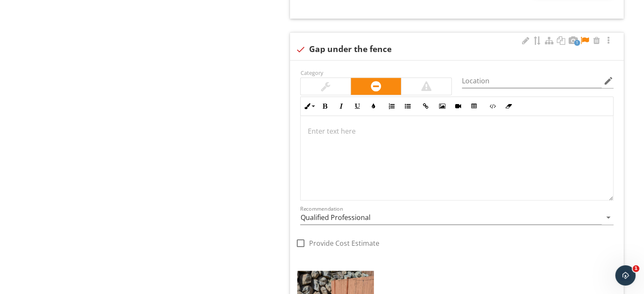
scroll to position [684, 0]
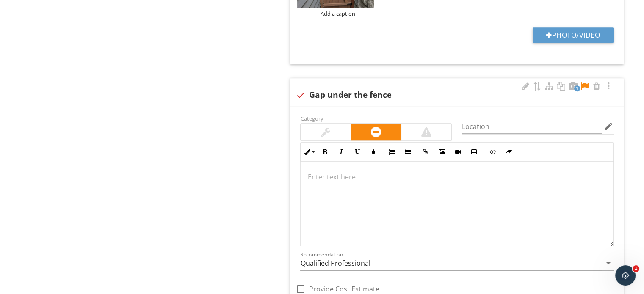
click at [486, 187] on div at bounding box center [457, 204] width 313 height 85
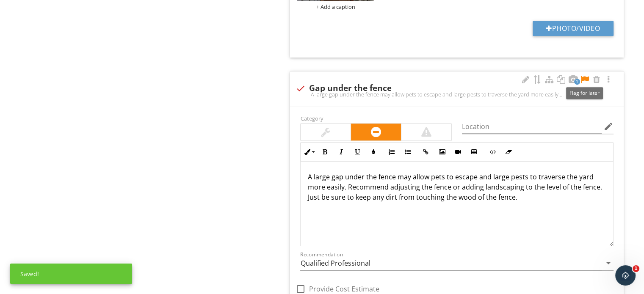
click at [584, 75] on div at bounding box center [585, 79] width 10 height 8
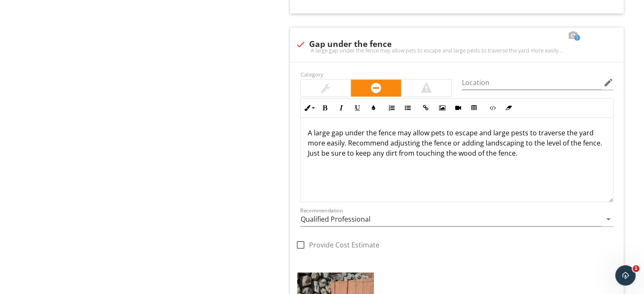
scroll to position [818, 0]
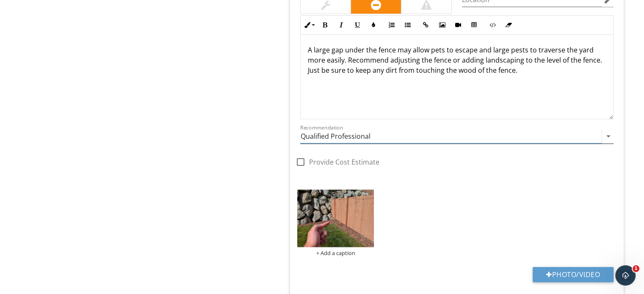
click at [350, 131] on input "Qualified Professional" at bounding box center [451, 137] width 302 height 14
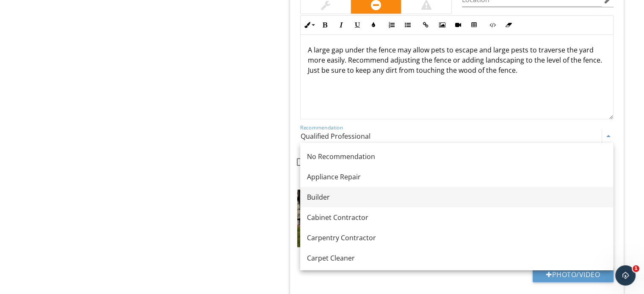
click at [344, 199] on div "Builder" at bounding box center [456, 197] width 299 height 10
type input "Builder"
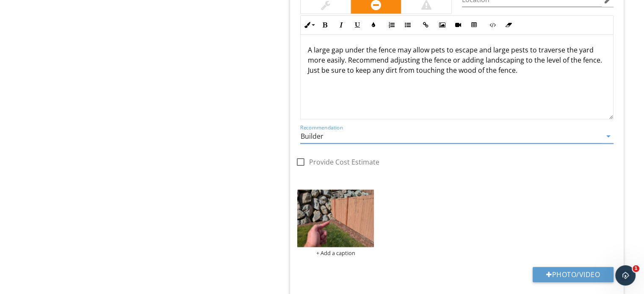
click at [238, 126] on div "Yard / Grading / Drains Vegetation, Yard Stuff Tree and Bush concerns Yard Spri…" at bounding box center [402, 274] width 483 height 2016
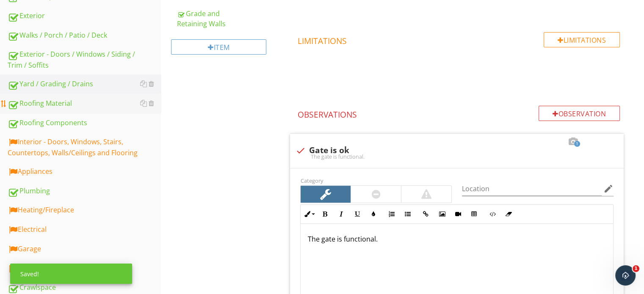
scroll to position [225, 0]
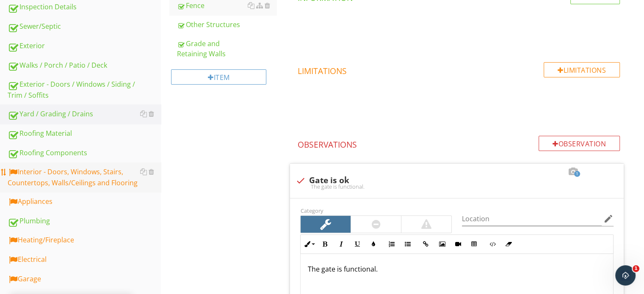
click at [77, 173] on div "Interior - Doors, Windows, Stairs, Countertops, Walls/Ceilings and Flooring" at bounding box center [84, 177] width 153 height 21
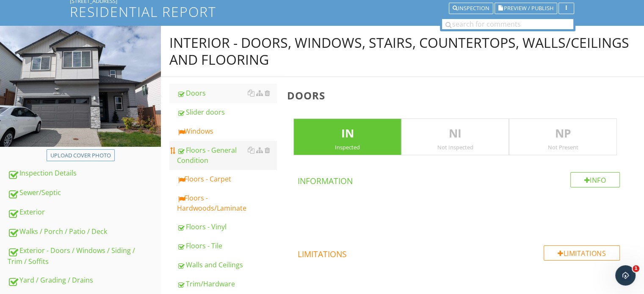
scroll to position [56, 0]
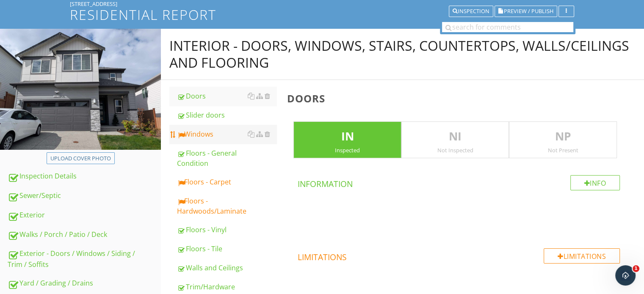
click at [208, 131] on div "Windows" at bounding box center [227, 134] width 100 height 10
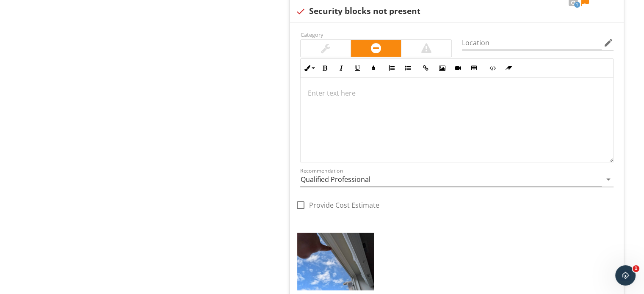
scroll to position [988, 0]
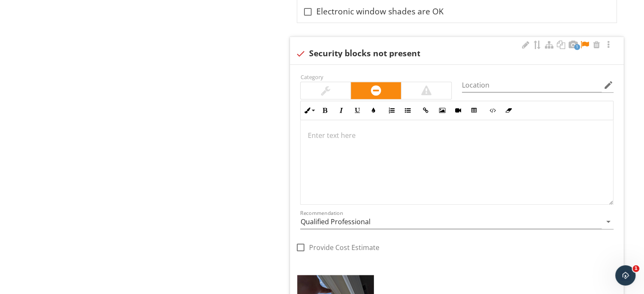
click at [388, 156] on div at bounding box center [457, 162] width 313 height 85
click at [349, 229] on div "Recommendation Qualified Professional arrow_drop_down" at bounding box center [456, 226] width 313 height 22
click at [343, 224] on input "Qualified Professional" at bounding box center [451, 222] width 302 height 14
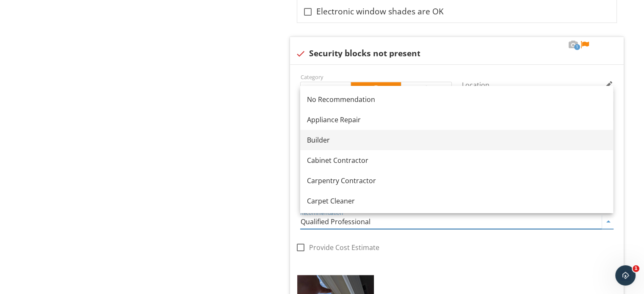
click at [338, 144] on div "Builder" at bounding box center [456, 140] width 299 height 10
type input "Builder"
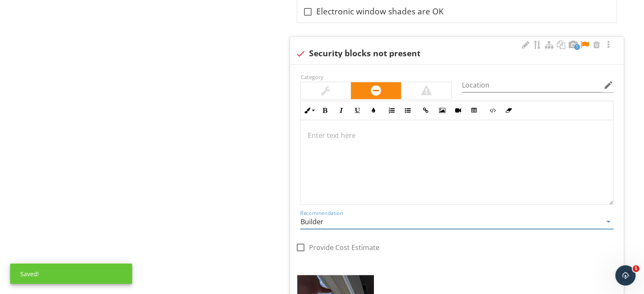
click at [589, 41] on div at bounding box center [585, 45] width 10 height 8
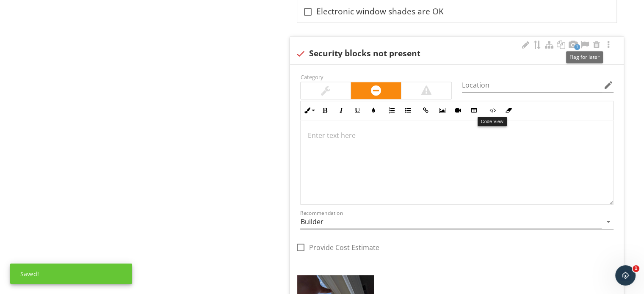
click at [492, 123] on div at bounding box center [457, 162] width 313 height 85
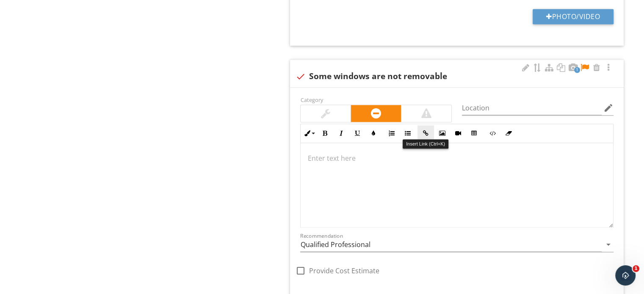
scroll to position [1333, 0]
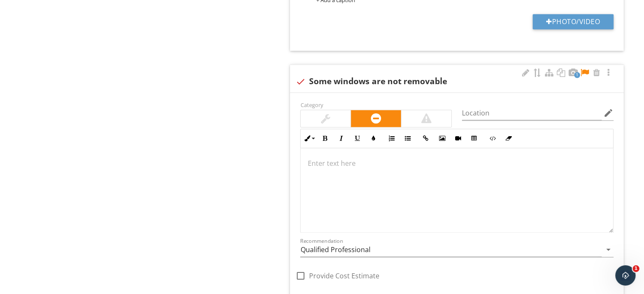
click at [407, 194] on div at bounding box center [457, 190] width 313 height 85
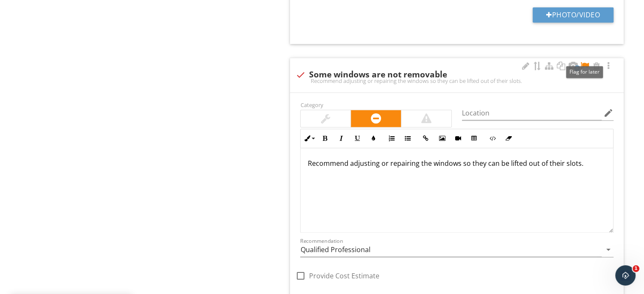
drag, startPoint x: 584, startPoint y: 64, endPoint x: 567, endPoint y: 72, distance: 18.6
click at [583, 64] on div at bounding box center [585, 66] width 10 height 8
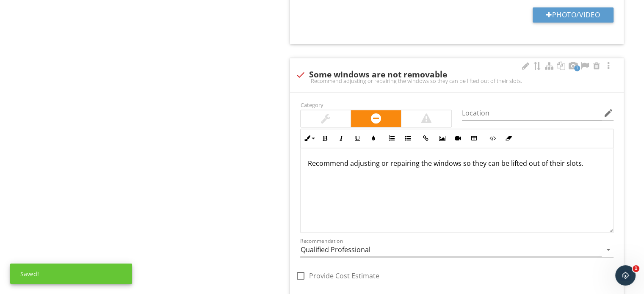
click at [318, 238] on div "Recommendation Qualified Professional arrow_drop_down" at bounding box center [456, 252] width 313 height 28
click at [319, 246] on input "Qualified Professional" at bounding box center [451, 250] width 302 height 14
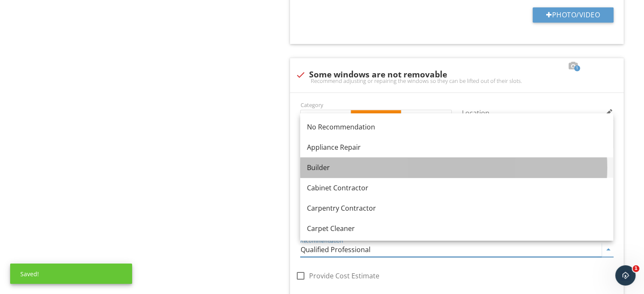
click at [328, 171] on div "Builder" at bounding box center [456, 168] width 299 height 10
type input "Builder"
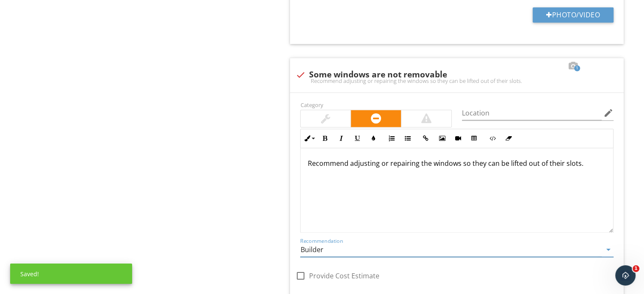
drag, startPoint x: 250, startPoint y: 160, endPoint x: 258, endPoint y: 155, distance: 9.1
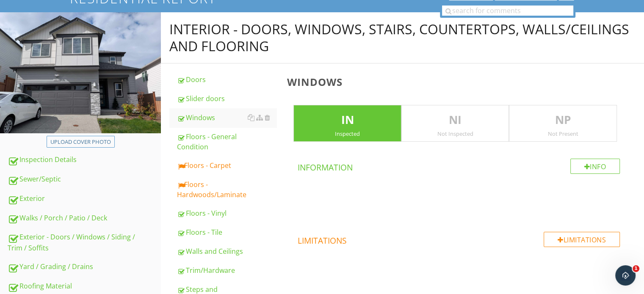
scroll to position [69, 0]
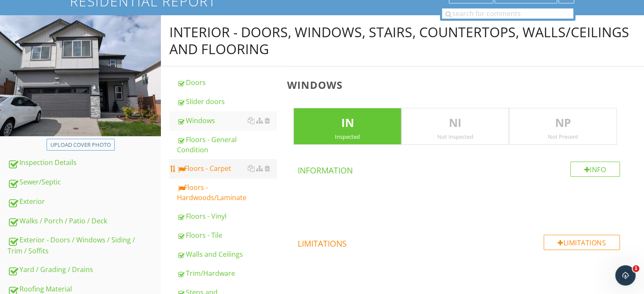
click at [213, 166] on div "Floors - Carpet" at bounding box center [227, 168] width 100 height 10
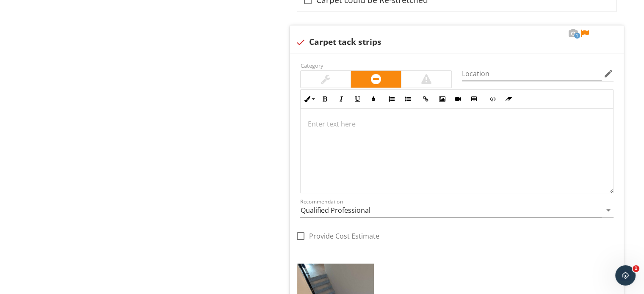
scroll to position [832, 0]
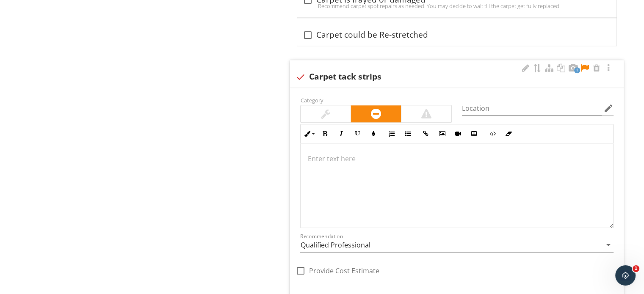
click at [445, 178] on div at bounding box center [457, 186] width 313 height 85
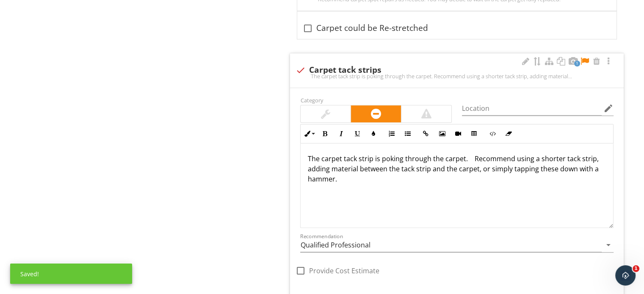
click at [470, 156] on p "The carpet tack strip is poking through the carpet. Recommend using a shorter t…" at bounding box center [457, 169] width 299 height 30
click at [472, 156] on p "The carpet tack strip is poking through the carpet. Recommend using a shorter t…" at bounding box center [457, 169] width 299 height 30
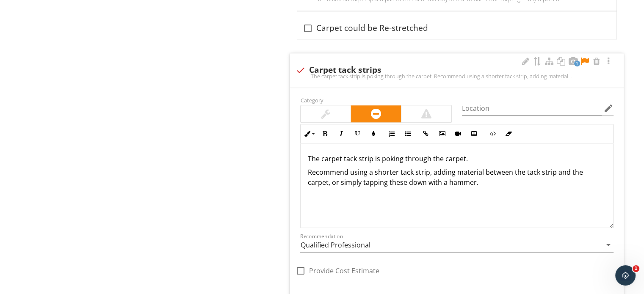
click at [472, 156] on p "The carpet tack strip is poking through the carpet." at bounding box center [457, 159] width 299 height 10
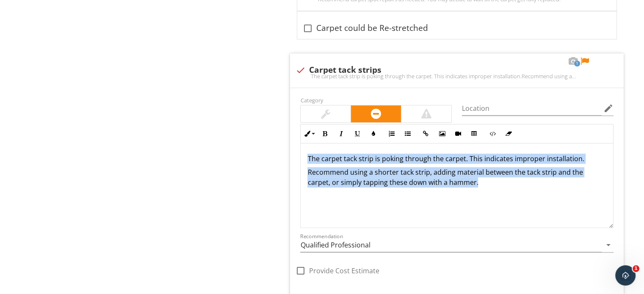
drag, startPoint x: 502, startPoint y: 189, endPoint x: 242, endPoint y: 148, distance: 262.9
copy div "The carpet tack strip is poking through the carpet. This indicates improper ins…"
click at [564, 183] on p "Recommend using a shorter tack strip, adding material between the tack strip an…" at bounding box center [457, 177] width 299 height 20
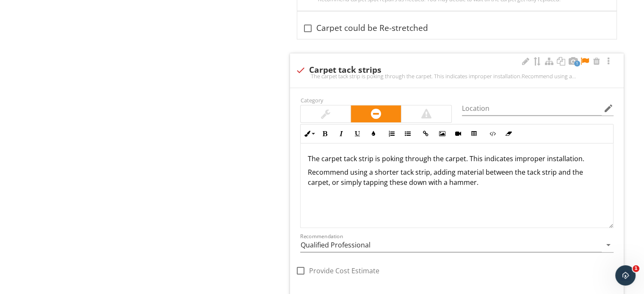
click at [510, 193] on div "The carpet tack strip is poking through the carpet. This indicates improper ins…" at bounding box center [457, 186] width 313 height 85
click at [584, 59] on div at bounding box center [585, 61] width 10 height 8
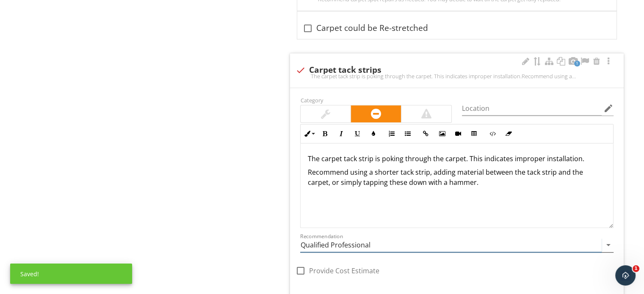
drag, startPoint x: 308, startPoint y: 243, endPoint x: 309, endPoint y: 238, distance: 4.3
click at [308, 243] on input "Qualified Professional" at bounding box center [451, 245] width 302 height 14
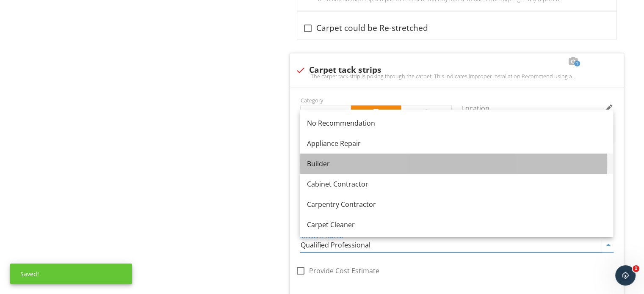
click at [319, 162] on div "Builder" at bounding box center [456, 164] width 299 height 10
type input "Builder"
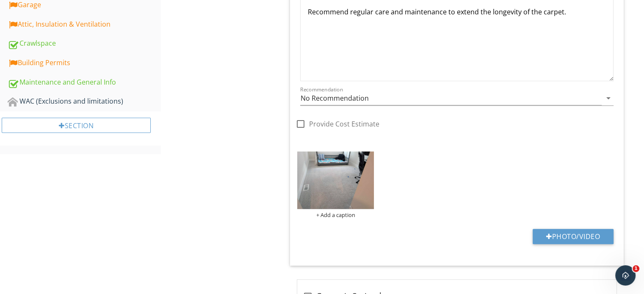
scroll to position [330, 0]
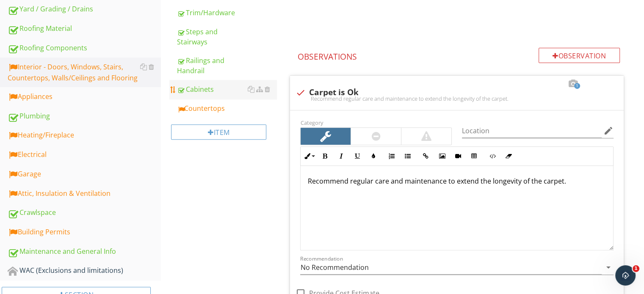
click at [210, 109] on div "Countertops" at bounding box center [227, 108] width 100 height 10
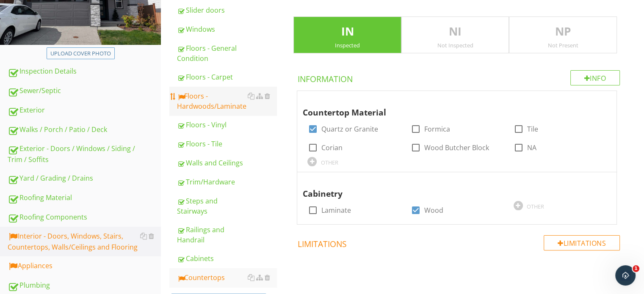
click at [186, 103] on div "Floors - Hardwoods/Laminate" at bounding box center [227, 101] width 100 height 20
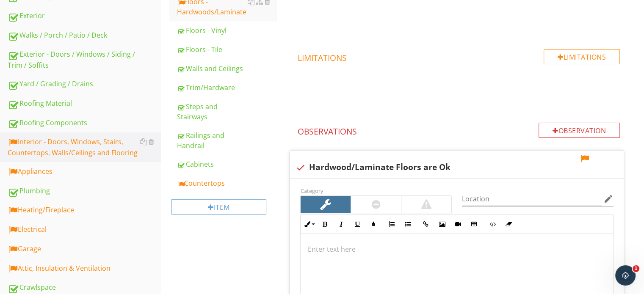
scroll to position [254, 0]
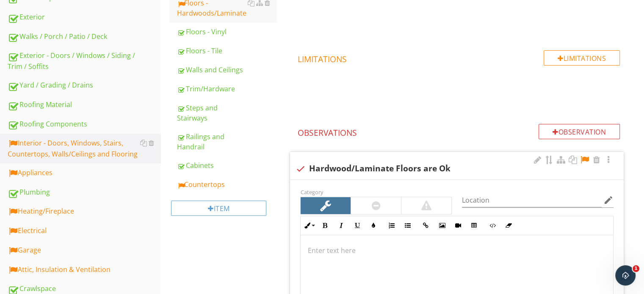
click at [584, 162] on div at bounding box center [585, 160] width 10 height 8
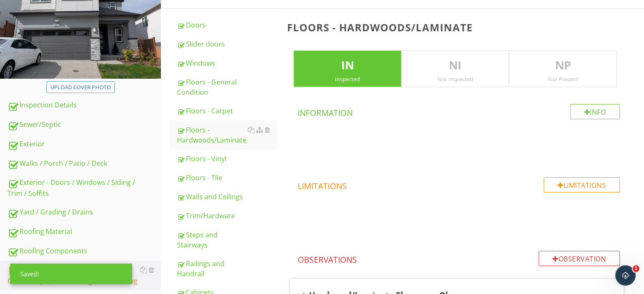
scroll to position [339, 0]
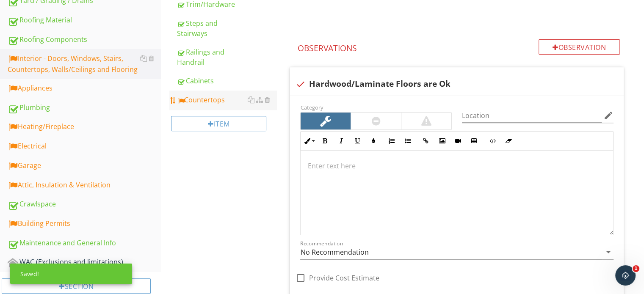
click at [205, 108] on link "Countertops" at bounding box center [227, 100] width 100 height 19
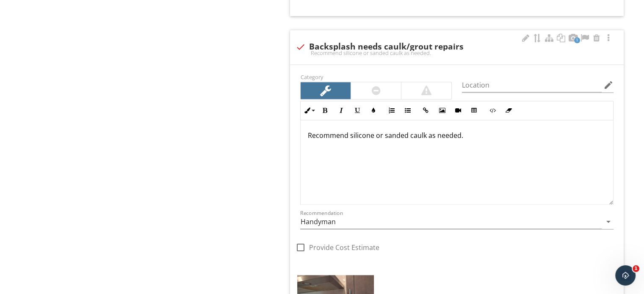
scroll to position [1144, 0]
click at [374, 94] on div at bounding box center [376, 91] width 9 height 10
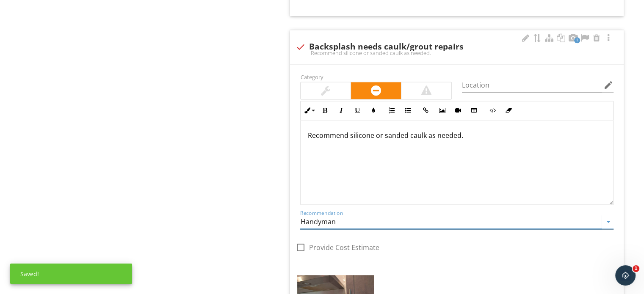
click at [324, 219] on input "Handyman" at bounding box center [451, 222] width 302 height 14
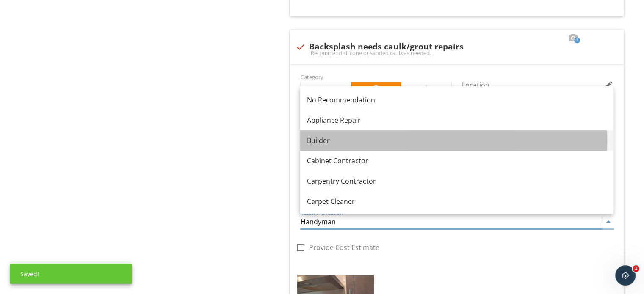
click at [334, 138] on div "Builder" at bounding box center [456, 141] width 299 height 10
type input "Builder"
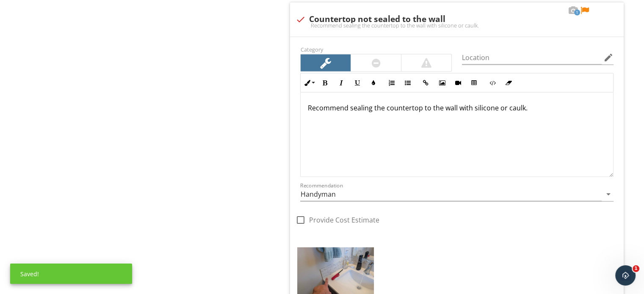
scroll to position [1652, 0]
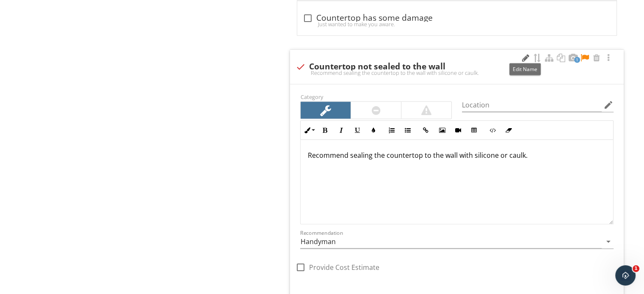
click at [524, 59] on div at bounding box center [526, 58] width 10 height 8
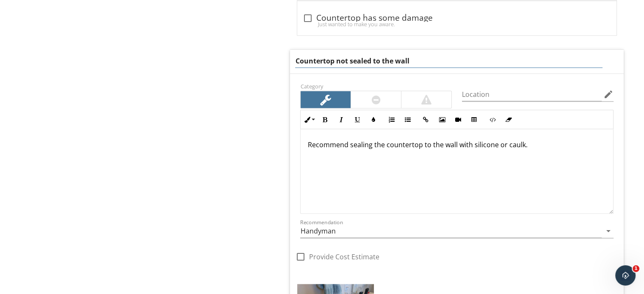
type input "silicone seal could use a cleanup"
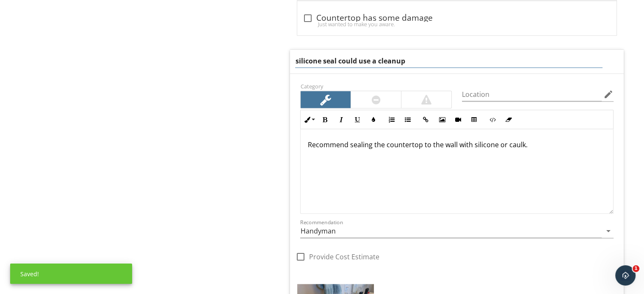
click at [378, 88] on div "Category Location edit Inline Style XLarge Large Normal Small Light Small/Light…" at bounding box center [457, 236] width 334 height 325
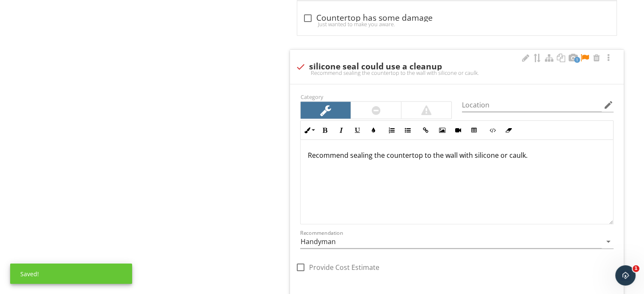
click at [374, 106] on div at bounding box center [376, 110] width 9 height 10
click at [539, 194] on div "Recommend sealing the countertop to the wall with silicone or caulk." at bounding box center [457, 182] width 313 height 85
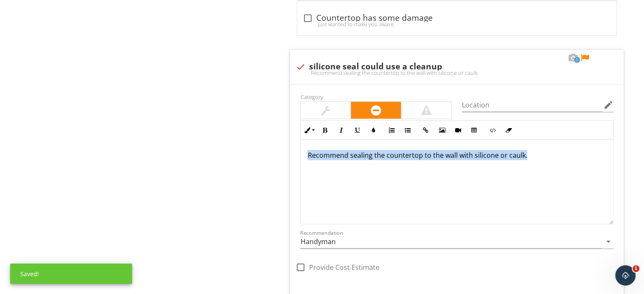
drag, startPoint x: 551, startPoint y: 193, endPoint x: 249, endPoint y: 155, distance: 304.0
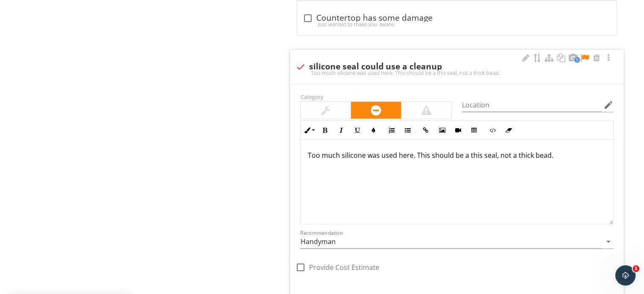
click at [479, 159] on div "Too much silicone was used here. This should be a this seal, not a thick bead." at bounding box center [457, 182] width 313 height 85
click at [582, 158] on div "Too much silicone was used here. This should be a thin seal, not a thick bead." at bounding box center [457, 182] width 313 height 85
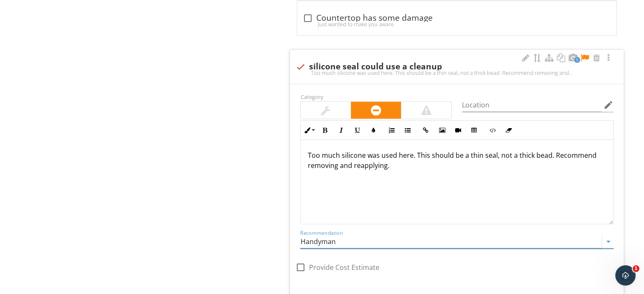
click at [320, 235] on input "Handyman" at bounding box center [451, 242] width 302 height 14
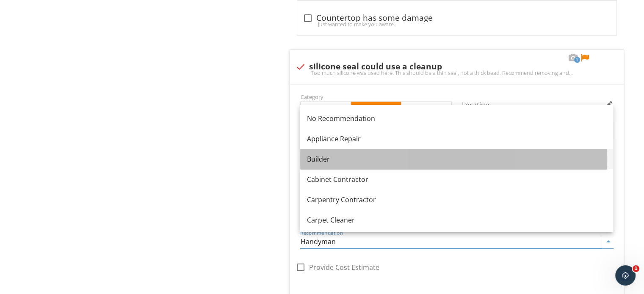
click at [325, 163] on div "Builder" at bounding box center [456, 159] width 299 height 10
type input "Builder"
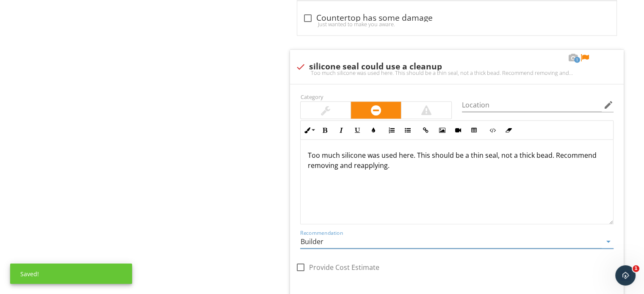
click at [583, 54] on div at bounding box center [585, 58] width 10 height 8
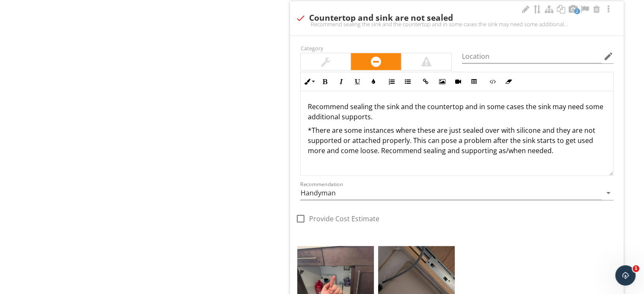
scroll to position [1991, 0]
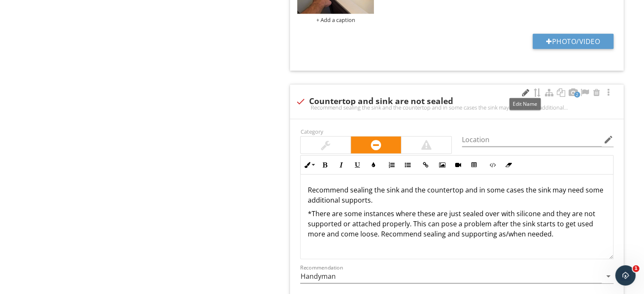
click at [526, 93] on div at bounding box center [526, 93] width 10 height 8
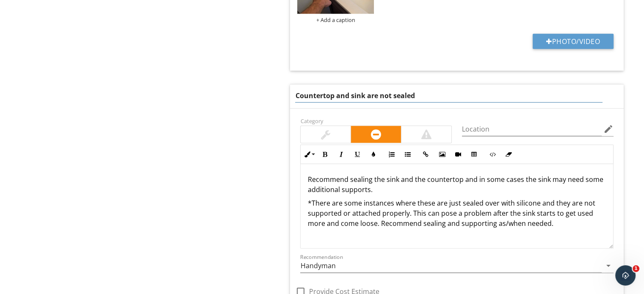
type input "recommend supporting all unsupported sinks"
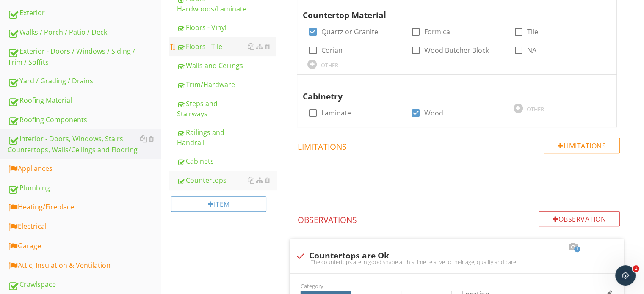
scroll to position [183, 0]
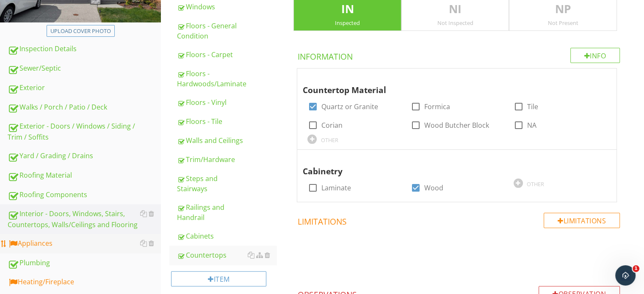
click at [56, 249] on link "Appliances" at bounding box center [84, 243] width 153 height 19
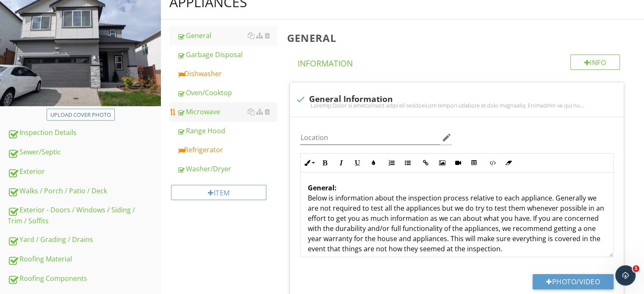
scroll to position [99, 0]
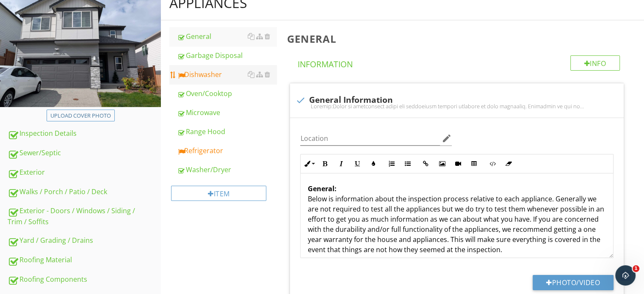
click at [212, 80] on link "Dishwasher" at bounding box center [227, 74] width 100 height 19
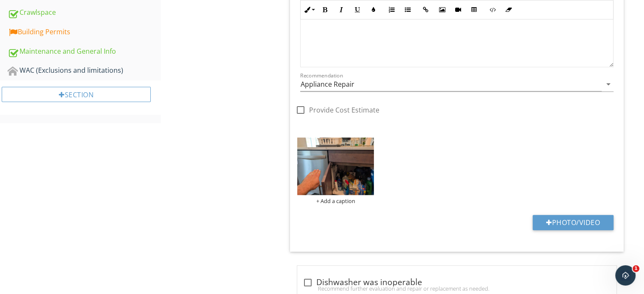
scroll to position [522, 0]
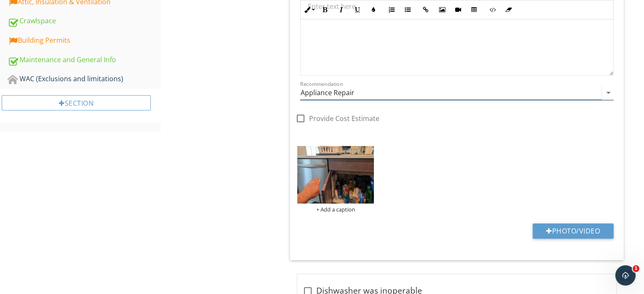
click at [319, 90] on input "Appliance Repair" at bounding box center [451, 93] width 302 height 14
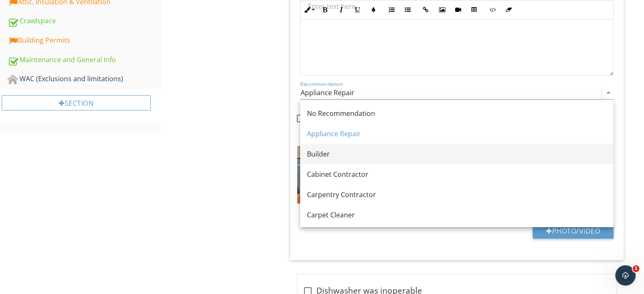
click at [328, 152] on div "Builder" at bounding box center [456, 154] width 299 height 10
type input "Builder"
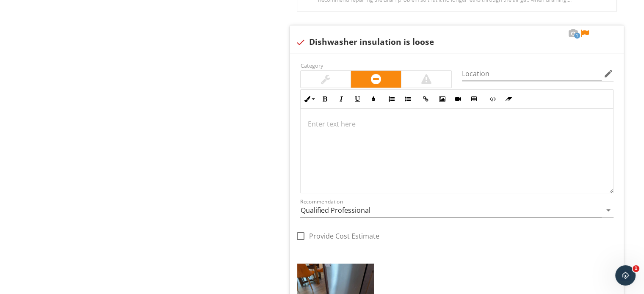
scroll to position [903, 0]
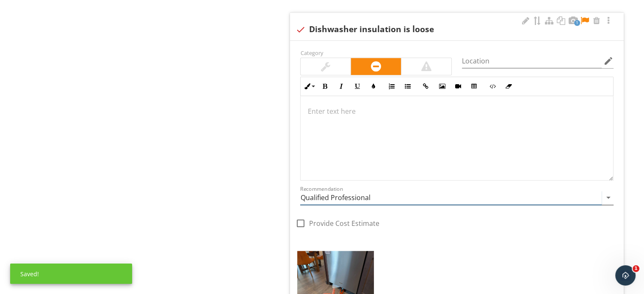
click at [337, 200] on input "Qualified Professional" at bounding box center [451, 198] width 302 height 14
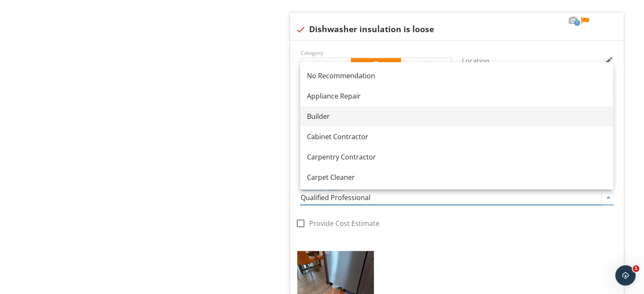
click at [325, 122] on link "Builder" at bounding box center [456, 116] width 313 height 20
type input "Builder"
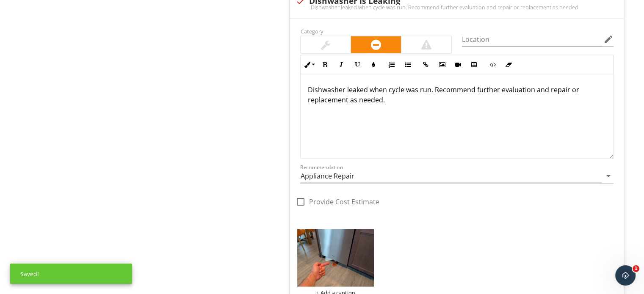
scroll to position [1751, 0]
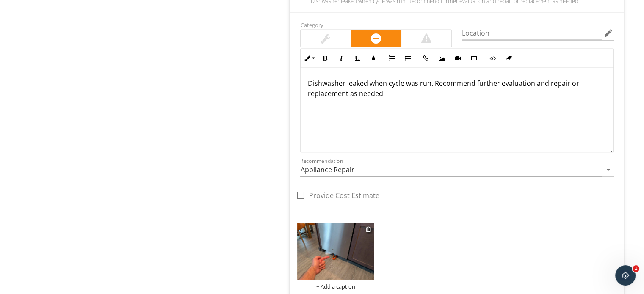
click at [325, 247] on img at bounding box center [335, 252] width 77 height 58
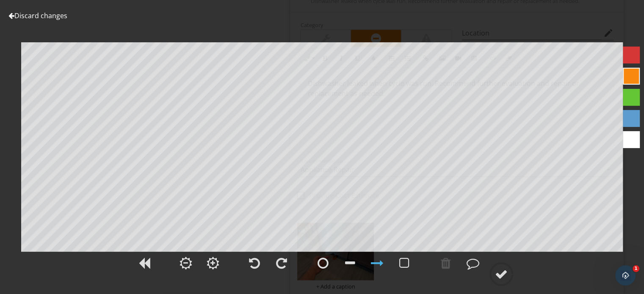
click at [53, 14] on link "Discard changes" at bounding box center [37, 15] width 59 height 9
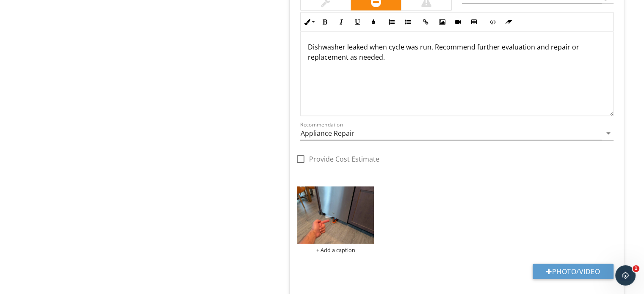
scroll to position [1793, 0]
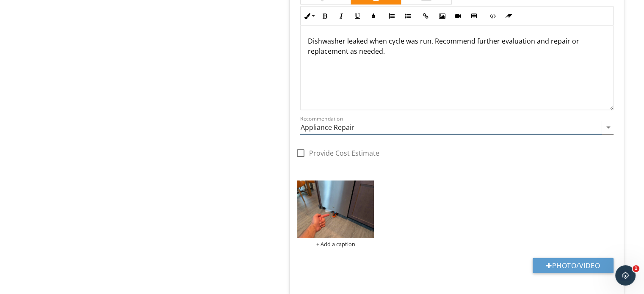
click at [330, 129] on input "Appliance Repair" at bounding box center [451, 128] width 302 height 14
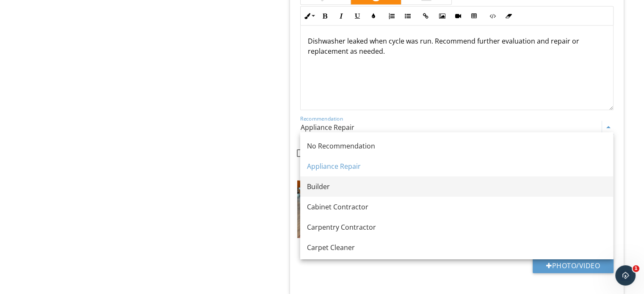
click at [338, 186] on div "Builder" at bounding box center [456, 187] width 299 height 10
type input "Builder"
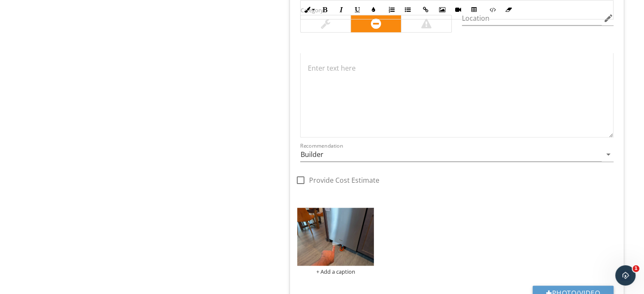
scroll to position [734, 0]
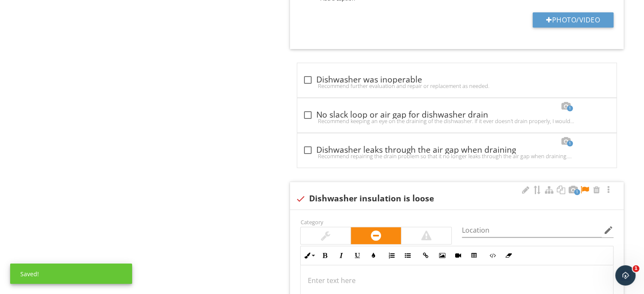
click at [586, 189] on div at bounding box center [585, 190] width 10 height 8
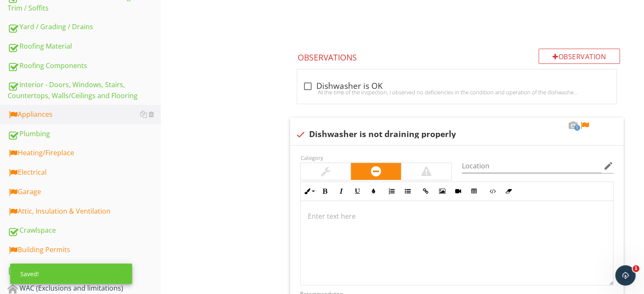
scroll to position [310, 0]
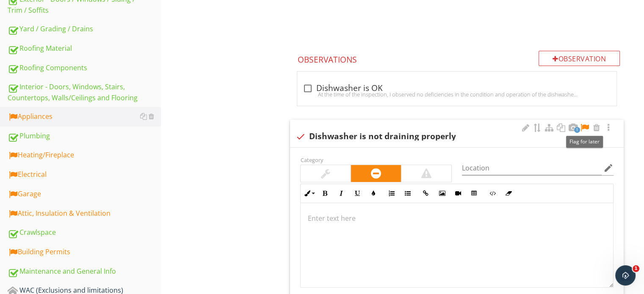
click at [582, 125] on div at bounding box center [585, 128] width 10 height 8
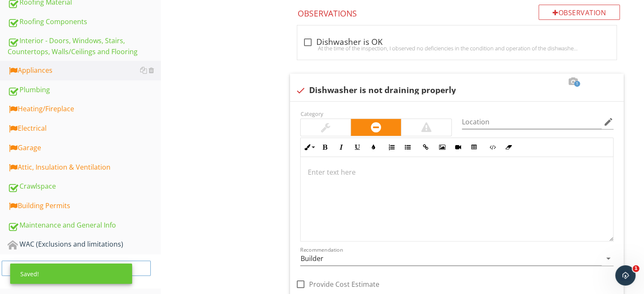
scroll to position [183, 0]
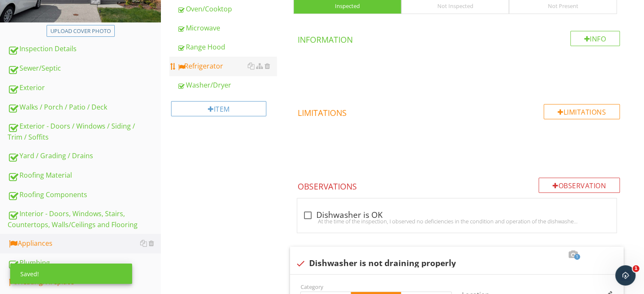
click at [202, 64] on div "Refrigerator" at bounding box center [227, 66] width 100 height 10
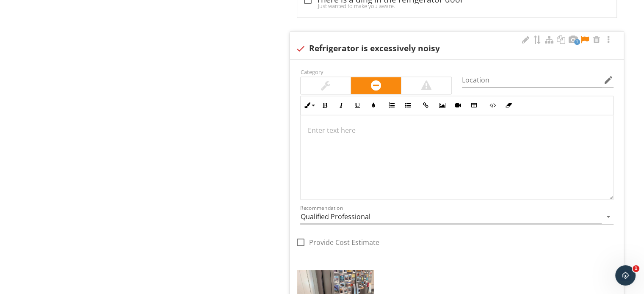
scroll to position [1115, 0]
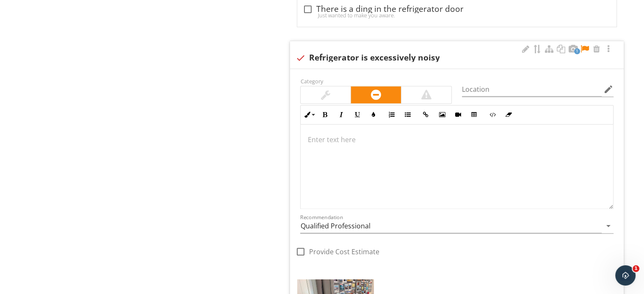
click at [355, 145] on div at bounding box center [457, 167] width 313 height 85
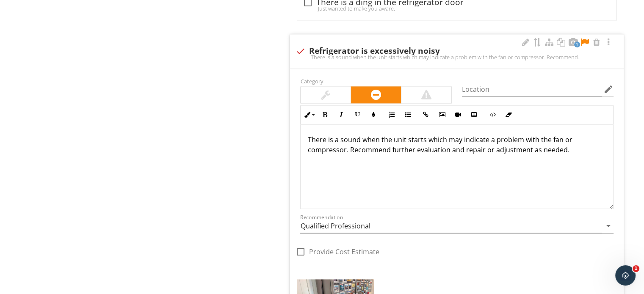
click at [339, 214] on div "Recommendation Qualified Professional arrow_drop_down" at bounding box center [456, 228] width 313 height 28
click at [338, 219] on input "Qualified Professional" at bounding box center [451, 226] width 302 height 14
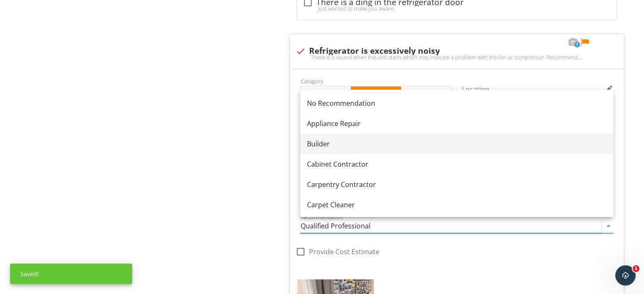
click at [335, 143] on div "Builder" at bounding box center [456, 144] width 299 height 10
type input "Builder"
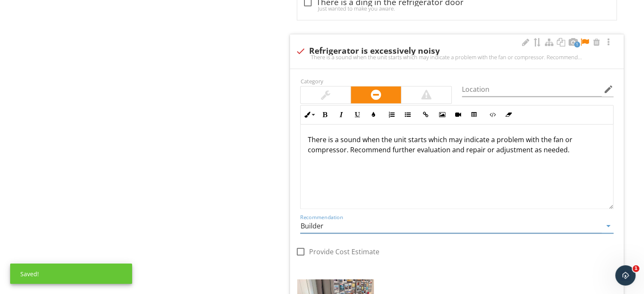
click at [585, 39] on div at bounding box center [585, 42] width 10 height 8
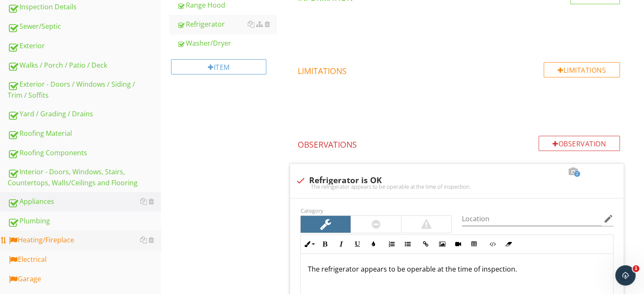
scroll to position [317, 0]
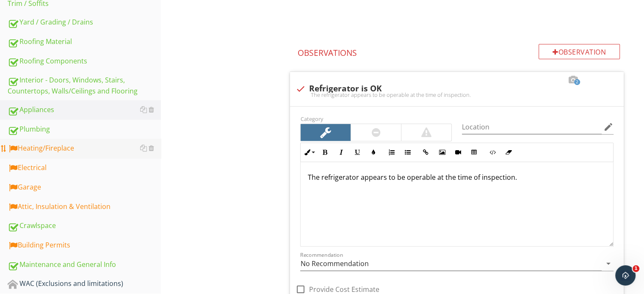
click at [84, 147] on div "Heating/Fireplace" at bounding box center [84, 148] width 153 height 11
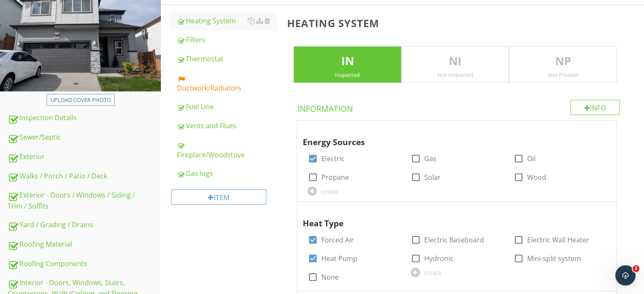
scroll to position [105, 0]
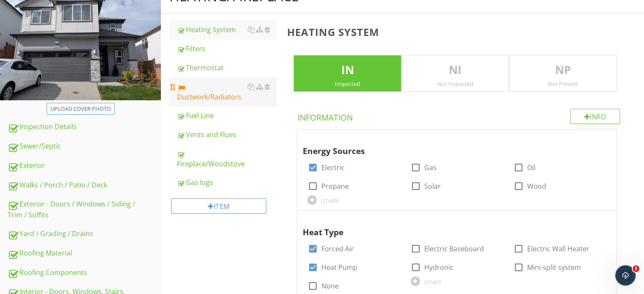
click at [227, 93] on div "Ductwork/Radiators" at bounding box center [227, 92] width 100 height 20
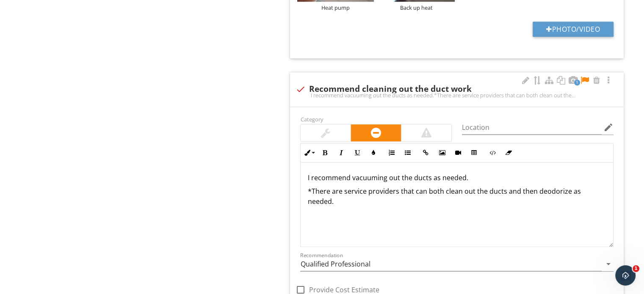
scroll to position [698, 0]
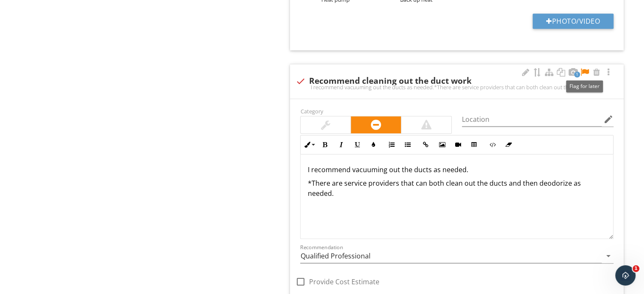
click at [588, 72] on div at bounding box center [585, 72] width 10 height 8
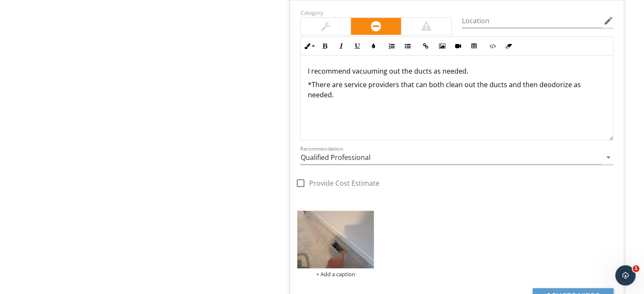
scroll to position [741, 0]
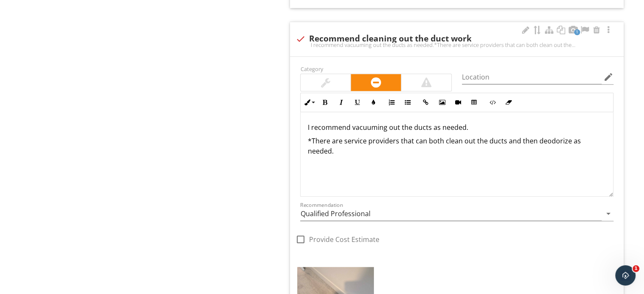
click at [308, 127] on p "I recommend vacuuming out the ducts as needed." at bounding box center [457, 127] width 299 height 10
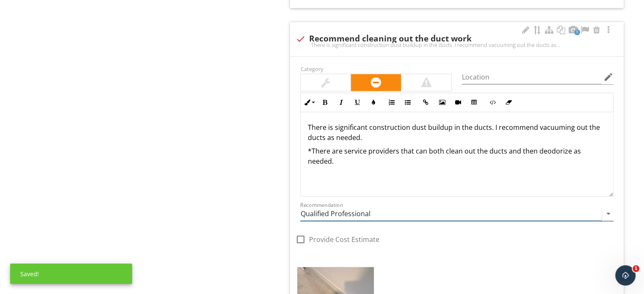
click at [333, 219] on input "Qualified Professional" at bounding box center [451, 214] width 302 height 14
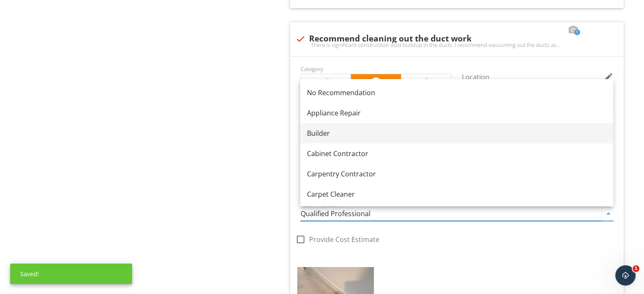
click at [333, 140] on link "Builder" at bounding box center [456, 133] width 313 height 20
type input "Builder"
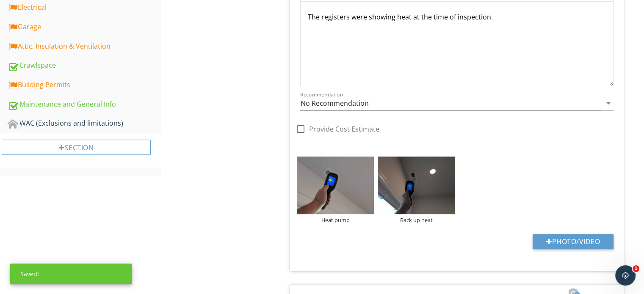
scroll to position [317, 0]
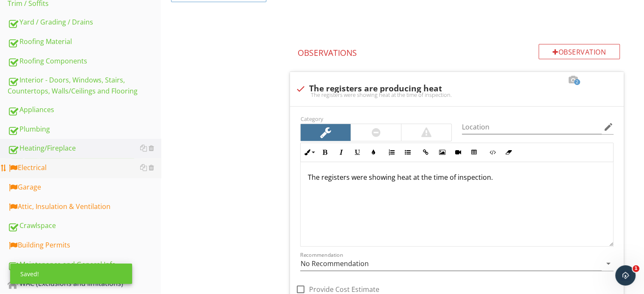
click at [112, 166] on div "Electrical" at bounding box center [84, 168] width 153 height 11
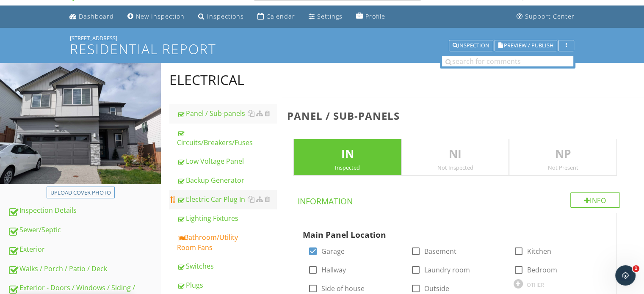
scroll to position [21, 0]
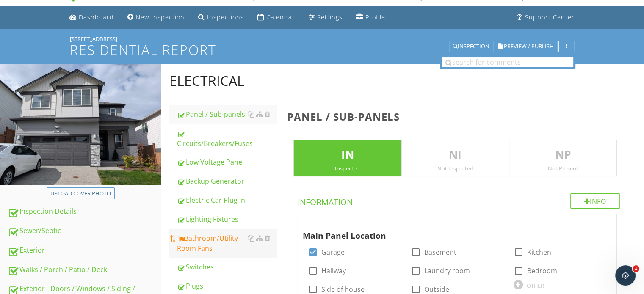
click at [213, 242] on div "Bathroom/Utility Room Fans" at bounding box center [227, 243] width 100 height 20
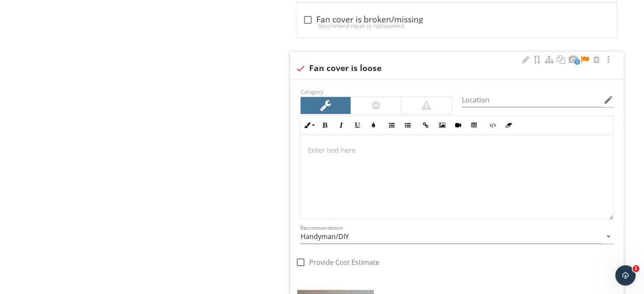
scroll to position [826, 0]
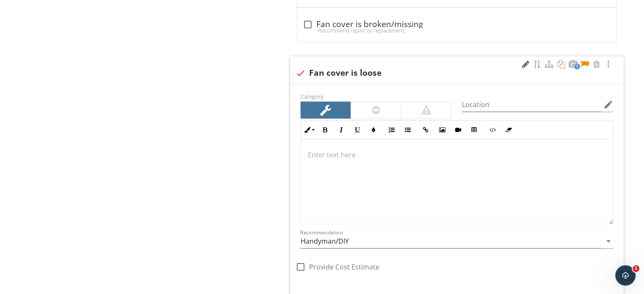
click at [522, 62] on div at bounding box center [526, 64] width 10 height 8
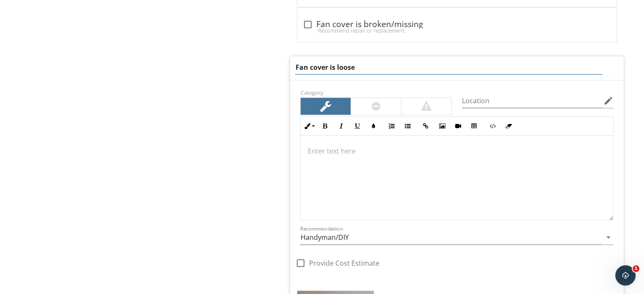
click at [457, 63] on input "Fan cover is loose" at bounding box center [448, 68] width 307 height 14
type input "Fan cover is askew"
click at [418, 182] on div at bounding box center [457, 178] width 313 height 85
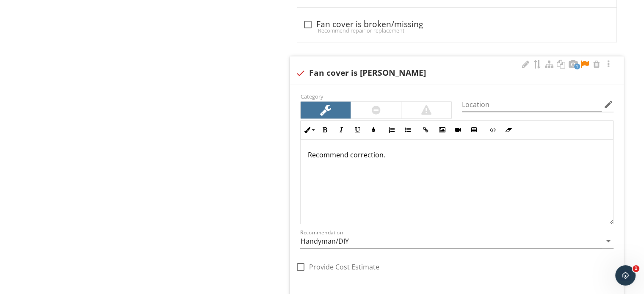
scroll to position [832, 0]
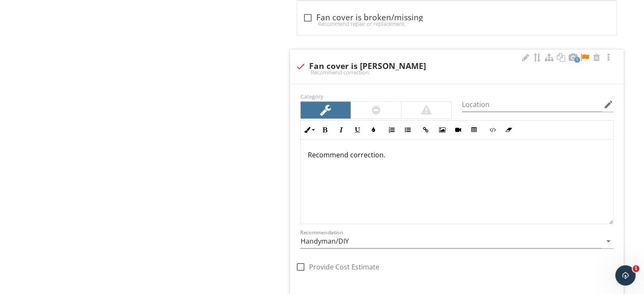
click at [334, 248] on div "Recommendation Handyman/DIY arrow_drop_down" at bounding box center [456, 246] width 313 height 22
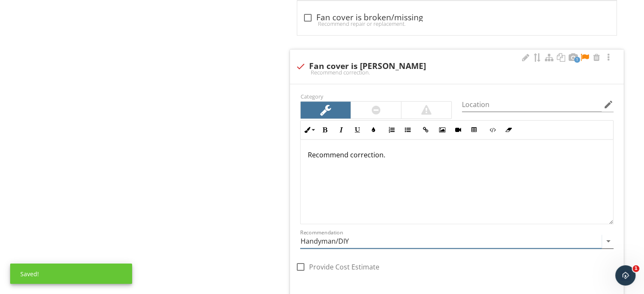
click at [332, 242] on input "Handyman/DIY" at bounding box center [451, 242] width 302 height 14
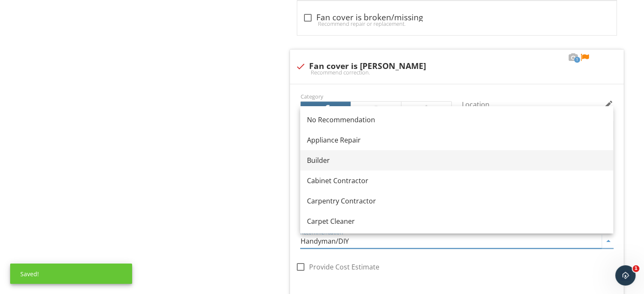
click at [341, 159] on div "Builder" at bounding box center [456, 160] width 299 height 10
type input "Builder"
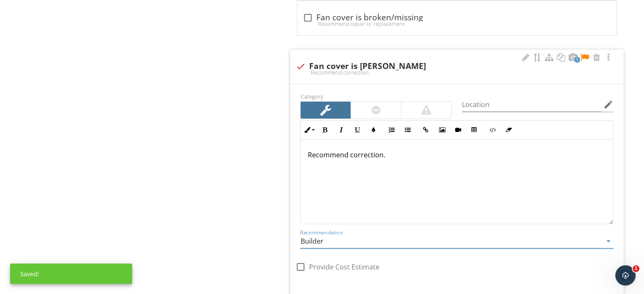
click at [378, 105] on div at bounding box center [376, 110] width 9 height 10
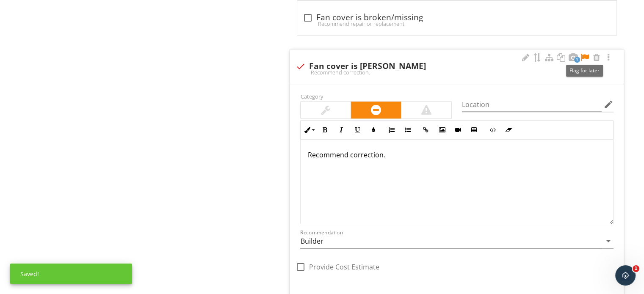
click at [588, 53] on div at bounding box center [585, 57] width 10 height 8
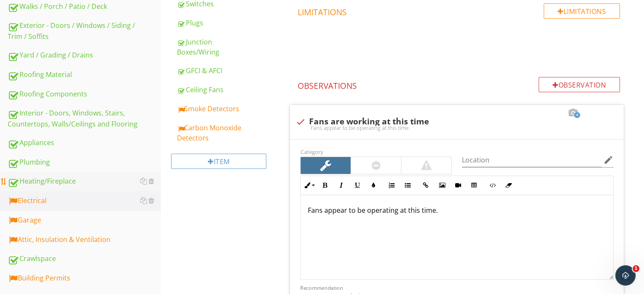
scroll to position [282, 0]
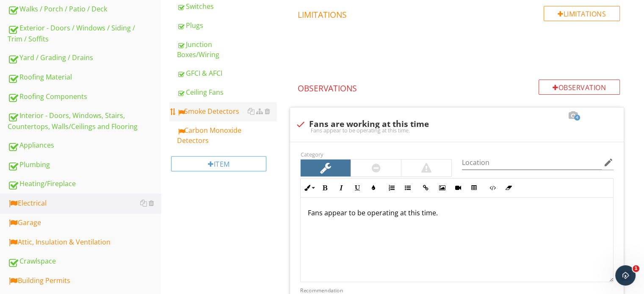
click at [202, 110] on div "Smoke Detectors" at bounding box center [227, 111] width 100 height 10
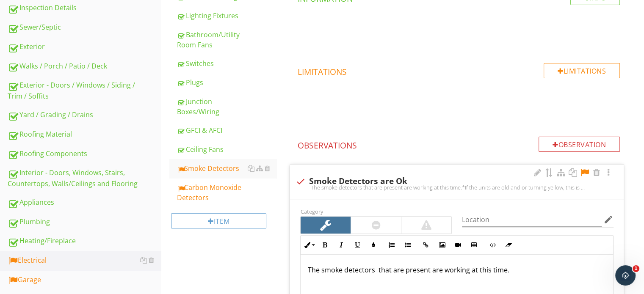
scroll to position [239, 0]
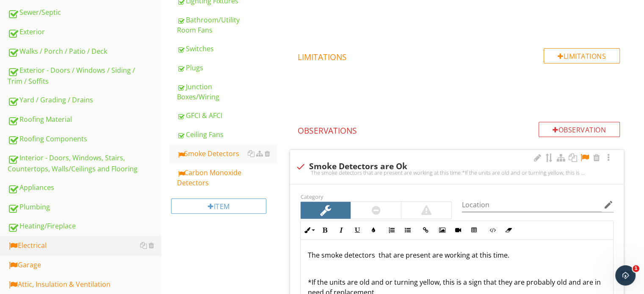
click at [585, 155] on div at bounding box center [585, 158] width 10 height 8
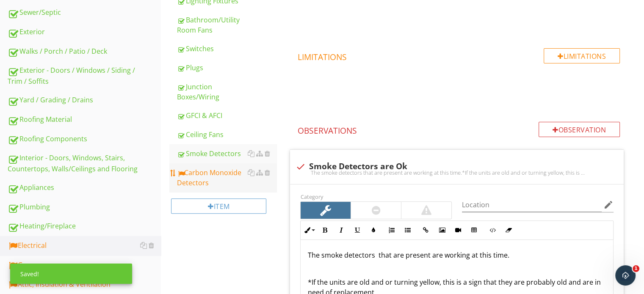
click at [220, 178] on div "Carbon Monoxide Detectors" at bounding box center [227, 178] width 100 height 20
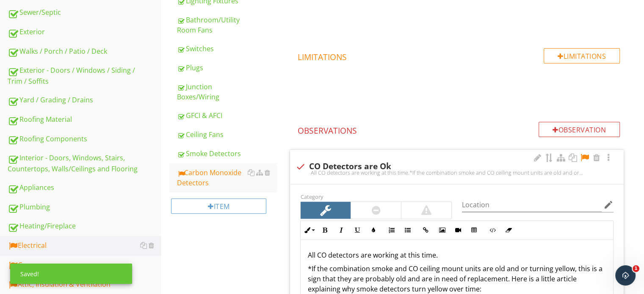
click at [582, 158] on div at bounding box center [585, 158] width 10 height 8
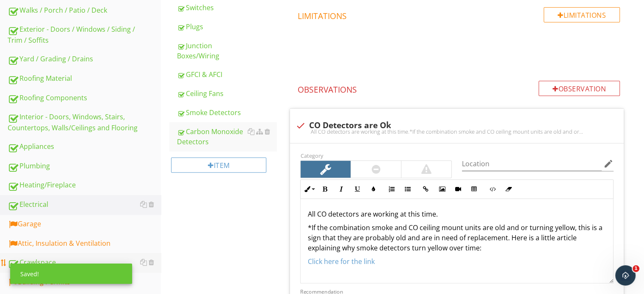
scroll to position [366, 0]
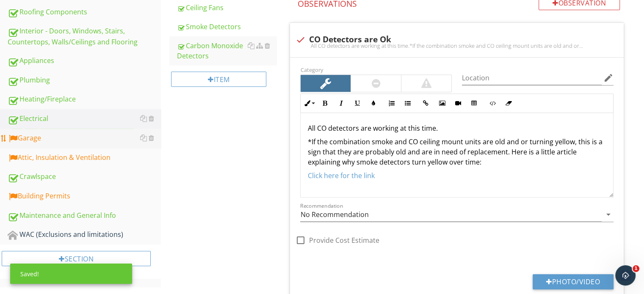
click at [54, 144] on link "Garage" at bounding box center [84, 138] width 153 height 19
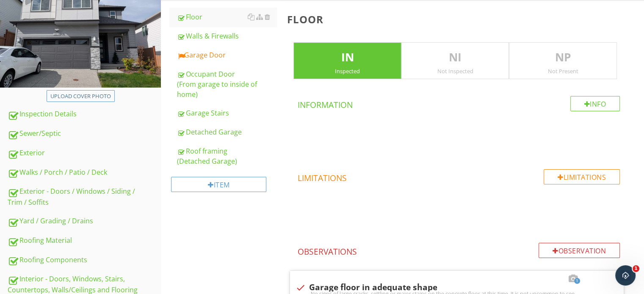
scroll to position [112, 0]
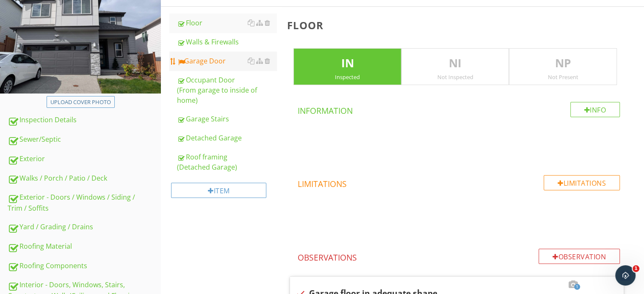
click at [221, 57] on div "Garage Door" at bounding box center [227, 61] width 100 height 10
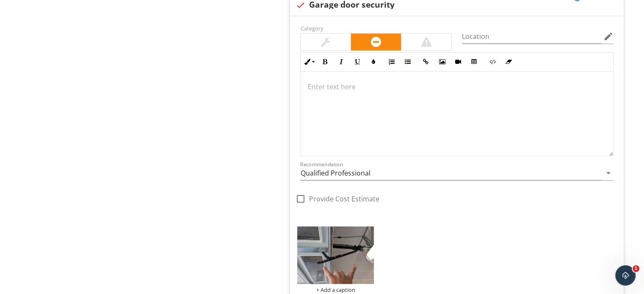
scroll to position [959, 0]
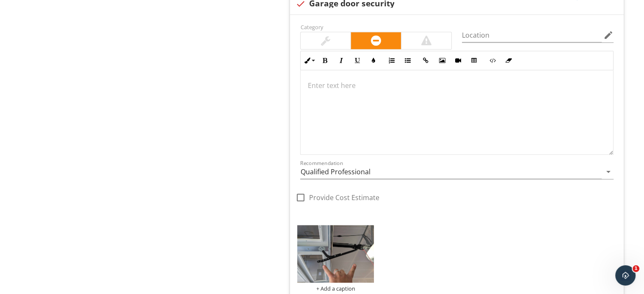
click at [364, 98] on div at bounding box center [457, 112] width 313 height 85
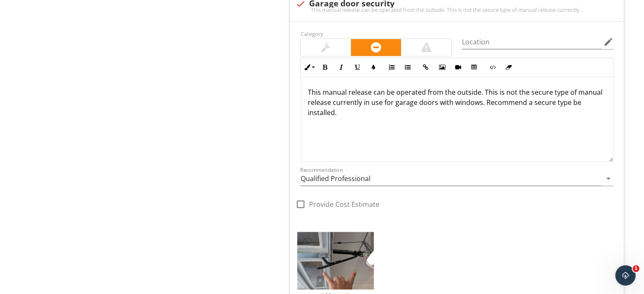
scroll to position [966, 0]
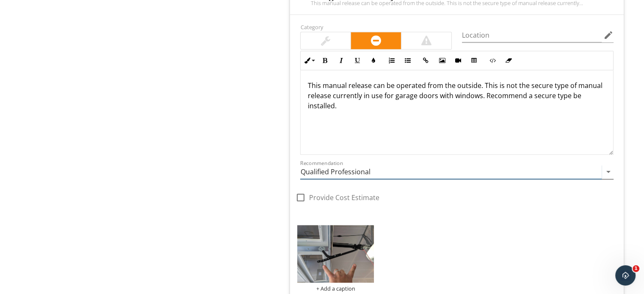
click at [344, 169] on input "Qualified Professional" at bounding box center [451, 172] width 302 height 14
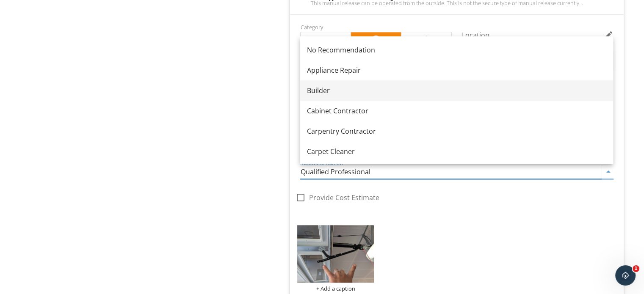
click at [355, 92] on div "Builder" at bounding box center [456, 91] width 299 height 10
type input "Builder"
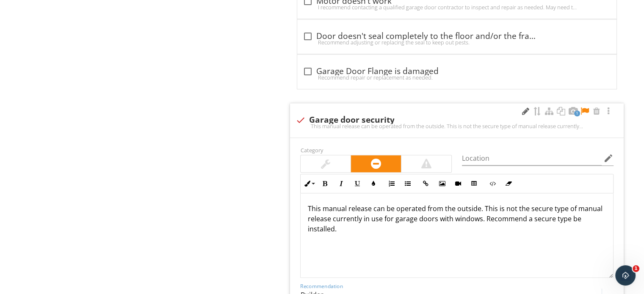
scroll to position [839, 0]
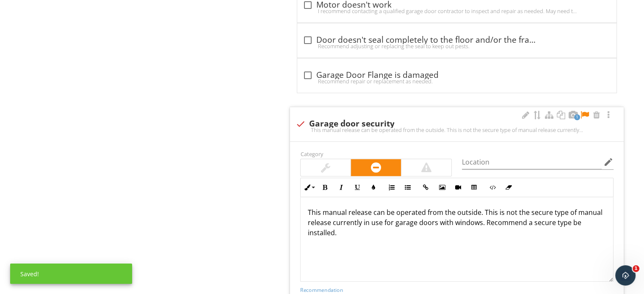
click at [585, 111] on div at bounding box center [585, 115] width 10 height 8
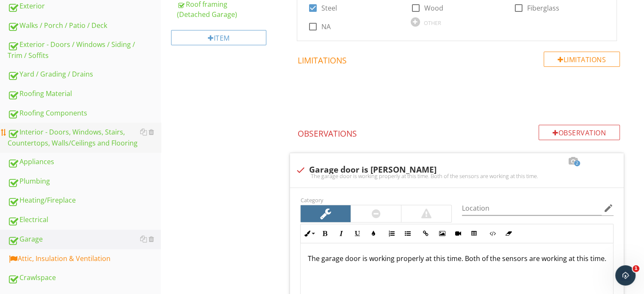
scroll to position [331, 0]
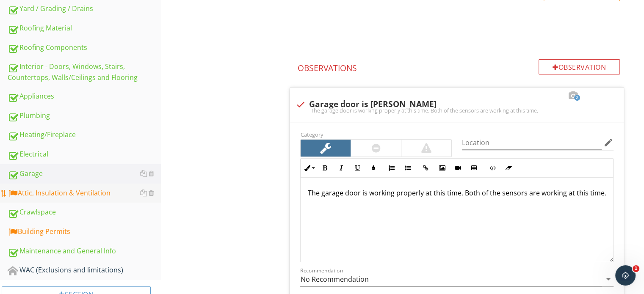
click at [70, 188] on div "Attic, Insulation & Ventilation" at bounding box center [84, 193] width 153 height 11
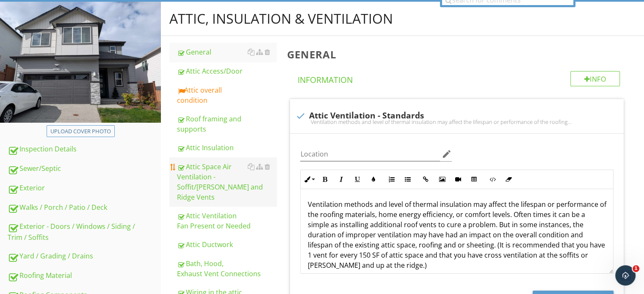
scroll to position [34, 0]
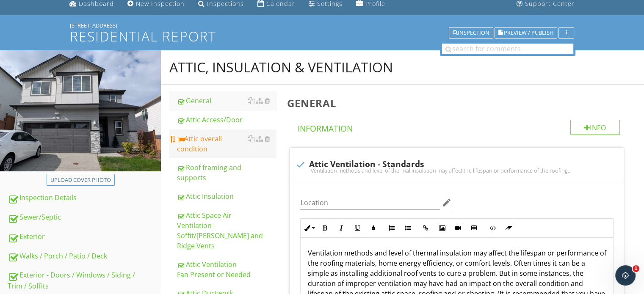
click at [203, 142] on div "Attic overall condition" at bounding box center [227, 144] width 100 height 20
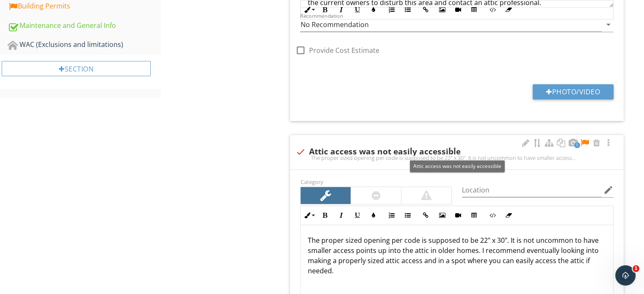
scroll to position [514, 0]
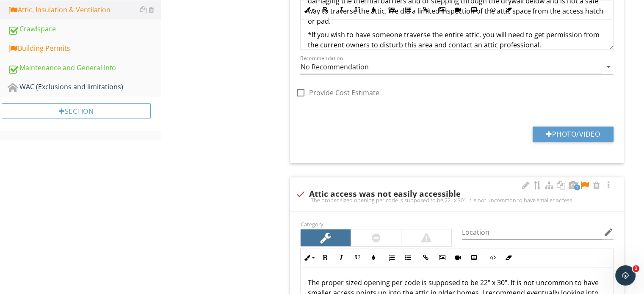
click at [585, 183] on div at bounding box center [585, 185] width 10 height 8
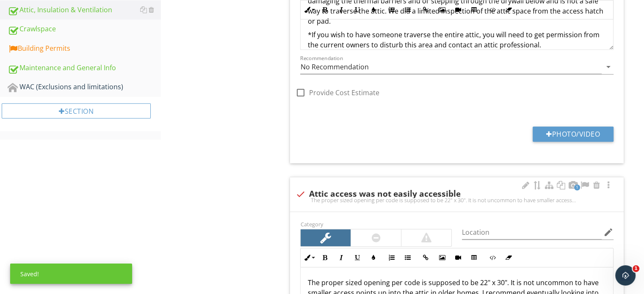
click at [515, 183] on div "1 check Attic access was not easily accessible The proper sized opening per cod…" at bounding box center [457, 194] width 334 height 34
checkbox input "true"
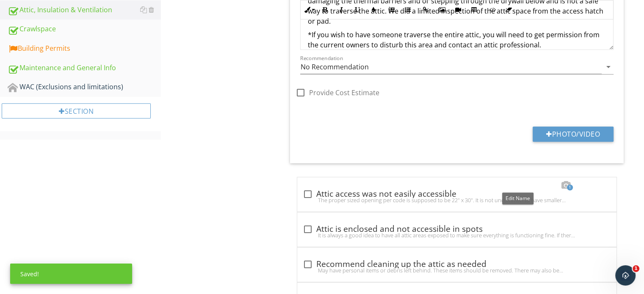
click at [520, 183] on div at bounding box center [518, 185] width 10 height 8
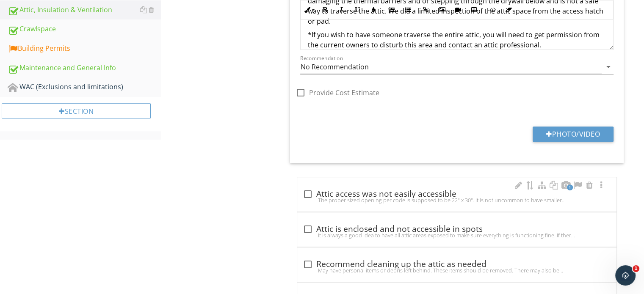
click at [344, 194] on div "check_box_outline_blank Attic access was not easily accessible" at bounding box center [456, 194] width 309 height 10
checkbox input "true"
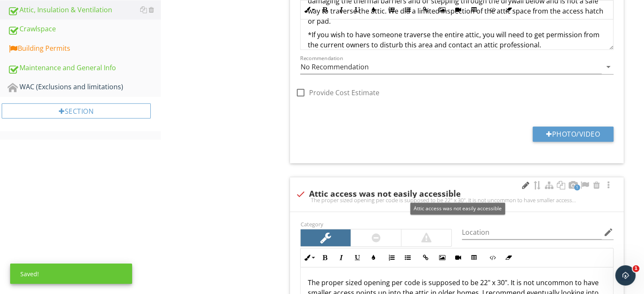
click at [522, 187] on div at bounding box center [526, 185] width 10 height 8
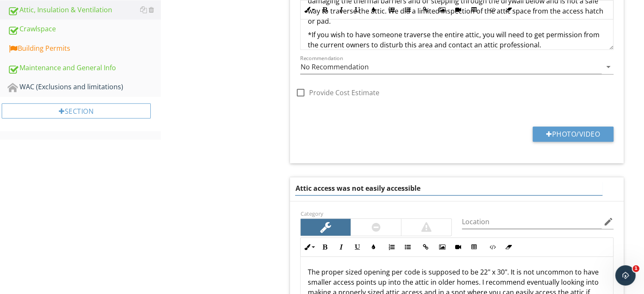
drag, startPoint x: 502, startPoint y: 187, endPoint x: 335, endPoint y: 191, distance: 167.4
click at [335, 191] on input "Attic access was not easily accessible" at bounding box center [448, 189] width 307 height 14
type input "Attic access panel is too small for its' opening"
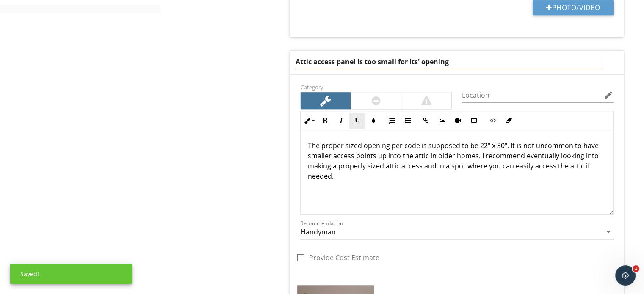
scroll to position [641, 0]
click at [369, 96] on div "Category" at bounding box center [376, 95] width 162 height 28
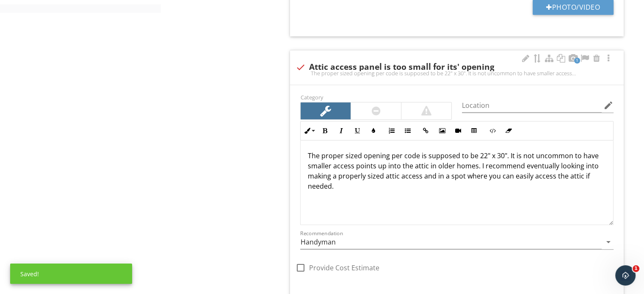
click at [380, 108] on div at bounding box center [376, 111] width 9 height 10
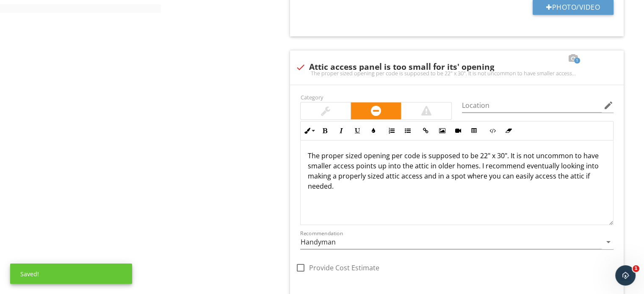
drag, startPoint x: 354, startPoint y: 208, endPoint x: 271, endPoint y: 130, distance: 113.6
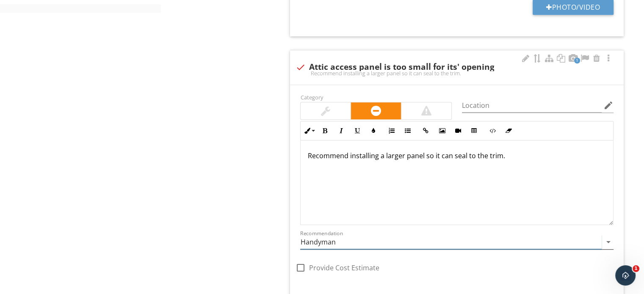
click at [322, 238] on input "Handyman" at bounding box center [451, 243] width 302 height 14
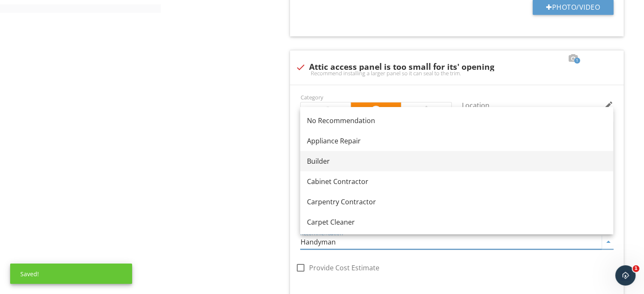
click at [325, 167] on link "Builder" at bounding box center [456, 161] width 313 height 20
type input "Builder"
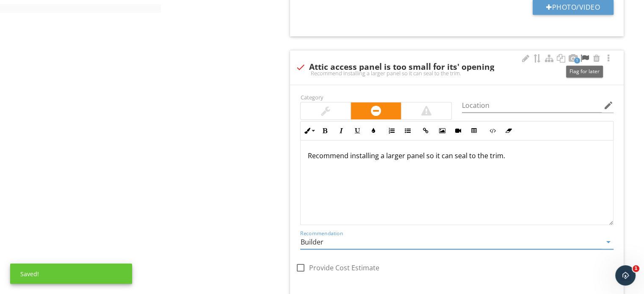
click at [587, 59] on div at bounding box center [585, 58] width 10 height 8
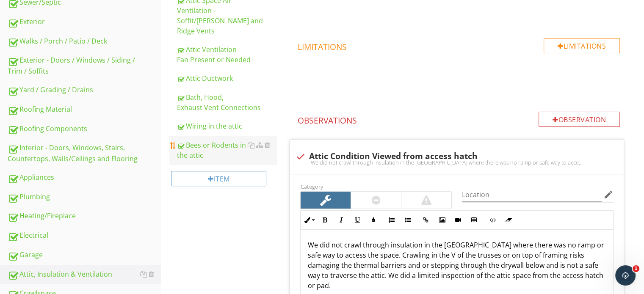
scroll to position [302, 0]
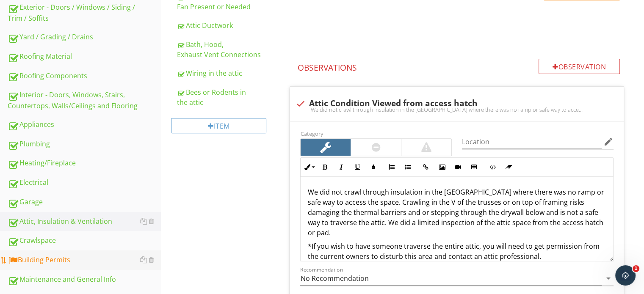
click at [76, 252] on link "Building Permits" at bounding box center [84, 260] width 153 height 19
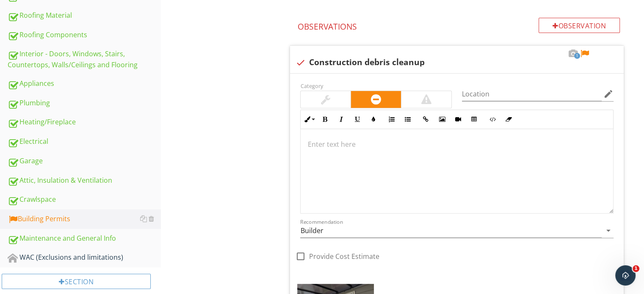
scroll to position [302, 0]
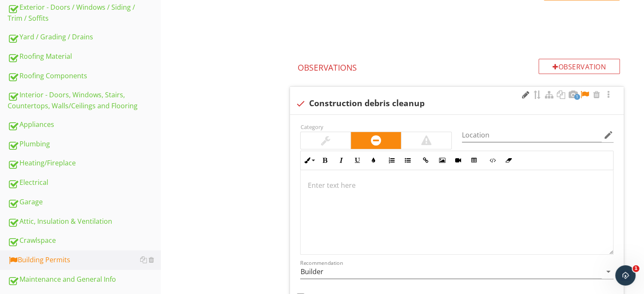
click at [523, 93] on div at bounding box center [526, 95] width 10 height 8
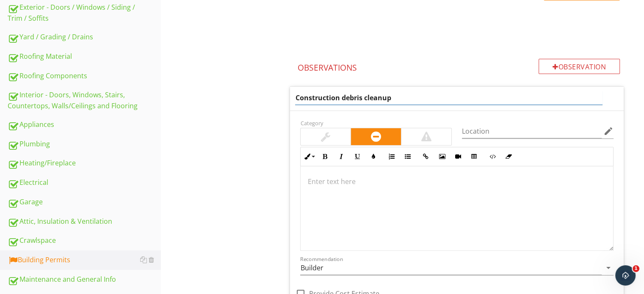
drag, startPoint x: 505, startPoint y: 96, endPoint x: 271, endPoint y: 88, distance: 234.8
click at [271, 88] on div "Building Permits Construction Cleanup Were Permits Pulled Item Construction Cle…" at bounding box center [402, 126] width 483 height 688
type input "window stickers were not removed"
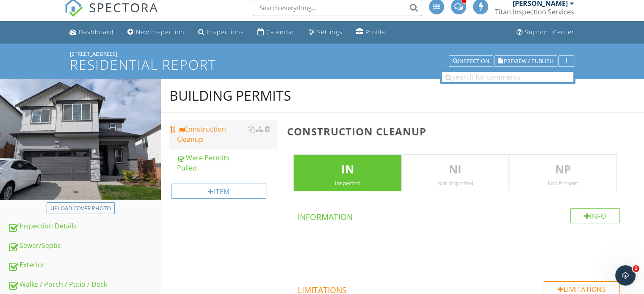
click at [221, 131] on div "Construction Cleanup" at bounding box center [227, 134] width 100 height 20
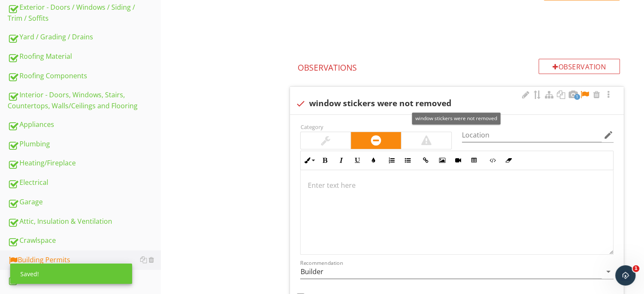
click at [583, 96] on div at bounding box center [585, 95] width 10 height 8
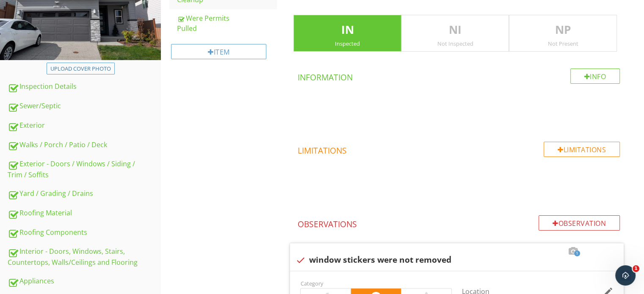
scroll to position [48, 0]
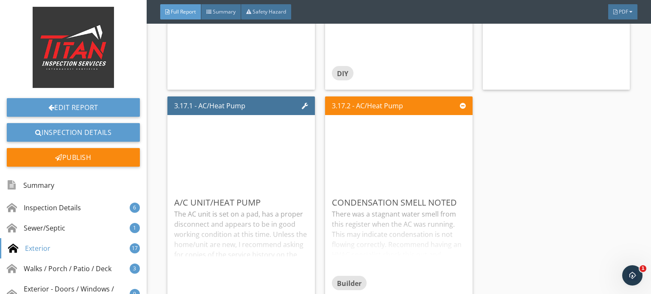
scroll to position [2753, 0]
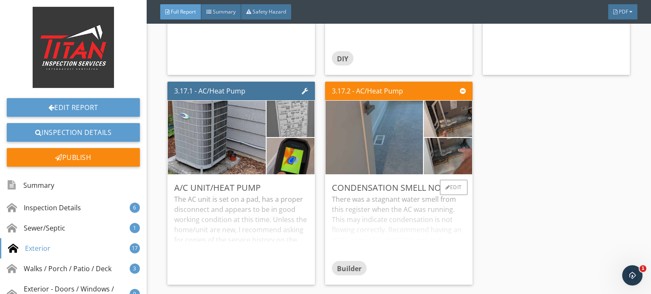
click at [443, 211] on div "There was a stagnant water smell from this register when the AC was running. Th…" at bounding box center [399, 227] width 134 height 67
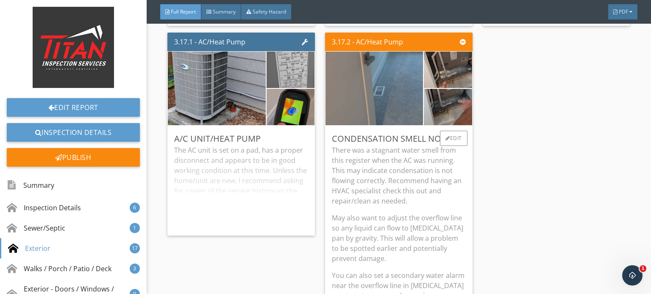
scroll to position [2796, 0]
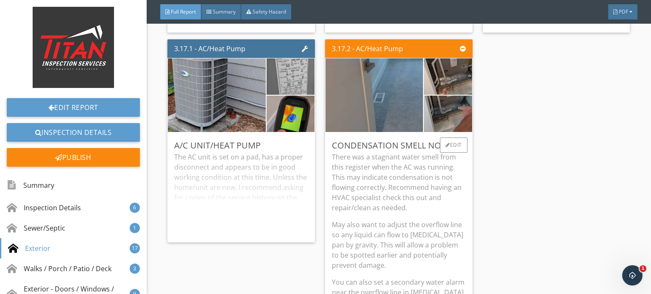
click at [399, 191] on p "There was a stagnant water smell from this register when the AC was running. Th…" at bounding box center [399, 182] width 134 height 61
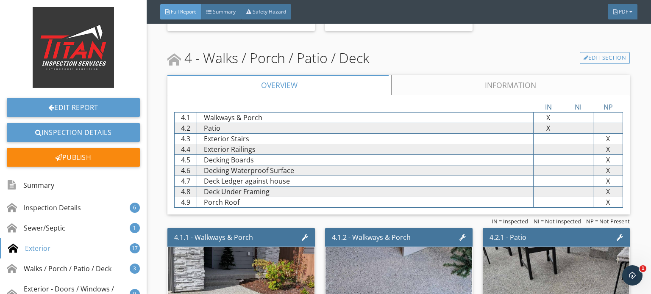
scroll to position [3177, 0]
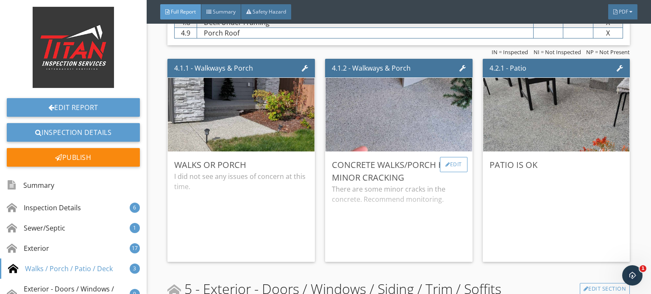
click at [444, 162] on div "Edit" at bounding box center [454, 164] width 28 height 15
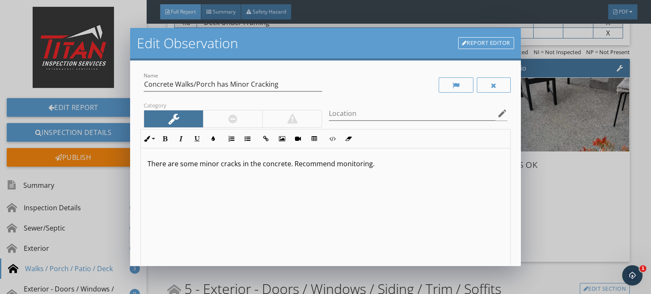
click at [232, 122] on div at bounding box center [232, 119] width 9 height 10
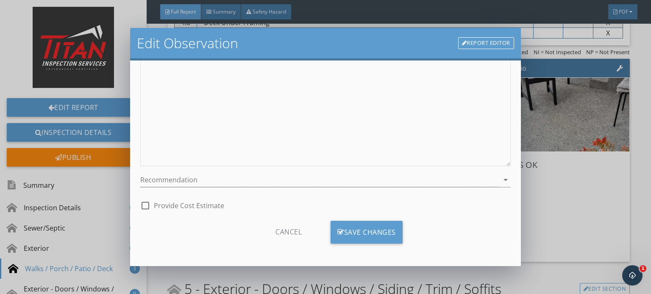
scroll to position [32, 0]
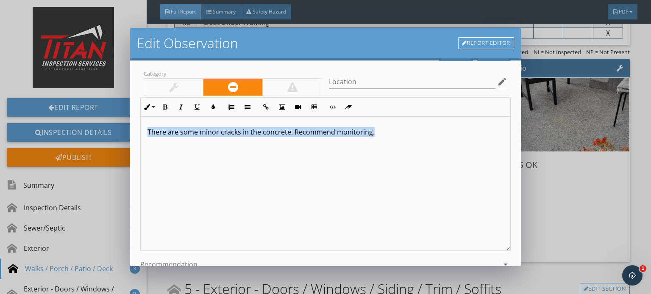
drag, startPoint x: 403, startPoint y: 134, endPoint x: 69, endPoint y: 132, distance: 333.4
click at [69, 132] on div "Edit Observation Report Editor Name Concrete Walks/Porch has Minor Cracking Cat…" at bounding box center [325, 147] width 651 height 294
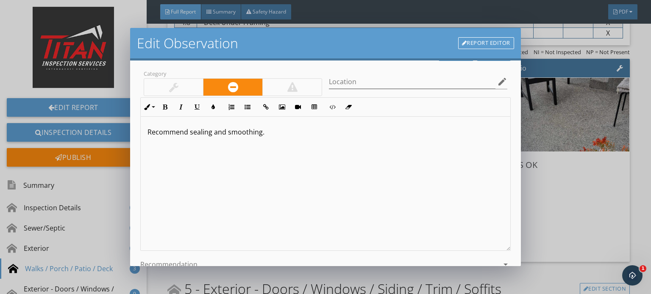
scroll to position [116, 0]
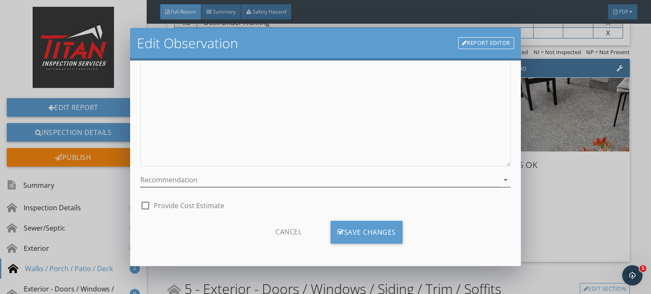
click at [182, 185] on div at bounding box center [319, 180] width 358 height 14
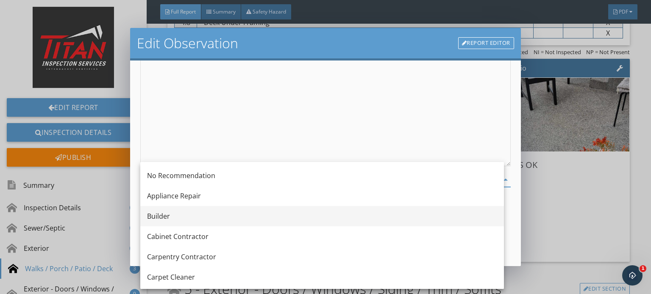
click at [183, 221] on div "Builder" at bounding box center [322, 216] width 350 height 10
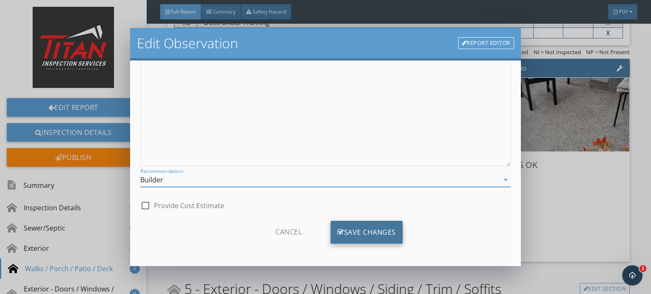
click at [383, 225] on div "Save Changes" at bounding box center [366, 232] width 72 height 23
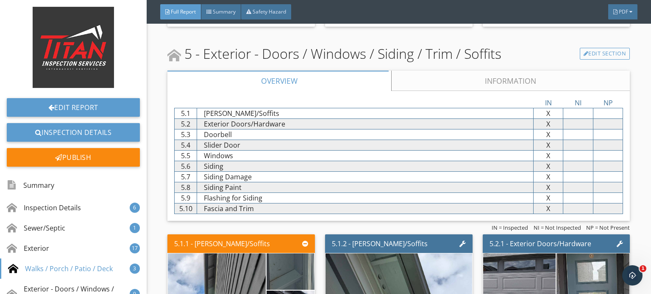
scroll to position [3219, 0]
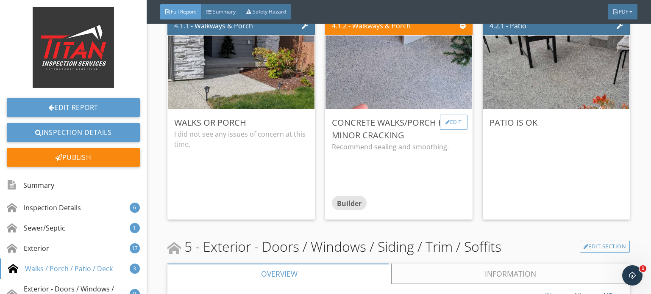
click at [450, 119] on div "Edit" at bounding box center [454, 122] width 28 height 15
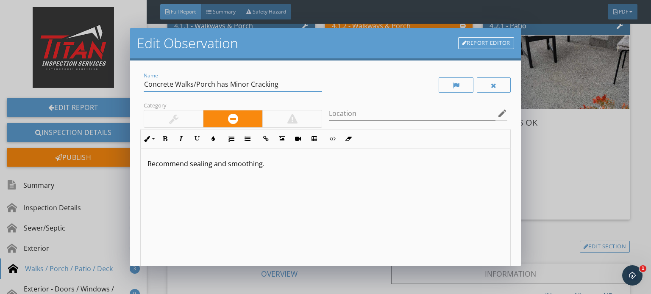
drag, startPoint x: 292, startPoint y: 87, endPoint x: 229, endPoint y: 82, distance: 62.9
click at [229, 82] on input "Concrete Walks/Porch has Minor Cracking" at bounding box center [233, 85] width 178 height 14
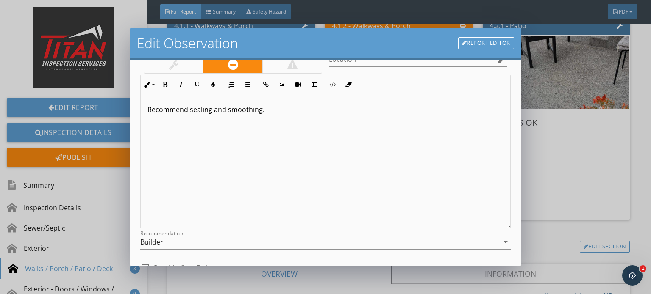
scroll to position [116, 0]
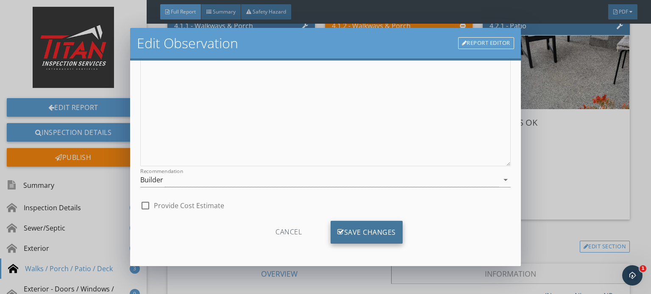
type input "Concrete Walks/Porch has cosmetic cracking"
click at [373, 238] on div "Save Changes" at bounding box center [366, 232] width 72 height 23
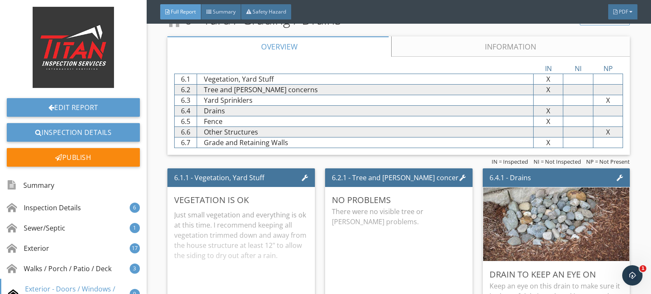
scroll to position [4024, 0]
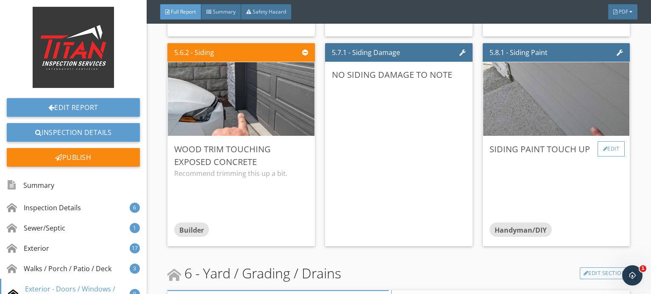
click at [613, 141] on div "Edit" at bounding box center [611, 148] width 28 height 15
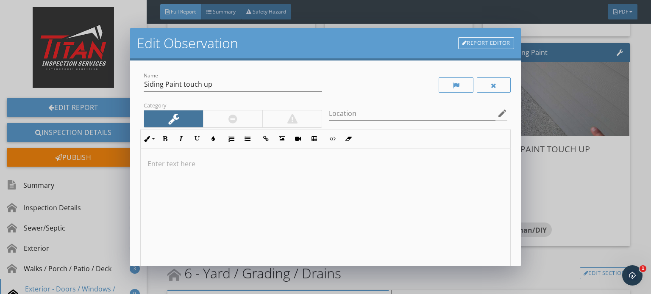
click at [244, 119] on div at bounding box center [232, 119] width 59 height 17
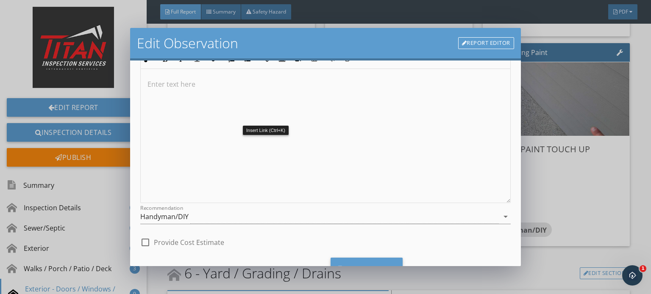
scroll to position [116, 0]
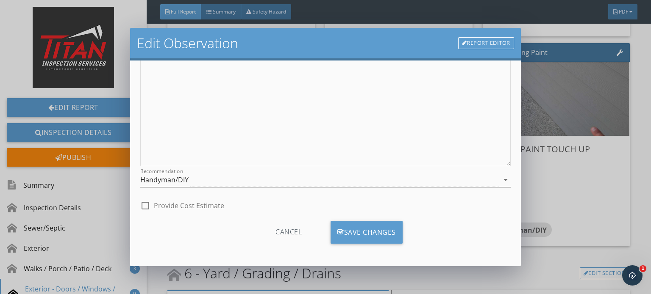
click at [253, 177] on div "Handyman/DIY" at bounding box center [319, 180] width 358 height 14
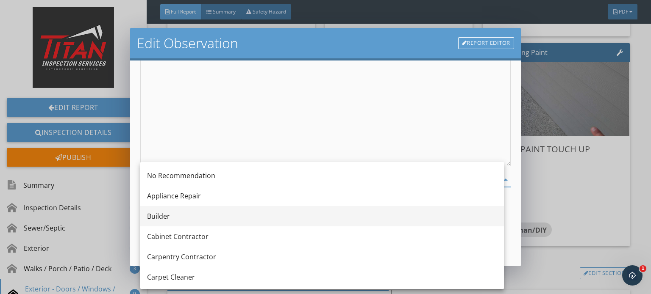
click at [239, 210] on div "Builder" at bounding box center [322, 216] width 350 height 20
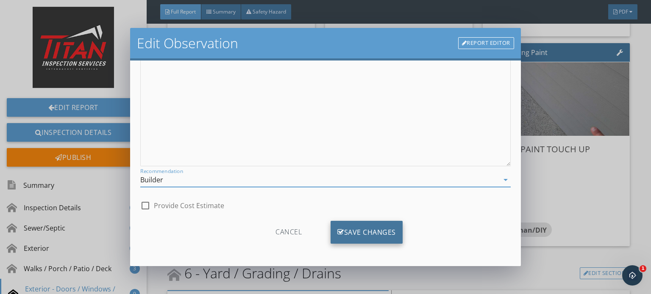
click at [337, 228] on icon at bounding box center [340, 232] width 7 height 9
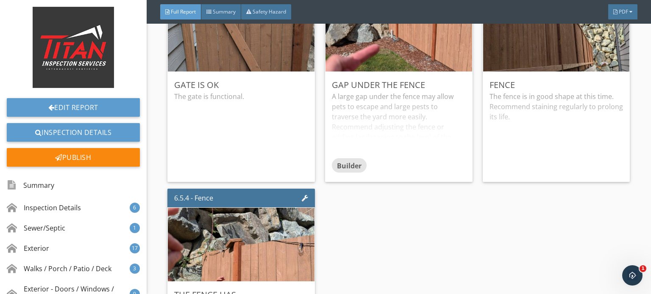
scroll to position [4829, 0]
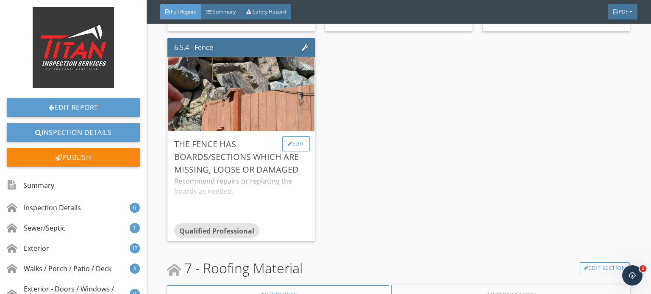
click at [292, 142] on div "Edit" at bounding box center [296, 143] width 28 height 15
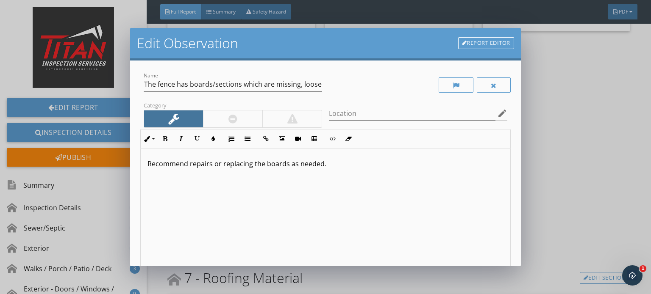
click at [223, 115] on div at bounding box center [232, 119] width 59 height 17
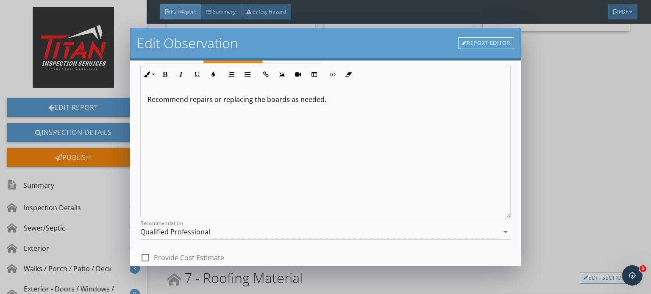
scroll to position [116, 0]
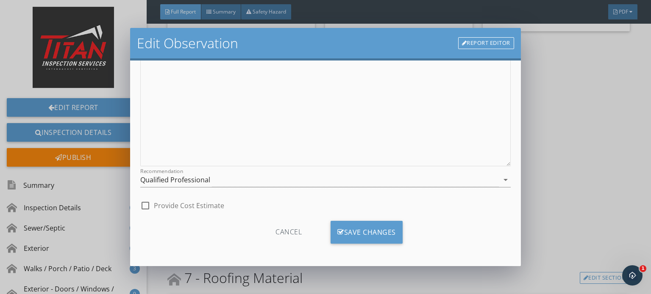
click at [188, 169] on div "Recommendation Qualified Professional arrow_drop_down" at bounding box center [325, 182] width 370 height 28
click at [186, 177] on div "Qualified Professional" at bounding box center [175, 180] width 70 height 8
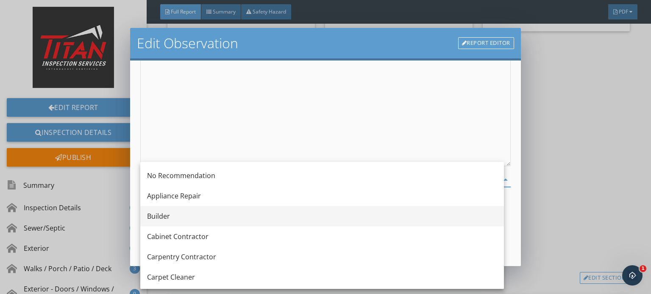
click at [188, 215] on div "Builder" at bounding box center [322, 216] width 350 height 10
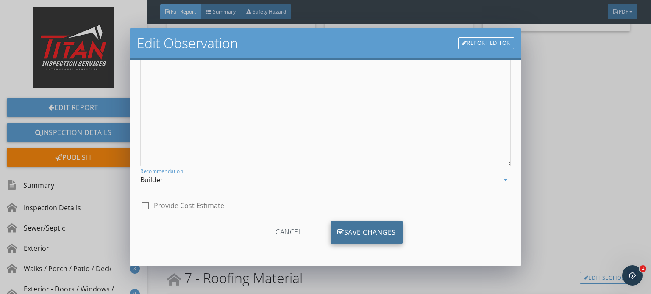
click at [340, 237] on div "Save Changes" at bounding box center [366, 232] width 72 height 23
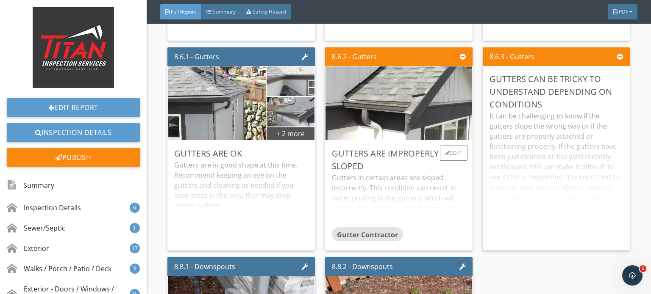
scroll to position [6057, 0]
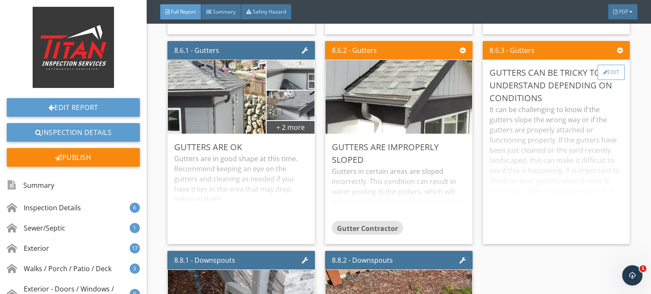
click at [610, 72] on div "Edit" at bounding box center [611, 72] width 28 height 15
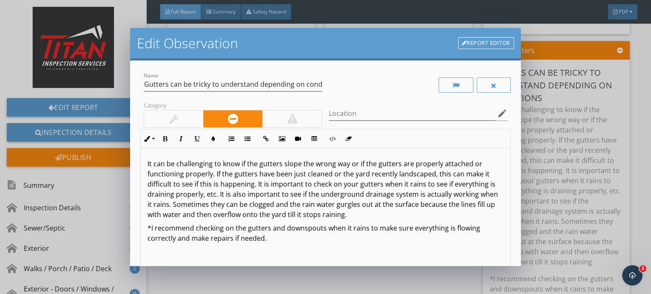
click at [197, 121] on div at bounding box center [173, 119] width 59 height 17
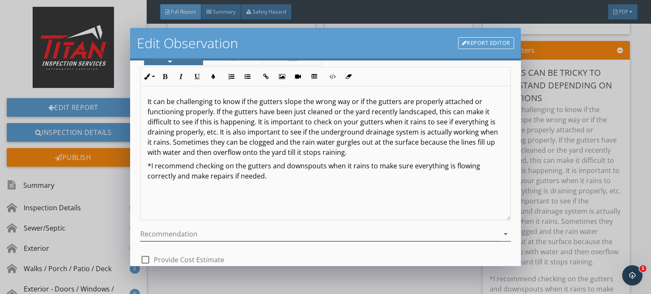
scroll to position [116, 0]
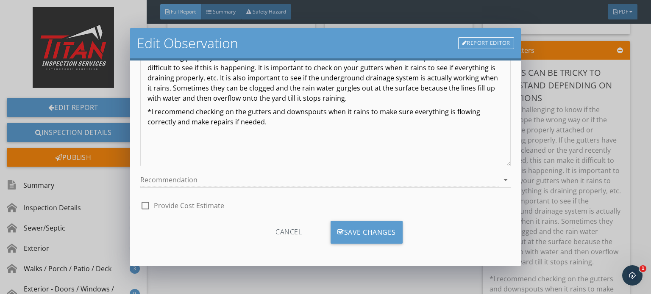
click at [351, 213] on div "check_box_outline_blank Provide Cost Estimate" at bounding box center [325, 205] width 370 height 19
click at [352, 228] on div "Save Changes" at bounding box center [366, 232] width 72 height 23
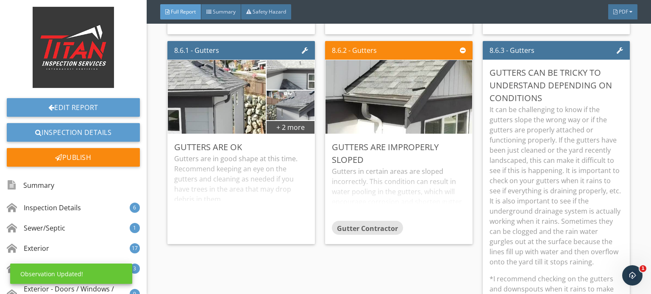
scroll to position [17, 0]
click at [535, 130] on p "It can be challenging to know if the gutters slope the wrong way or if the gutt…" at bounding box center [556, 186] width 134 height 163
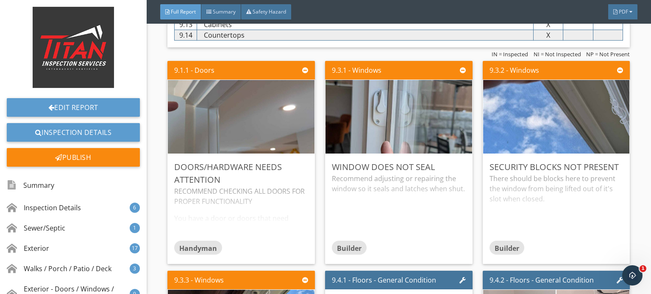
scroll to position [6735, 0]
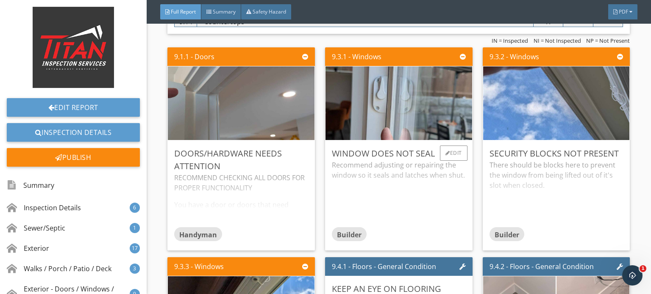
click at [415, 178] on div "Recommend adjusting or repairing the window so it seals and latches when shut." at bounding box center [399, 193] width 134 height 67
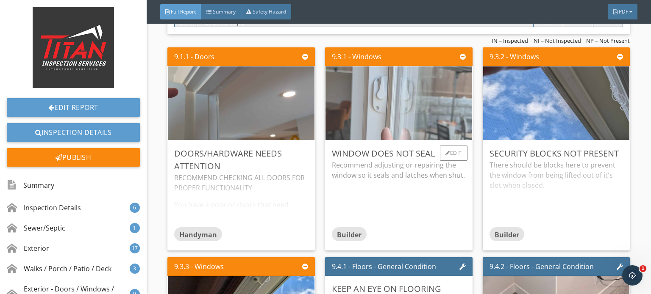
click at [411, 125] on img at bounding box center [398, 103] width 245 height 184
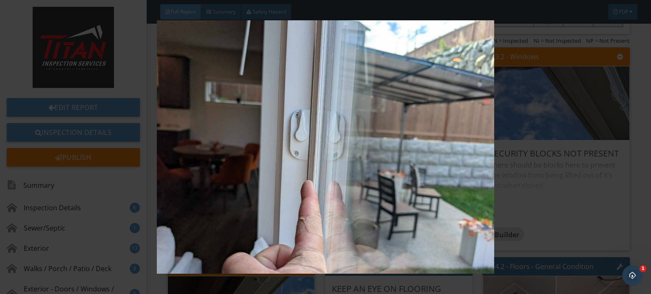
click at [411, 125] on img at bounding box center [325, 147] width 592 height 254
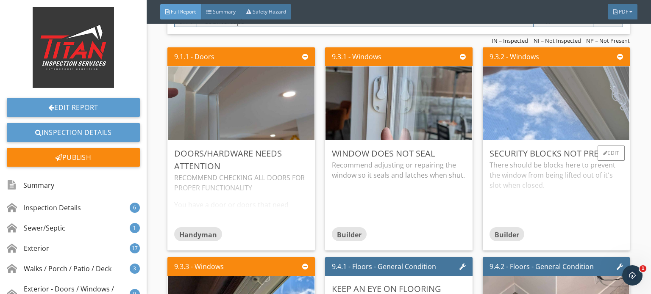
click at [559, 123] on img at bounding box center [556, 103] width 245 height 184
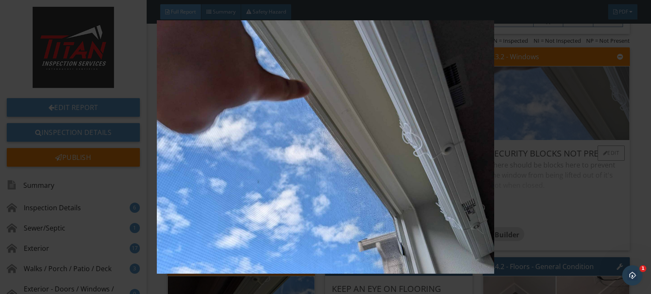
click at [559, 123] on img at bounding box center [325, 147] width 592 height 254
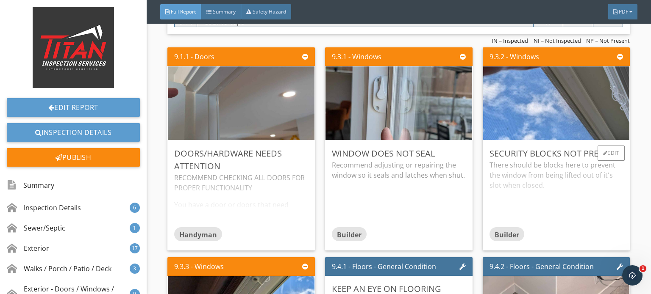
click at [575, 177] on div "There should be blocks here to prevent the window from being lifted out of it's…" at bounding box center [556, 193] width 134 height 67
click at [575, 177] on p "There should be blocks here to prevent the window from being lifted out of it's…" at bounding box center [556, 175] width 134 height 30
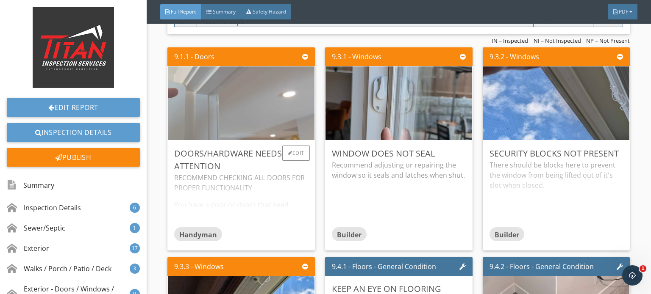
click at [270, 122] on img at bounding box center [241, 103] width 245 height 184
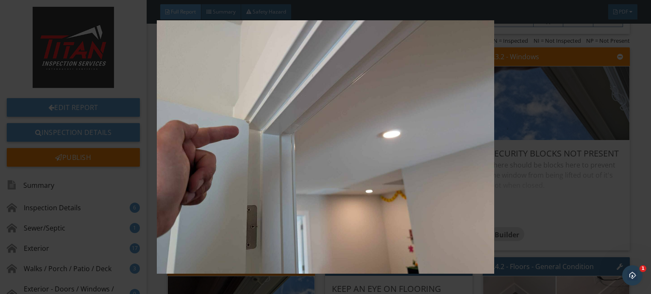
click at [270, 122] on img at bounding box center [325, 147] width 592 height 254
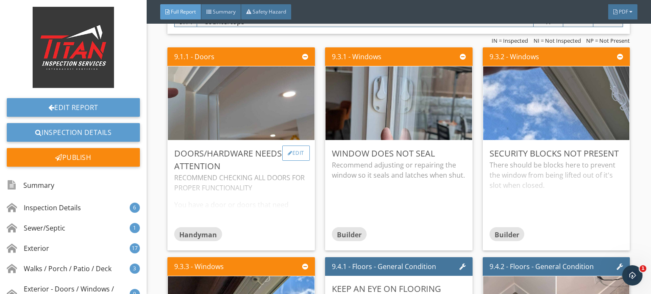
click at [302, 150] on div "Edit" at bounding box center [296, 153] width 28 height 15
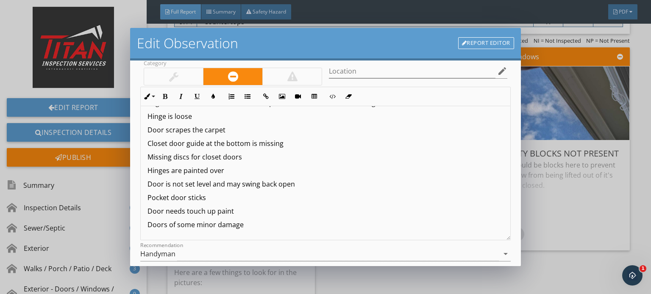
scroll to position [85, 0]
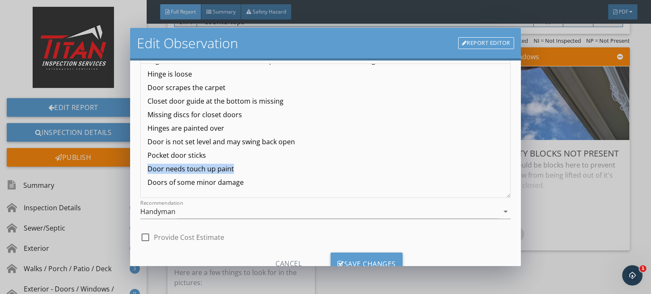
drag, startPoint x: 268, startPoint y: 172, endPoint x: 100, endPoint y: 171, distance: 167.7
click at [100, 171] on div "Edit Observation Report Editor Name Doors/hardware needs attention Category Loc…" at bounding box center [325, 147] width 651 height 294
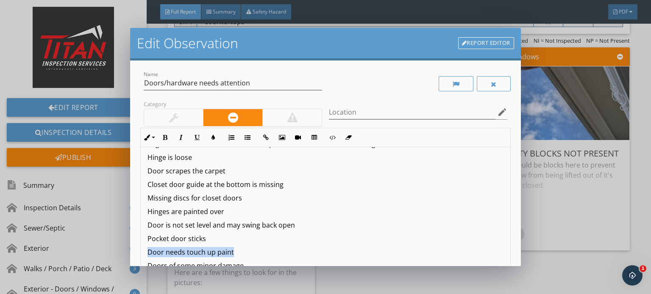
scroll to position [0, 0]
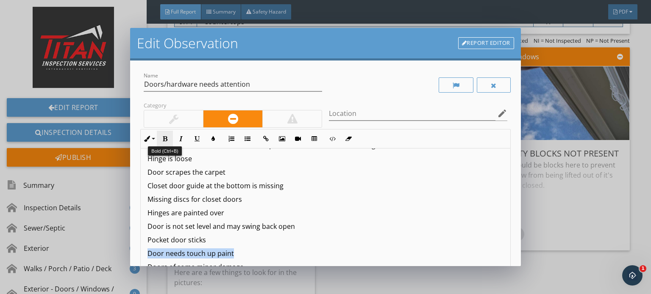
click at [164, 137] on icon "button" at bounding box center [165, 139] width 6 height 6
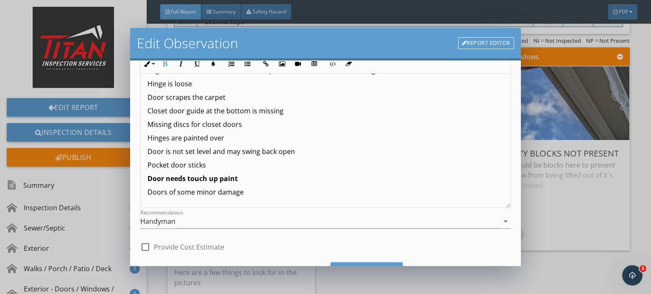
scroll to position [116, 0]
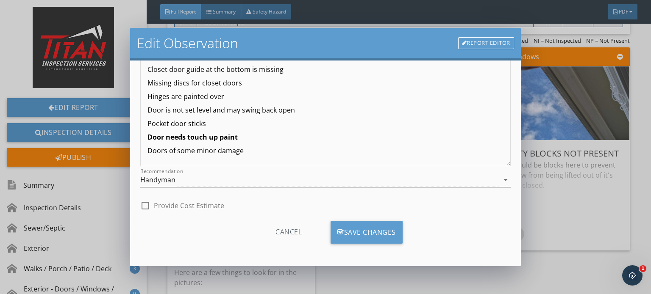
click at [163, 176] on div "Handyman" at bounding box center [157, 180] width 35 height 8
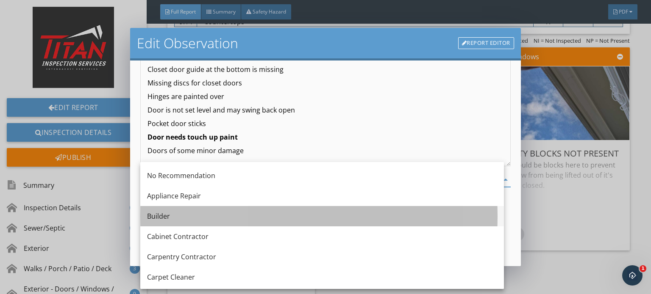
click at [168, 213] on div "Builder" at bounding box center [322, 216] width 350 height 10
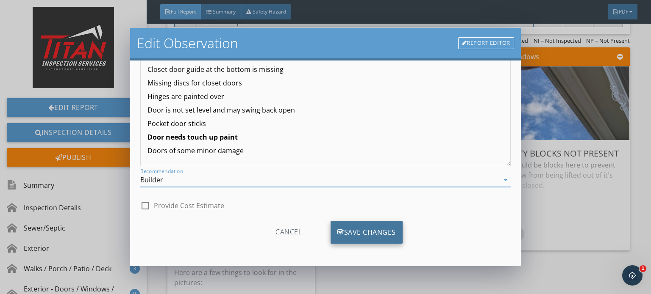
click at [355, 225] on div "Save Changes" at bounding box center [366, 232] width 72 height 23
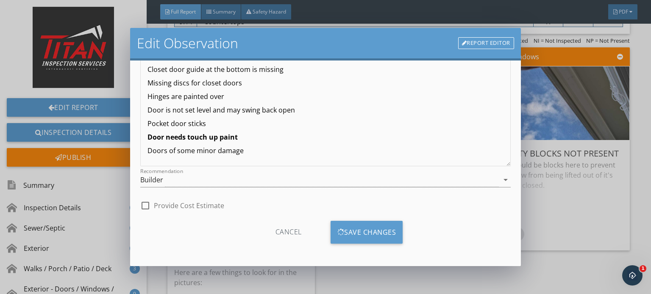
scroll to position [17, 0]
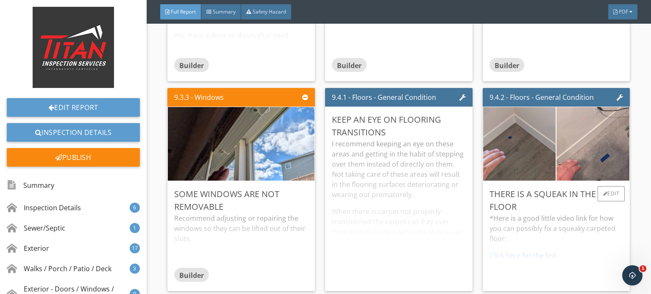
scroll to position [6989, 0]
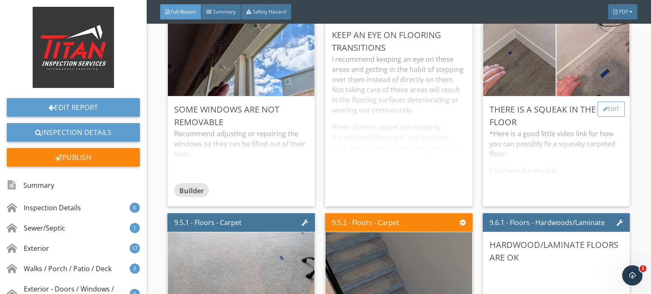
click at [605, 102] on div "Edit" at bounding box center [611, 109] width 28 height 15
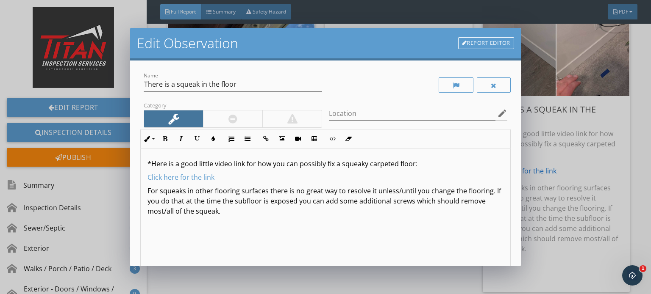
click at [223, 116] on div at bounding box center [232, 119] width 59 height 17
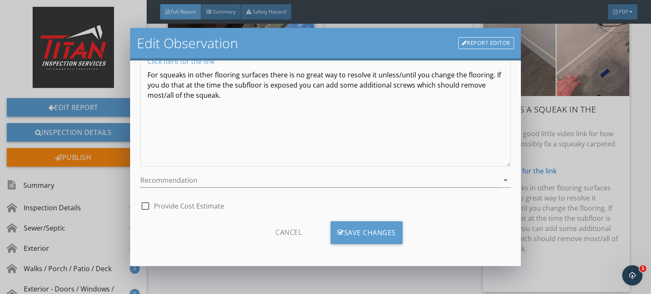
scroll to position [116, 0]
click at [197, 185] on div at bounding box center [319, 180] width 358 height 14
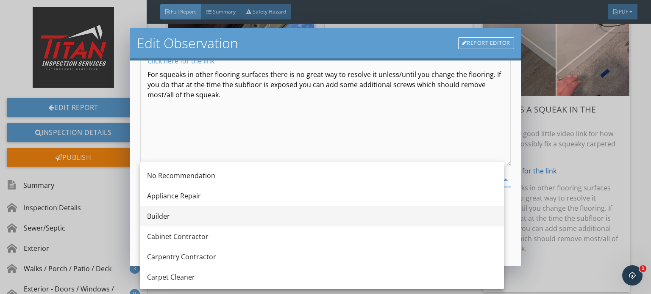
click at [190, 214] on div "Builder" at bounding box center [322, 216] width 350 height 10
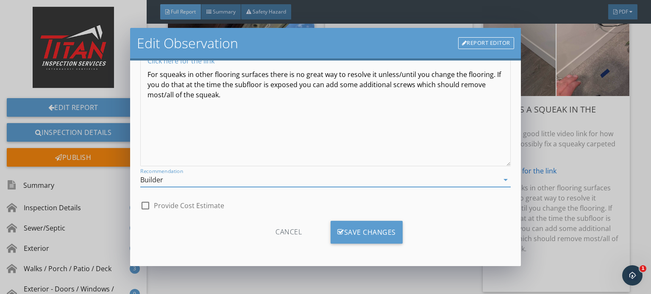
click at [400, 230] on div "Cancel Save Changes" at bounding box center [325, 235] width 370 height 29
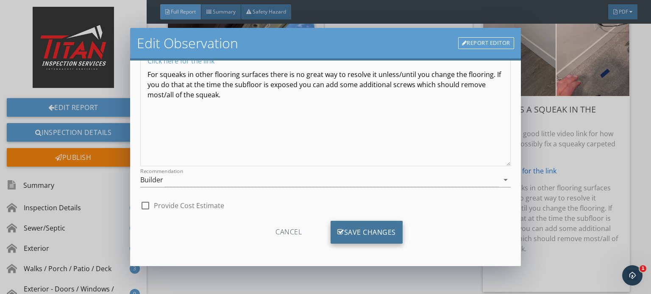
click at [394, 231] on div "Save Changes" at bounding box center [366, 232] width 72 height 23
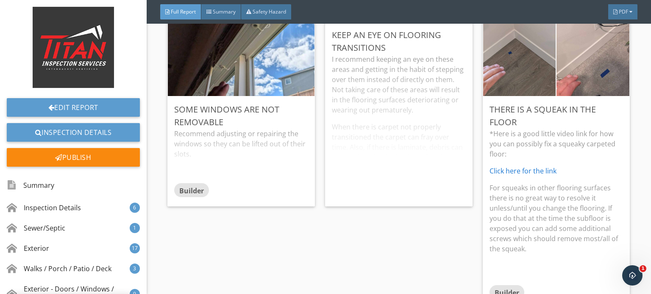
scroll to position [17, 0]
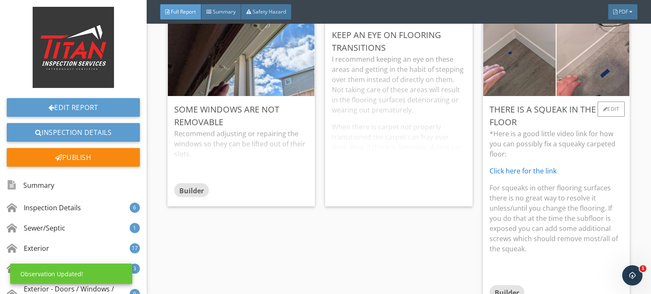
click at [569, 175] on div "*Here is a good little video link for how you can possibly fix a squeaky carpet…" at bounding box center [556, 207] width 134 height 157
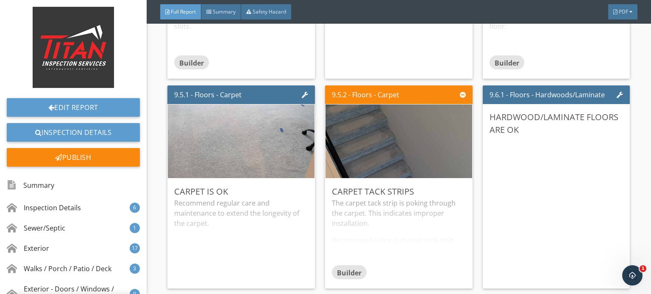
scroll to position [7116, 0]
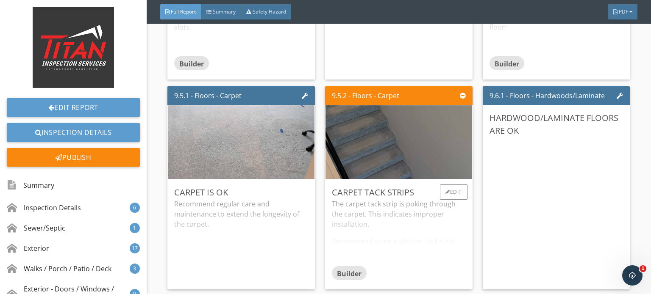
click at [393, 201] on div "The carpet tack strip is poking through the carpet. This indicates improper ins…" at bounding box center [399, 232] width 134 height 67
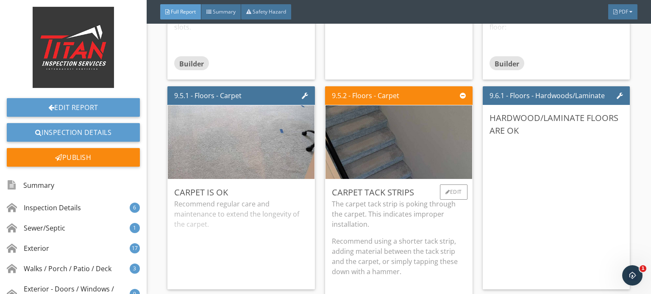
scroll to position [7158, 0]
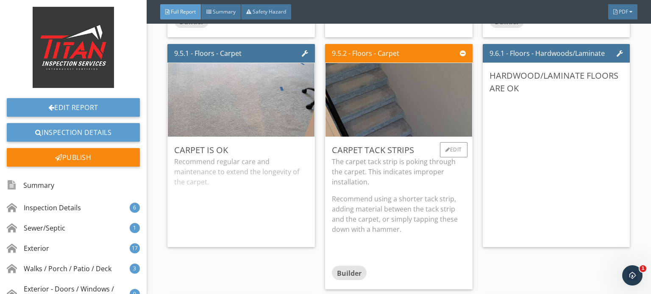
click at [400, 169] on p "The carpet tack strip is poking through the carpet. This indicates improper ins…" at bounding box center [399, 172] width 134 height 30
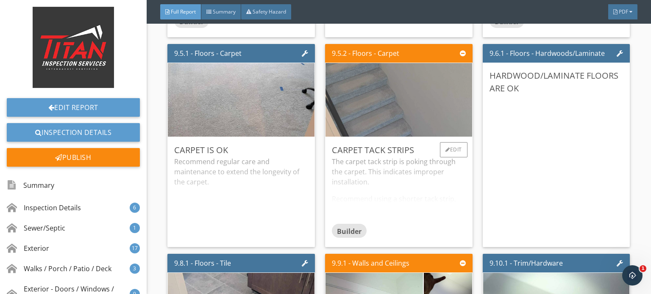
click at [403, 116] on img at bounding box center [398, 100] width 245 height 184
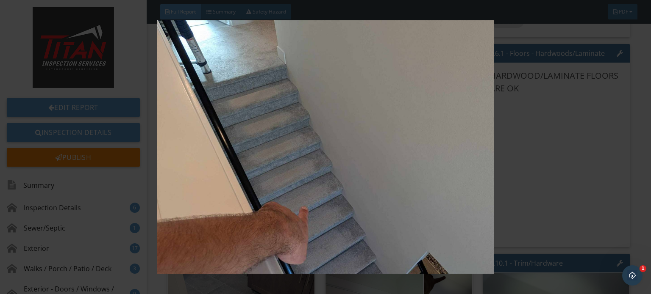
click at [403, 116] on img at bounding box center [325, 147] width 592 height 254
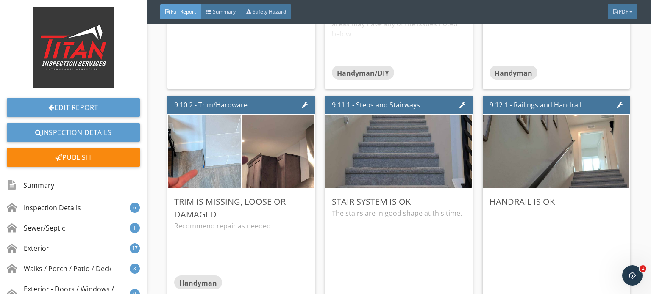
scroll to position [7540, 0]
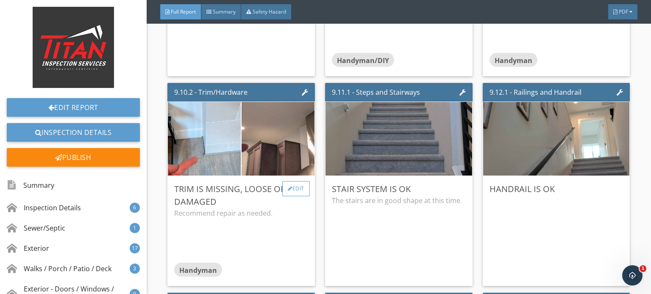
click at [301, 183] on div "Edit" at bounding box center [296, 188] width 28 height 15
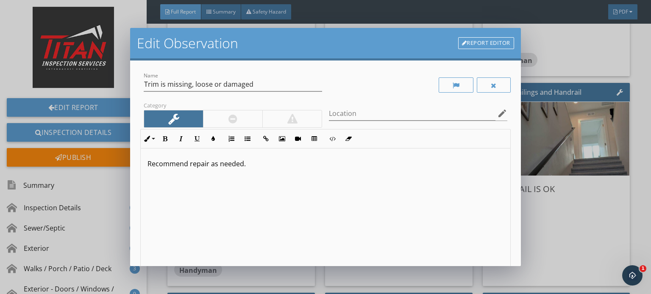
click at [228, 114] on div at bounding box center [232, 119] width 9 height 10
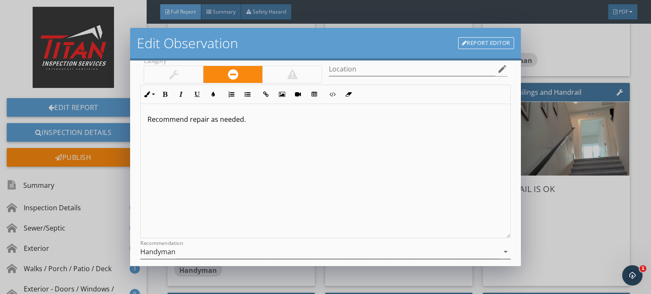
scroll to position [116, 0]
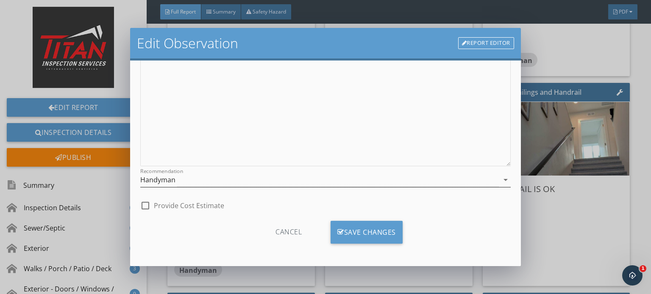
click at [168, 183] on div "Handyman" at bounding box center [157, 180] width 35 height 8
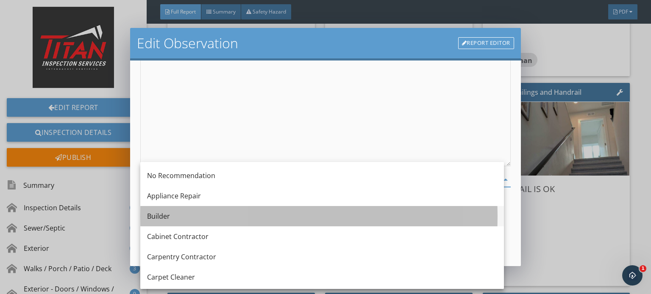
click at [170, 215] on div "Builder" at bounding box center [322, 216] width 350 height 10
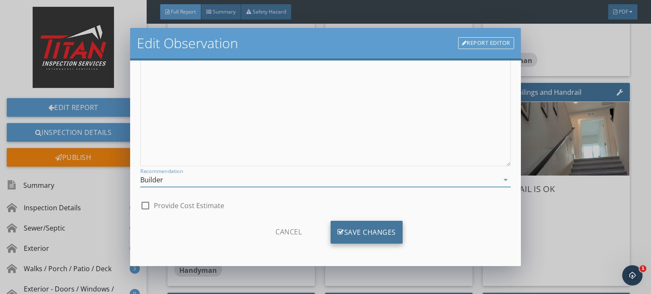
click at [363, 221] on div "Save Changes" at bounding box center [366, 232] width 72 height 23
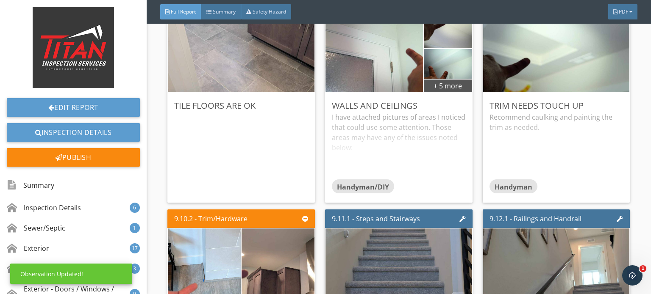
scroll to position [7370, 0]
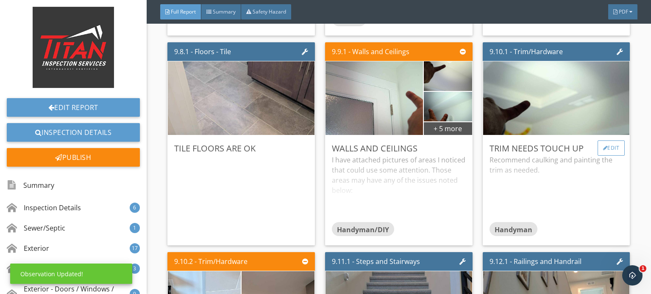
click at [603, 146] on div at bounding box center [605, 148] width 5 height 5
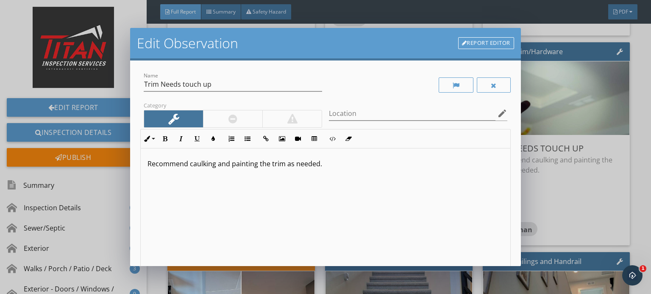
click at [231, 122] on div at bounding box center [232, 119] width 9 height 10
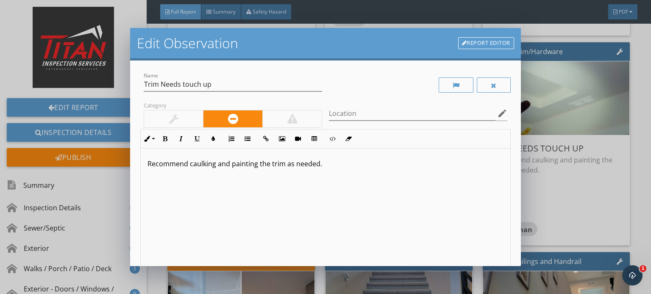
scroll to position [116, 0]
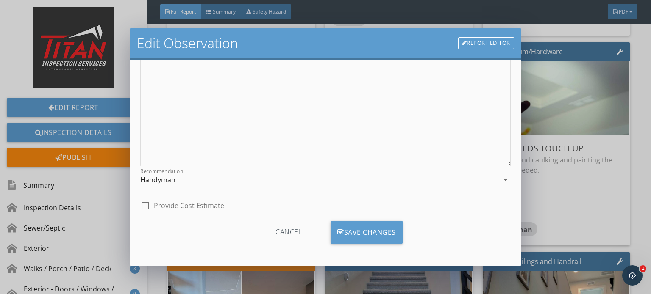
click at [178, 175] on div "Handyman" at bounding box center [319, 180] width 358 height 14
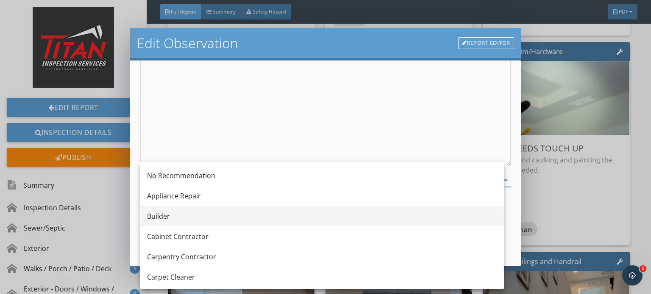
click at [180, 216] on div "Builder" at bounding box center [322, 216] width 350 height 10
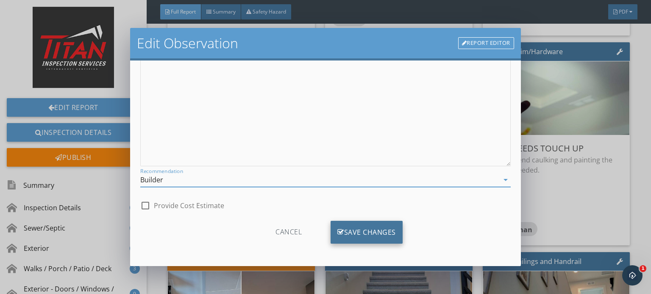
click at [383, 227] on div "Save Changes" at bounding box center [366, 232] width 72 height 23
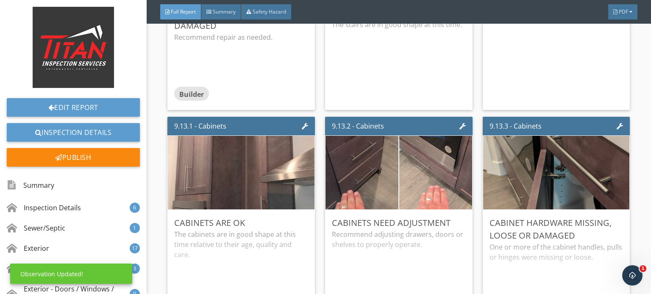
scroll to position [7751, 0]
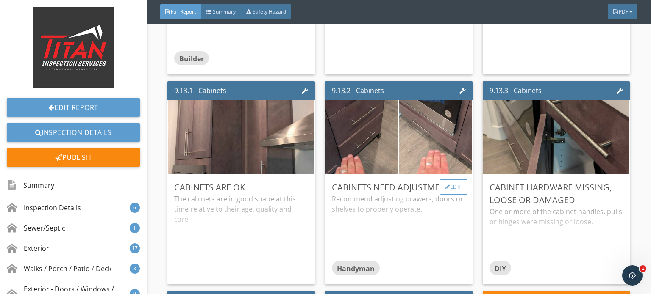
click at [450, 180] on div "Edit" at bounding box center [454, 187] width 28 height 15
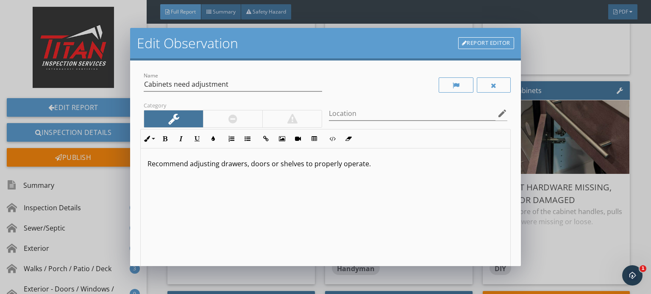
click at [235, 122] on div at bounding box center [232, 119] width 9 height 10
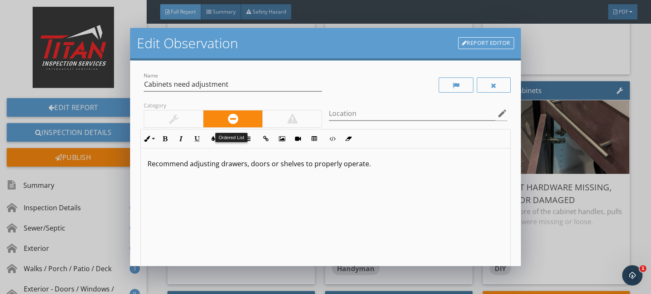
scroll to position [116, 0]
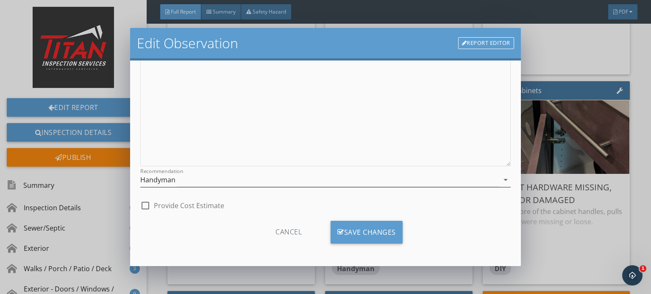
click at [180, 177] on div "Handyman" at bounding box center [319, 180] width 358 height 14
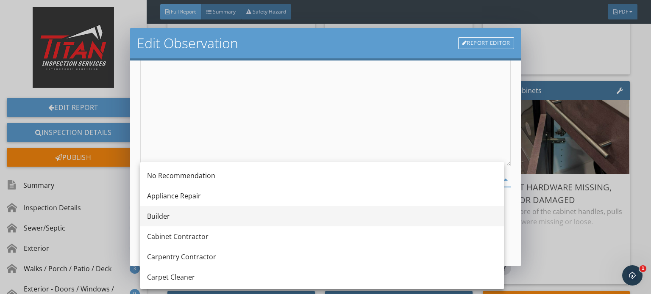
click at [185, 212] on div "Builder" at bounding box center [322, 216] width 350 height 10
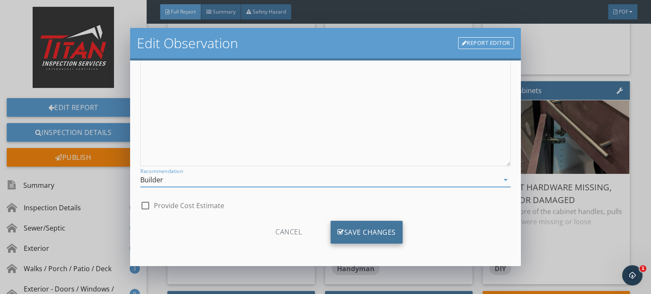
click at [393, 230] on div "Save Changes" at bounding box center [366, 232] width 72 height 23
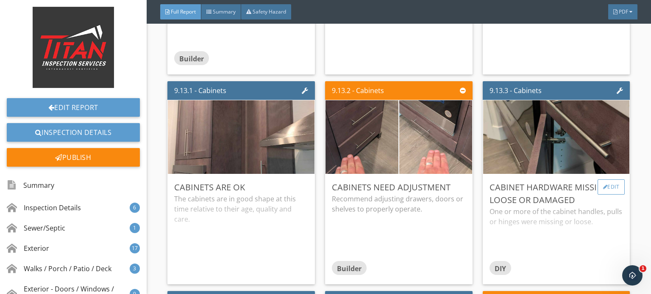
click at [597, 181] on div "Edit" at bounding box center [611, 187] width 28 height 15
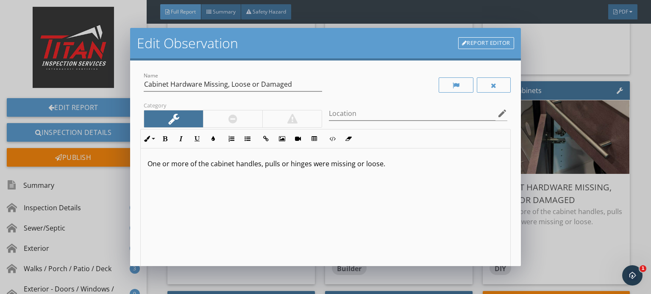
click at [251, 119] on div at bounding box center [232, 119] width 59 height 17
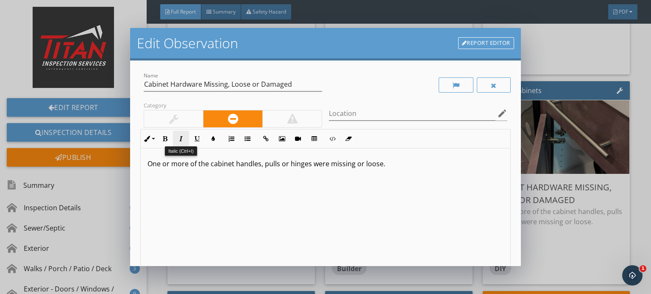
scroll to position [116, 0]
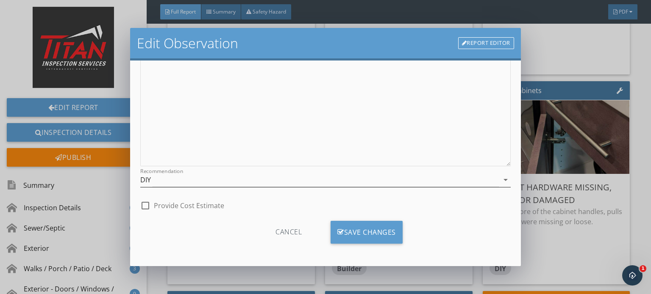
click at [175, 176] on div "DIY" at bounding box center [319, 180] width 358 height 14
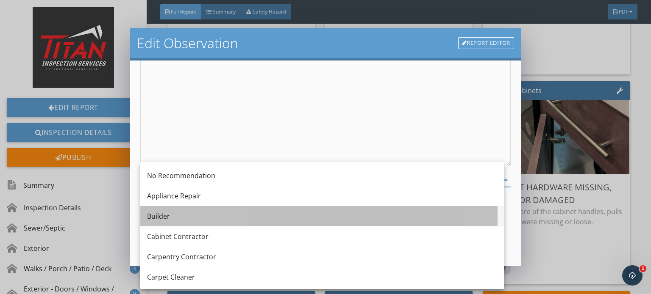
click at [177, 213] on div "Builder" at bounding box center [322, 216] width 350 height 10
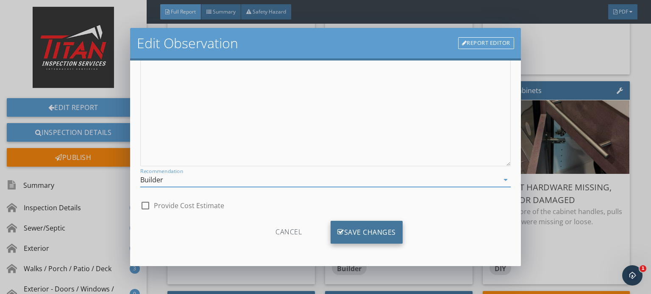
click at [376, 226] on div "Save Changes" at bounding box center [366, 232] width 72 height 23
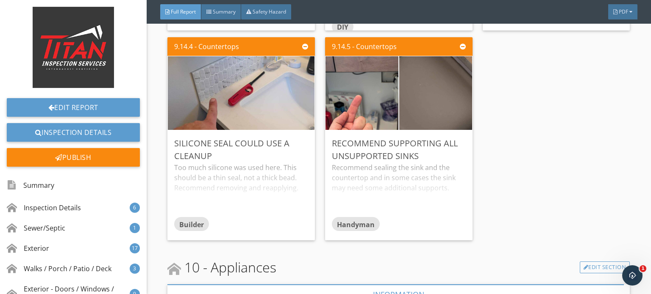
scroll to position [8217, 0]
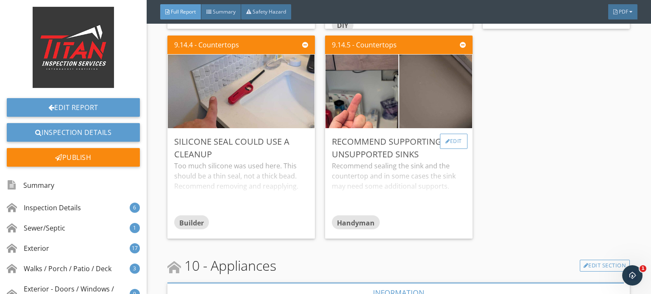
click at [444, 138] on div "Edit" at bounding box center [454, 141] width 28 height 15
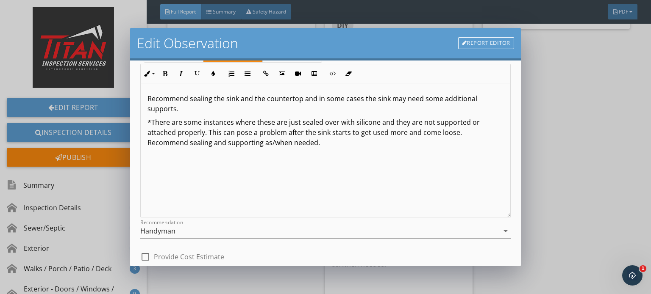
scroll to position [116, 0]
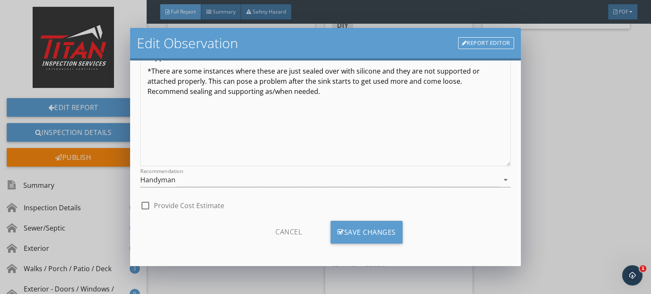
click at [148, 178] on div "Handyman" at bounding box center [157, 180] width 35 height 8
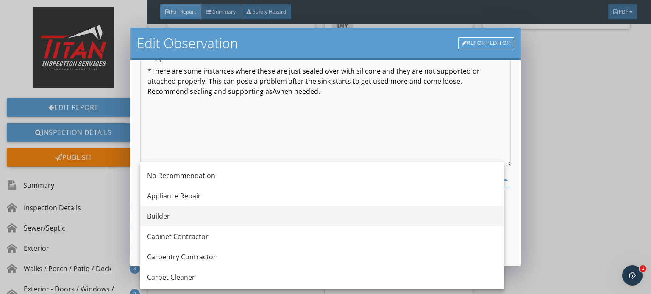
click at [167, 212] on div "Builder" at bounding box center [322, 216] width 350 height 10
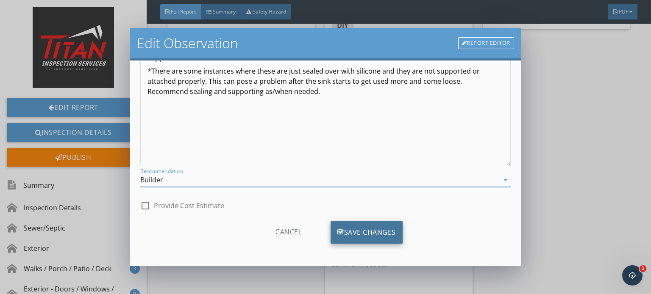
click at [338, 226] on div "Save Changes" at bounding box center [366, 232] width 72 height 23
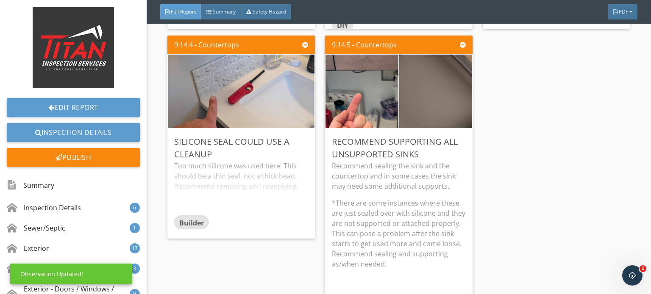
scroll to position [17, 0]
click at [383, 170] on p "Recommend sealing the sink and the countertop and in some cases the sink may ne…" at bounding box center [399, 176] width 134 height 30
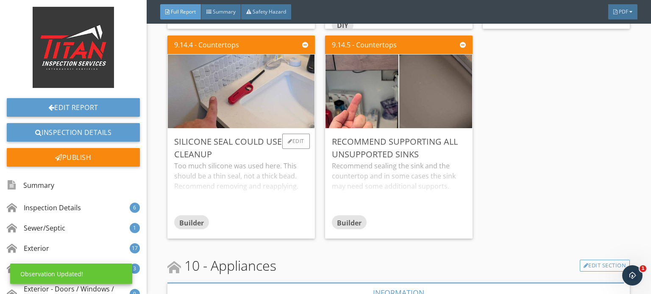
click at [263, 168] on div "Too much silicone was used here. This should be a thin seal, not a thick bead. …" at bounding box center [241, 188] width 134 height 54
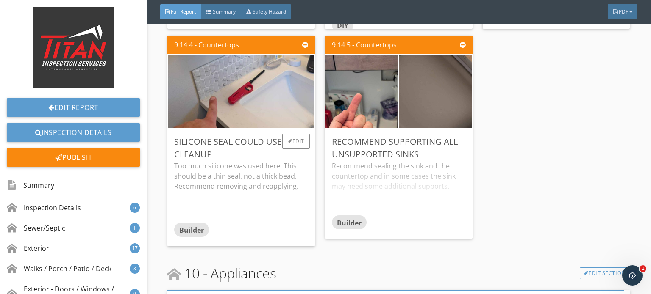
click at [272, 161] on p "Too much silicone was used here. This should be a thin seal, not a thick bead. …" at bounding box center [241, 176] width 134 height 30
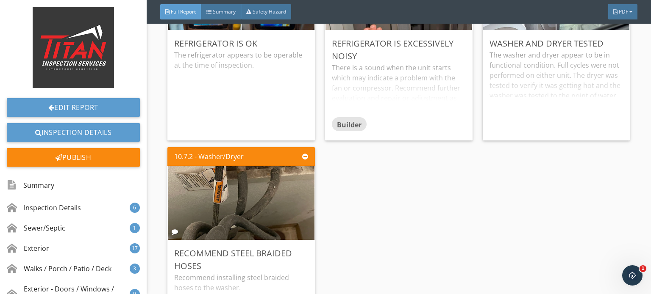
scroll to position [9488, 0]
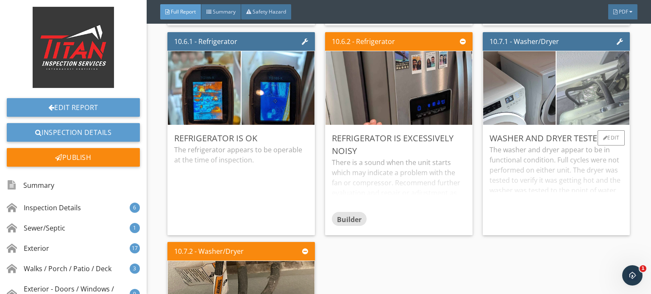
click at [607, 76] on img at bounding box center [593, 88] width 182 height 137
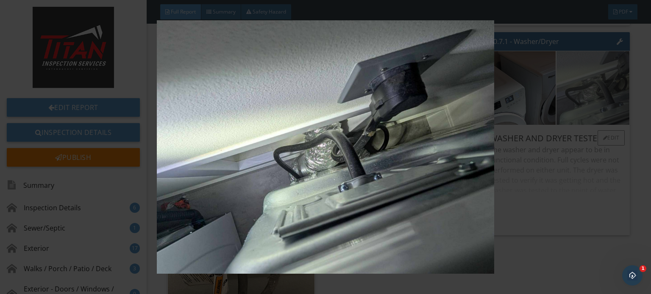
click at [607, 76] on img at bounding box center [325, 147] width 592 height 254
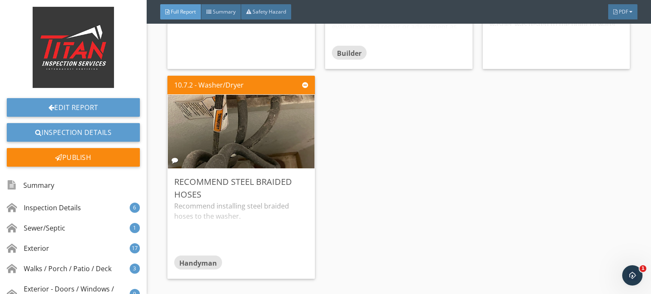
scroll to position [9657, 0]
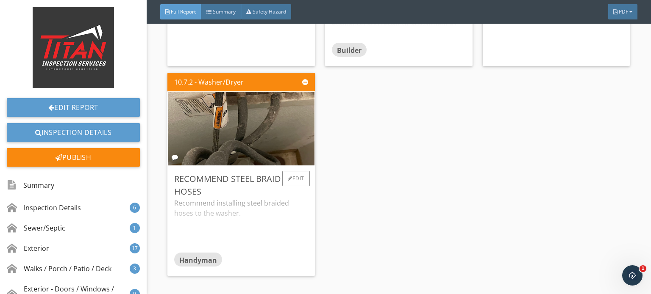
click at [259, 202] on div "Recommend installing steel braided hoses to the washer." at bounding box center [241, 225] width 134 height 54
click at [260, 202] on p "Recommend installing steel braided hoses to the washer." at bounding box center [241, 208] width 134 height 20
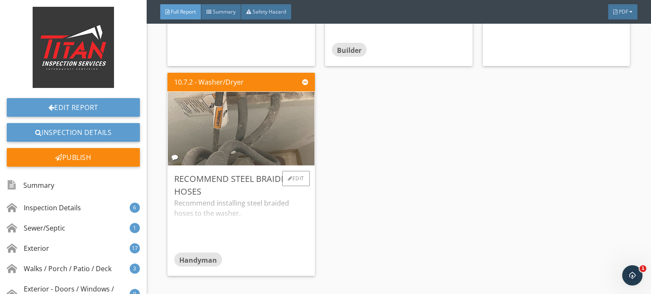
click at [253, 152] on img at bounding box center [240, 129] width 245 height 184
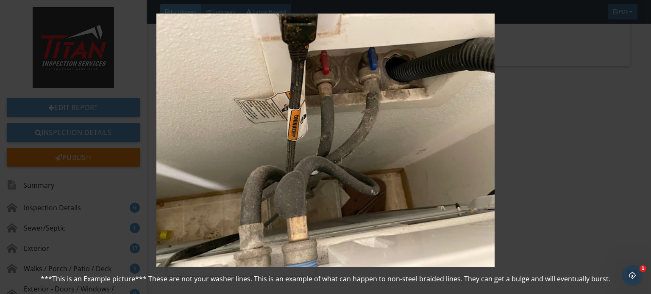
click at [254, 152] on img at bounding box center [325, 141] width 592 height 254
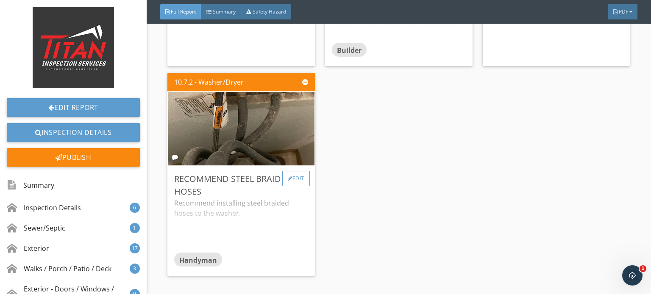
click at [301, 174] on div "Edit" at bounding box center [296, 178] width 28 height 15
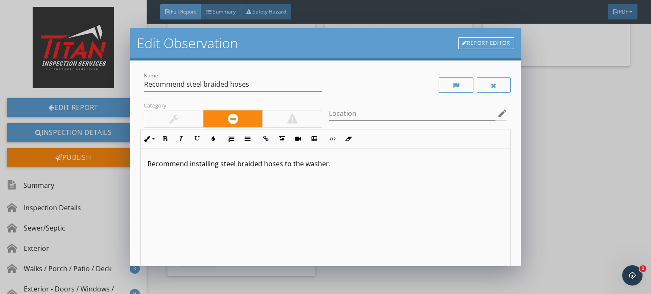
click at [166, 122] on div at bounding box center [173, 119] width 59 height 17
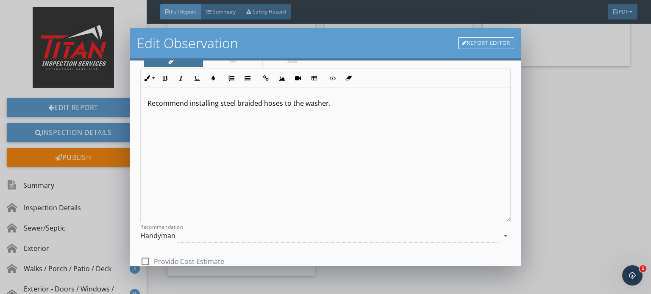
scroll to position [116, 0]
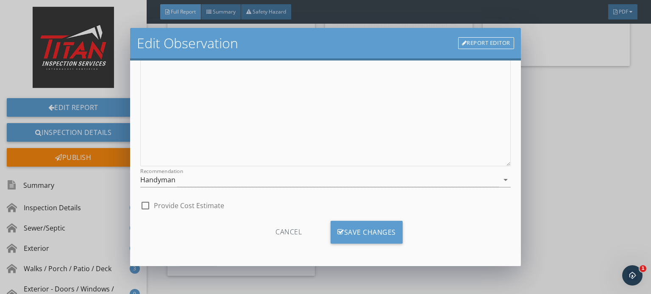
click at [354, 214] on div "Cancel Save Changes" at bounding box center [325, 235] width 370 height 43
click at [358, 227] on div "Save Changes" at bounding box center [366, 232] width 72 height 23
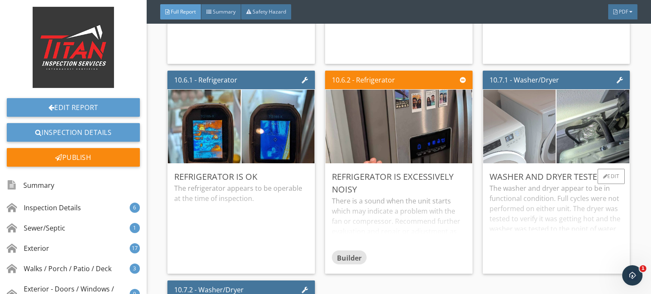
scroll to position [9446, 0]
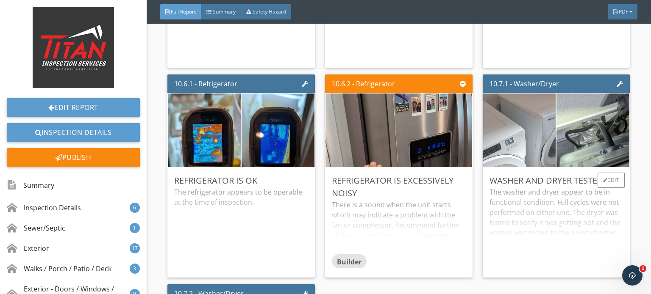
click at [530, 135] on img at bounding box center [519, 130] width 182 height 137
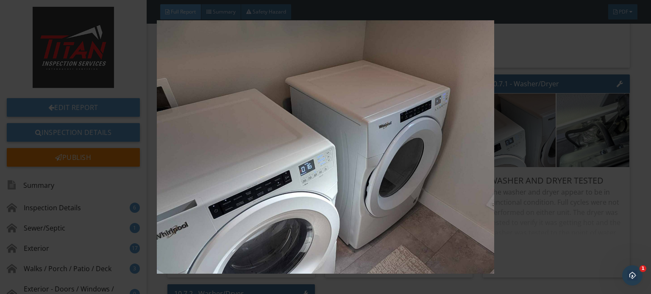
click at [530, 130] on img at bounding box center [325, 147] width 592 height 254
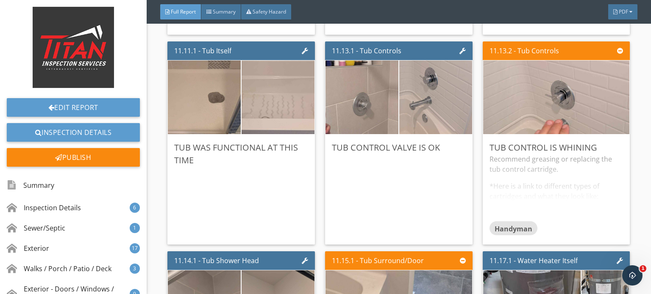
scroll to position [11098, 0]
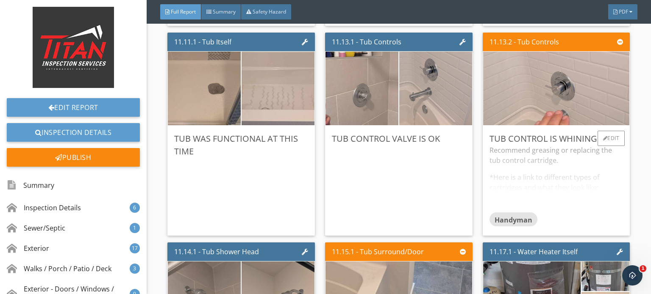
click at [569, 158] on div "Recommend greasing or replacing the tub control cartridge. *Here is a link to d…" at bounding box center [556, 178] width 134 height 67
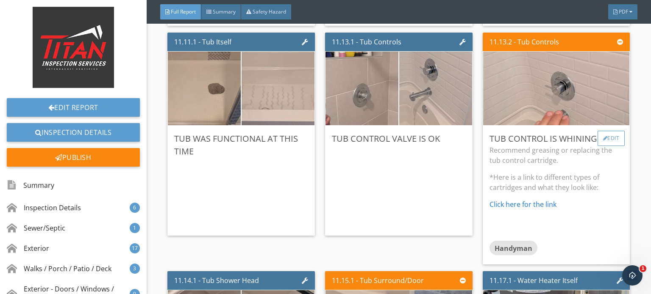
click at [597, 131] on div "Edit" at bounding box center [611, 138] width 28 height 15
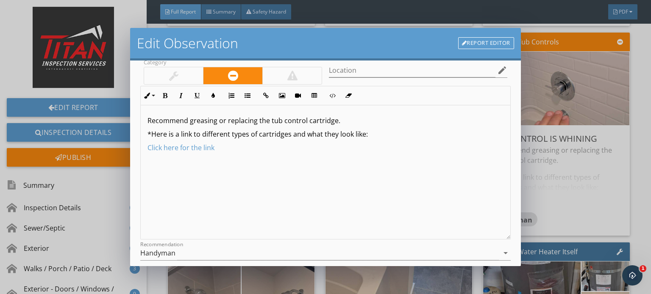
scroll to position [116, 0]
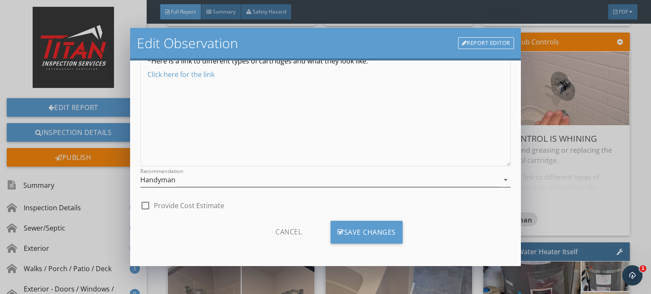
click at [167, 179] on div "Handyman" at bounding box center [157, 180] width 35 height 8
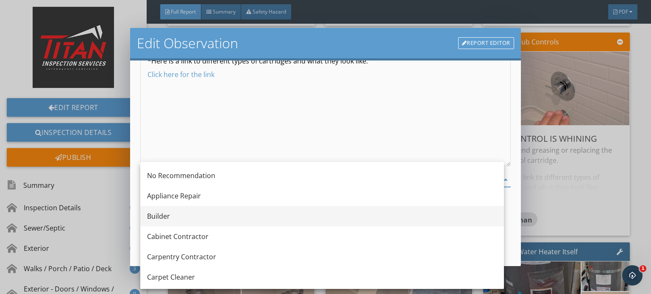
click at [173, 213] on div "Builder" at bounding box center [322, 216] width 350 height 10
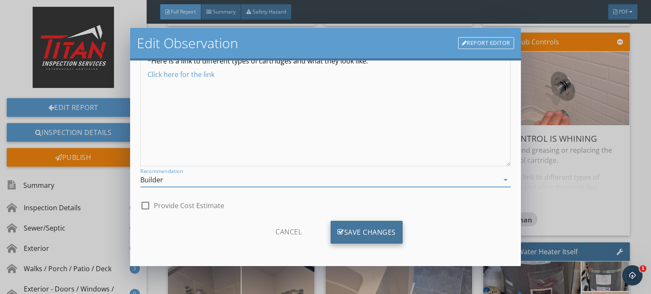
click at [357, 233] on div "Save Changes" at bounding box center [366, 232] width 72 height 23
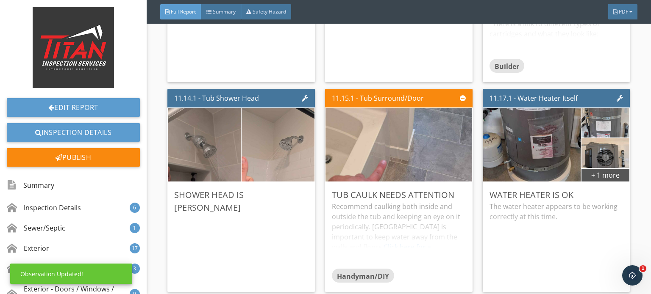
scroll to position [11309, 0]
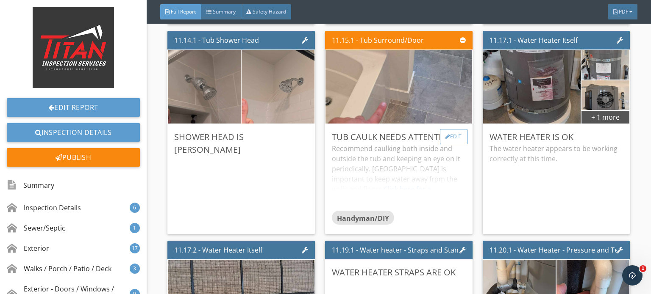
click at [450, 129] on div "Edit" at bounding box center [454, 136] width 28 height 15
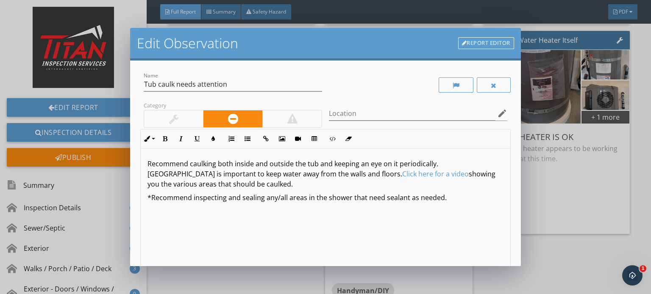
scroll to position [116, 0]
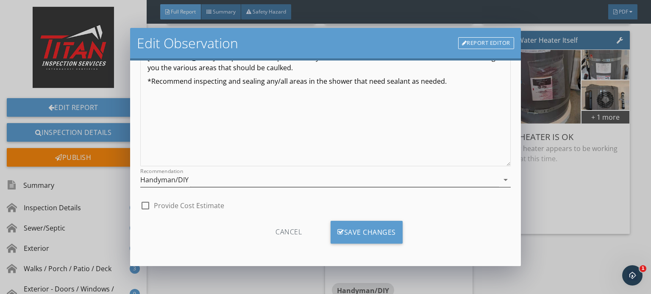
drag, startPoint x: 181, startPoint y: 178, endPoint x: 187, endPoint y: 180, distance: 6.2
click at [187, 180] on div "Handyman/DIY" at bounding box center [164, 180] width 48 height 8
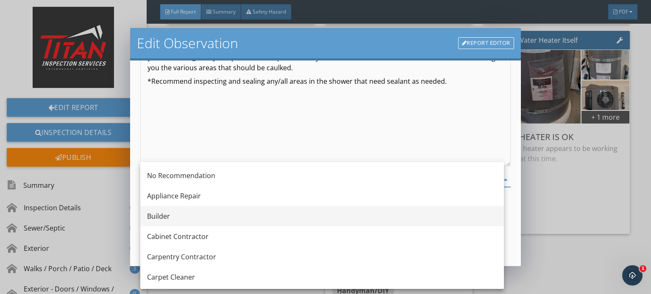
drag, startPoint x: 187, startPoint y: 213, endPoint x: 237, endPoint y: 230, distance: 53.2
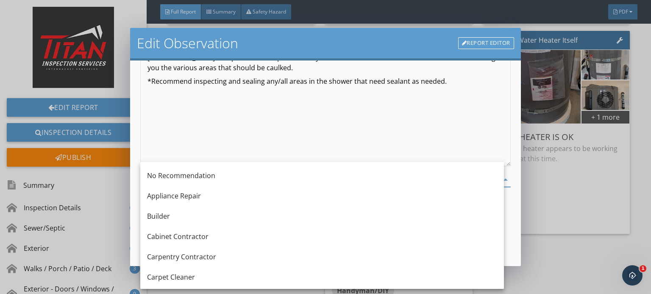
click at [187, 213] on div "Builder" at bounding box center [322, 216] width 350 height 10
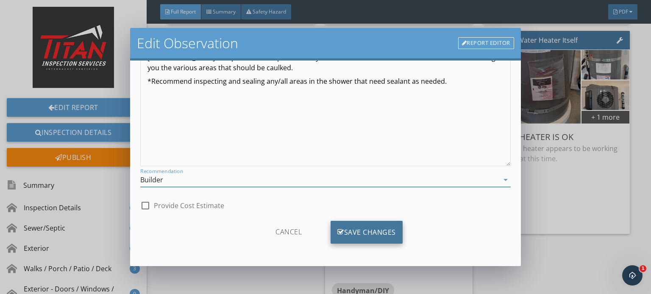
click at [369, 233] on div "Save Changes" at bounding box center [366, 232] width 72 height 23
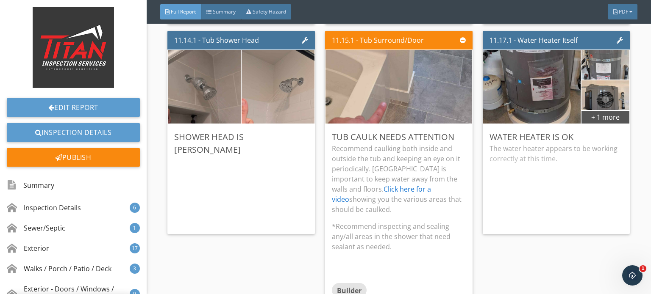
scroll to position [17, 0]
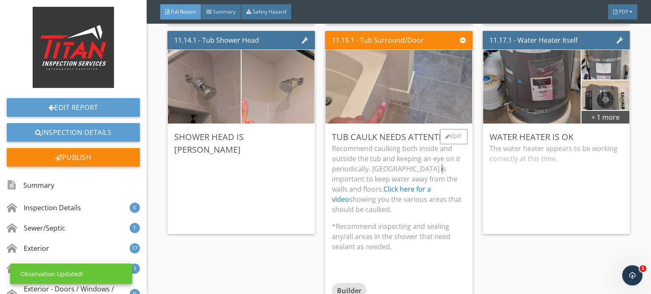
click at [429, 158] on p "Recommend caulking both inside and outside the tub and keeping an eye on it per…" at bounding box center [399, 179] width 134 height 71
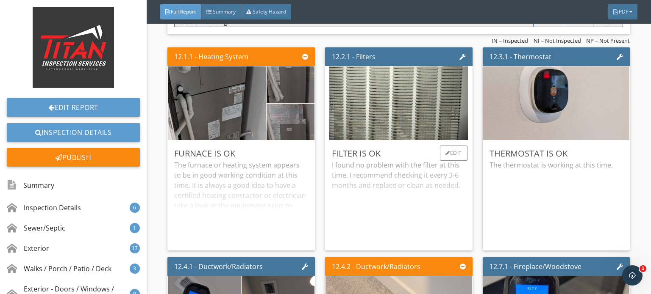
scroll to position [12114, 0]
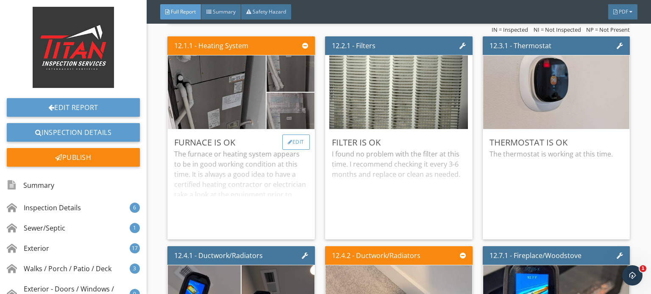
click at [302, 135] on div "Edit" at bounding box center [296, 142] width 28 height 15
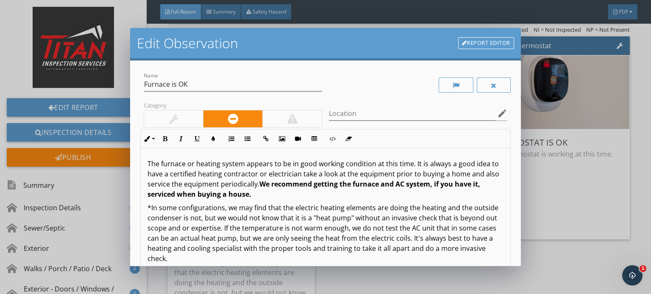
click at [194, 122] on div at bounding box center [173, 119] width 59 height 17
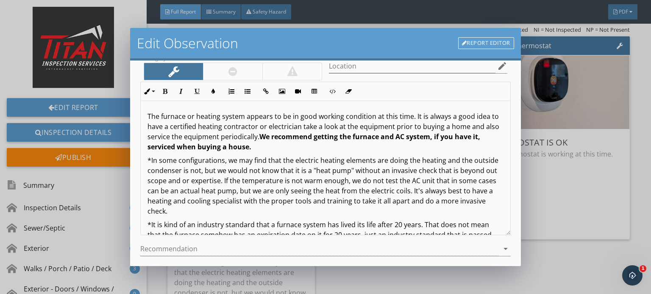
scroll to position [116, 0]
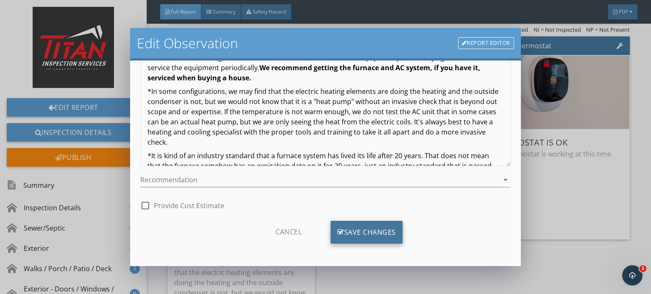
click at [354, 238] on div "Save Changes" at bounding box center [366, 232] width 72 height 23
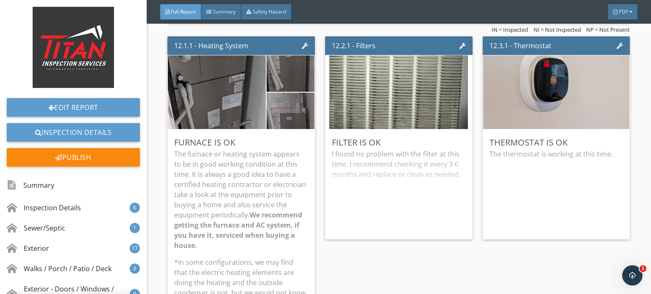
scroll to position [17, 0]
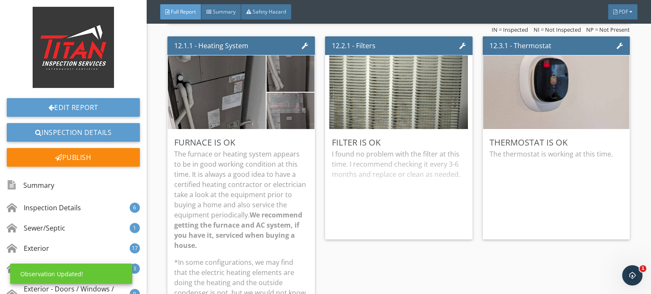
click at [239, 188] on p "The furnace or heating system appears to be in good working condition at this t…" at bounding box center [241, 200] width 134 height 102
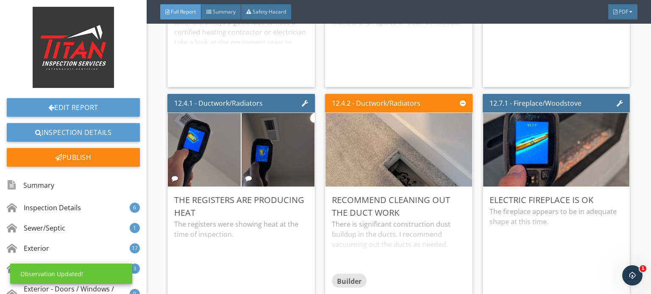
scroll to position [12283, 0]
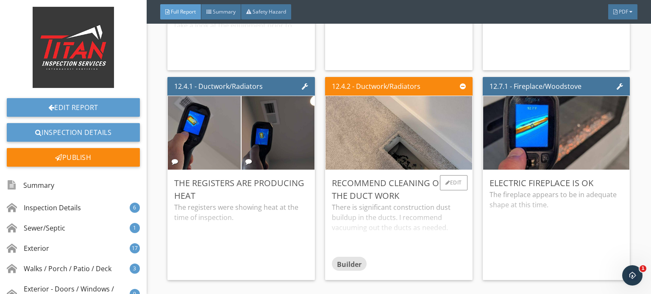
click at [453, 217] on div "There is significant construction dust buildup in the ducts. I recommend vacuum…" at bounding box center [399, 229] width 134 height 54
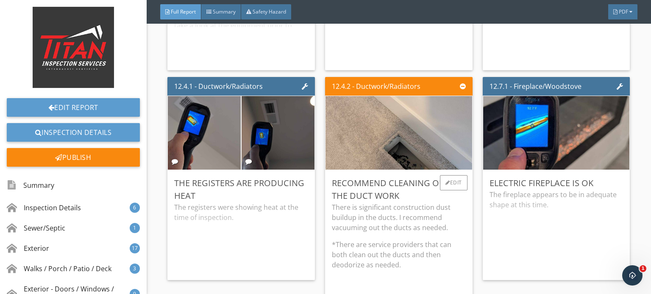
click at [457, 217] on p "There is significant construction dust buildup in the ducts. I recommend vacuum…" at bounding box center [399, 217] width 134 height 30
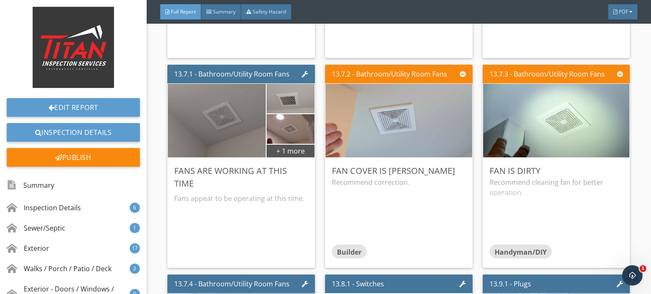
scroll to position [12961, 0]
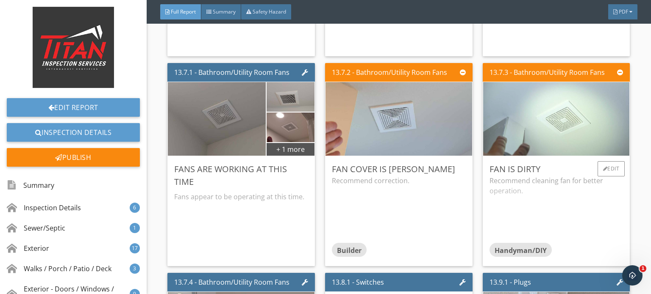
click at [489, 116] on img at bounding box center [556, 119] width 245 height 184
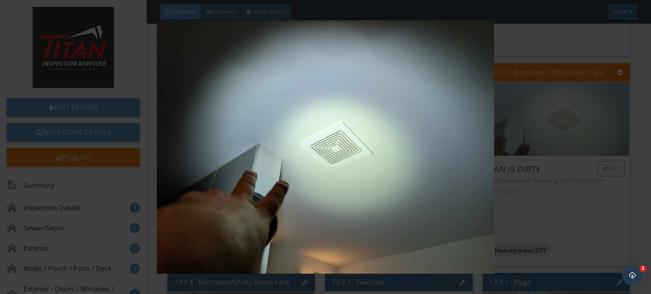
click at [489, 116] on img at bounding box center [325, 147] width 592 height 254
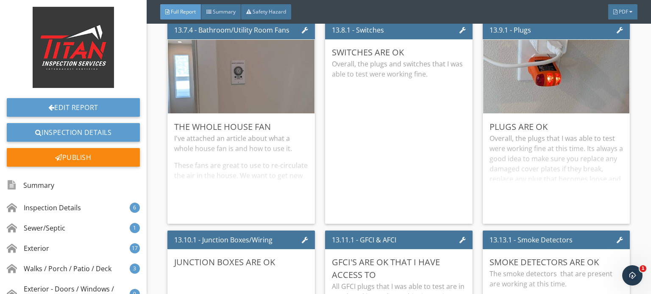
scroll to position [13215, 0]
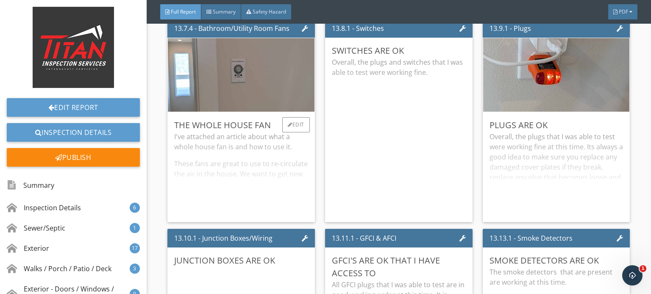
click at [273, 136] on div "I've attached an article about what a whole house fan is and how to use it. The…" at bounding box center [241, 174] width 134 height 84
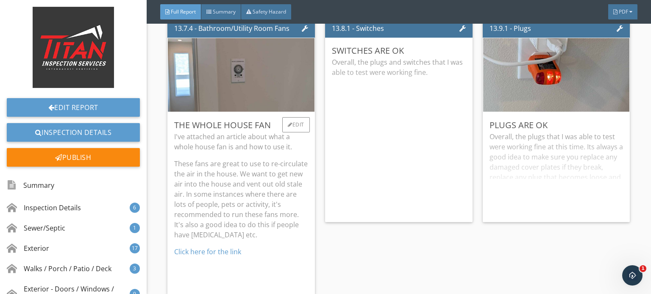
click at [273, 136] on p "I've attached an article about what a whole house fan is and how to use it." at bounding box center [241, 142] width 134 height 20
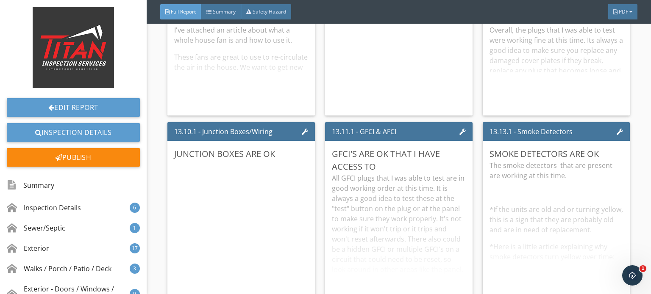
scroll to position [13300, 0]
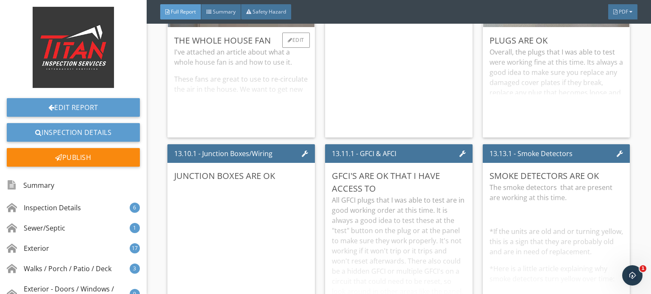
click at [300, 81] on div "I've attached an article about what a whole house fan is and how to use it. The…" at bounding box center [241, 89] width 134 height 84
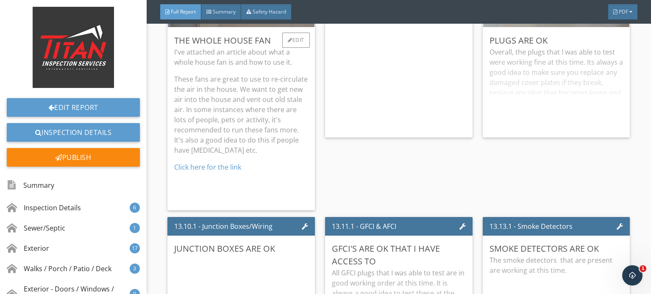
click at [300, 81] on p "These fans are great to use to re-circulate the air in the house. We want to ge…" at bounding box center [241, 114] width 134 height 81
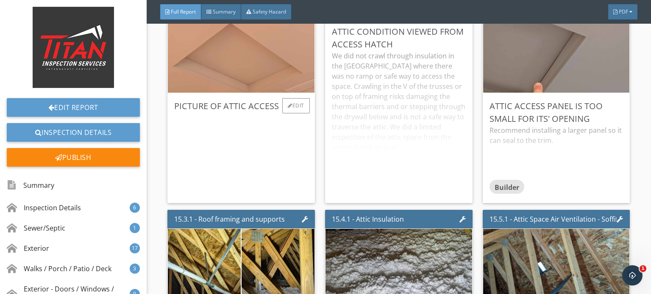
scroll to position [14613, 0]
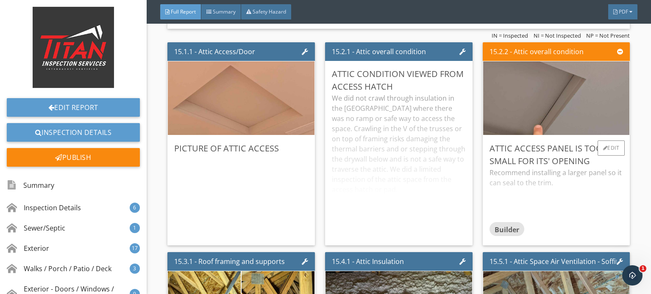
click at [613, 168] on div "Recommend installing a larger panel so it can seal to the trim." at bounding box center [556, 195] width 134 height 54
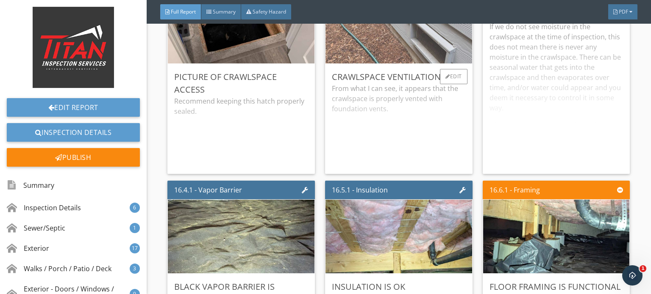
scroll to position [15630, 0]
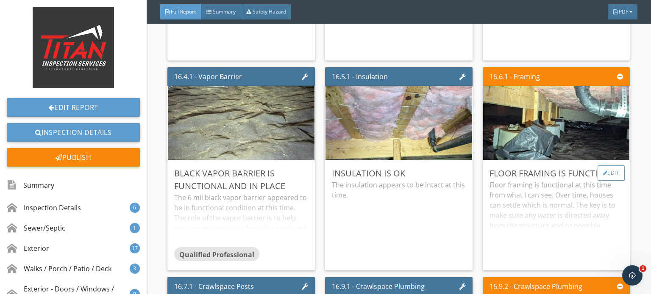
click at [604, 166] on div "Edit" at bounding box center [611, 173] width 28 height 15
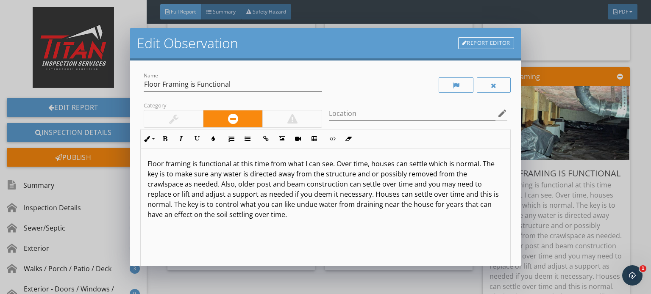
click at [191, 109] on div "Category" at bounding box center [232, 114] width 185 height 29
click at [190, 114] on div at bounding box center [173, 119] width 59 height 17
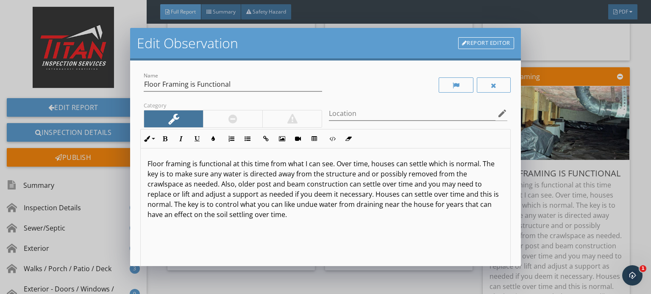
scroll to position [116, 0]
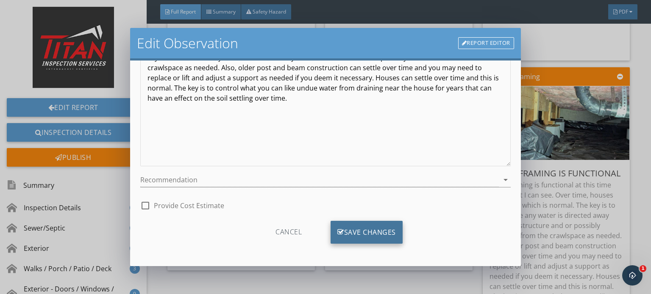
click at [349, 238] on div "Save Changes" at bounding box center [366, 232] width 72 height 23
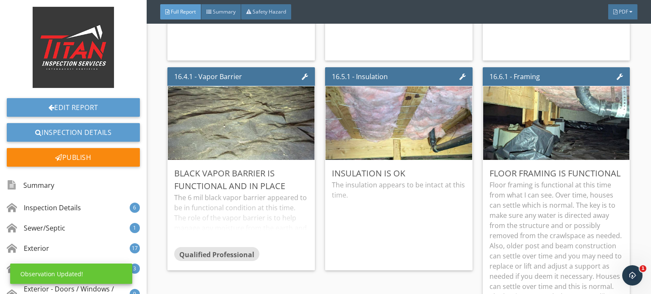
scroll to position [17, 0]
click at [554, 205] on p "Floor framing is functional at this time from what I can see. Over time, houses…" at bounding box center [556, 256] width 134 height 152
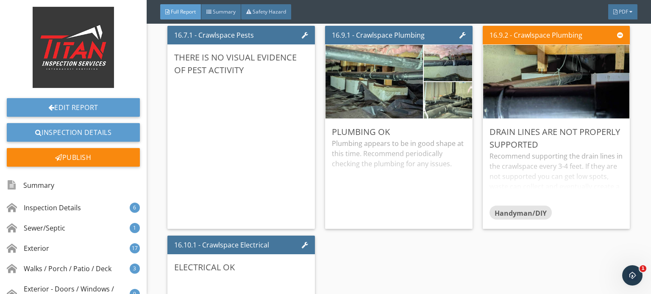
scroll to position [15884, 0]
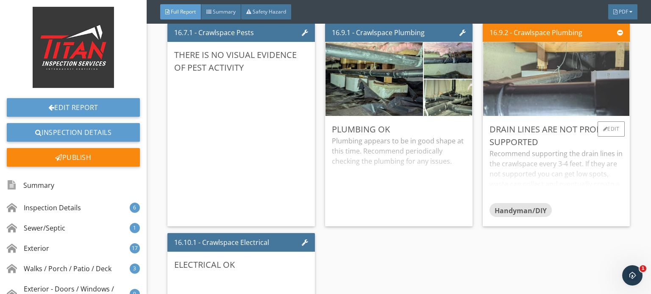
click at [593, 91] on img at bounding box center [556, 79] width 245 height 184
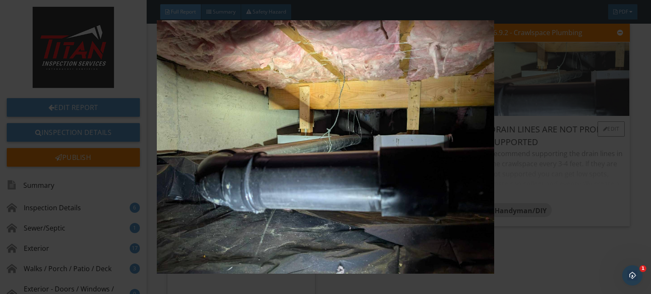
click at [593, 91] on img at bounding box center [325, 147] width 592 height 254
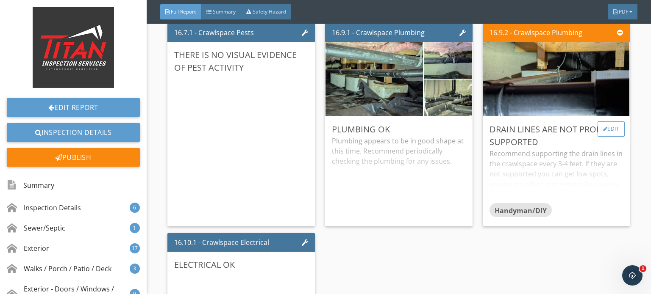
click at [603, 122] on div "Edit" at bounding box center [611, 129] width 28 height 15
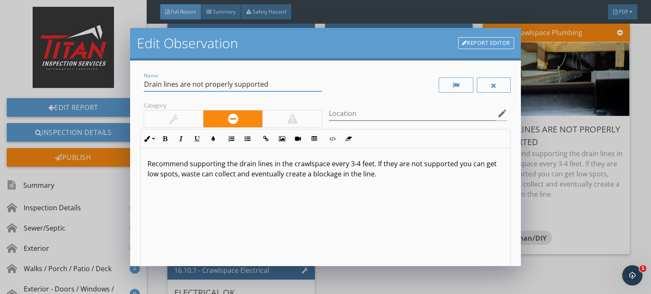
drag, startPoint x: 274, startPoint y: 87, endPoint x: 238, endPoint y: 86, distance: 35.6
click at [238, 86] on input "Drain lines are not properly supported" at bounding box center [233, 85] width 178 height 14
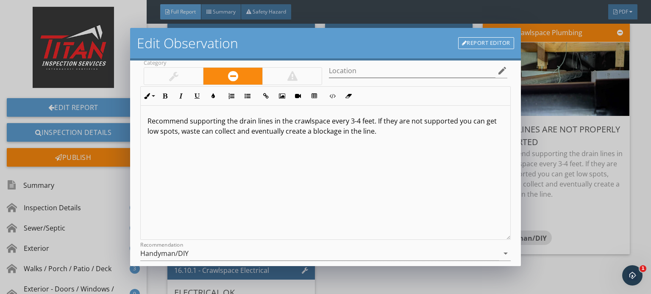
scroll to position [116, 0]
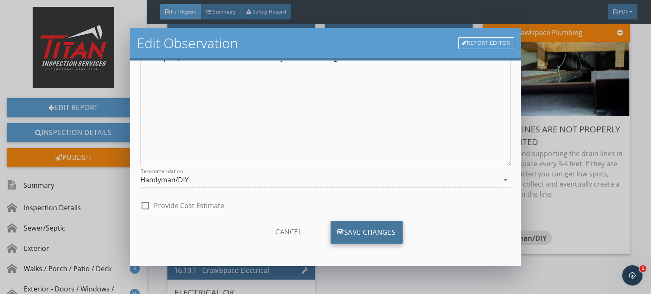
type input "Drain lines are not properly sloped"
click at [358, 230] on div "Save Changes" at bounding box center [366, 232] width 72 height 23
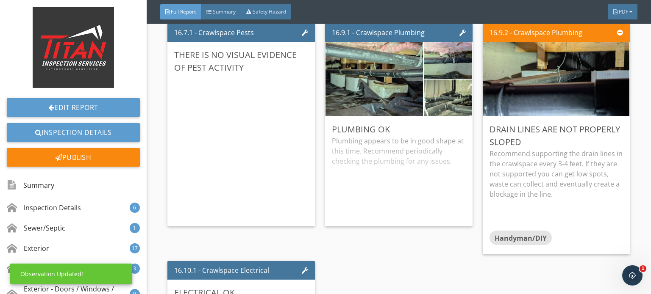
scroll to position [17, 0]
click at [612, 122] on div "Edit" at bounding box center [611, 129] width 28 height 15
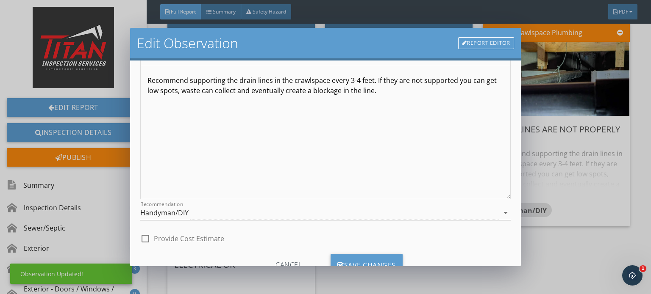
scroll to position [116, 0]
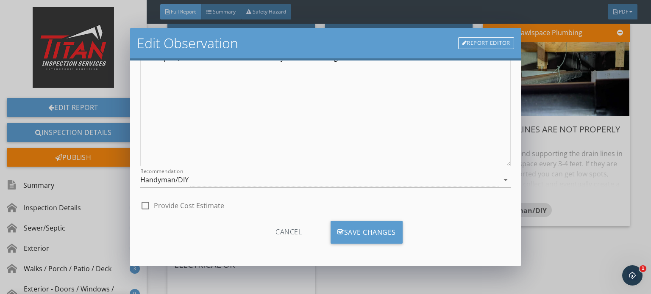
click at [181, 179] on div "Handyman/DIY" at bounding box center [164, 180] width 48 height 8
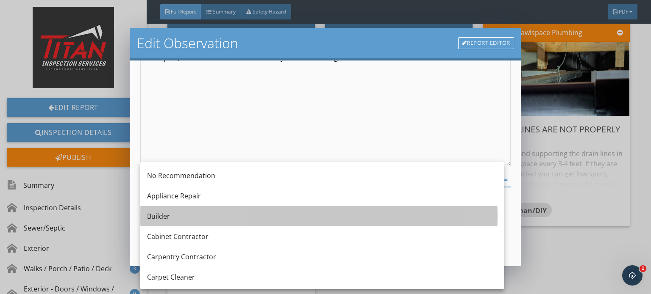
drag, startPoint x: 178, startPoint y: 213, endPoint x: 218, endPoint y: 220, distance: 39.9
click at [178, 214] on div "Builder" at bounding box center [322, 216] width 350 height 10
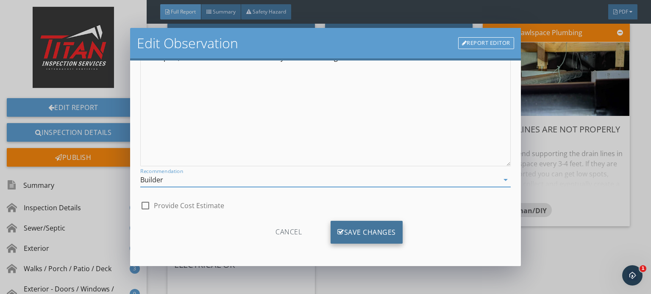
click at [344, 233] on div "Save Changes" at bounding box center [366, 232] width 72 height 23
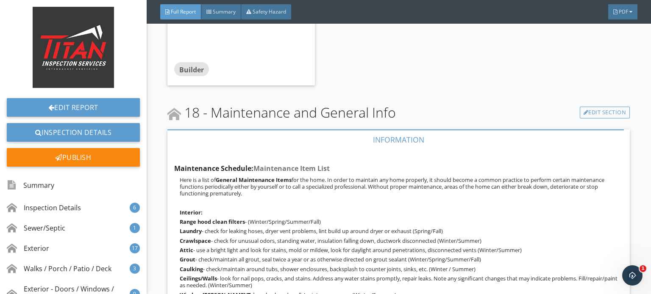
scroll to position [16731, 0]
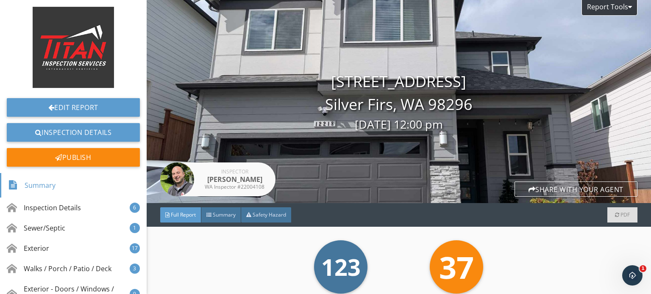
click at [589, 140] on div "Report Tools [STREET_ADDRESS] Silver Firs, WA 98296 [DATE] 12:00 pm Inspector […" at bounding box center [399, 101] width 504 height 203
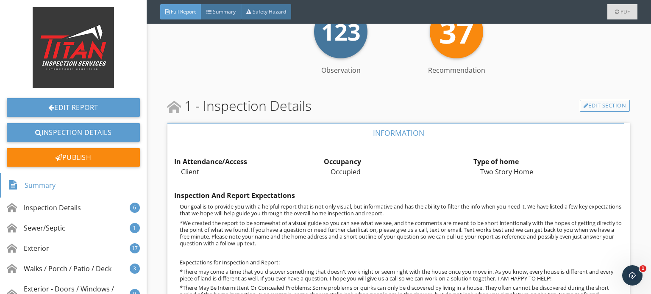
scroll to position [339, 0]
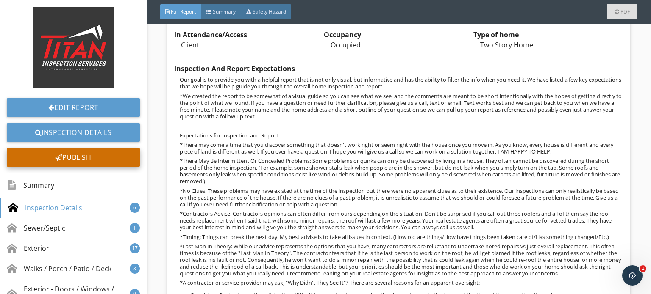
click at [41, 159] on div "Publish" at bounding box center [73, 157] width 133 height 19
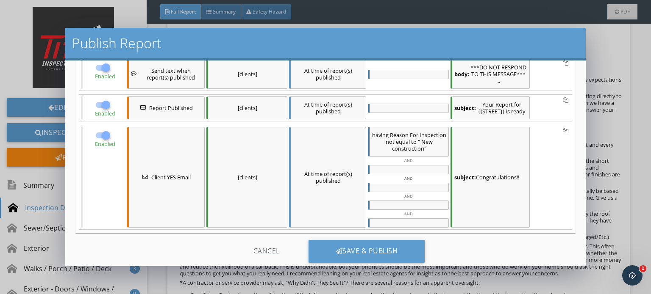
scroll to position [164, 0]
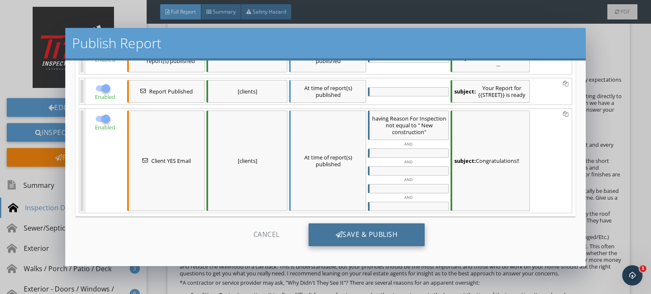
click at [335, 236] on div "Save & Publish" at bounding box center [366, 235] width 116 height 23
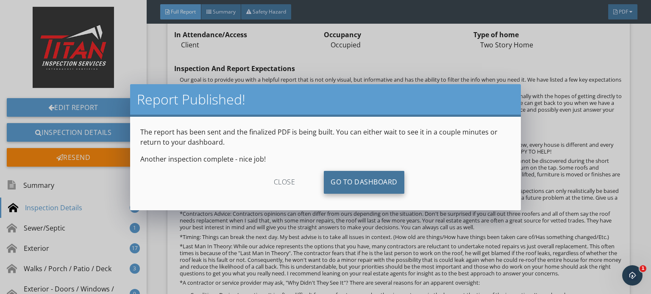
click at [359, 192] on link "Go To Dashboard" at bounding box center [364, 182] width 80 height 23
click at [371, 181] on link "Go To Dashboard" at bounding box center [364, 182] width 80 height 23
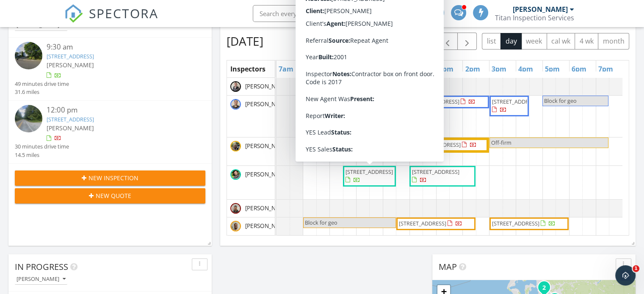
scroll to position [342, 0]
